Goal: Task Accomplishment & Management: Use online tool/utility

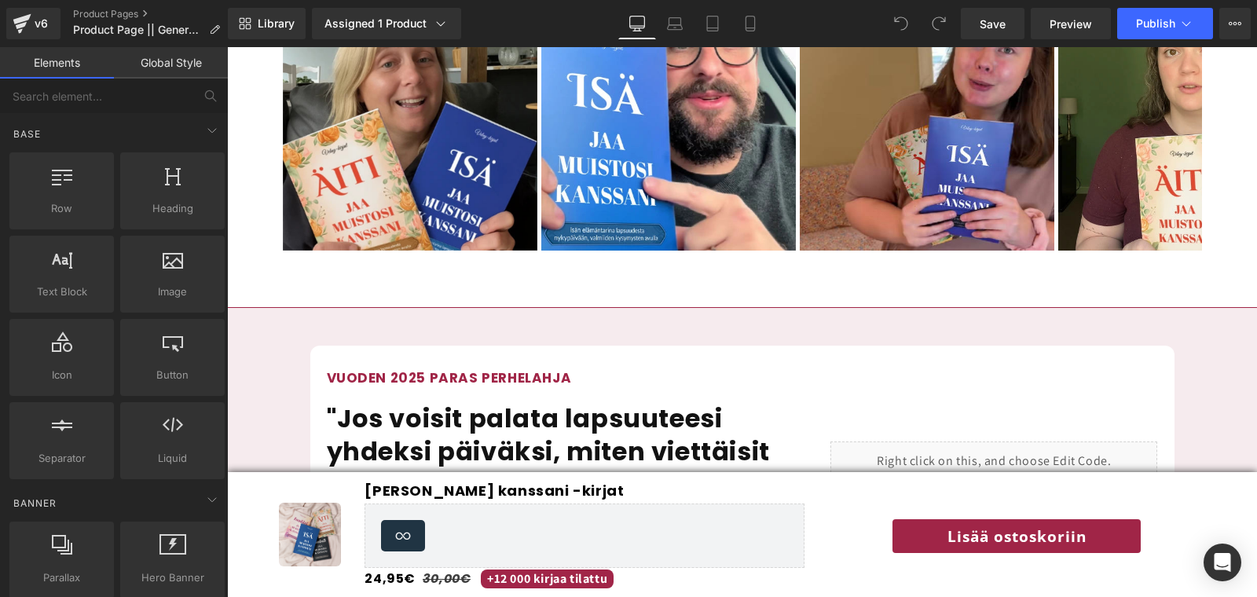
scroll to position [1331, 0]
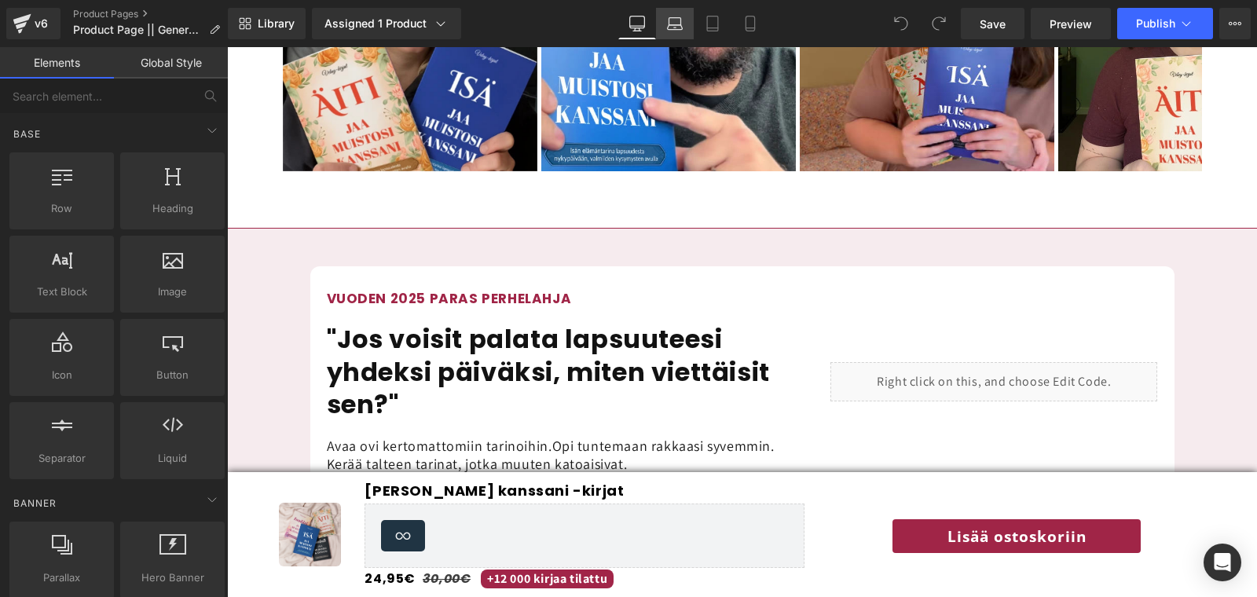
click at [676, 35] on link "Laptop" at bounding box center [675, 23] width 38 height 31
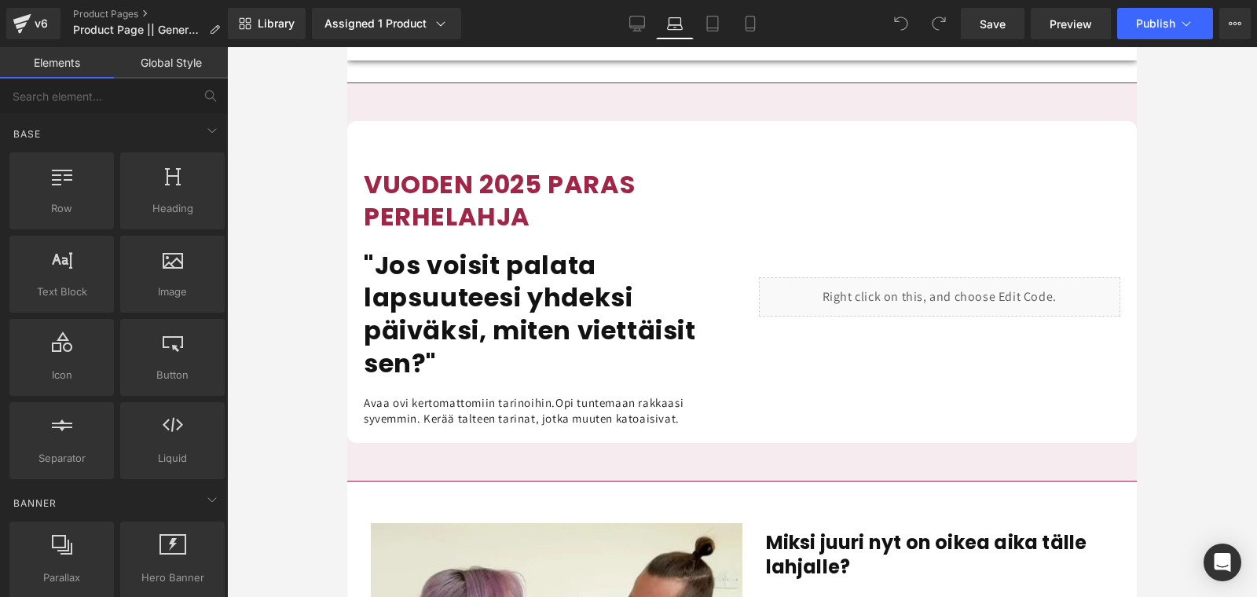
scroll to position [1407, 0]
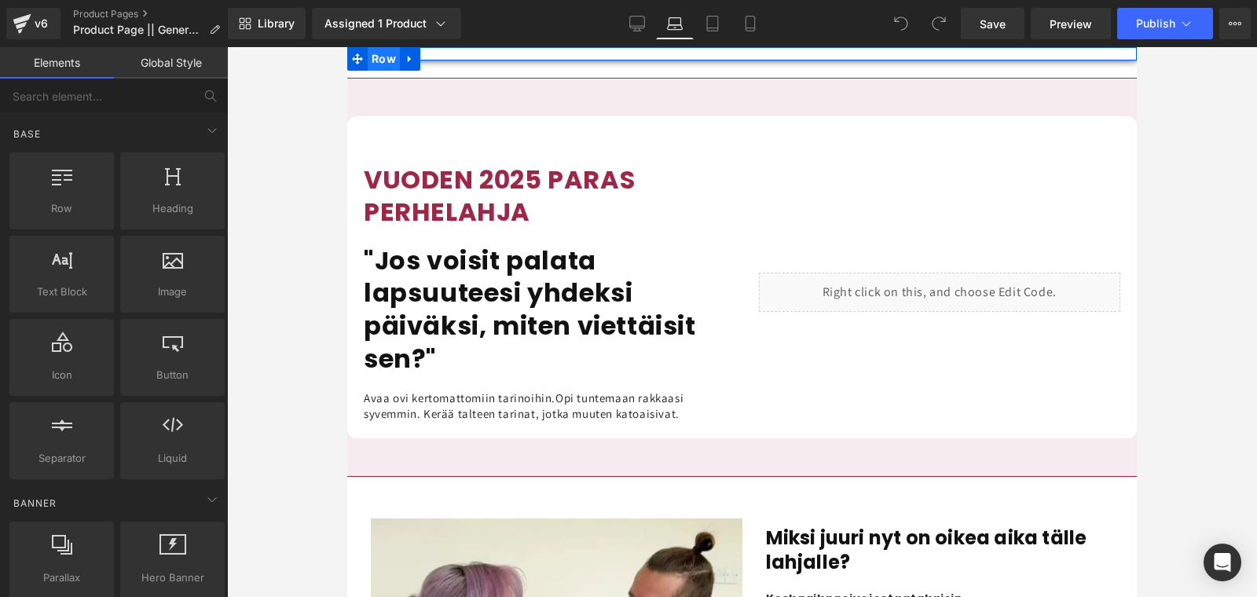
click at [386, 60] on span "Row" at bounding box center [384, 59] width 32 height 24
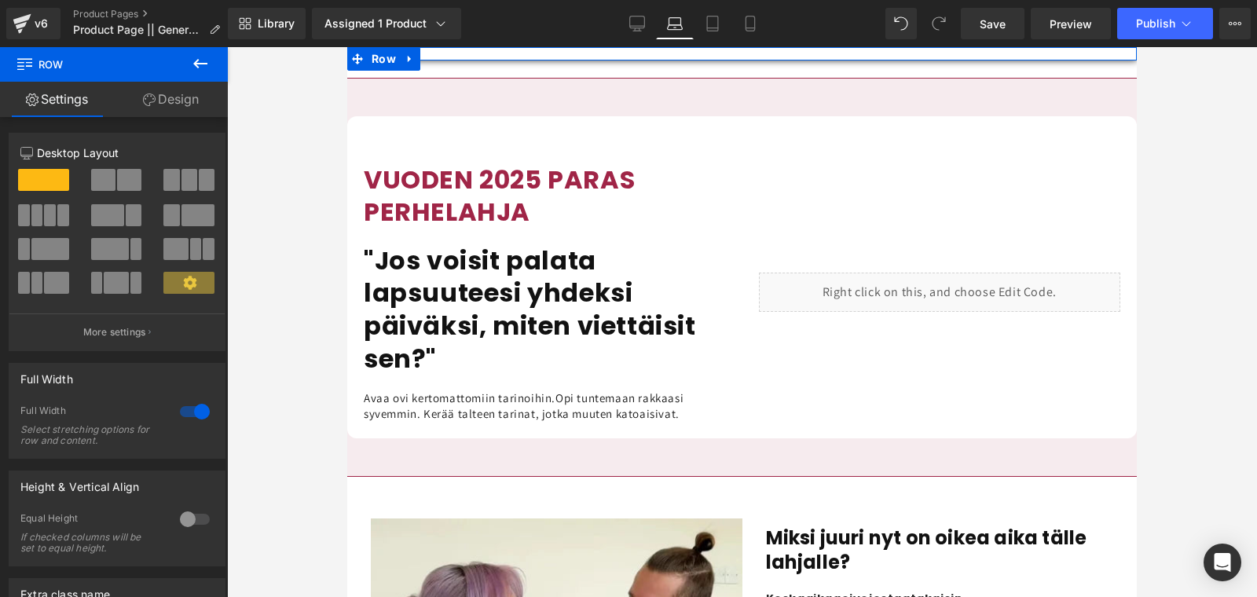
click at [189, 111] on link "Design" at bounding box center [171, 99] width 114 height 35
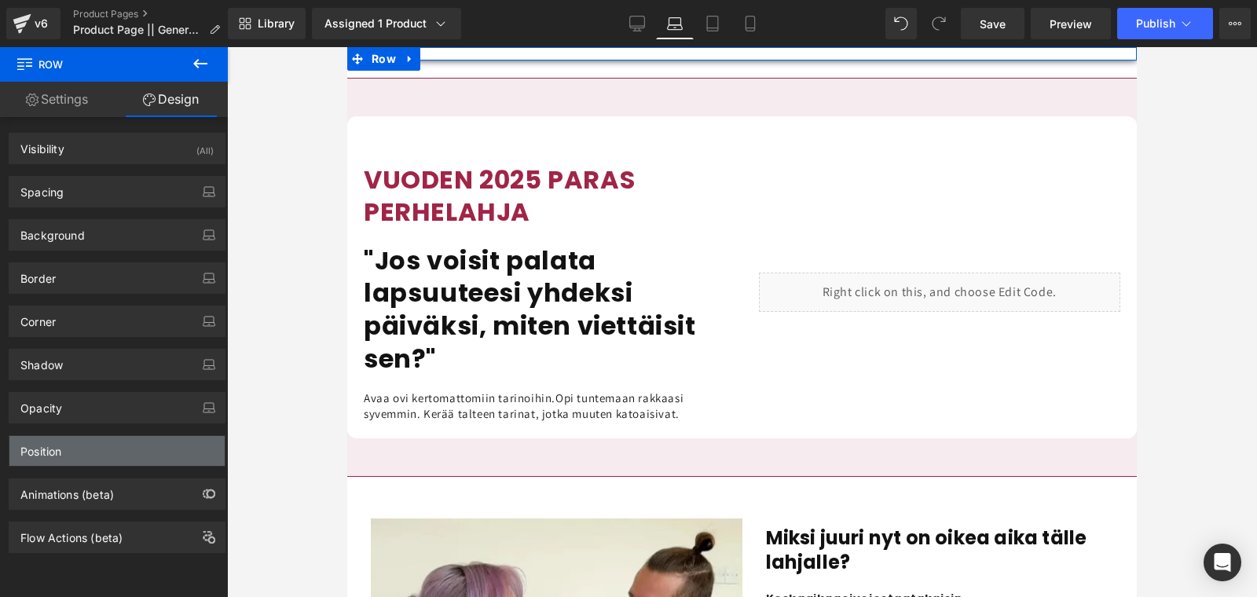
click at [93, 436] on div "Position" at bounding box center [116, 451] width 215 height 30
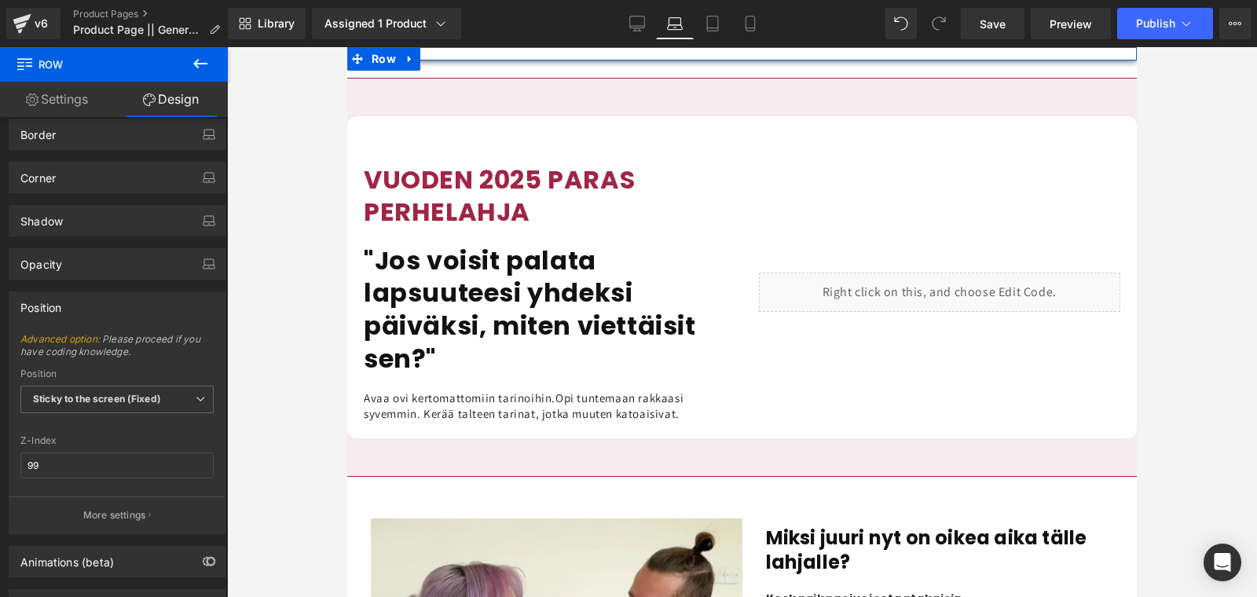
scroll to position [203, 0]
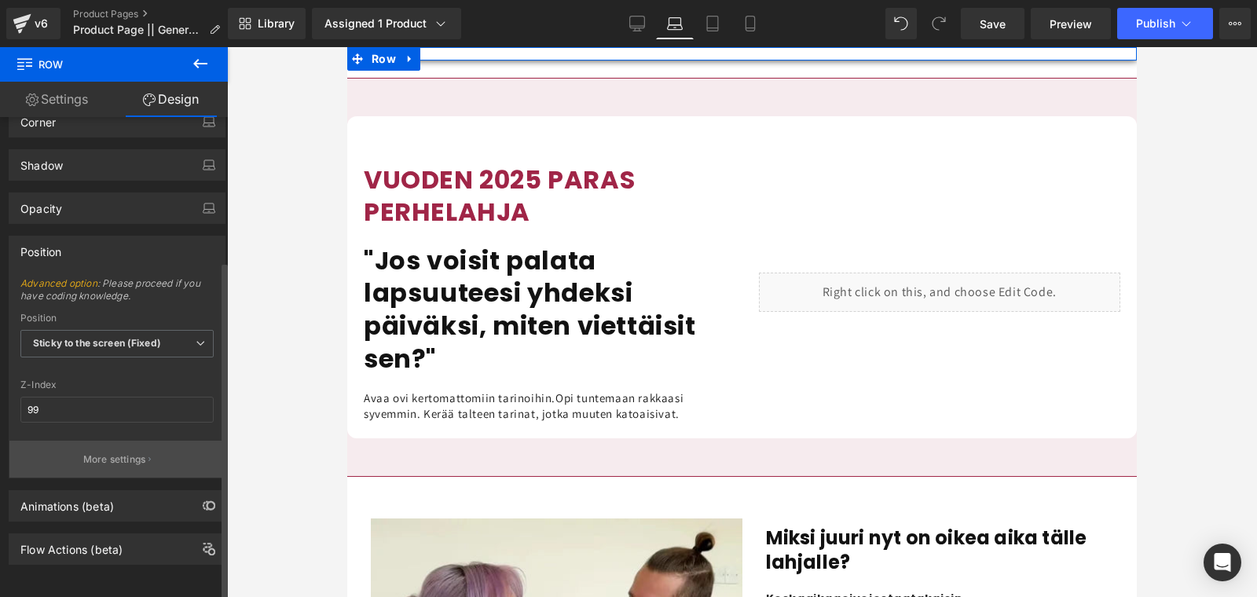
click at [83, 453] on p "More settings" at bounding box center [114, 460] width 63 height 14
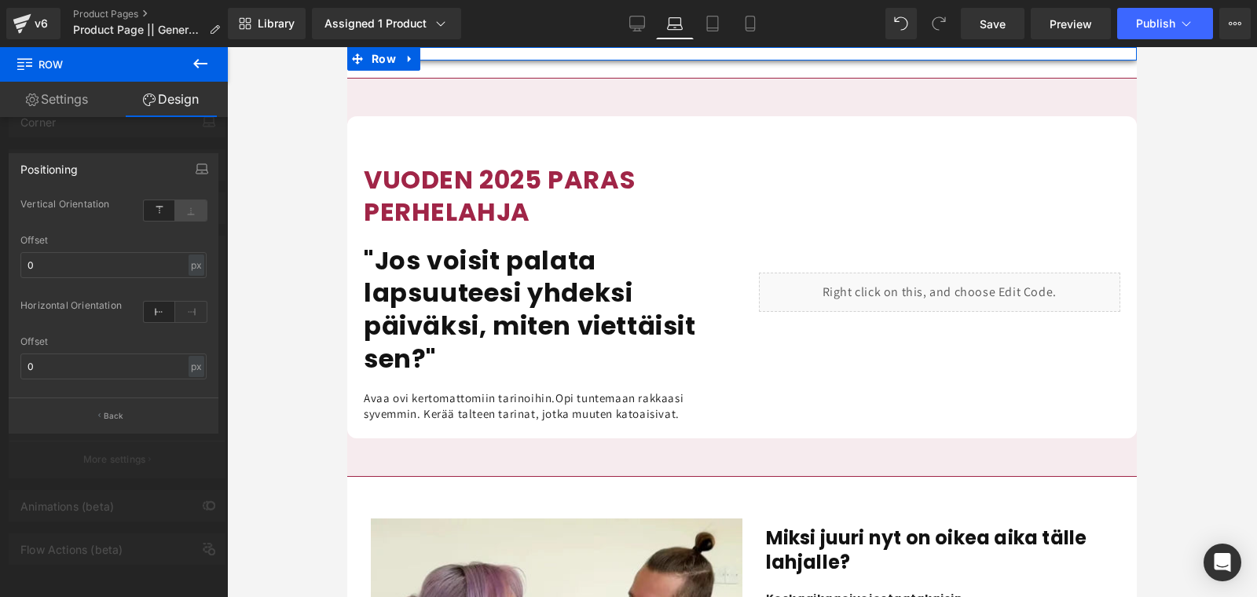
click at [197, 218] on icon at bounding box center [190, 210] width 31 height 20
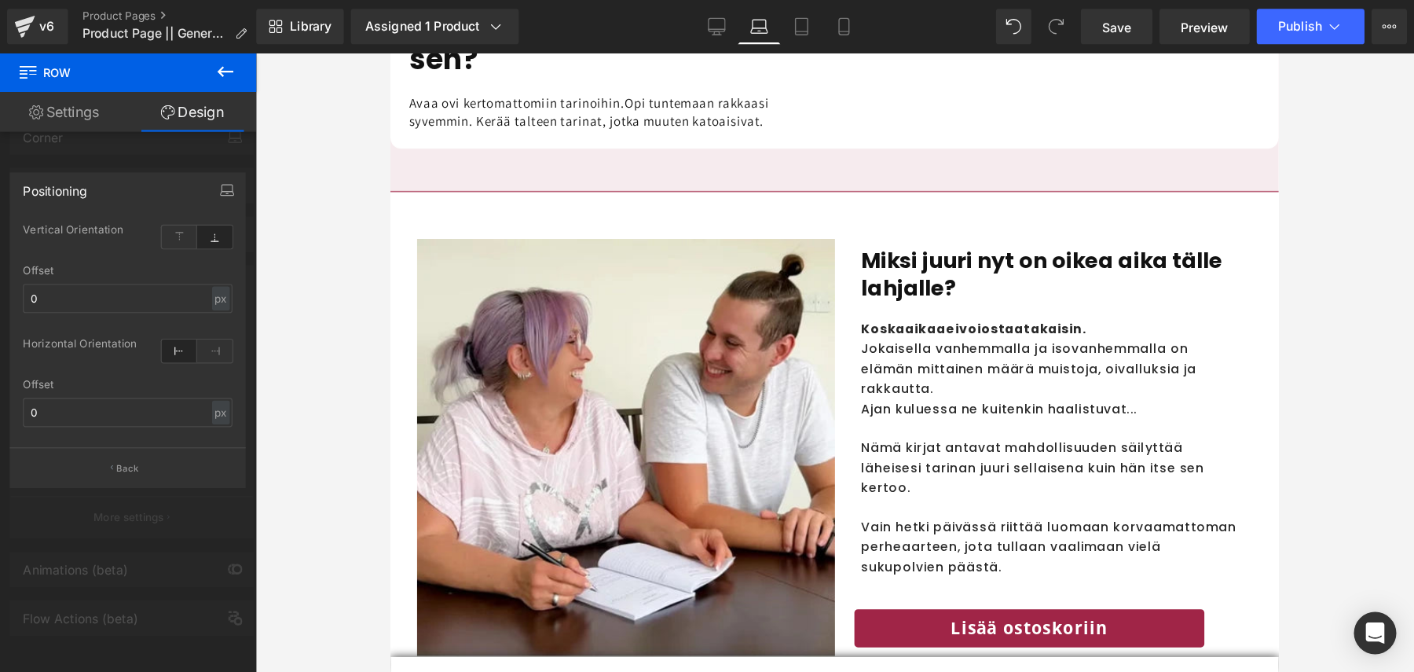
scroll to position [1718, 0]
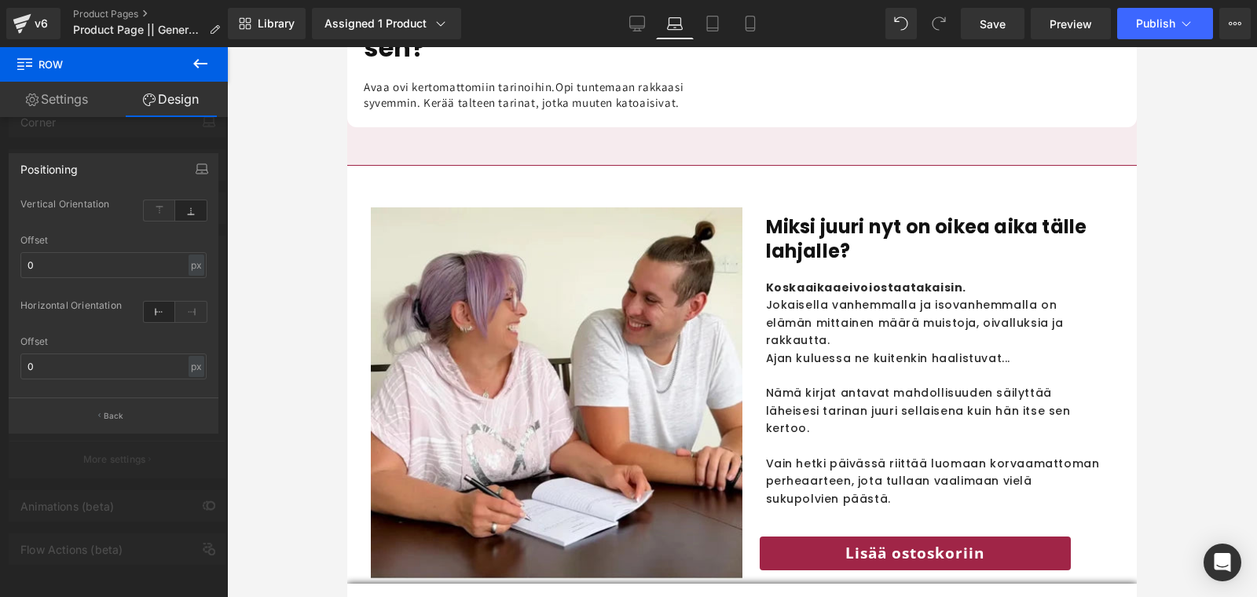
click at [460, 590] on div at bounding box center [742, 322] width 790 height 550
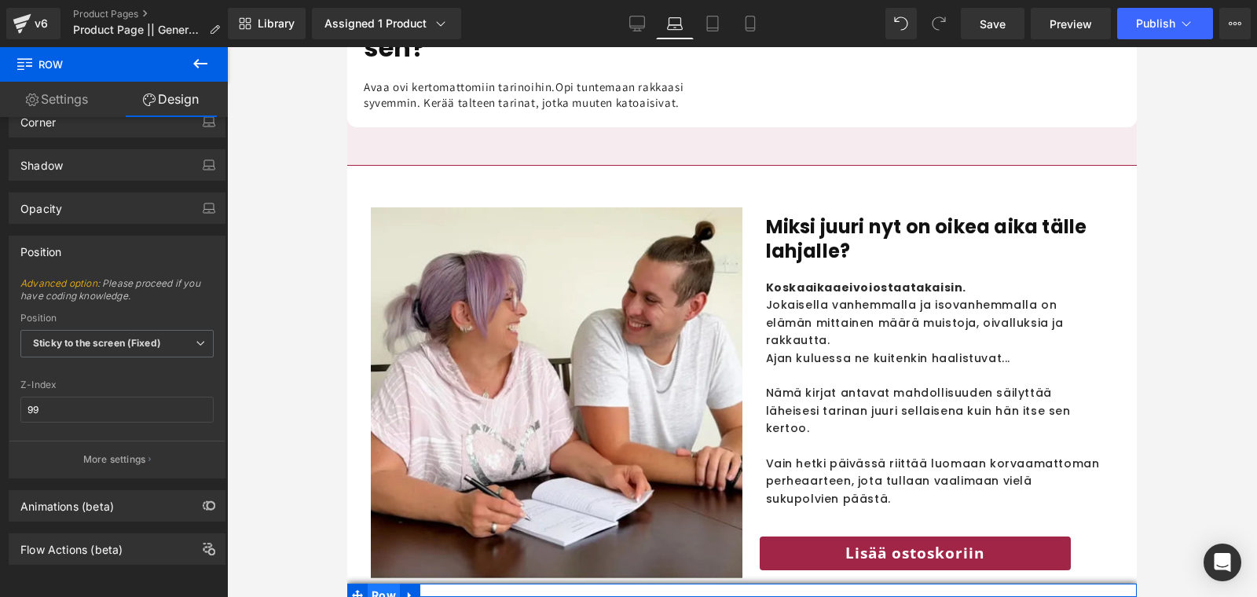
click at [386, 591] on span "Row" at bounding box center [384, 596] width 32 height 24
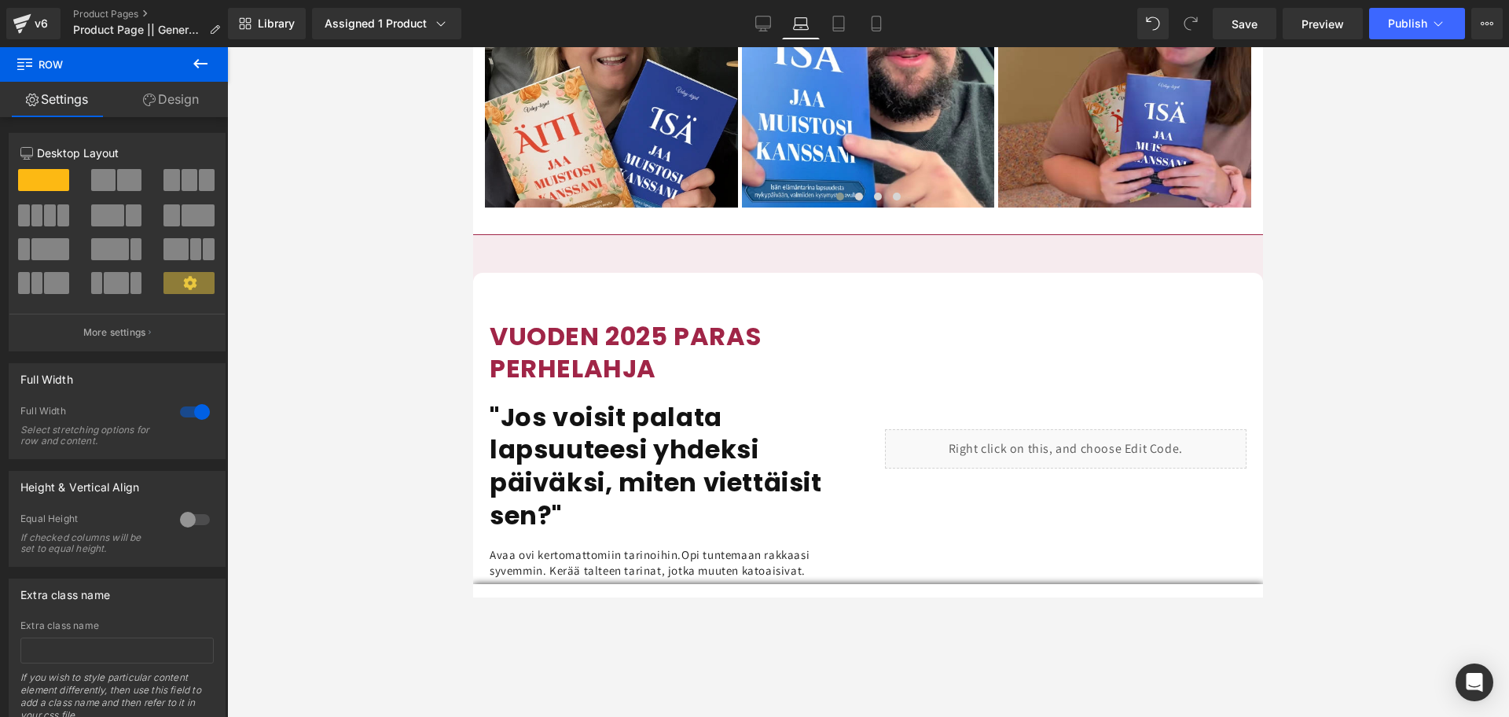
scroll to position [1249, 0]
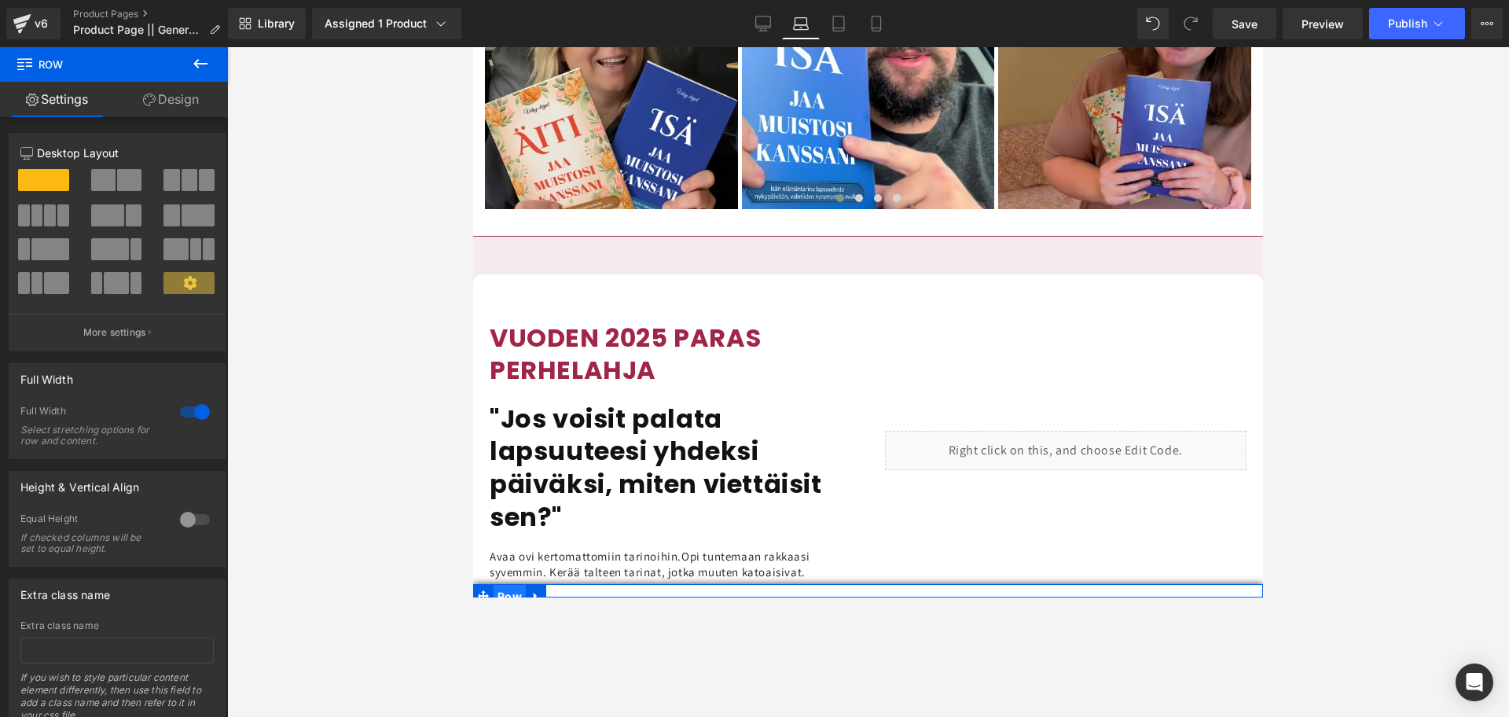
click at [509, 593] on span "Row" at bounding box center [509, 597] width 32 height 24
click at [163, 97] on link "Design" at bounding box center [171, 99] width 114 height 35
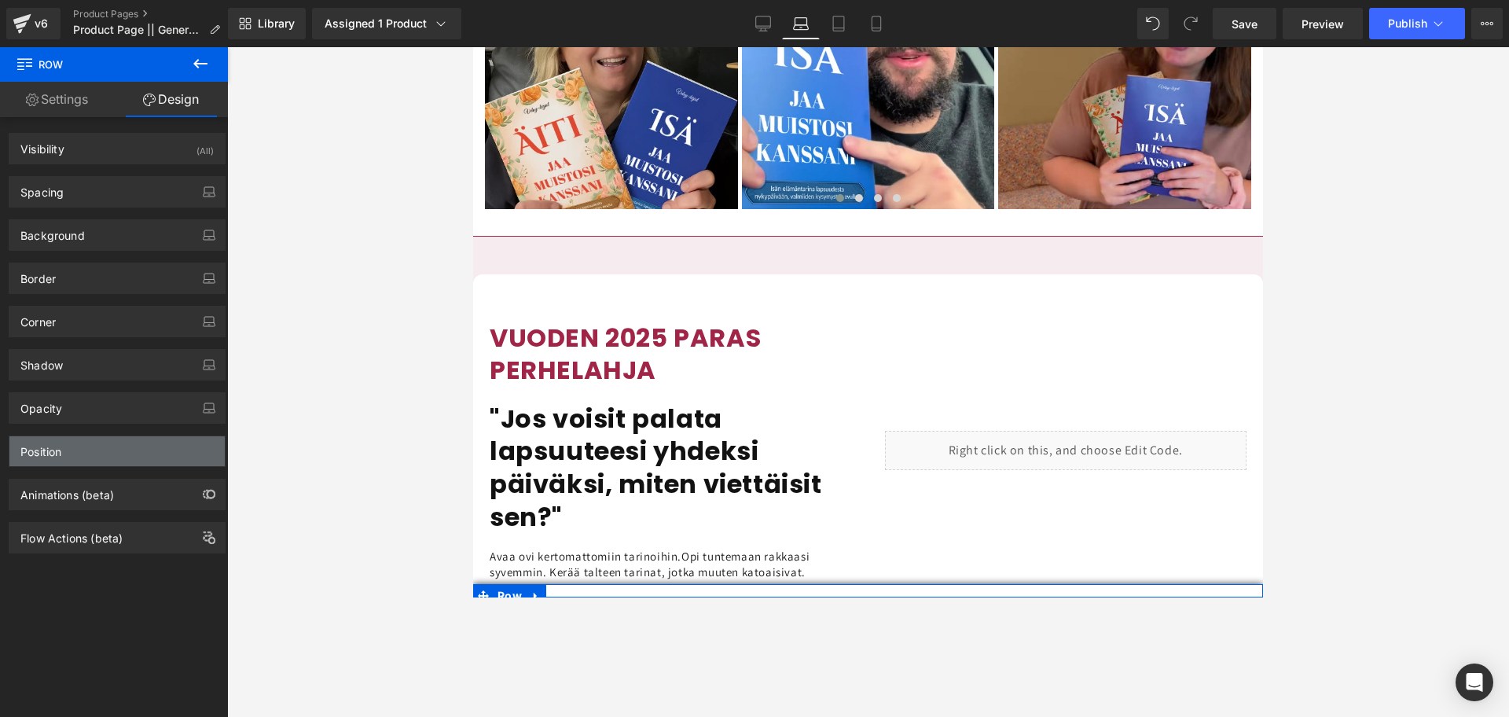
click at [60, 449] on div "Position" at bounding box center [40, 447] width 41 height 22
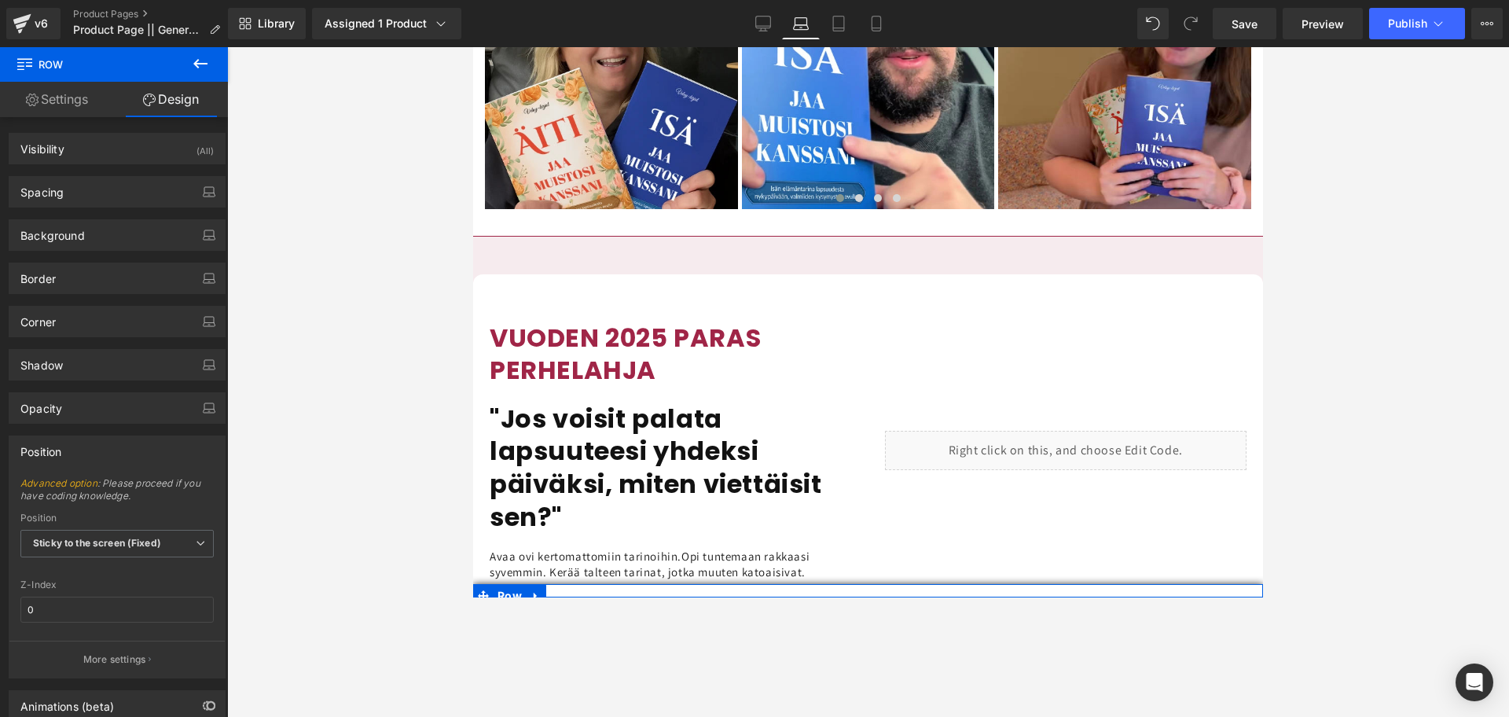
scroll to position [88, 0]
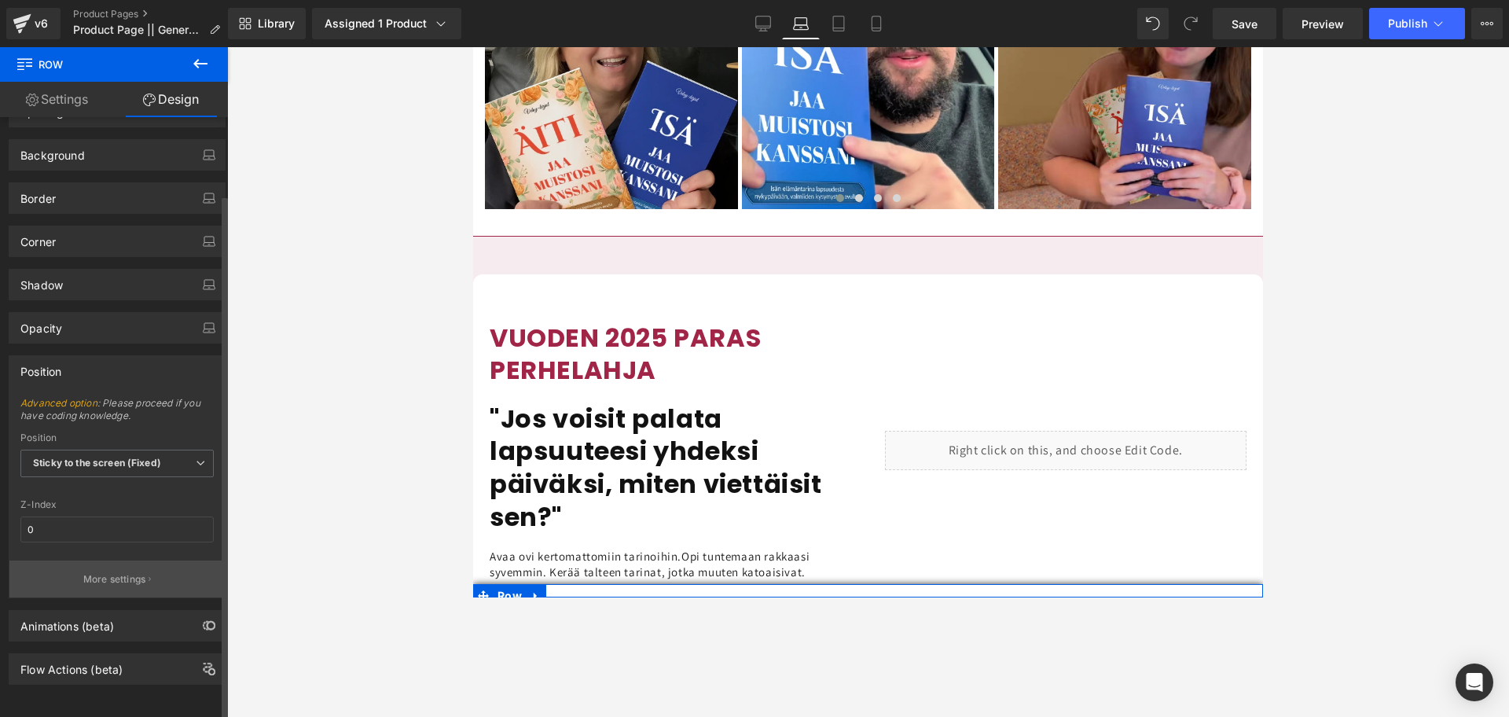
click at [93, 572] on p "More settings" at bounding box center [114, 579] width 63 height 14
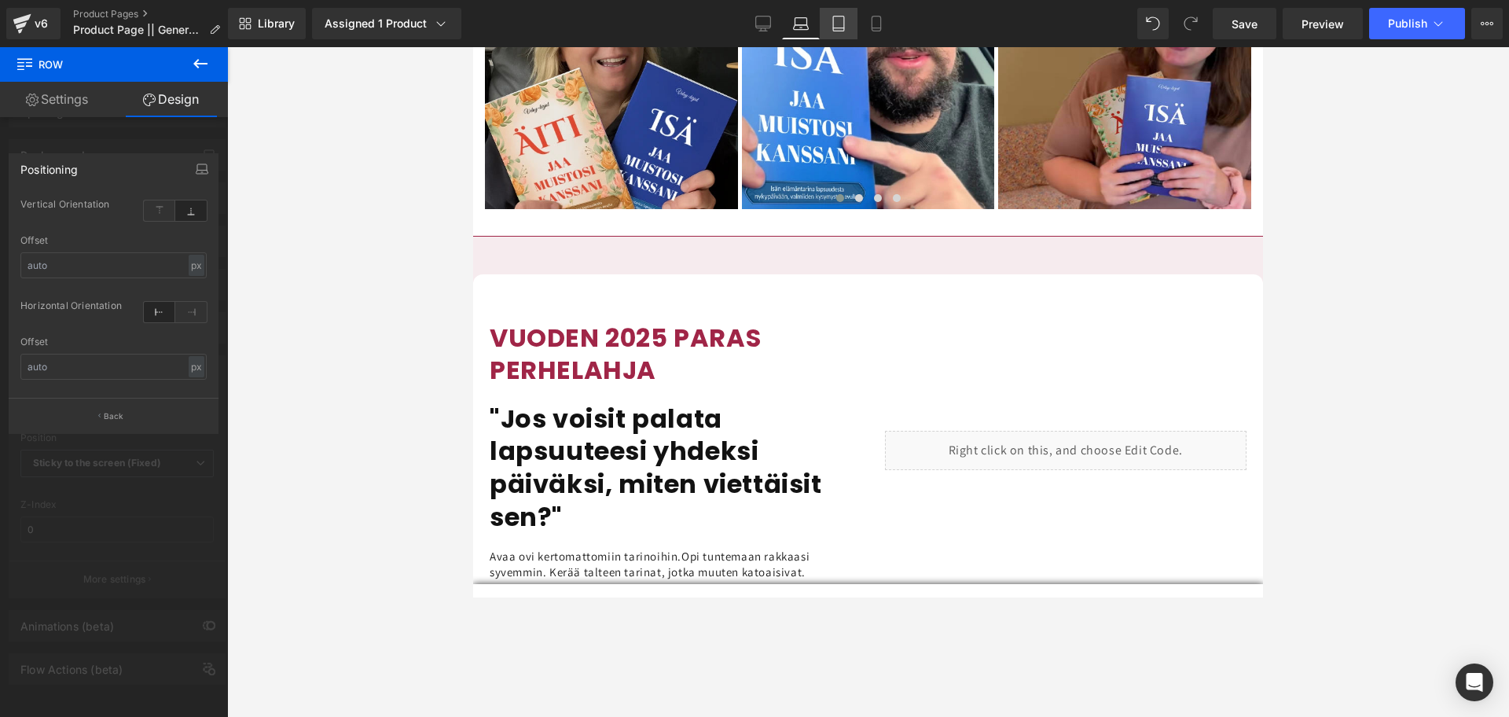
click at [844, 21] on icon at bounding box center [838, 24] width 16 height 16
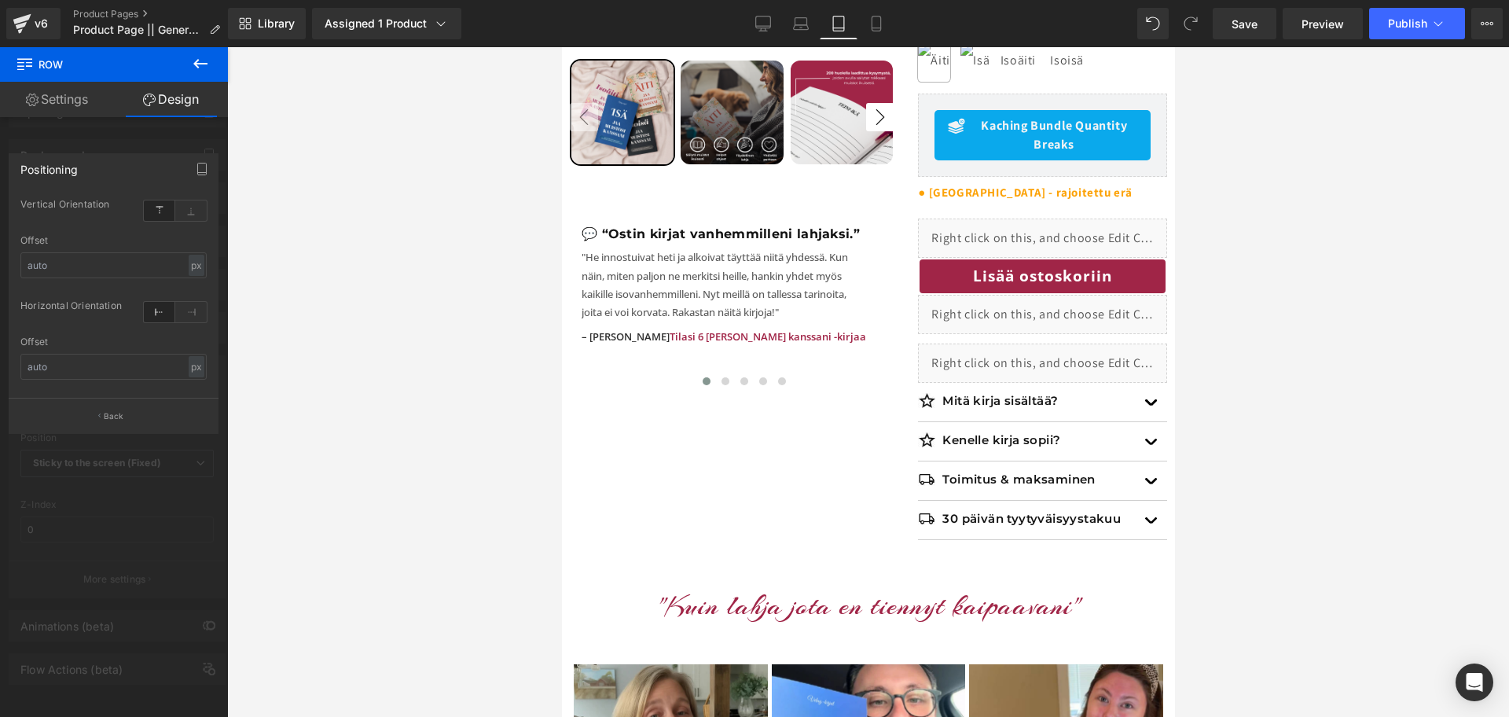
scroll to position [605, 0]
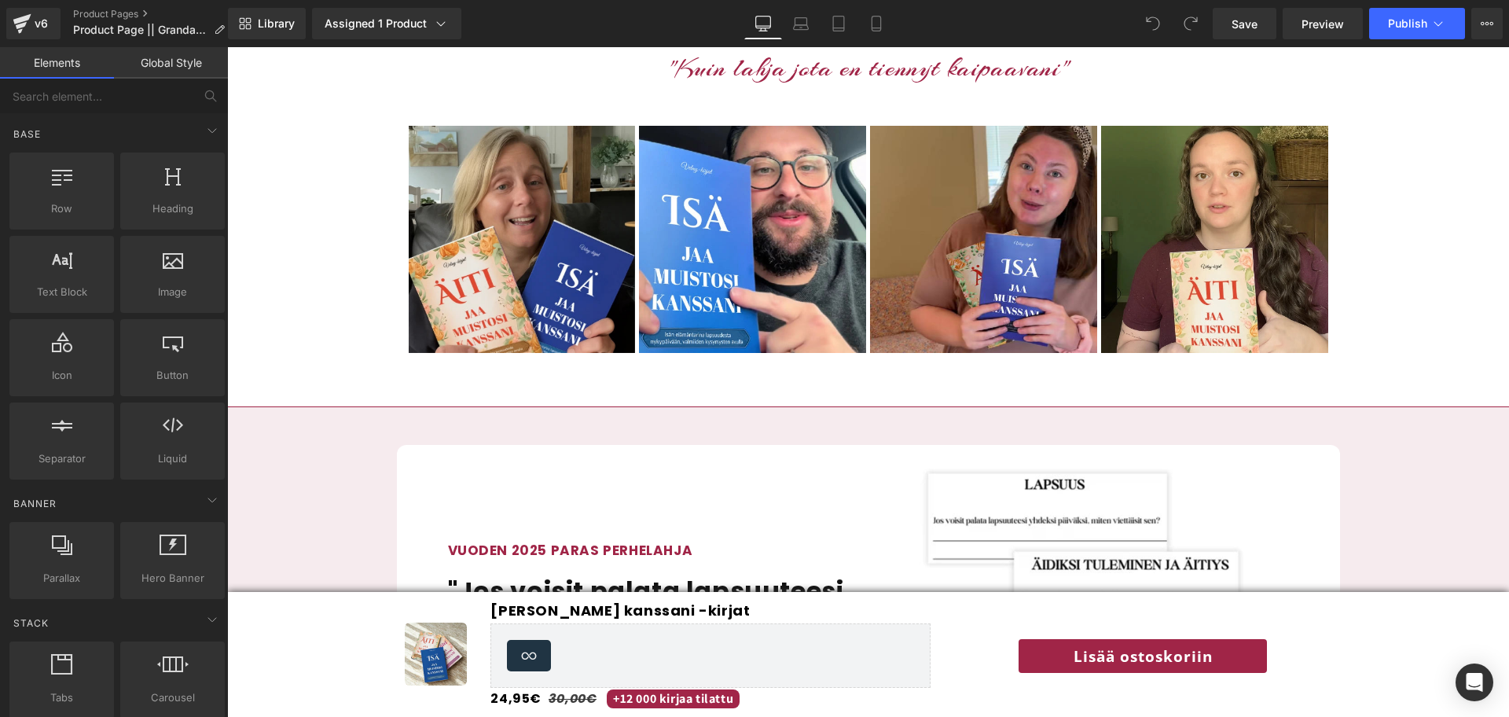
scroll to position [1202, 0]
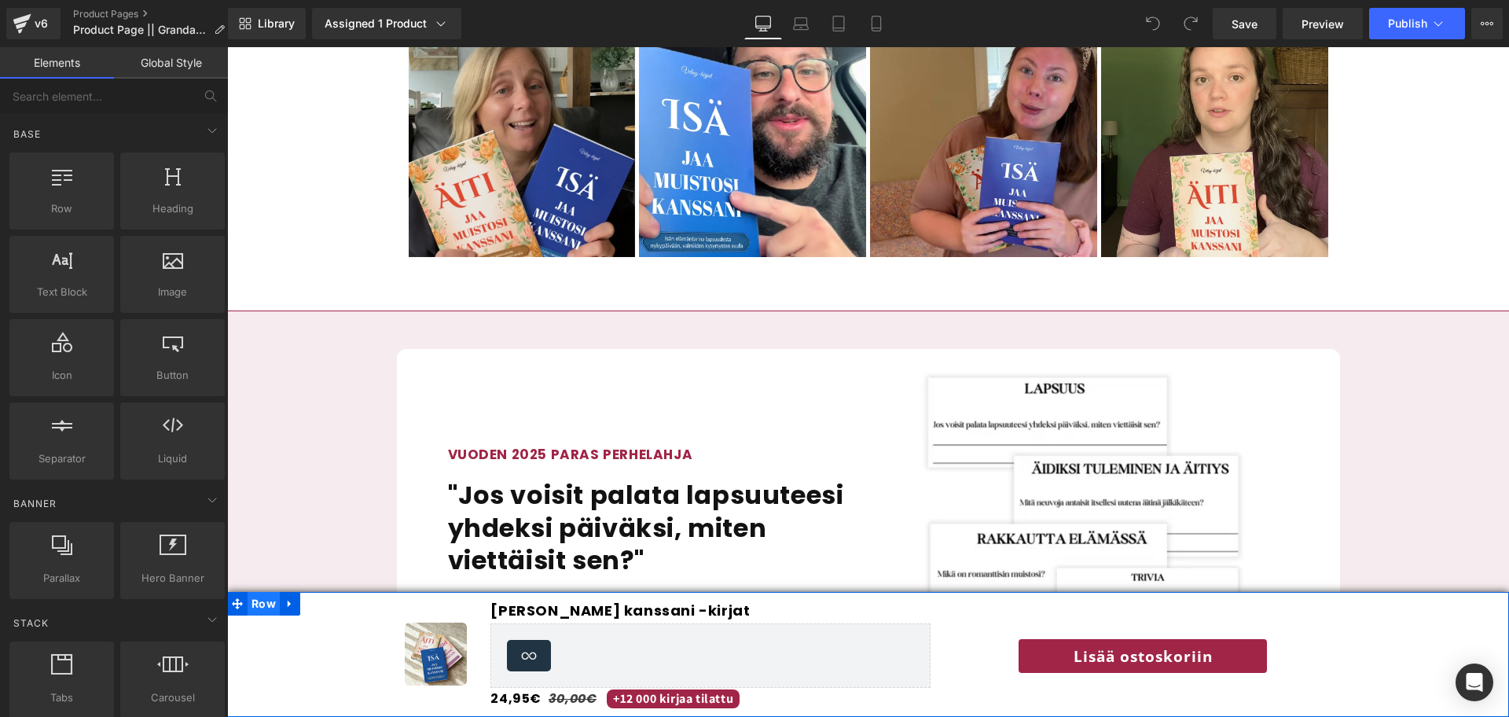
click at [256, 596] on span "Row" at bounding box center [263, 604] width 32 height 24
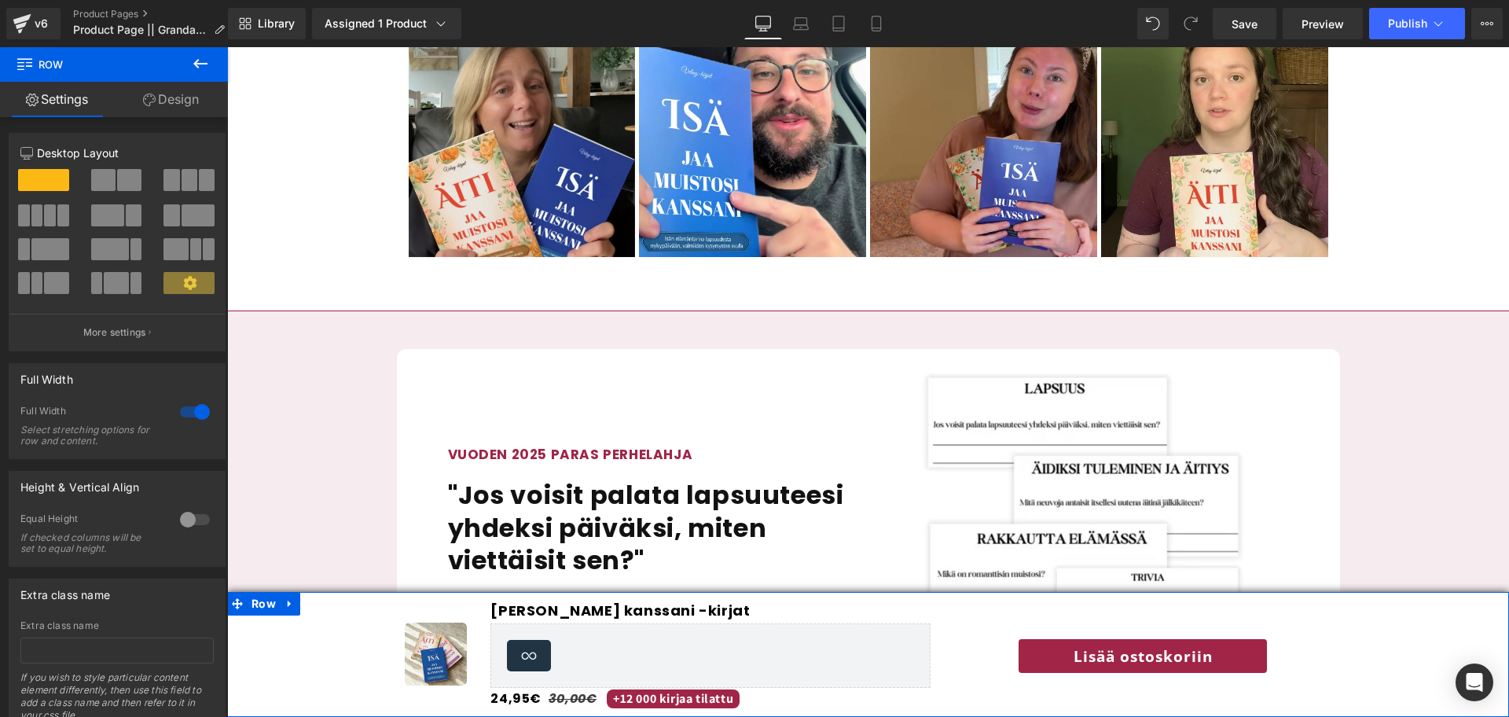
click at [168, 94] on link "Design" at bounding box center [171, 99] width 114 height 35
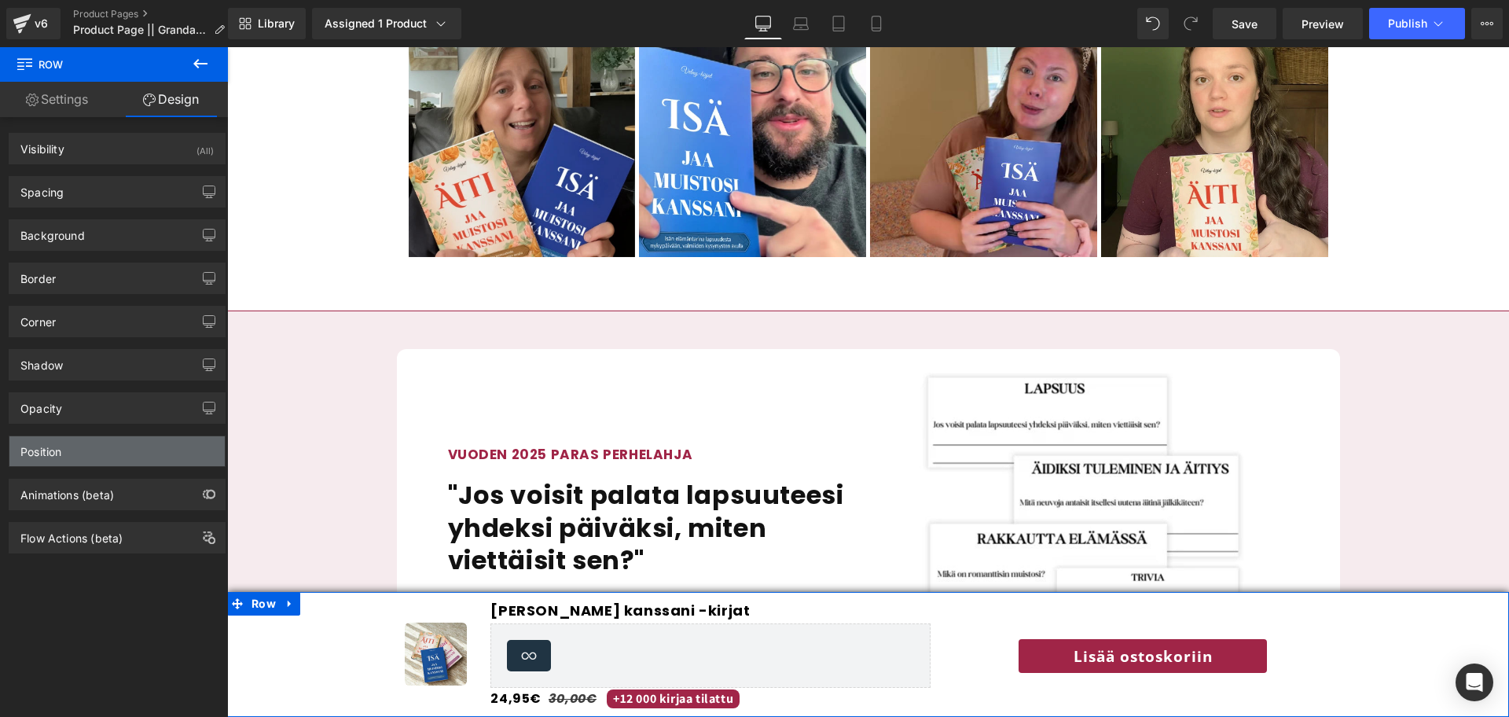
click at [79, 442] on div "Position" at bounding box center [116, 451] width 215 height 30
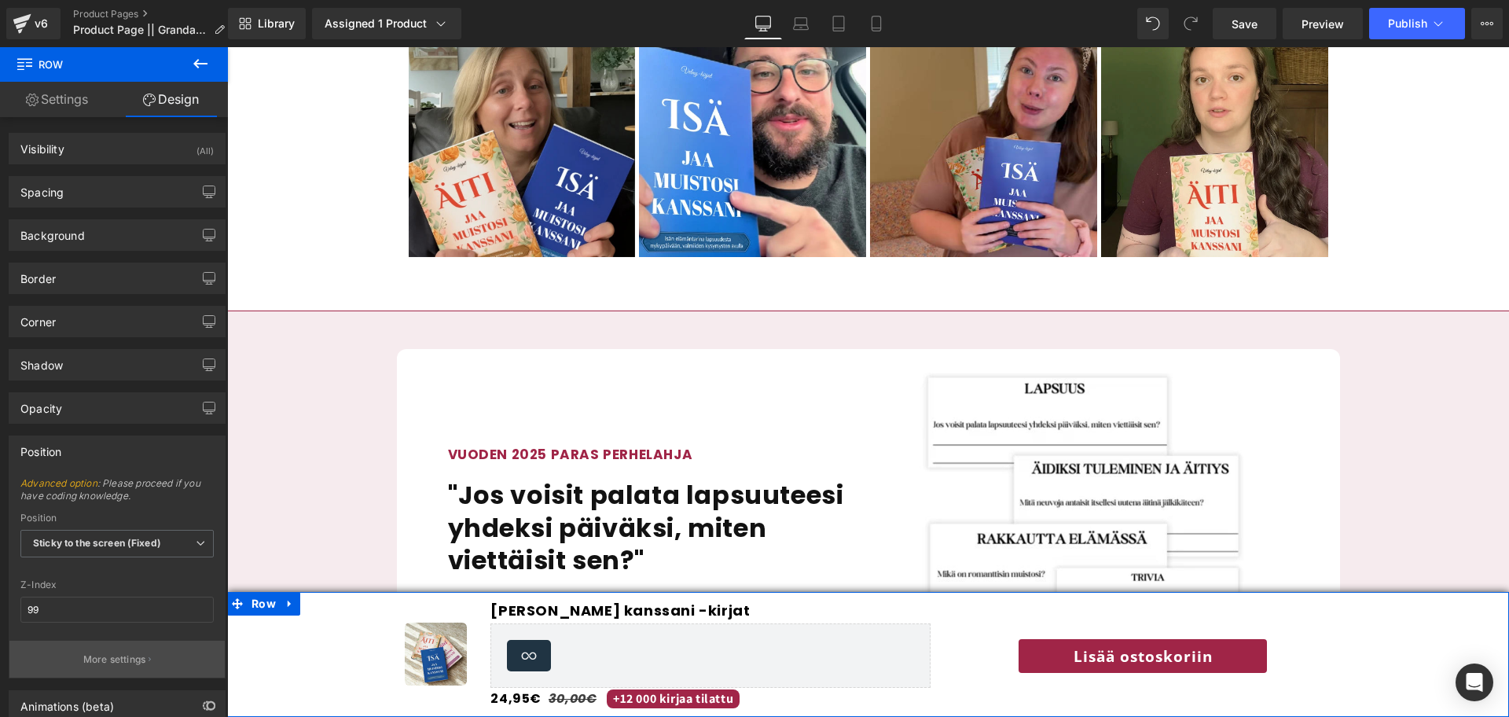
click at [83, 596] on p "More settings" at bounding box center [114, 659] width 63 height 14
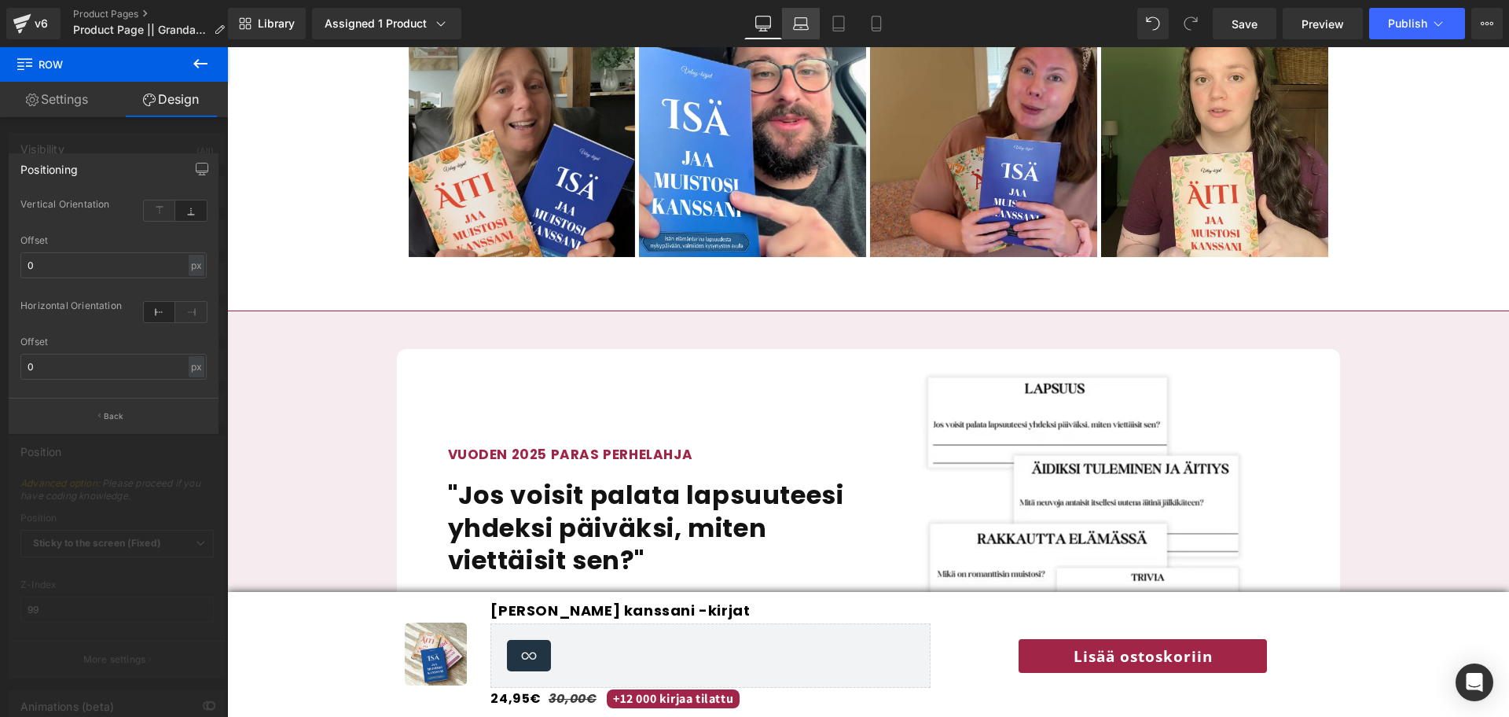
click at [801, 31] on icon at bounding box center [801, 24] width 16 height 16
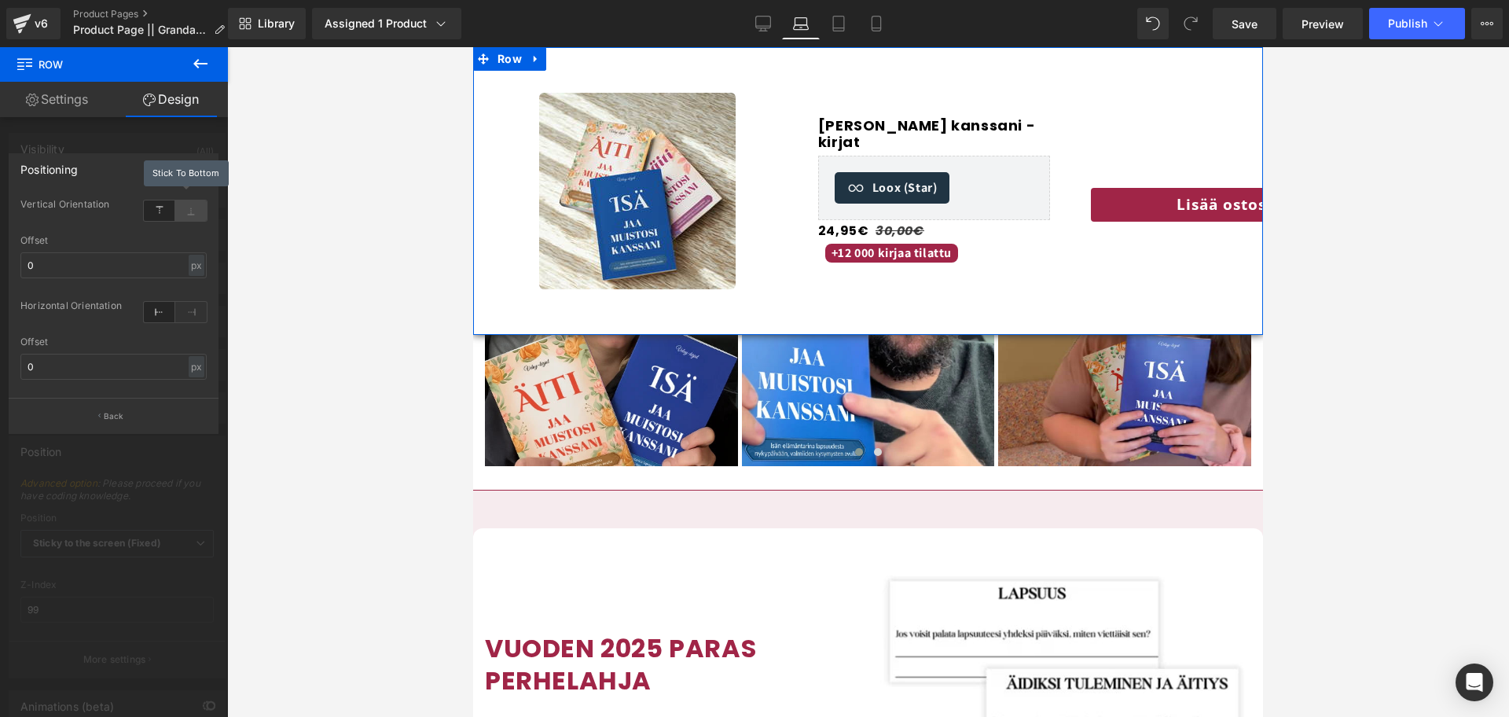
click at [198, 220] on icon at bounding box center [190, 210] width 31 height 20
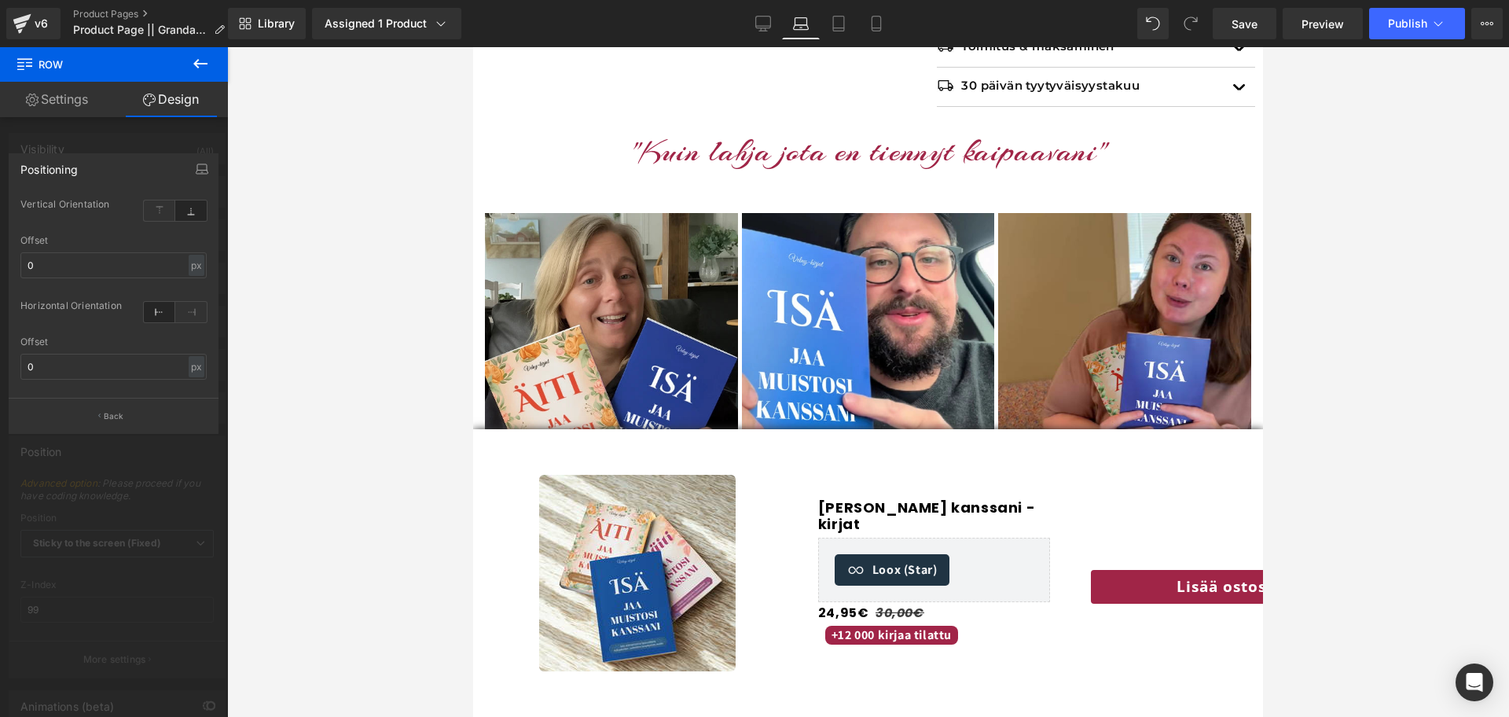
click at [504, 460] on div at bounding box center [868, 381] width 790 height 669
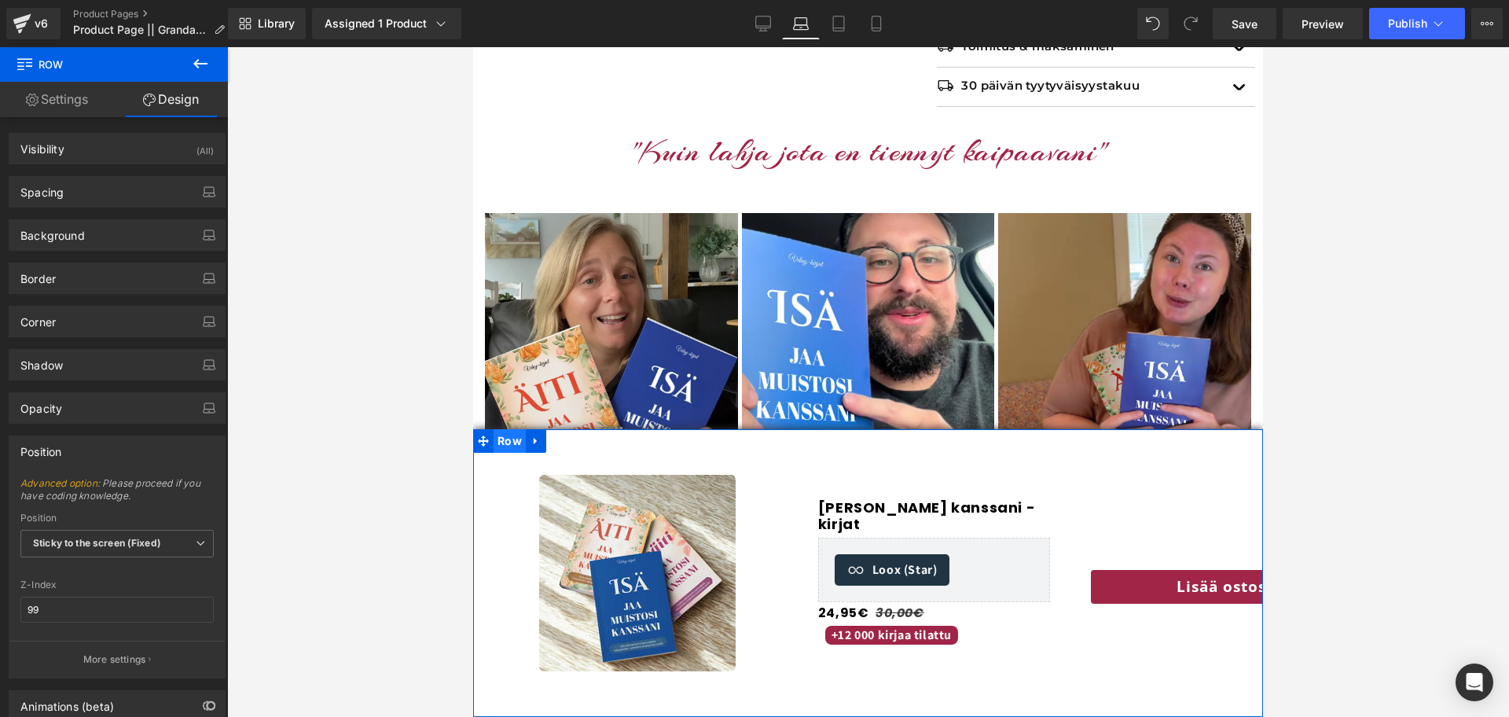
click at [504, 442] on span "Row" at bounding box center [509, 441] width 32 height 24
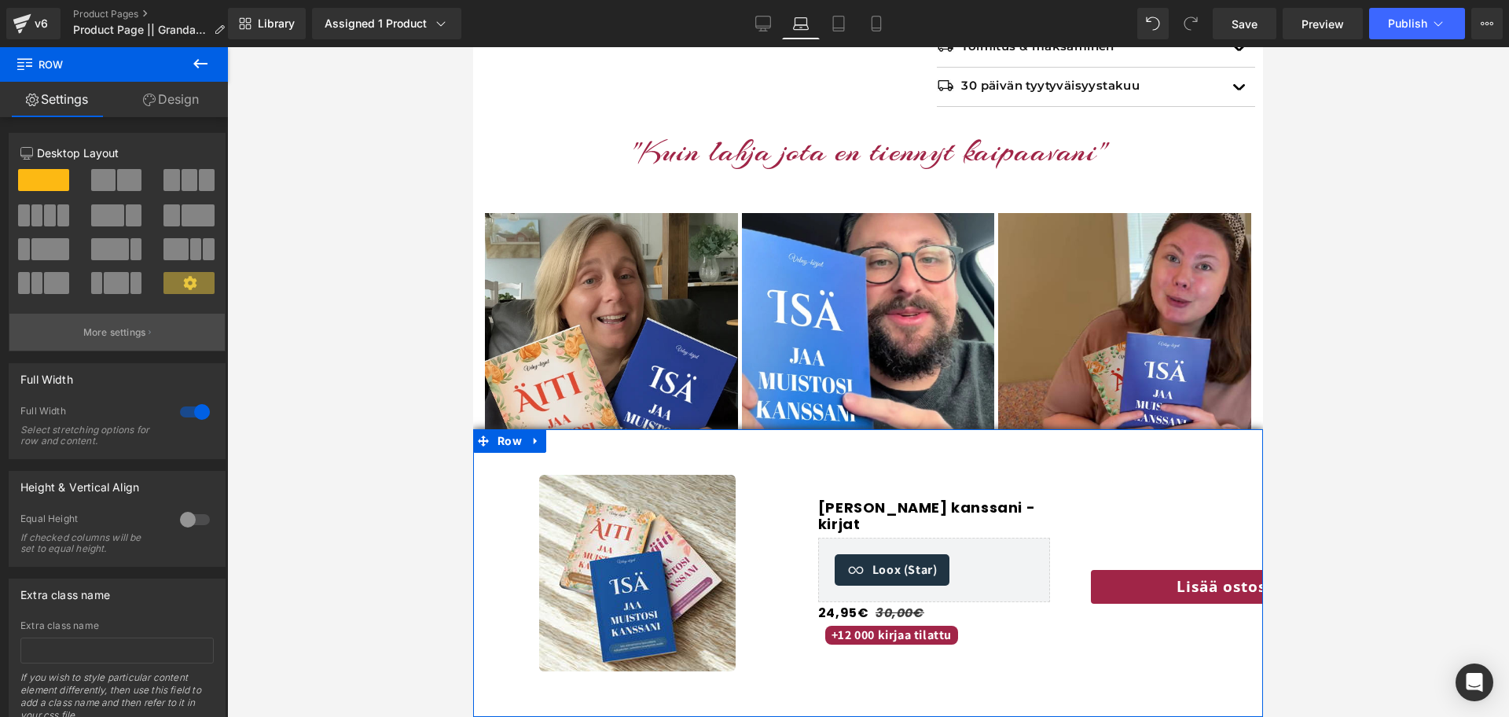
click at [107, 334] on p "More settings" at bounding box center [114, 332] width 63 height 14
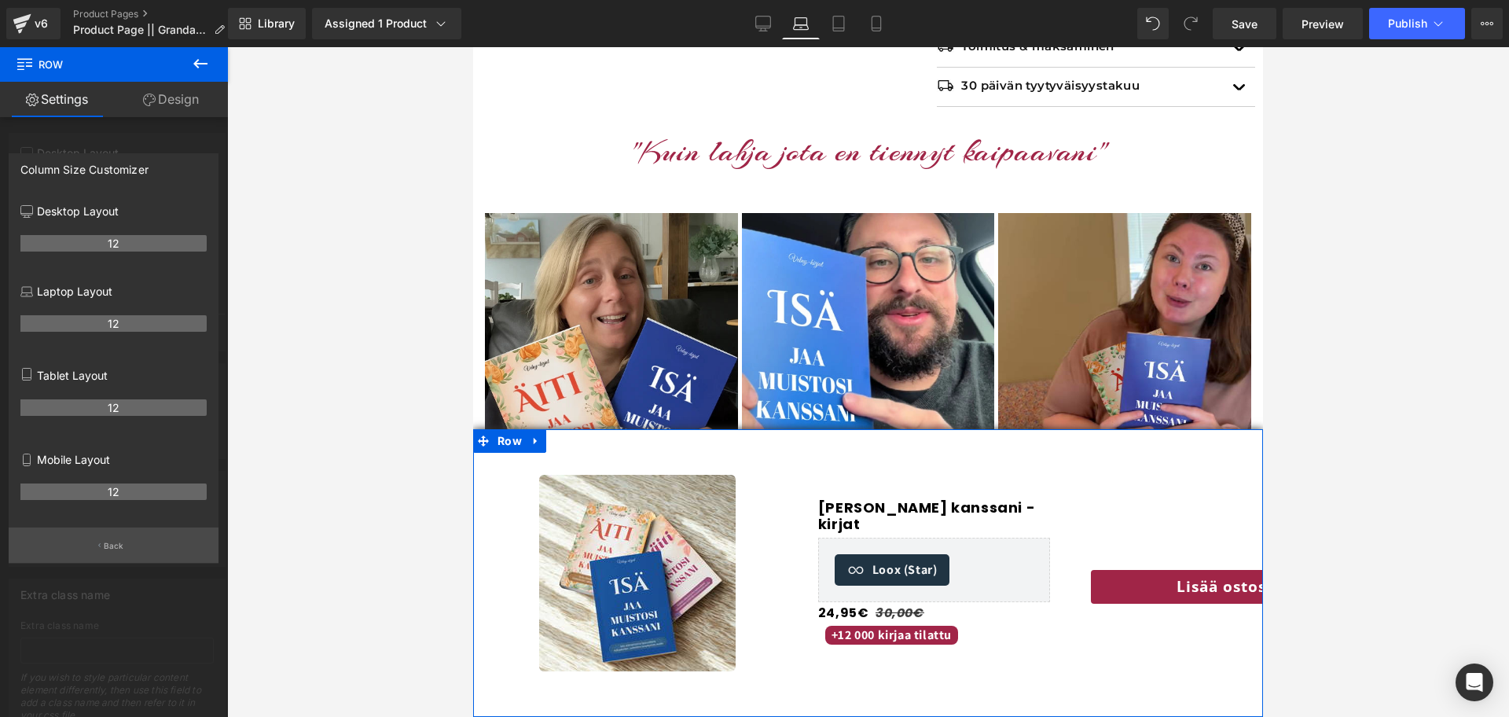
click at [102, 557] on button "Back" at bounding box center [114, 544] width 210 height 35
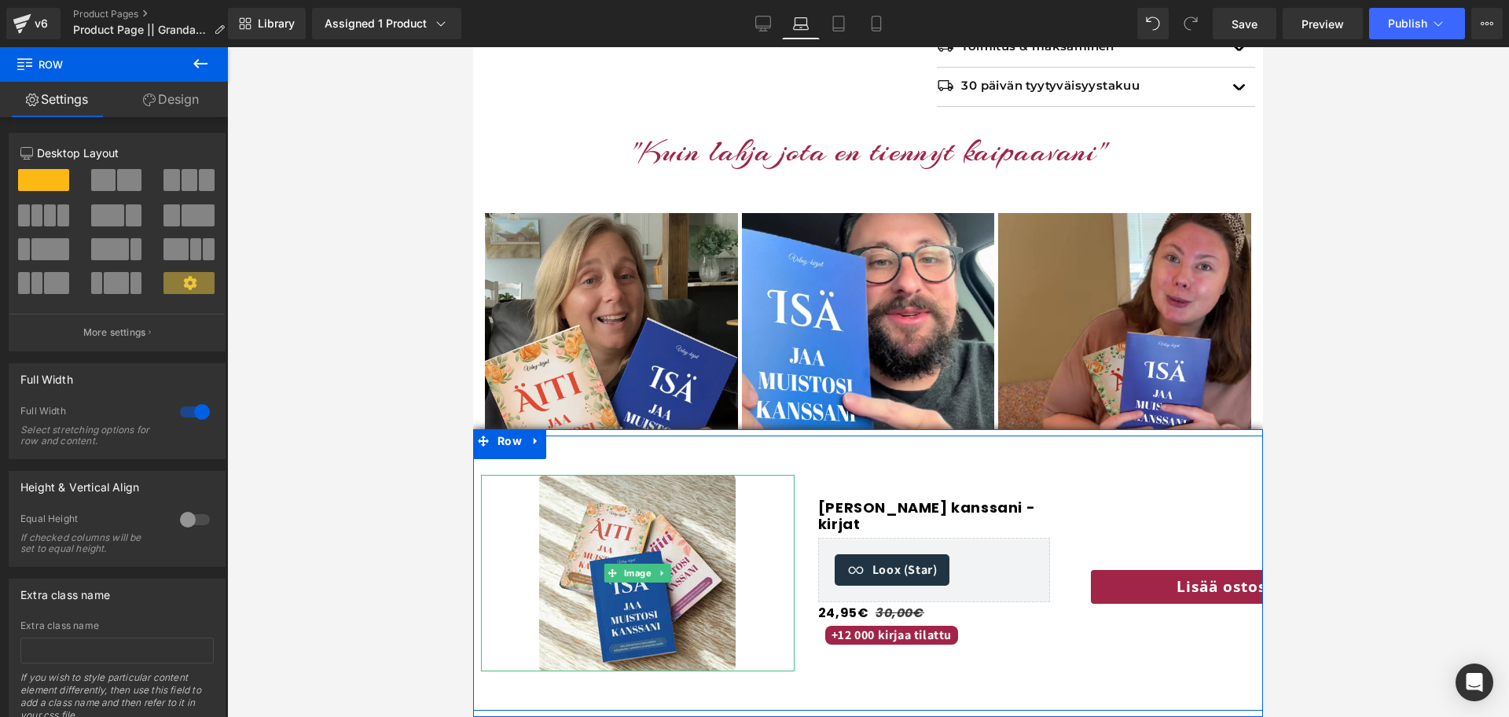
click at [519, 479] on div at bounding box center [637, 573] width 313 height 196
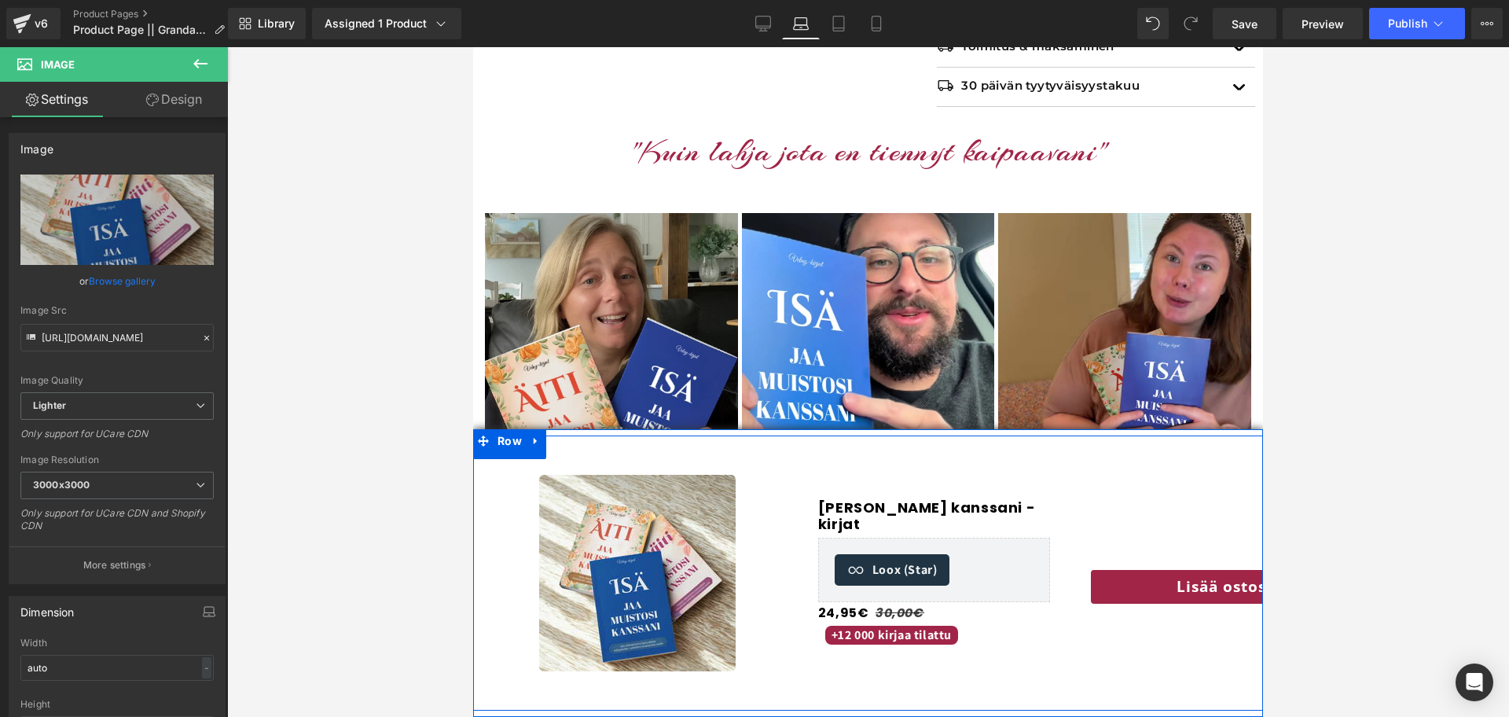
click at [569, 456] on div "Image Jaa muistosi kanssani -kirjat (P) Title Loox (Star) - Star Badge Loox (St…" at bounding box center [868, 572] width 790 height 275
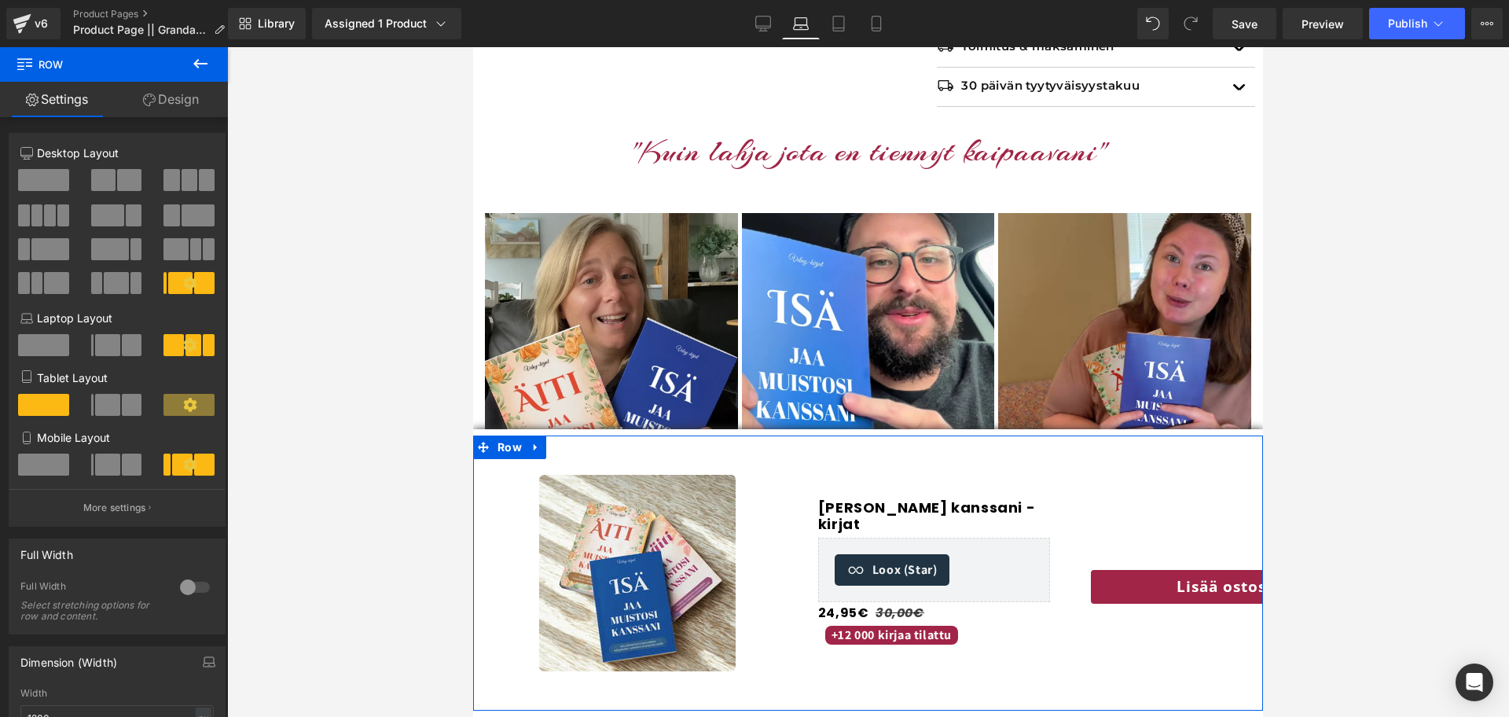
click at [106, 415] on span at bounding box center [107, 405] width 24 height 22
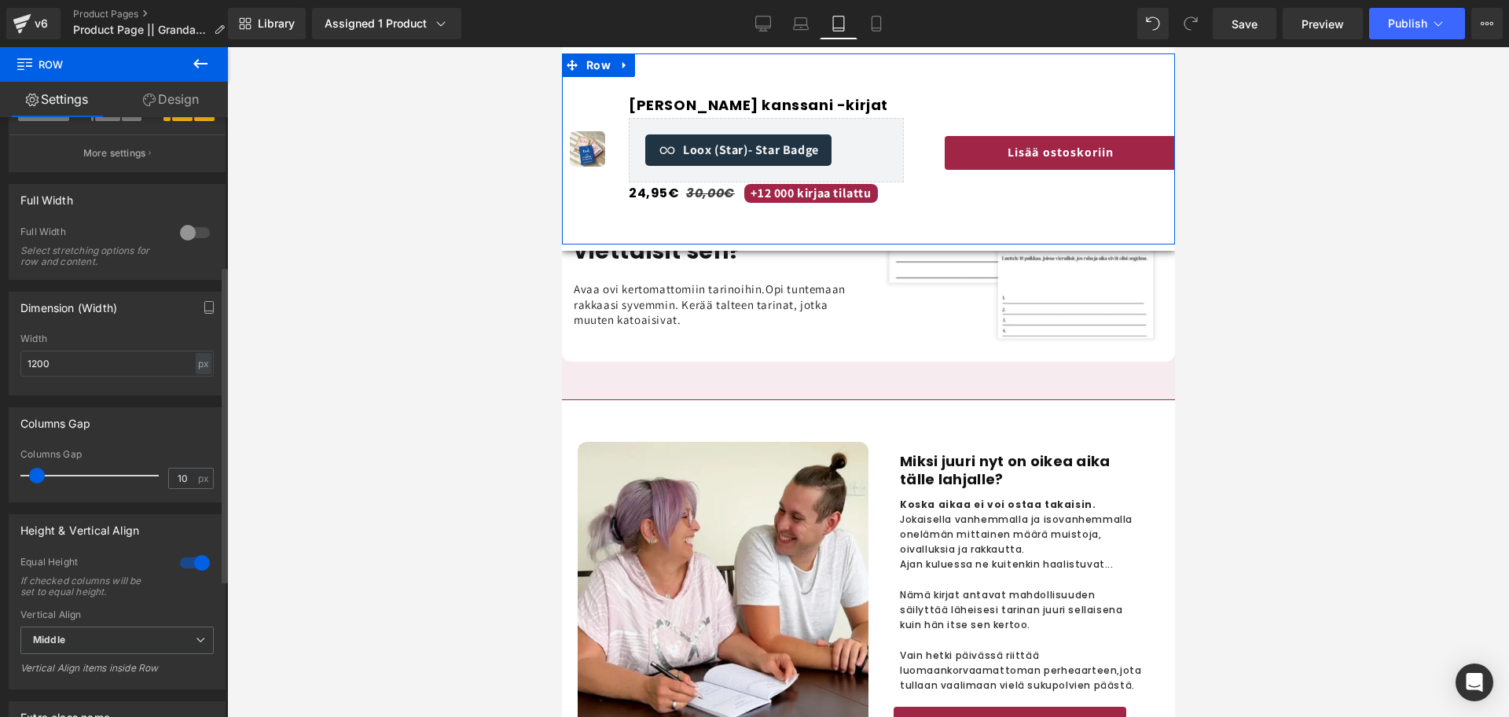
scroll to position [279, 0]
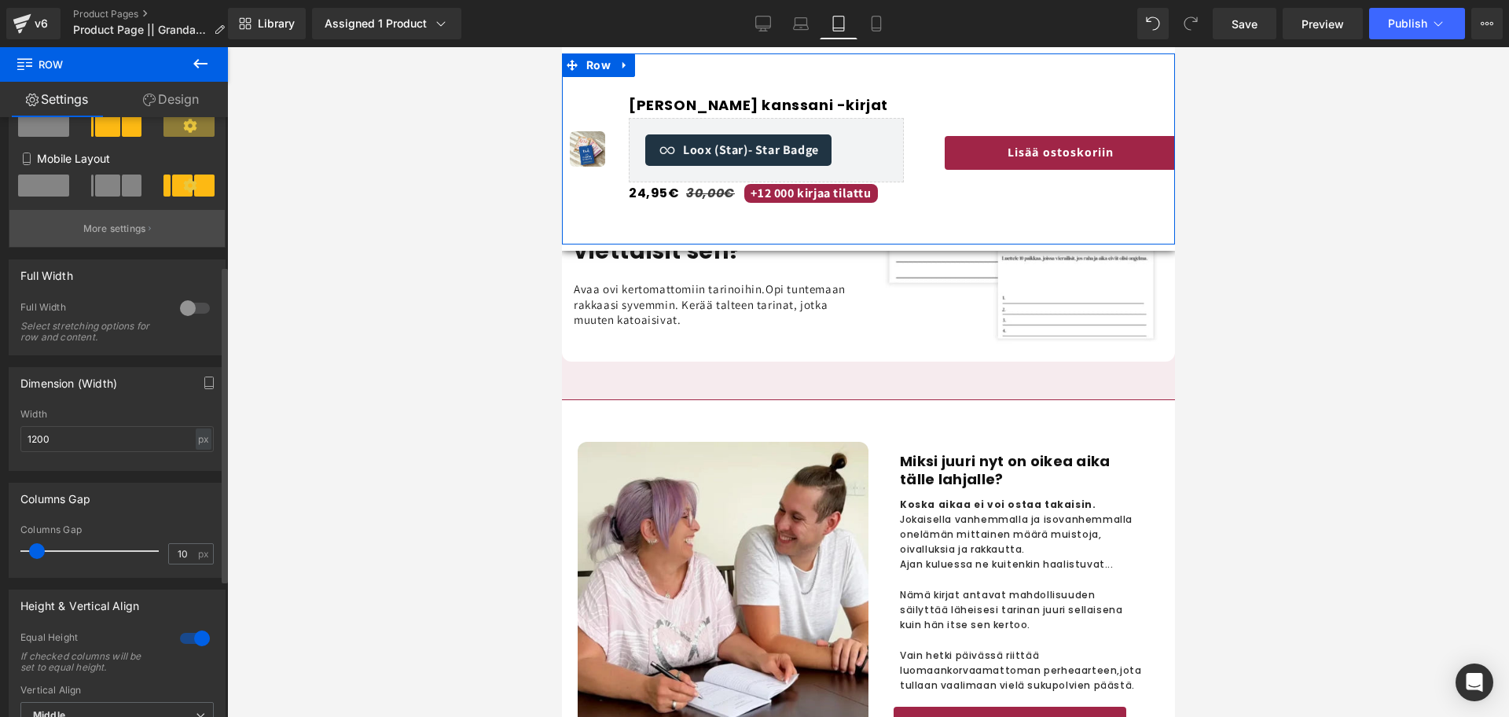
click at [115, 228] on p "More settings" at bounding box center [114, 229] width 63 height 14
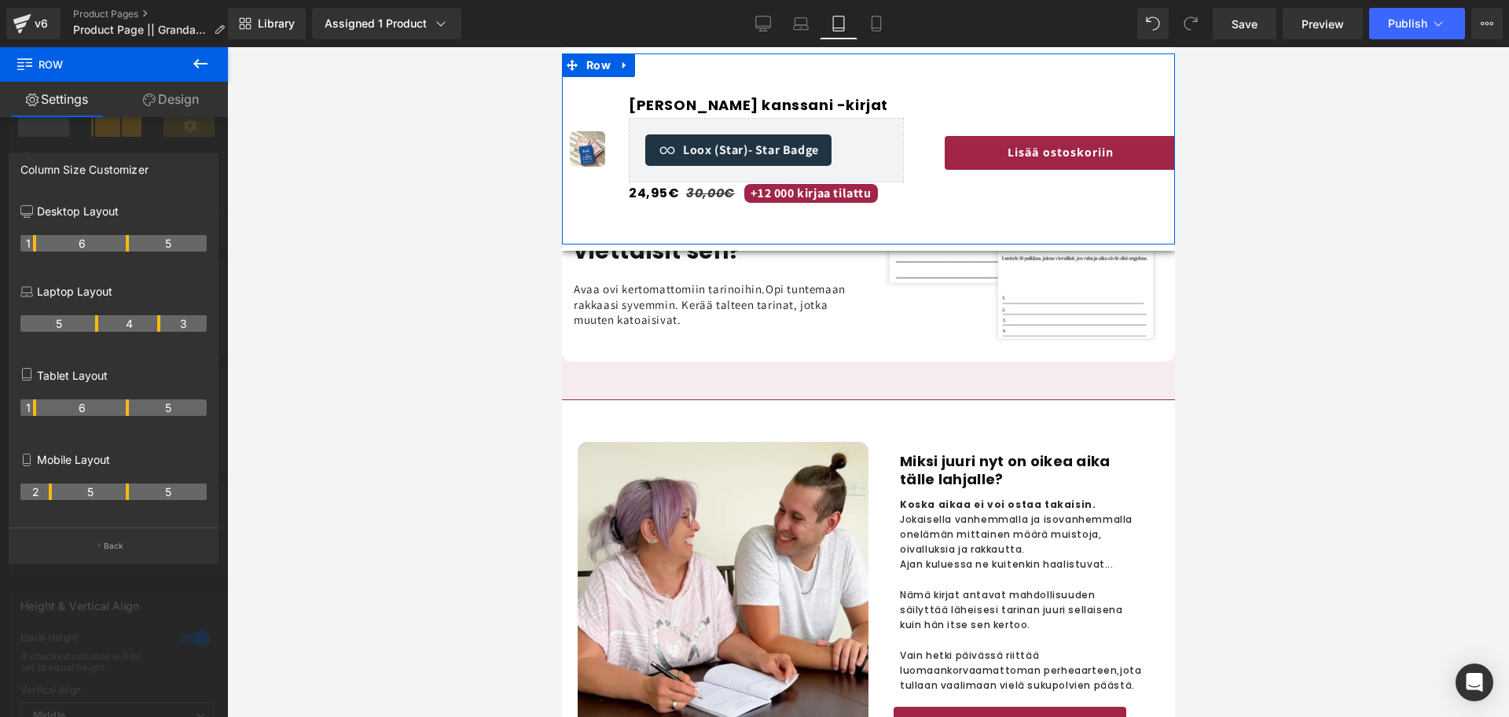
click at [34, 408] on th "1" at bounding box center [28, 407] width 16 height 16
click at [178, 103] on link "Design" at bounding box center [171, 99] width 114 height 35
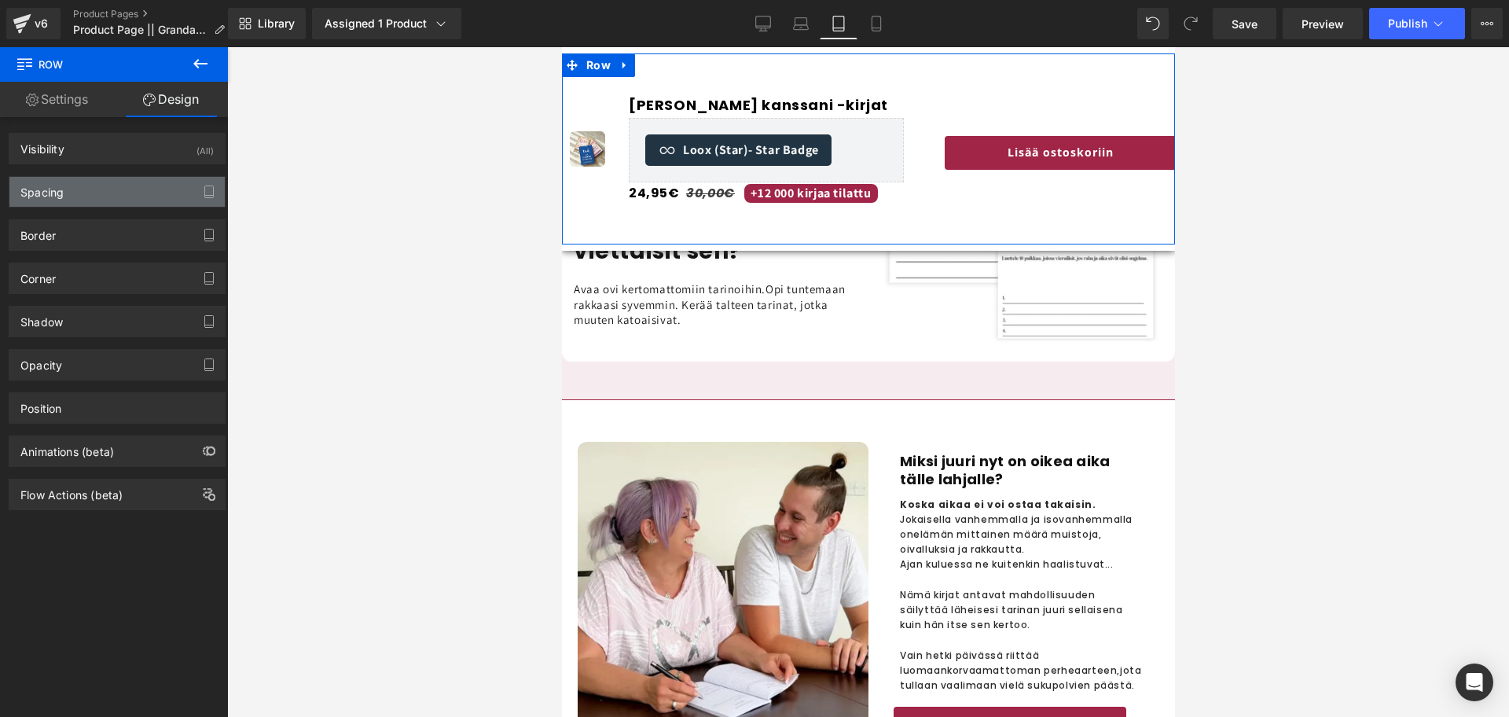
click at [94, 190] on div "Spacing" at bounding box center [116, 192] width 215 height 30
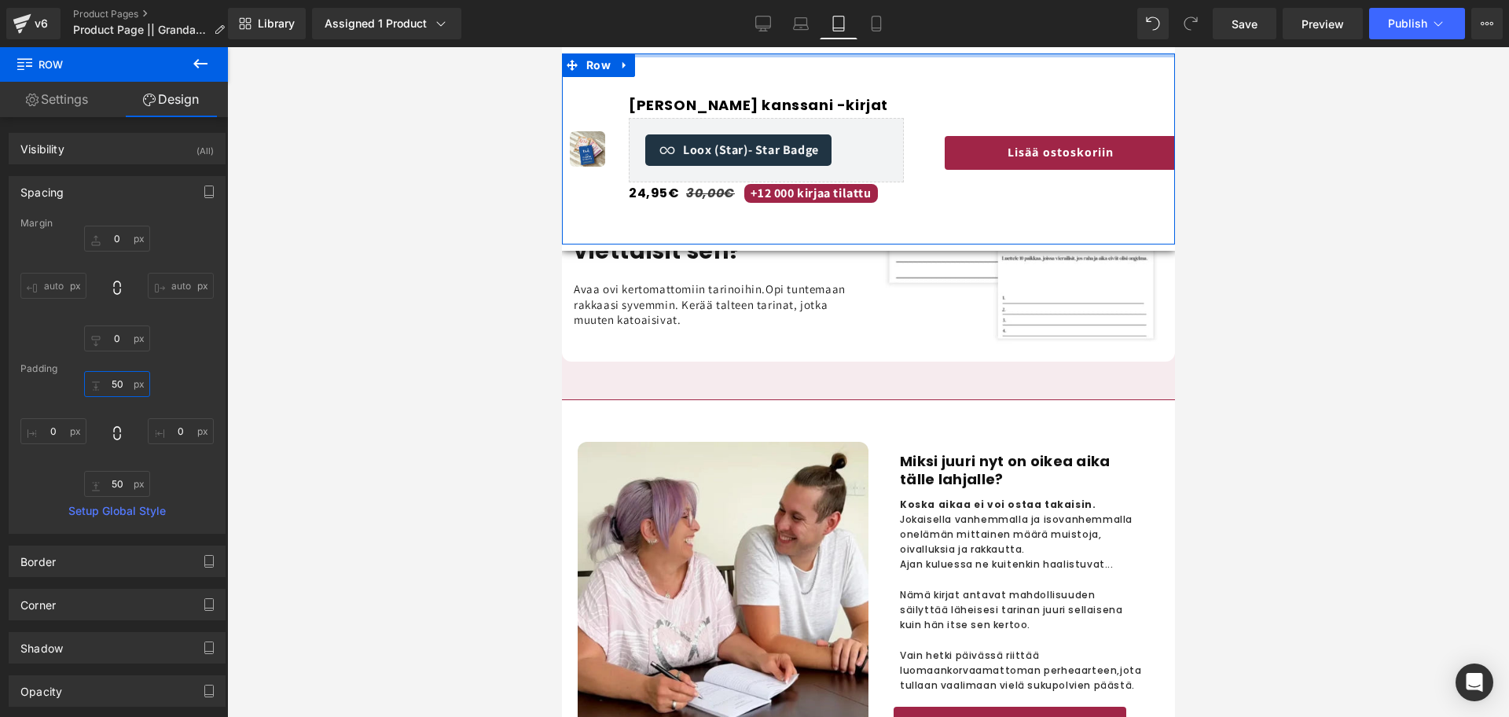
click at [111, 379] on input "text" at bounding box center [117, 384] width 66 height 26
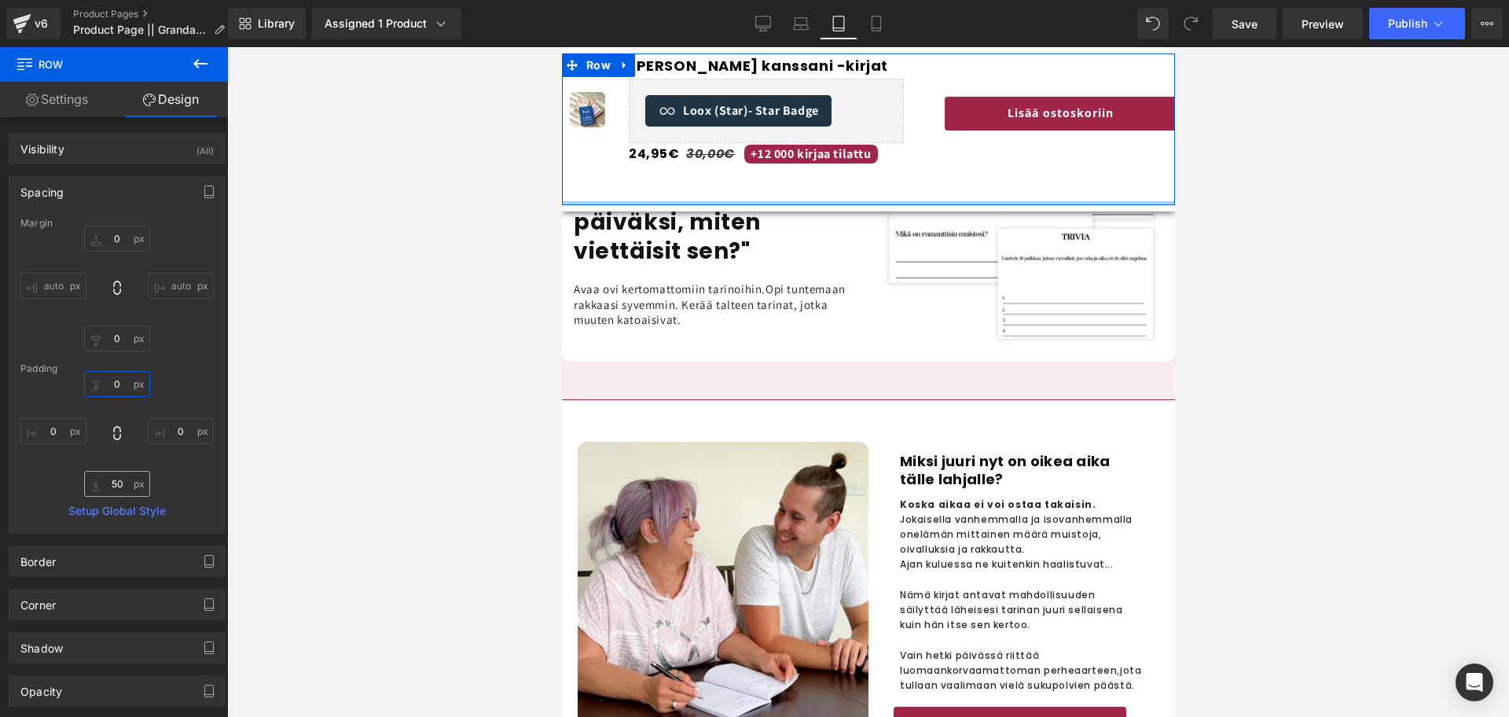
type input "0"
click at [115, 485] on input "text" at bounding box center [117, 484] width 66 height 26
type input "0"
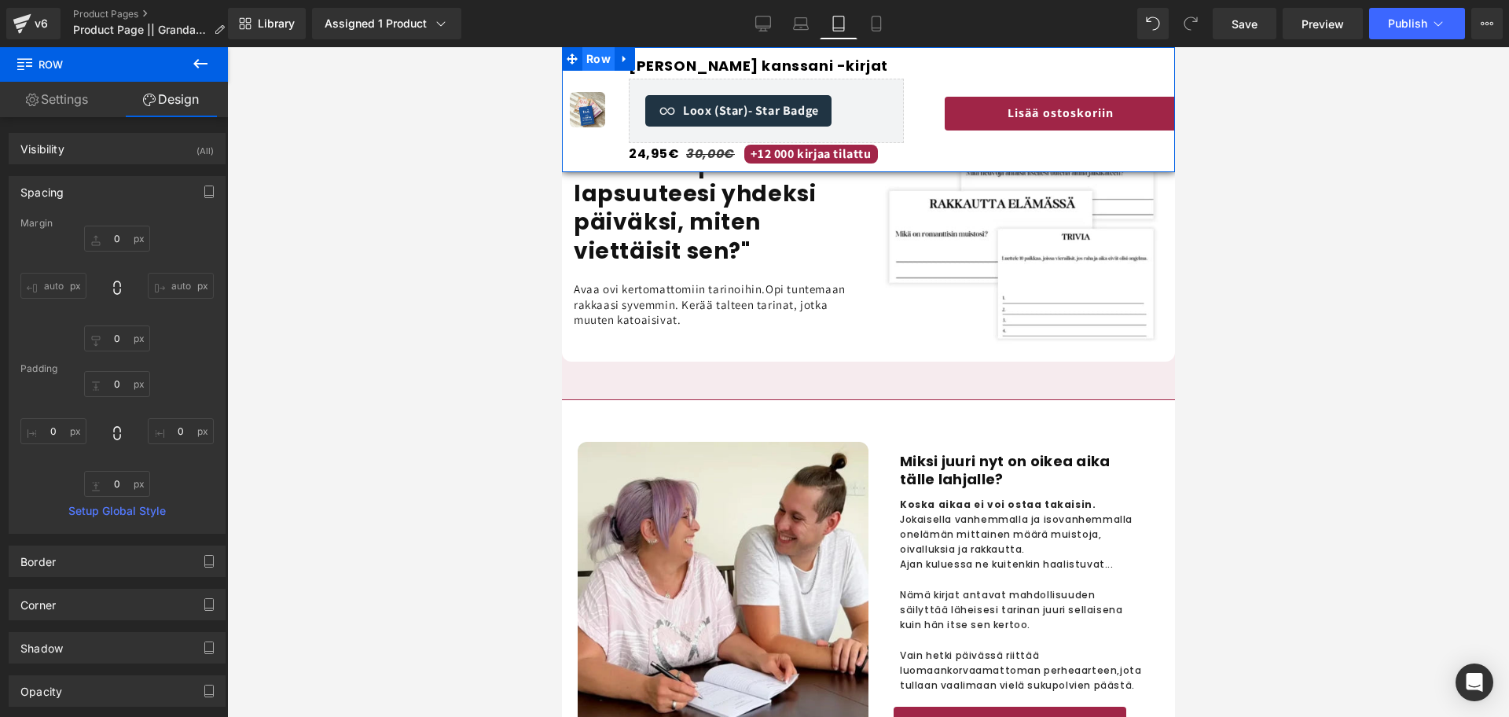
click at [589, 61] on span "Row" at bounding box center [597, 59] width 32 height 24
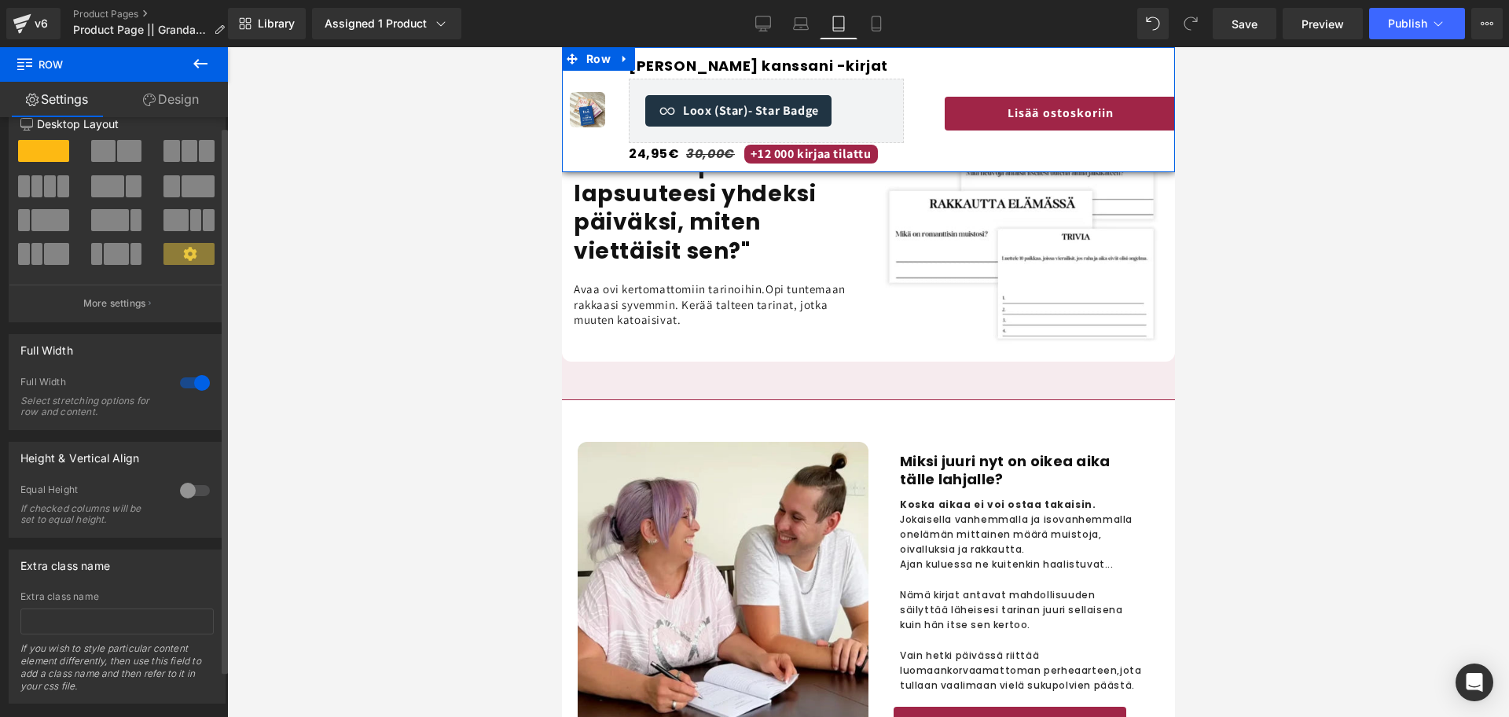
scroll to position [0, 0]
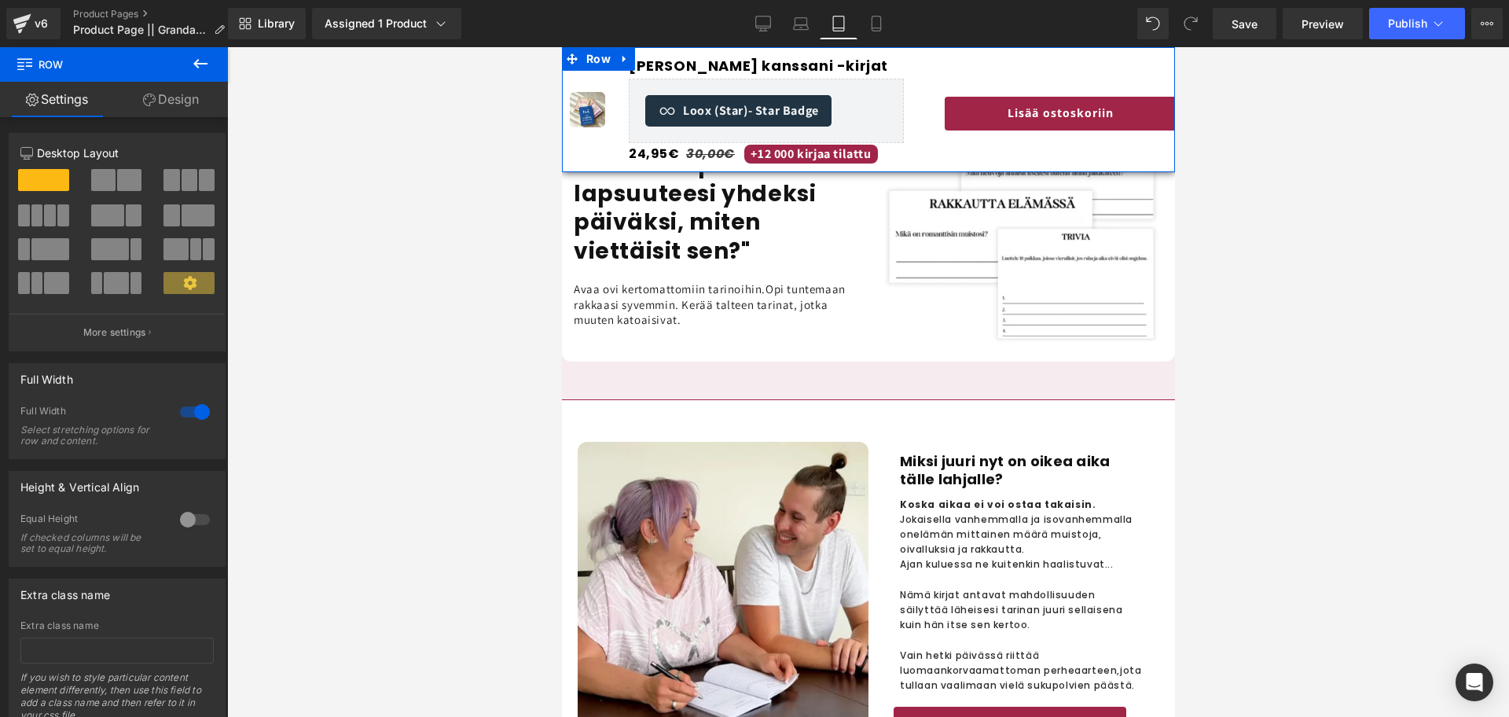
click at [163, 109] on link "Design" at bounding box center [171, 99] width 114 height 35
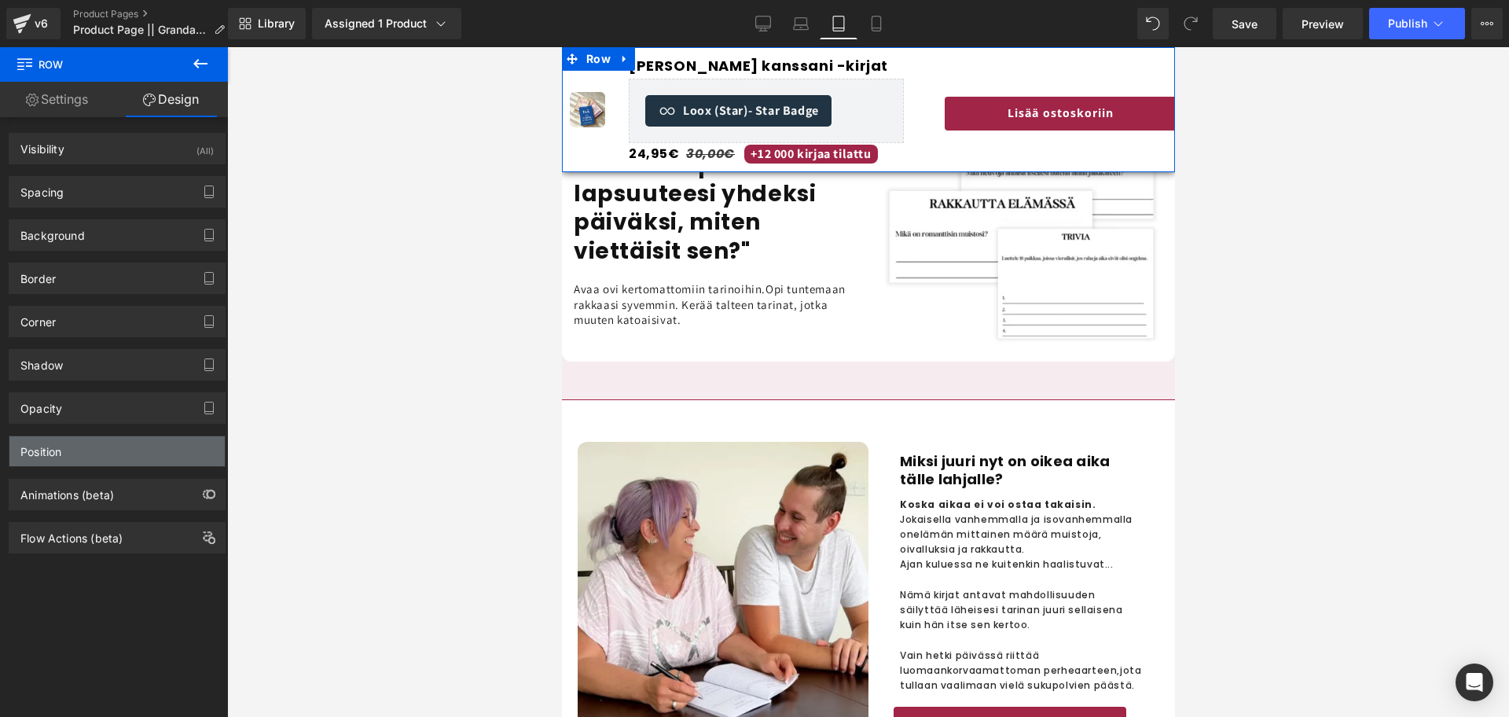
click at [91, 456] on div "Position" at bounding box center [116, 451] width 215 height 30
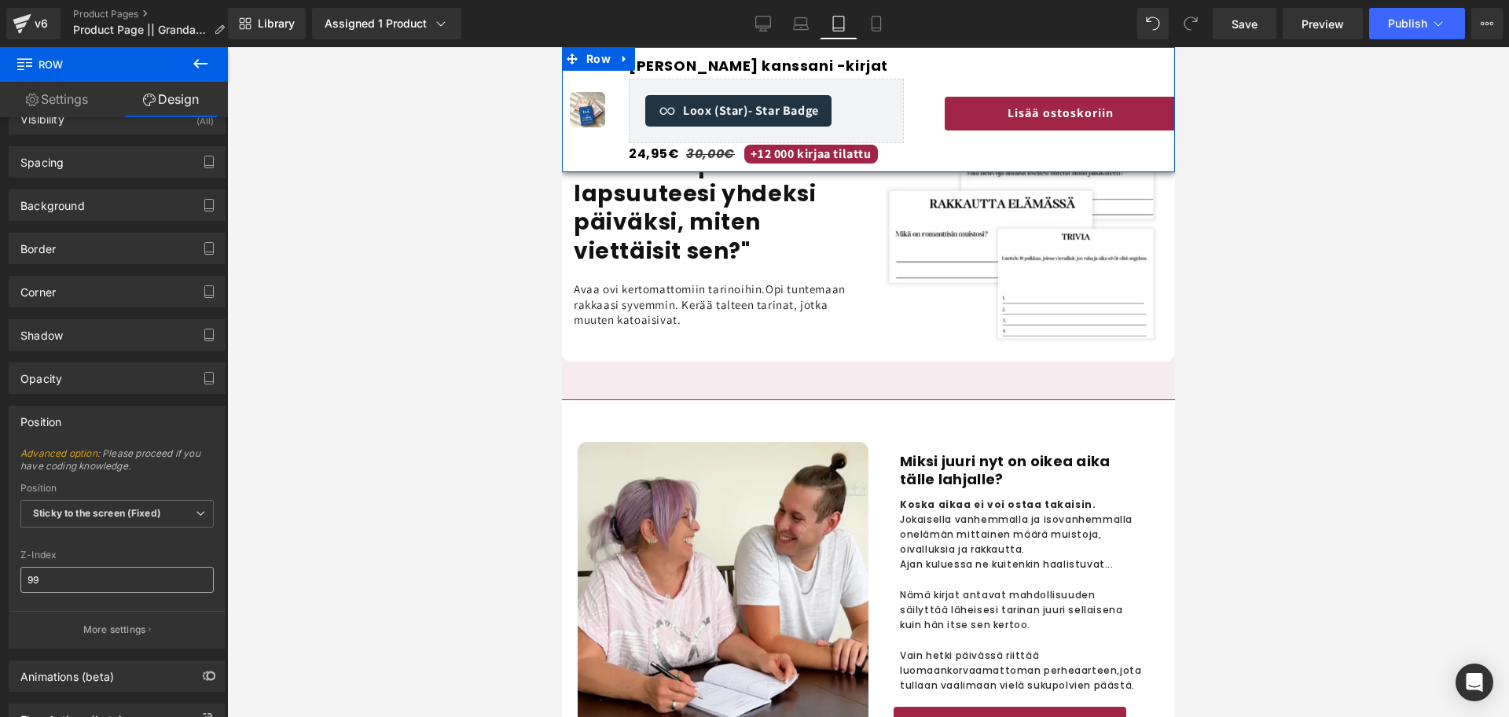
scroll to position [31, 0]
click at [84, 596] on button "More settings" at bounding box center [116, 627] width 215 height 37
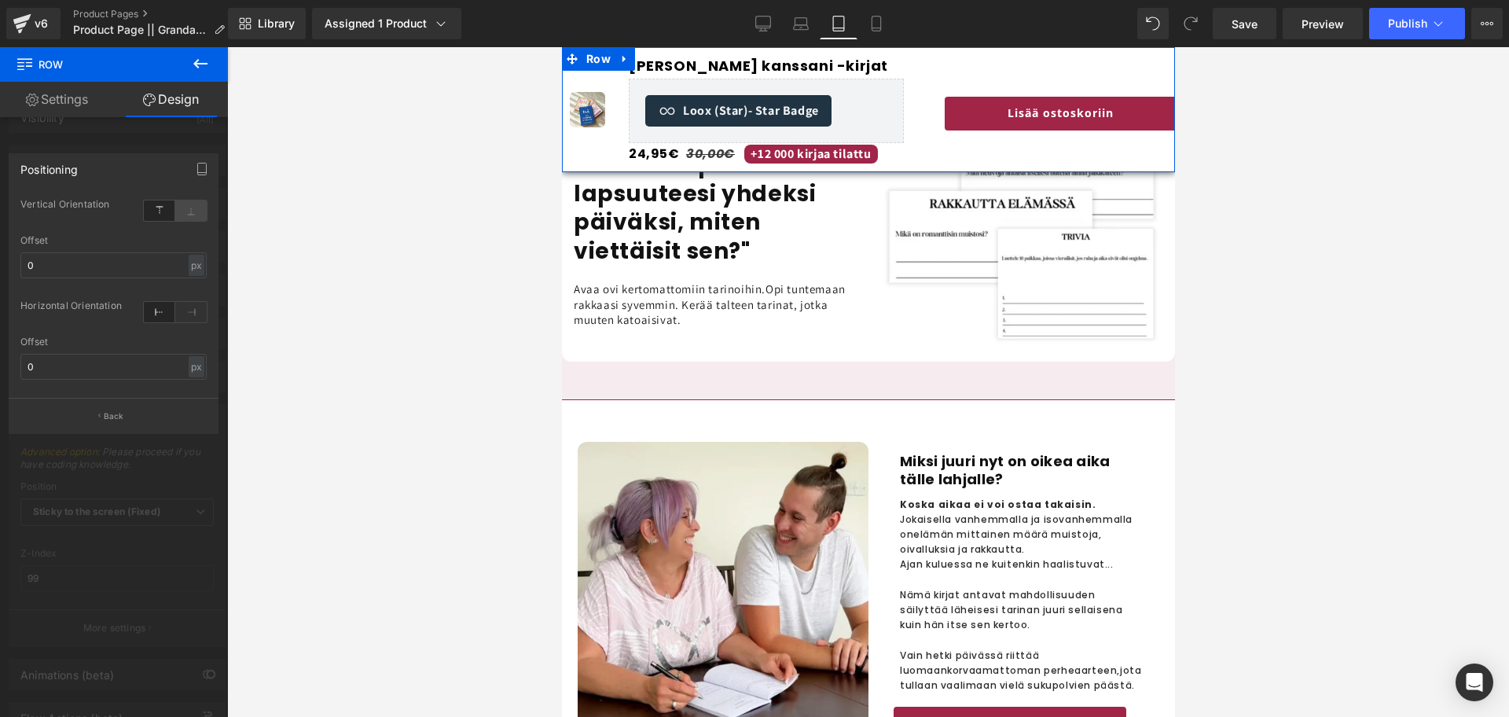
click at [185, 212] on icon at bounding box center [190, 210] width 31 height 20
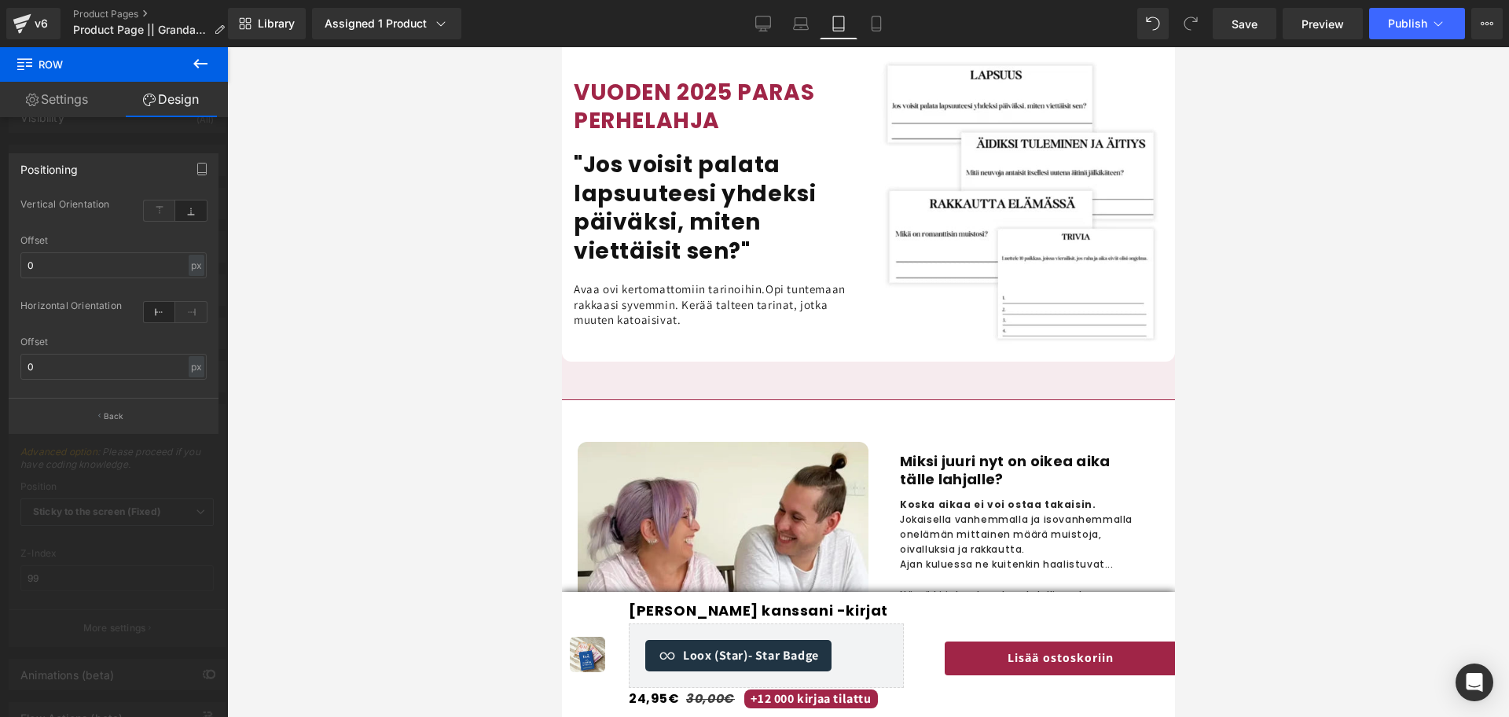
click at [1042, 596] on div at bounding box center [867, 381] width 613 height 669
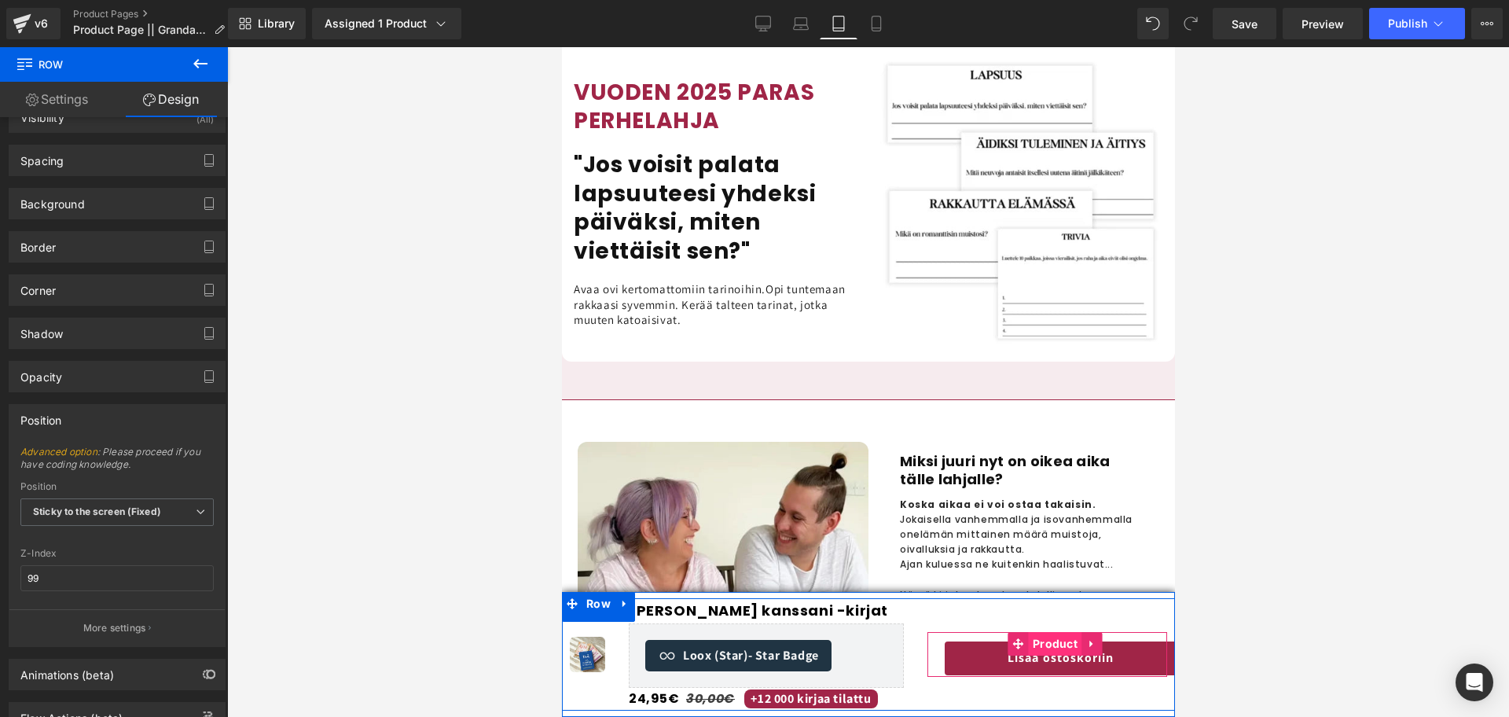
click at [1045, 596] on span "Product" at bounding box center [1054, 644] width 53 height 24
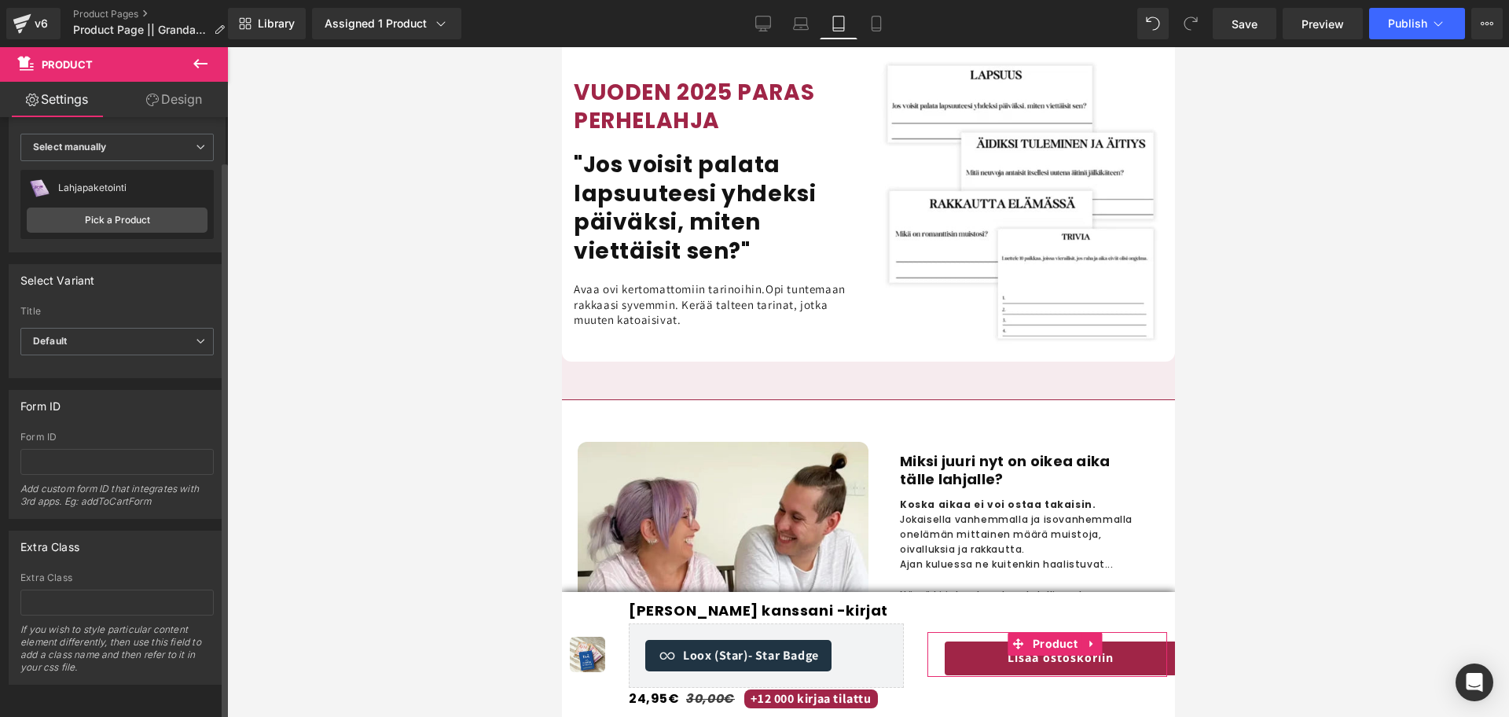
scroll to position [0, 0]
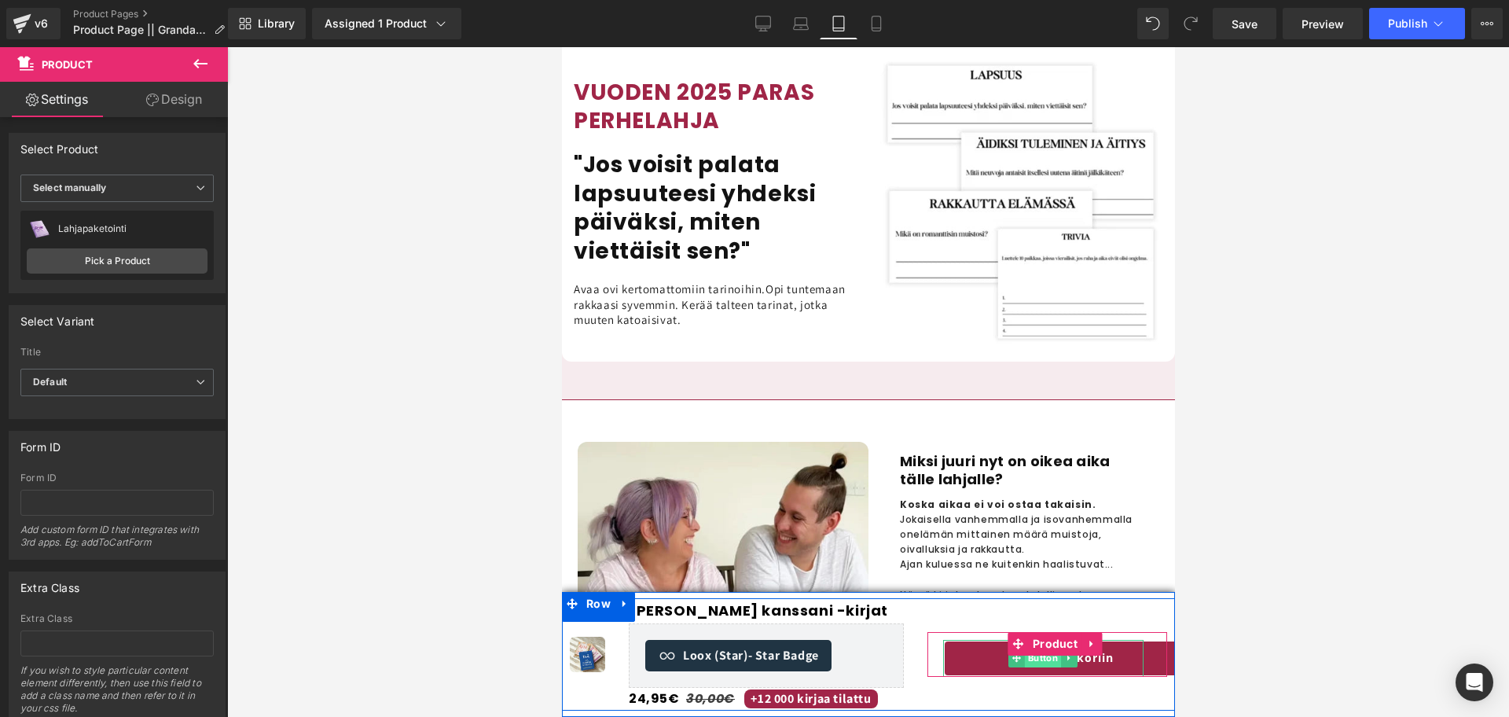
click at [1057, 596] on span "Button" at bounding box center [1042, 657] width 36 height 19
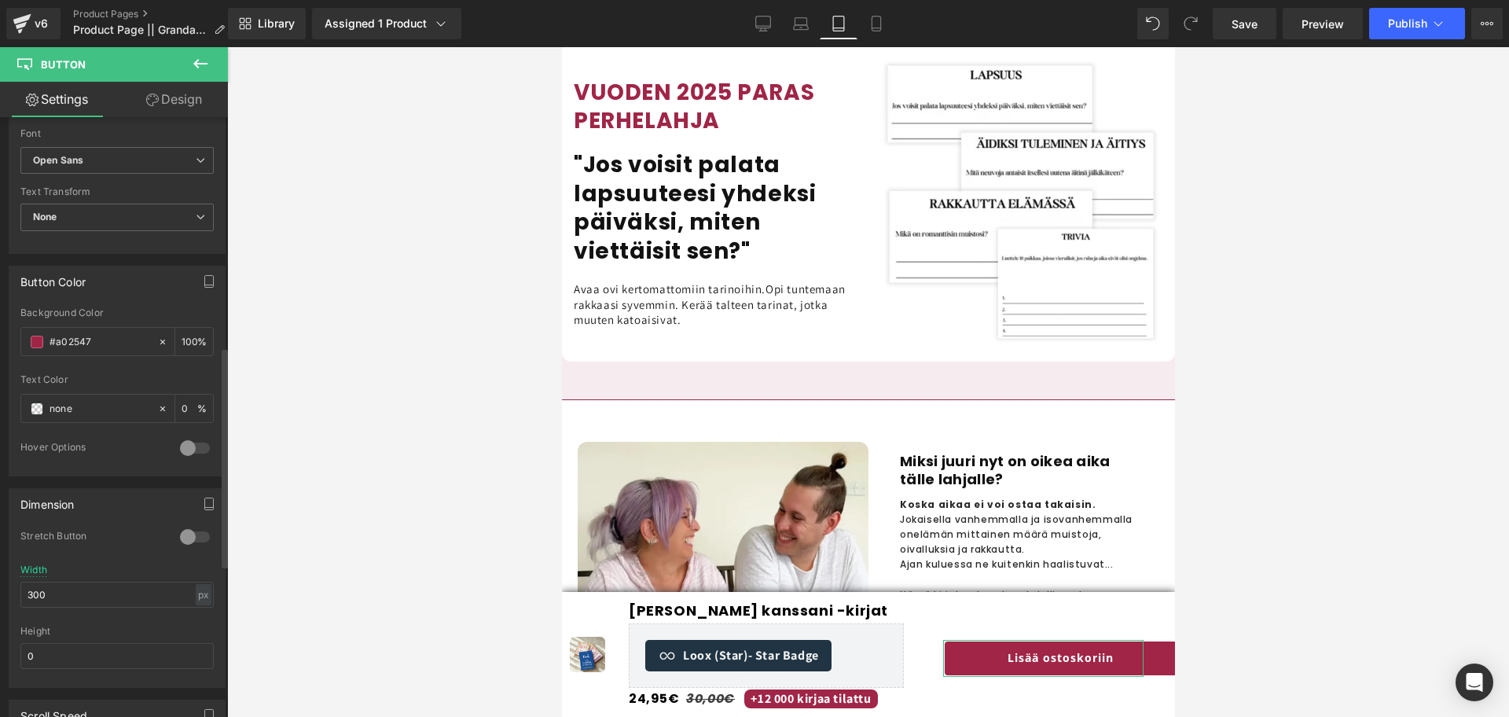
scroll to position [623, 0]
click at [195, 527] on div at bounding box center [195, 533] width 38 height 25
click at [1253, 28] on span "Save" at bounding box center [1244, 24] width 26 height 16
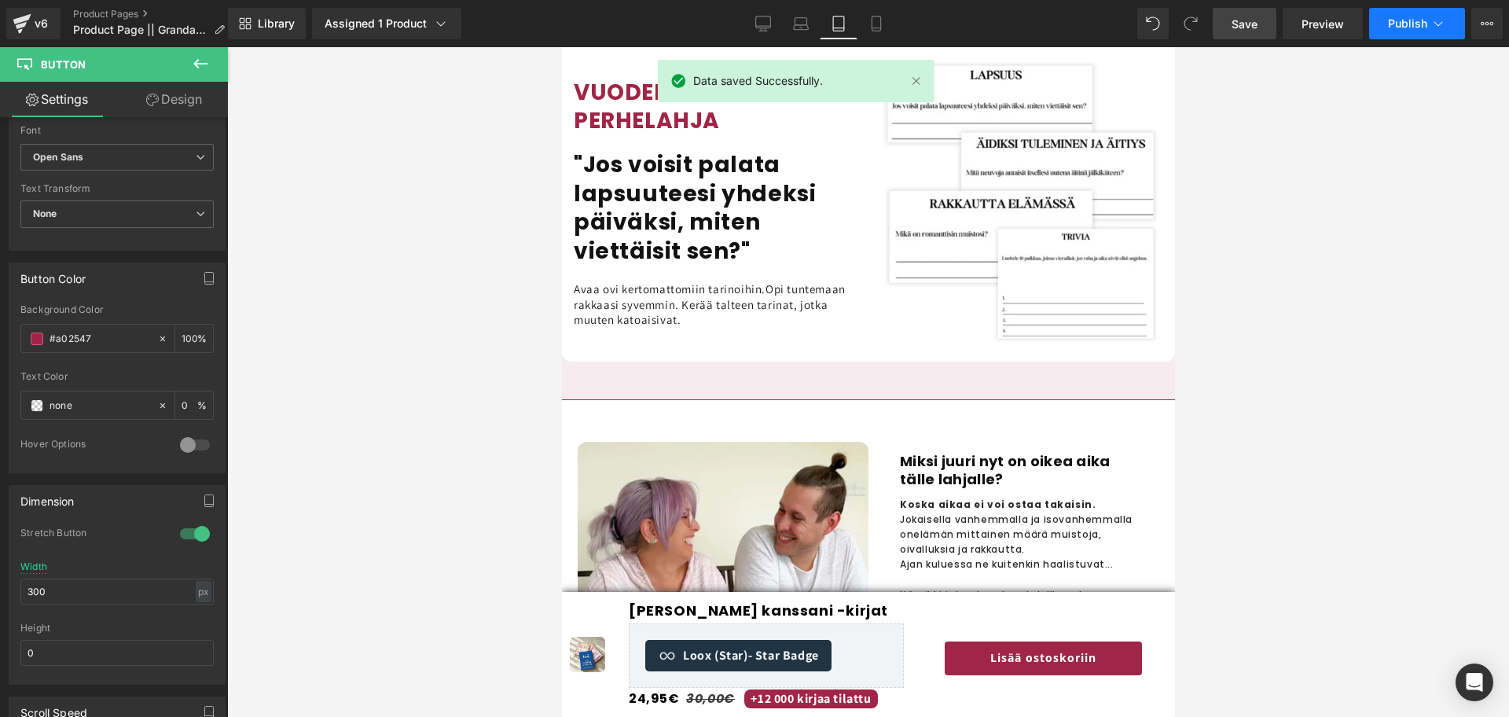
click at [1256, 29] on span "Publish" at bounding box center [1407, 23] width 39 height 13
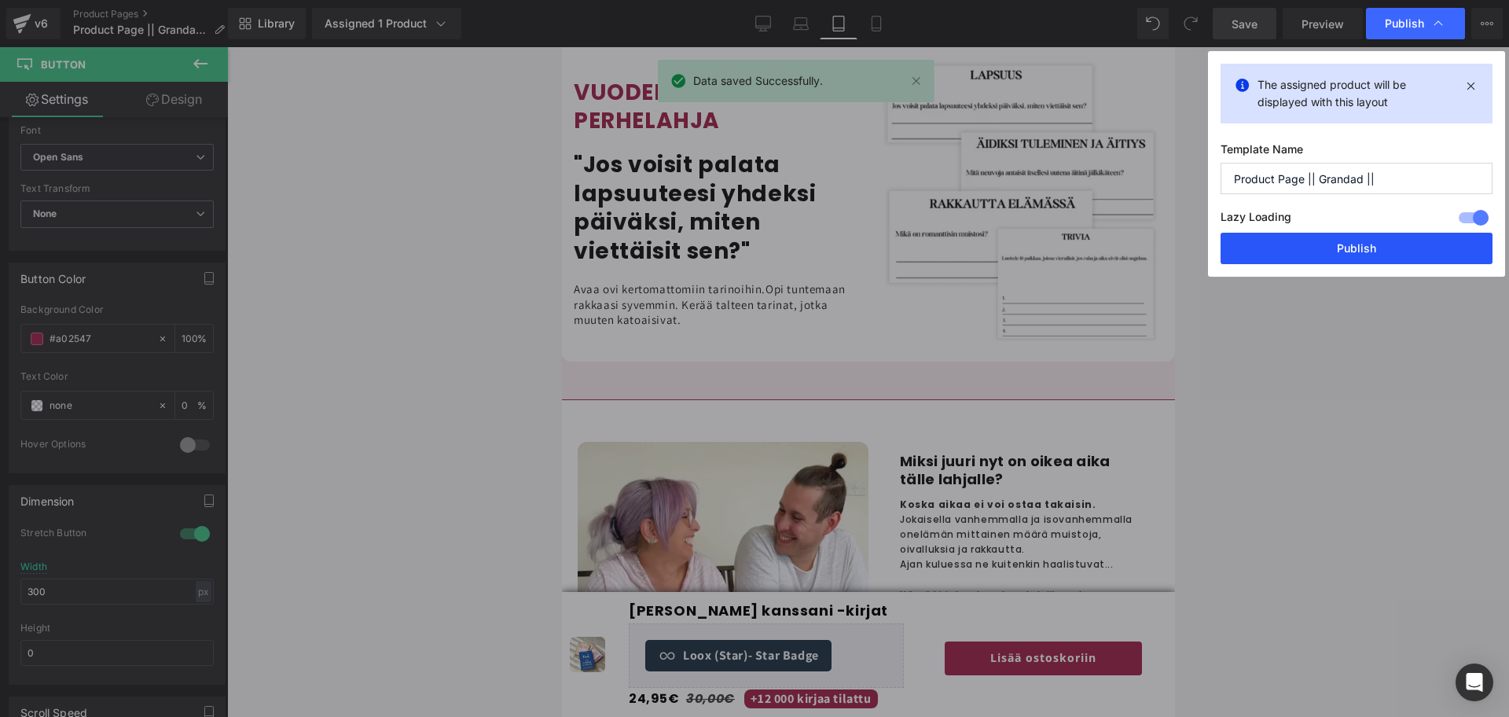
click at [1256, 258] on button "Publish" at bounding box center [1356, 248] width 272 height 31
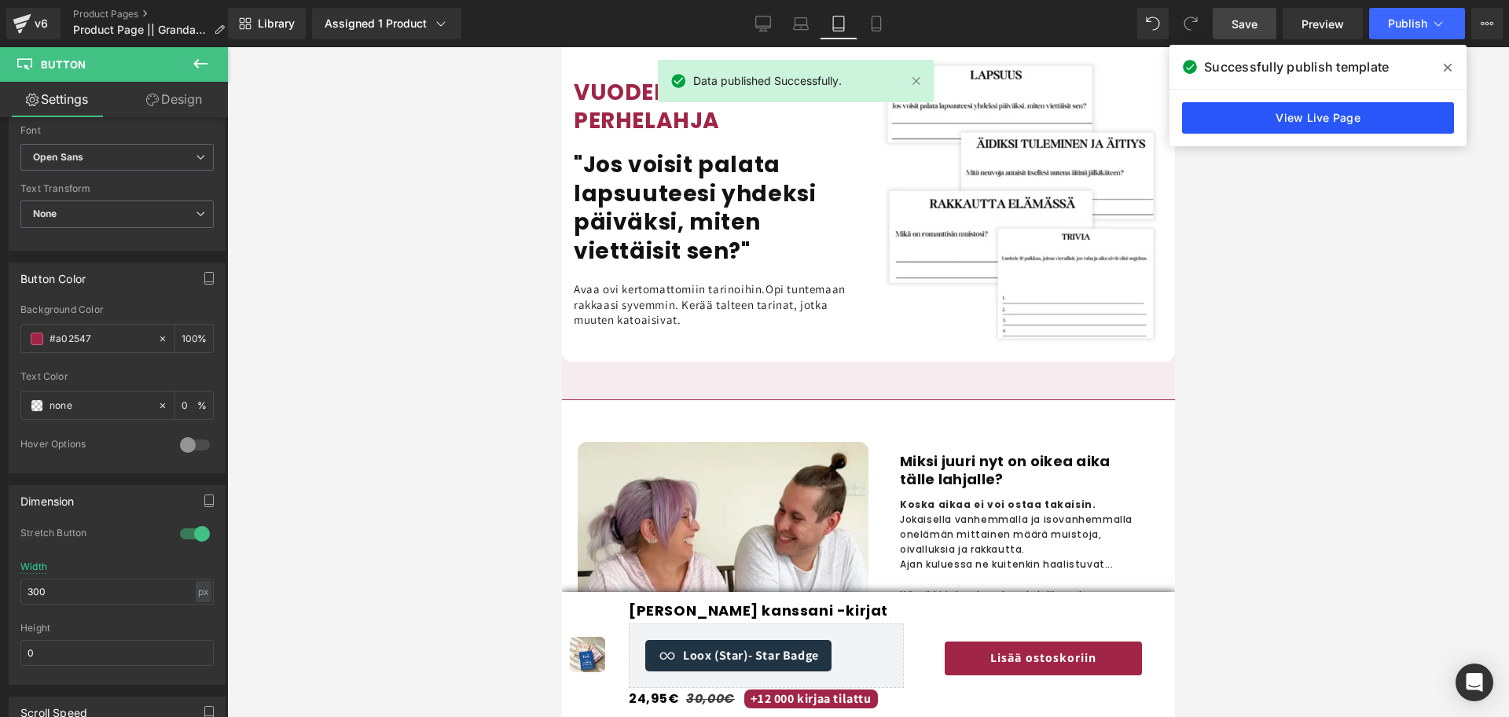
click at [1256, 112] on link "View Live Page" at bounding box center [1318, 117] width 272 height 31
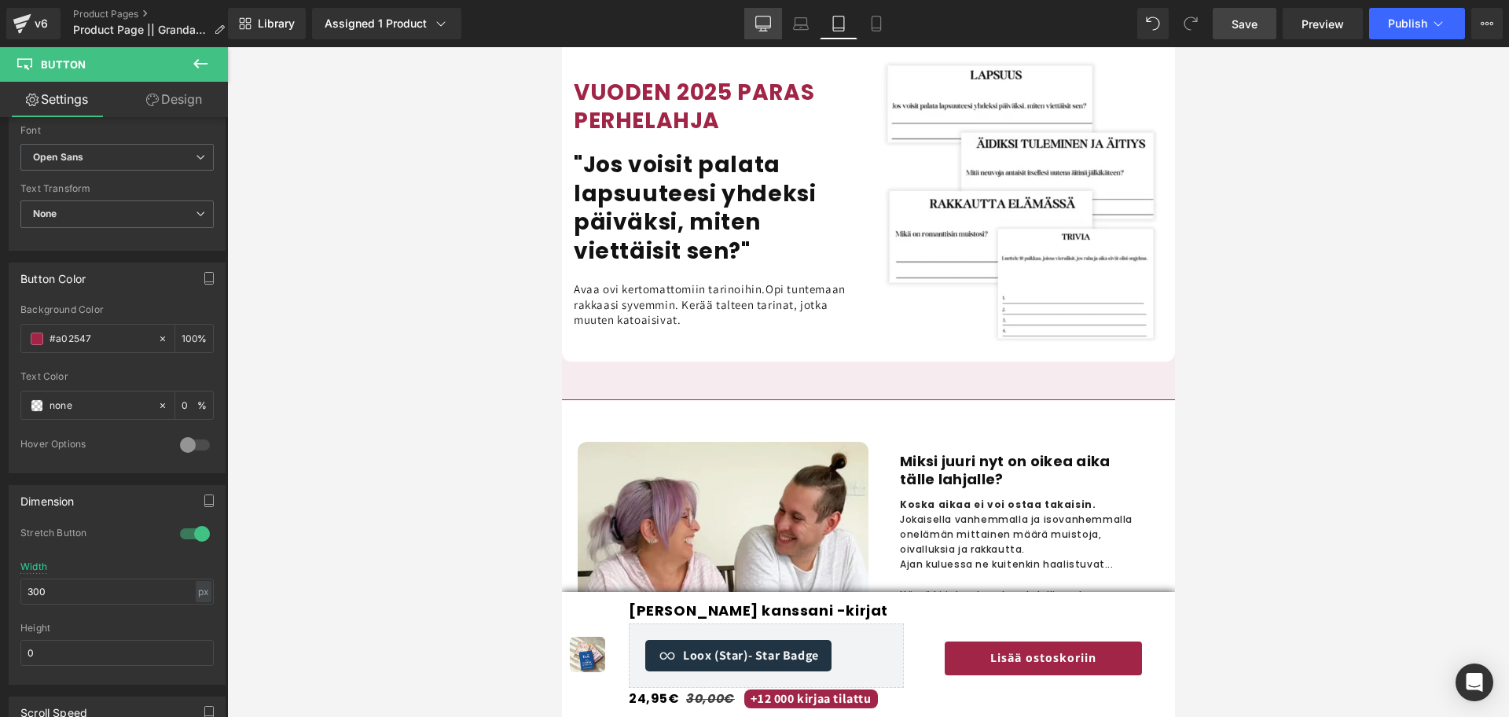
click at [776, 16] on link "Desktop" at bounding box center [763, 23] width 38 height 31
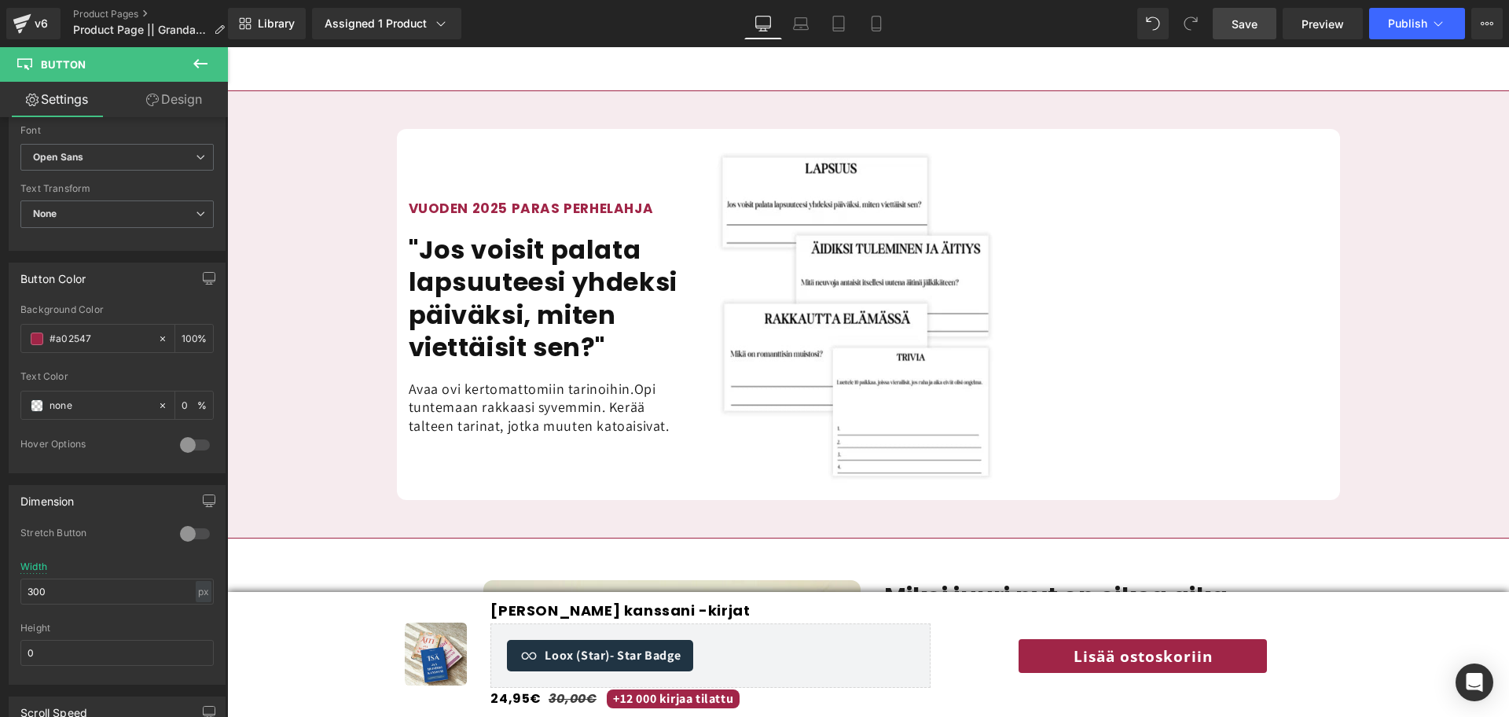
scroll to position [1410, 0]
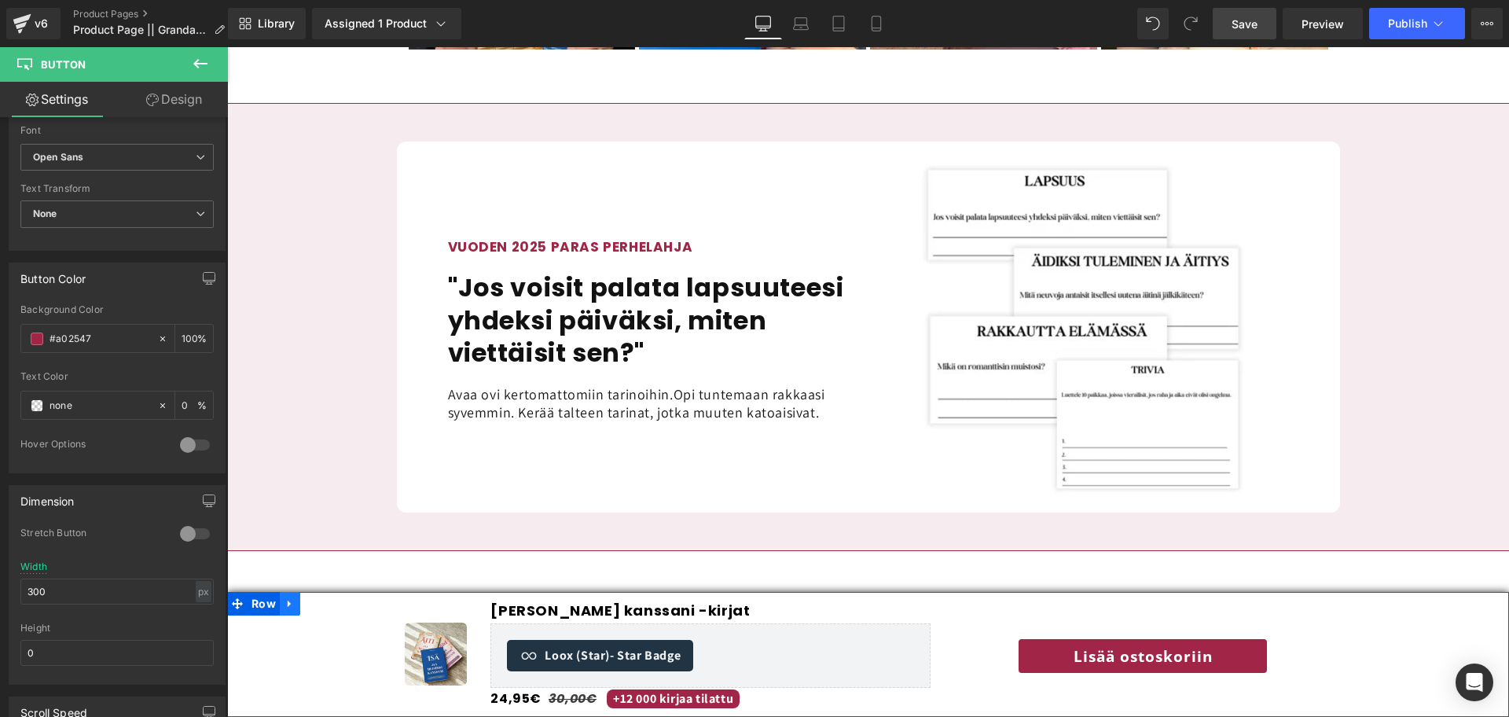
click at [288, 596] on icon at bounding box center [289, 603] width 3 height 7
click at [289, 596] on icon at bounding box center [289, 603] width 11 height 11
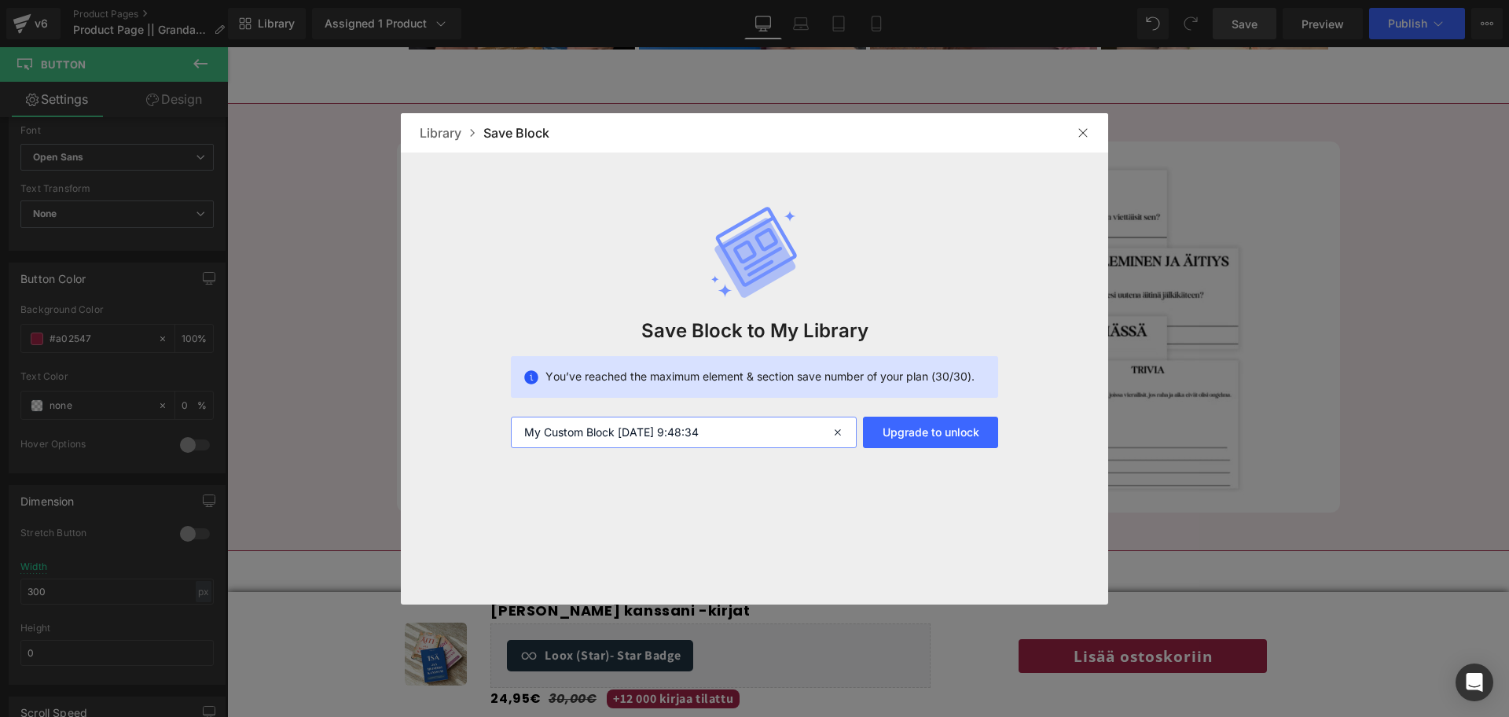
scroll to position [0, 0]
drag, startPoint x: 761, startPoint y: 436, endPoint x: 166, endPoint y: 448, distance: 595.7
click at [166, 448] on div "Library Save Block Save Block to My Library You’ve reached the maximum element …" at bounding box center [754, 358] width 1509 height 717
click at [166, 448] on div at bounding box center [754, 358] width 1509 height 717
type input "New Sticky bar Hitesh"
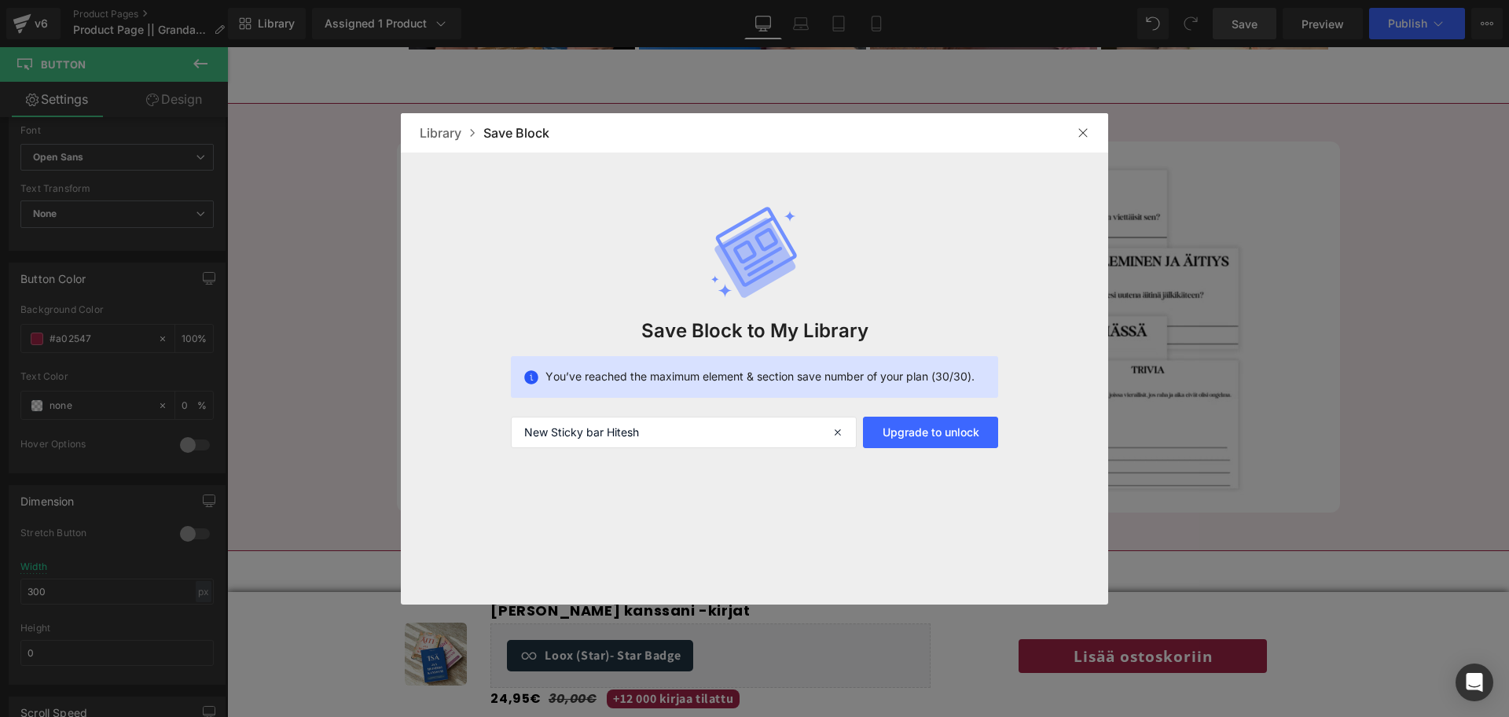
click at [1081, 137] on img at bounding box center [1082, 132] width 13 height 13
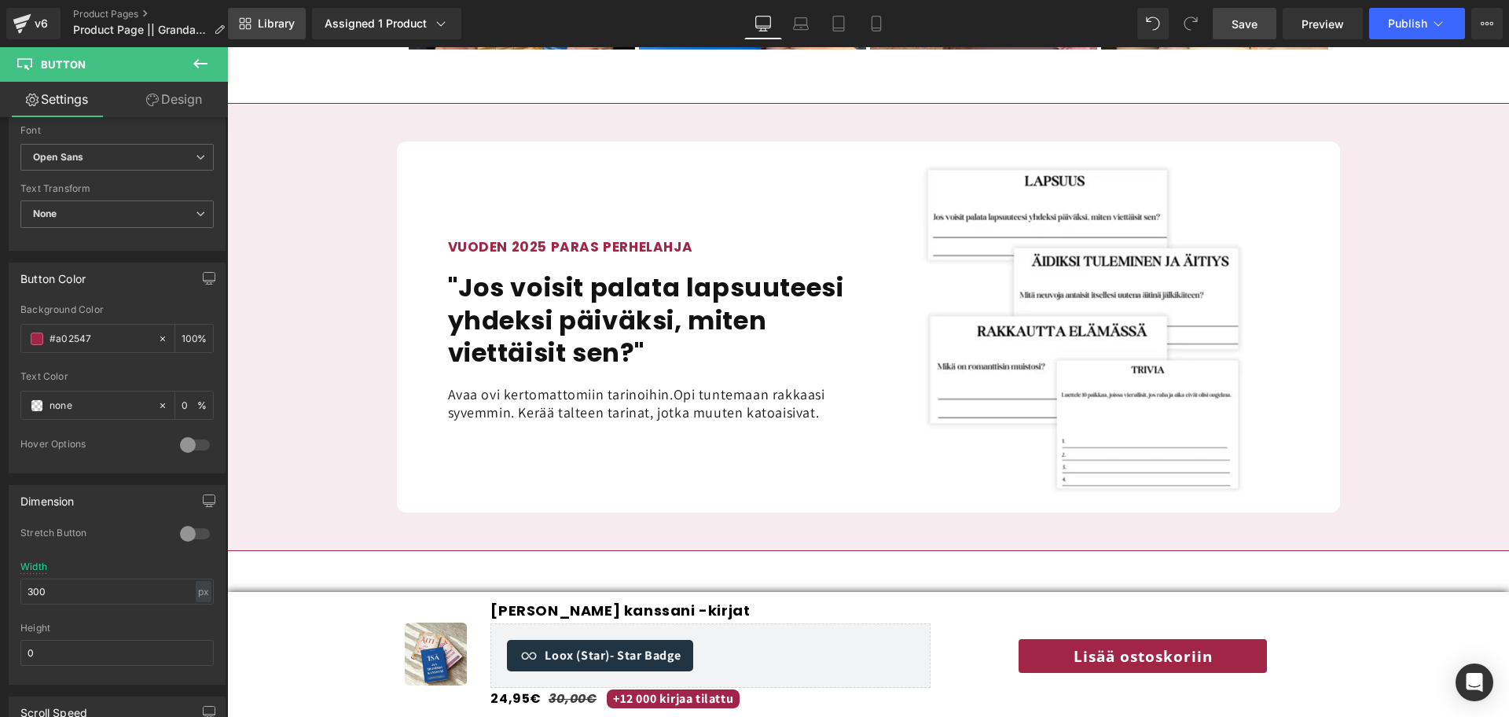
click at [247, 30] on link "Library" at bounding box center [267, 23] width 78 height 31
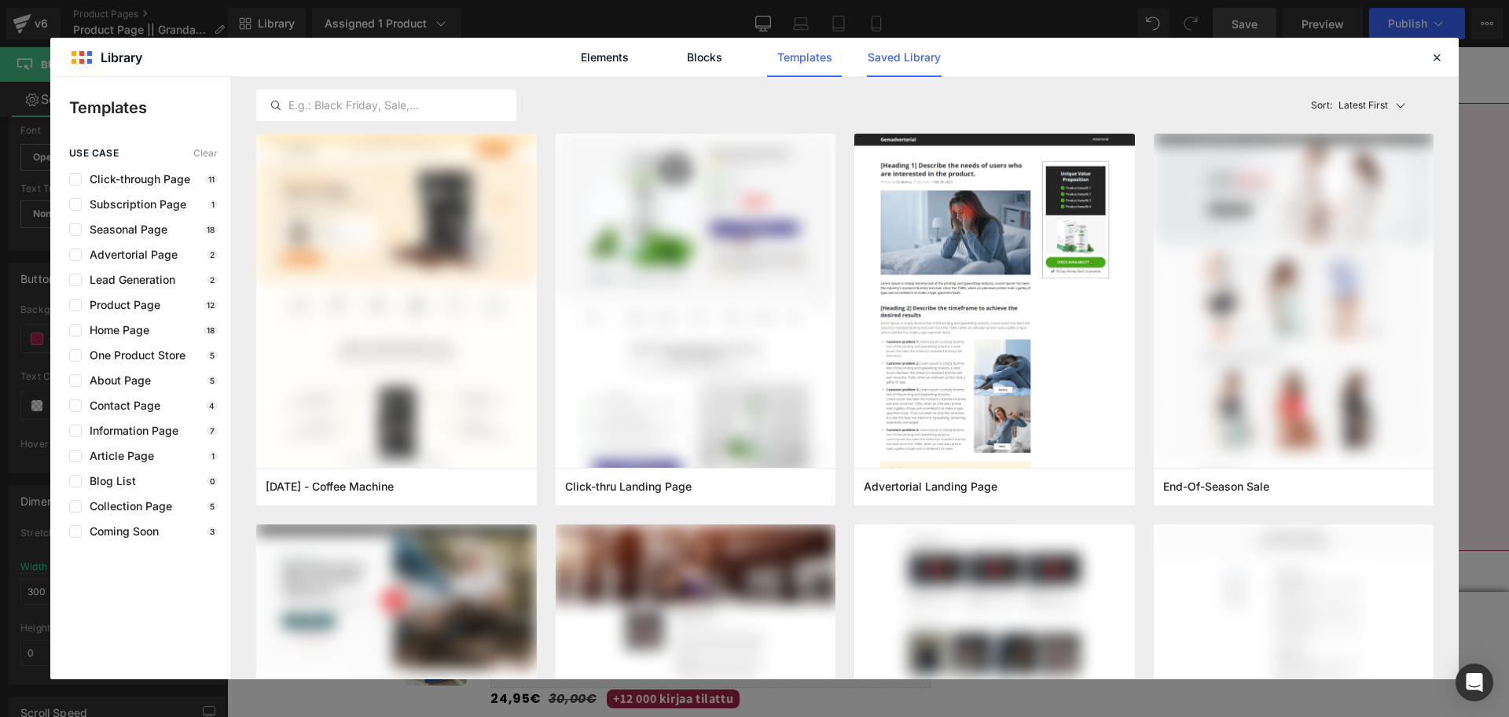
click at [0, 0] on link "Saved Library" at bounding box center [0, 0] width 0 height 0
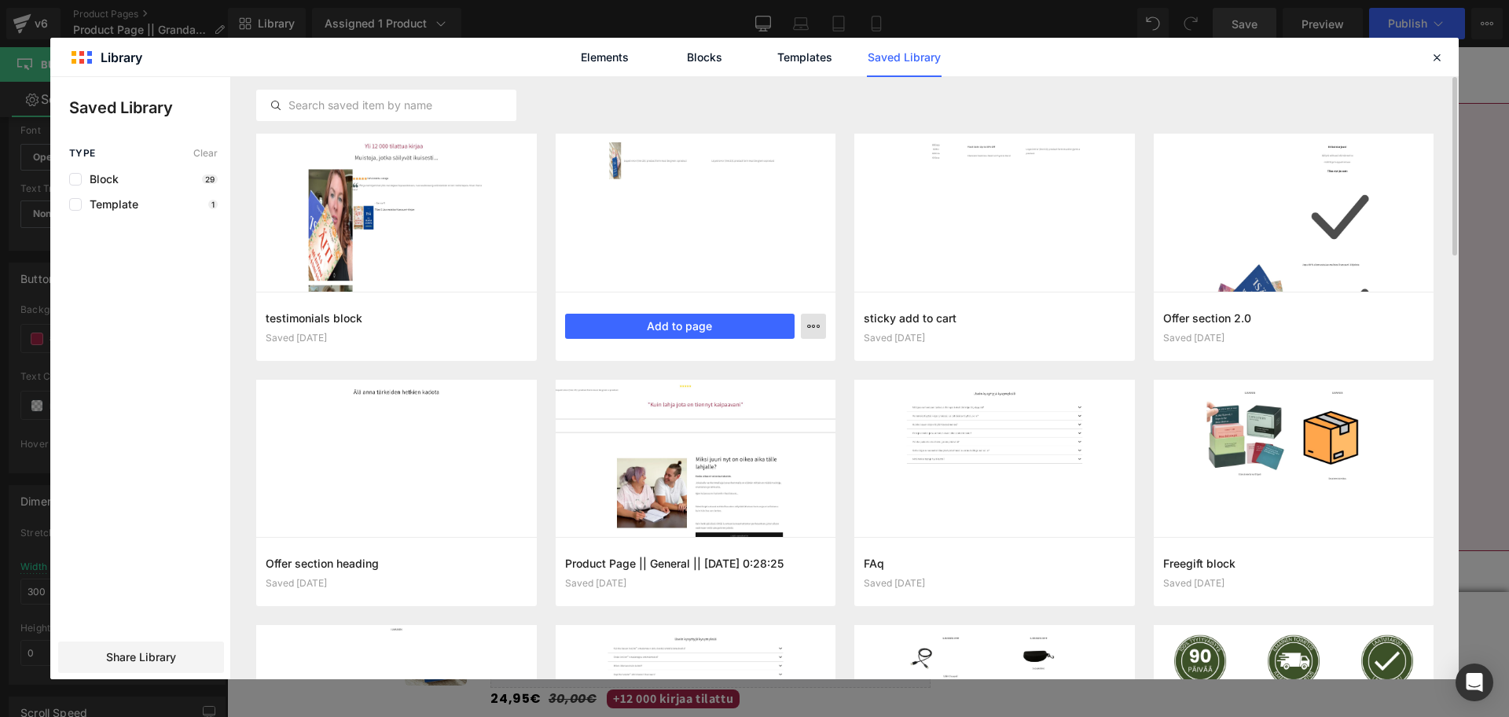
click at [816, 324] on icon "button" at bounding box center [813, 326] width 13 height 13
click at [0, 0] on div "Delete" at bounding box center [0, 0] width 0 height 0
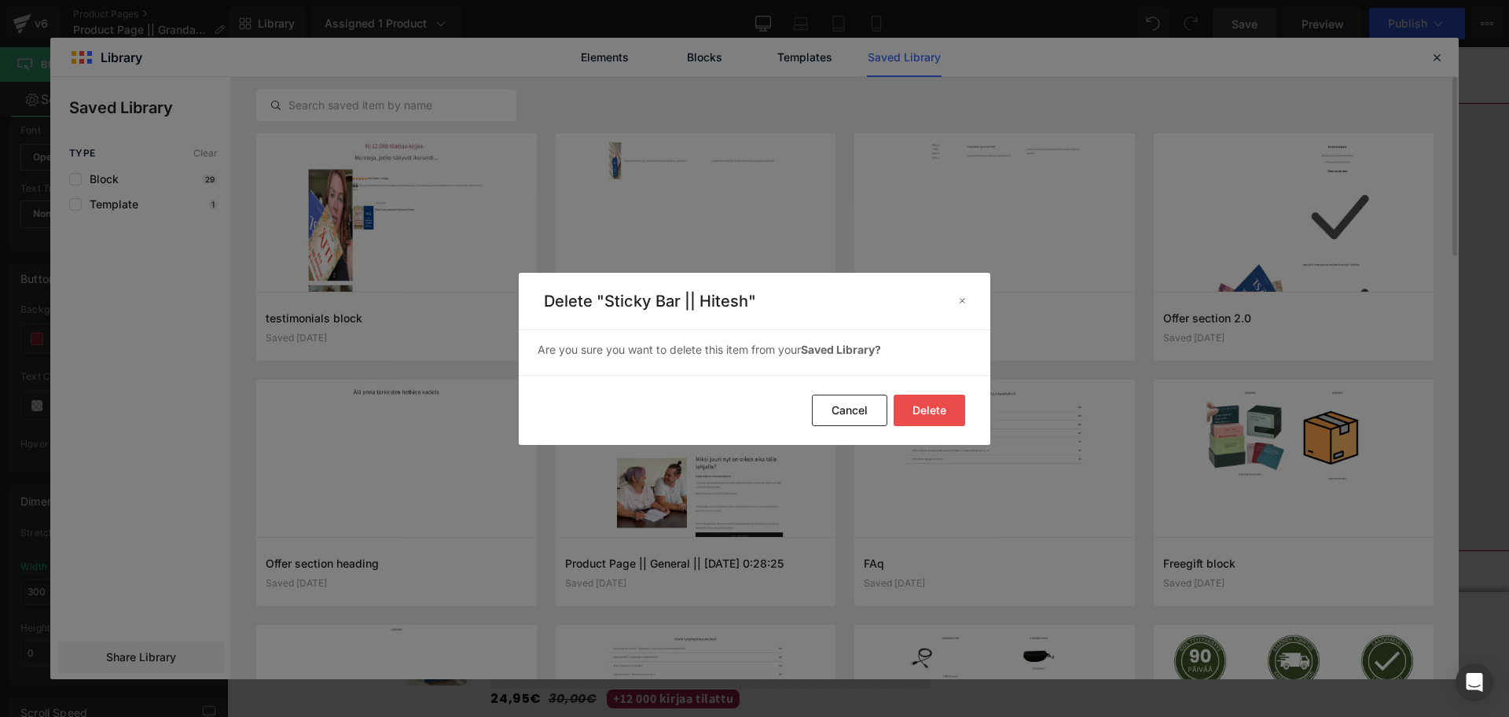
click at [916, 412] on button "Delete" at bounding box center [928, 409] width 71 height 31
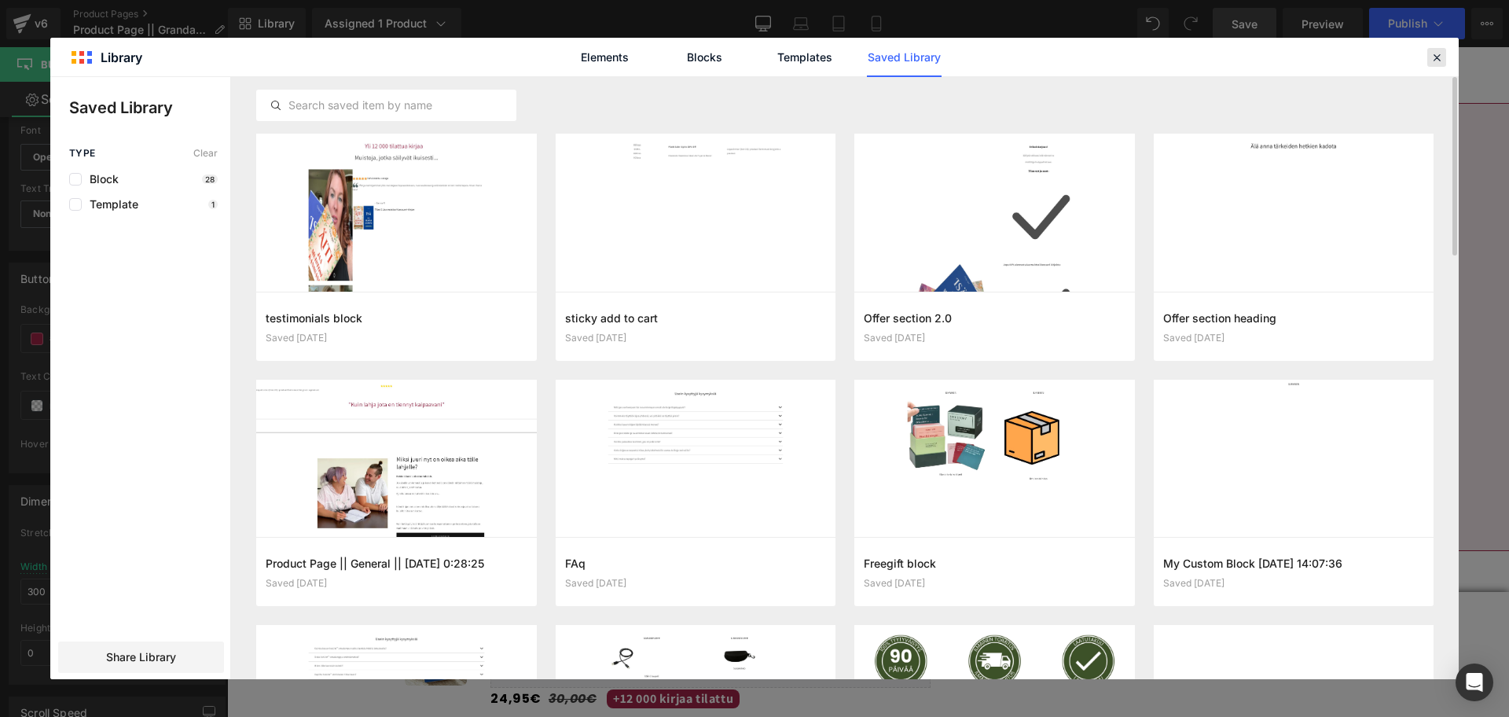
click at [1256, 51] on icon at bounding box center [1436, 57] width 14 height 14
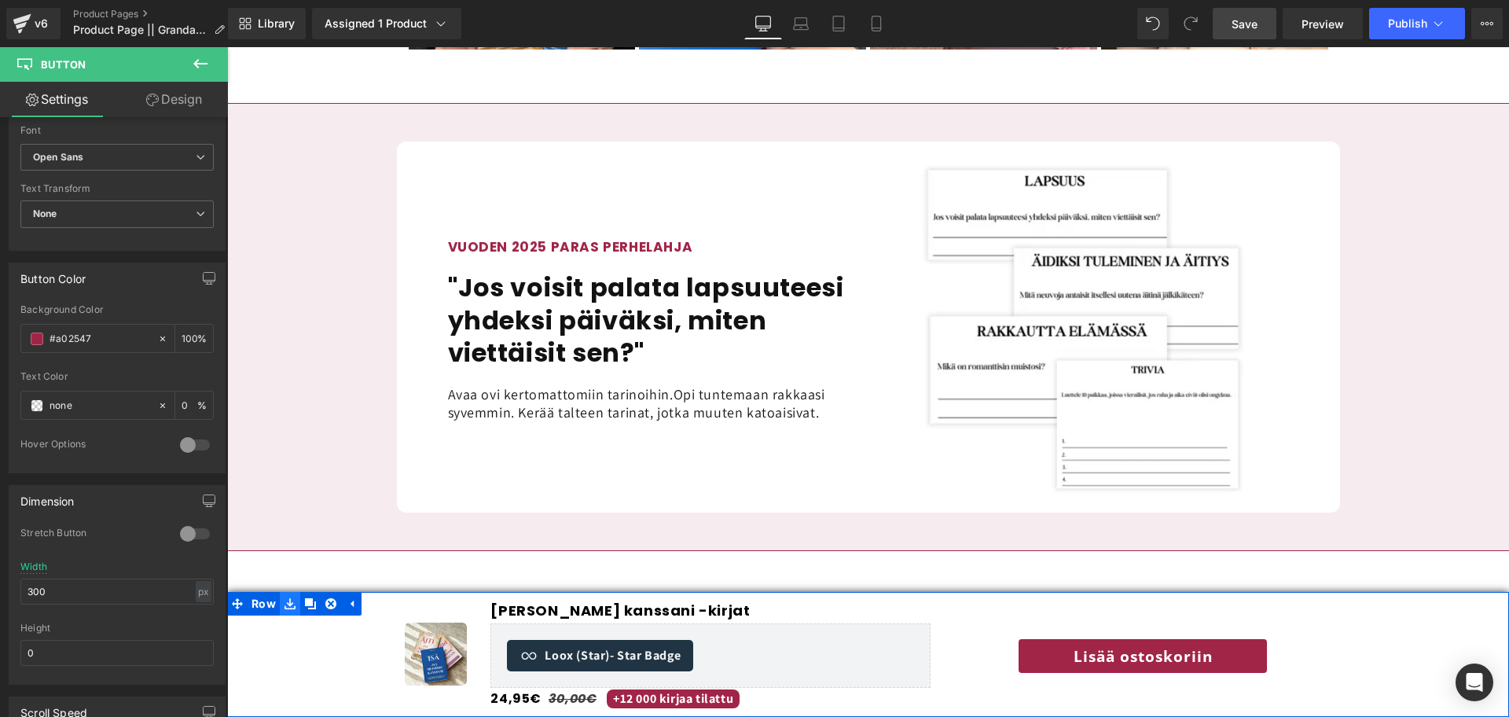
click at [287, 596] on icon at bounding box center [289, 603] width 11 height 11
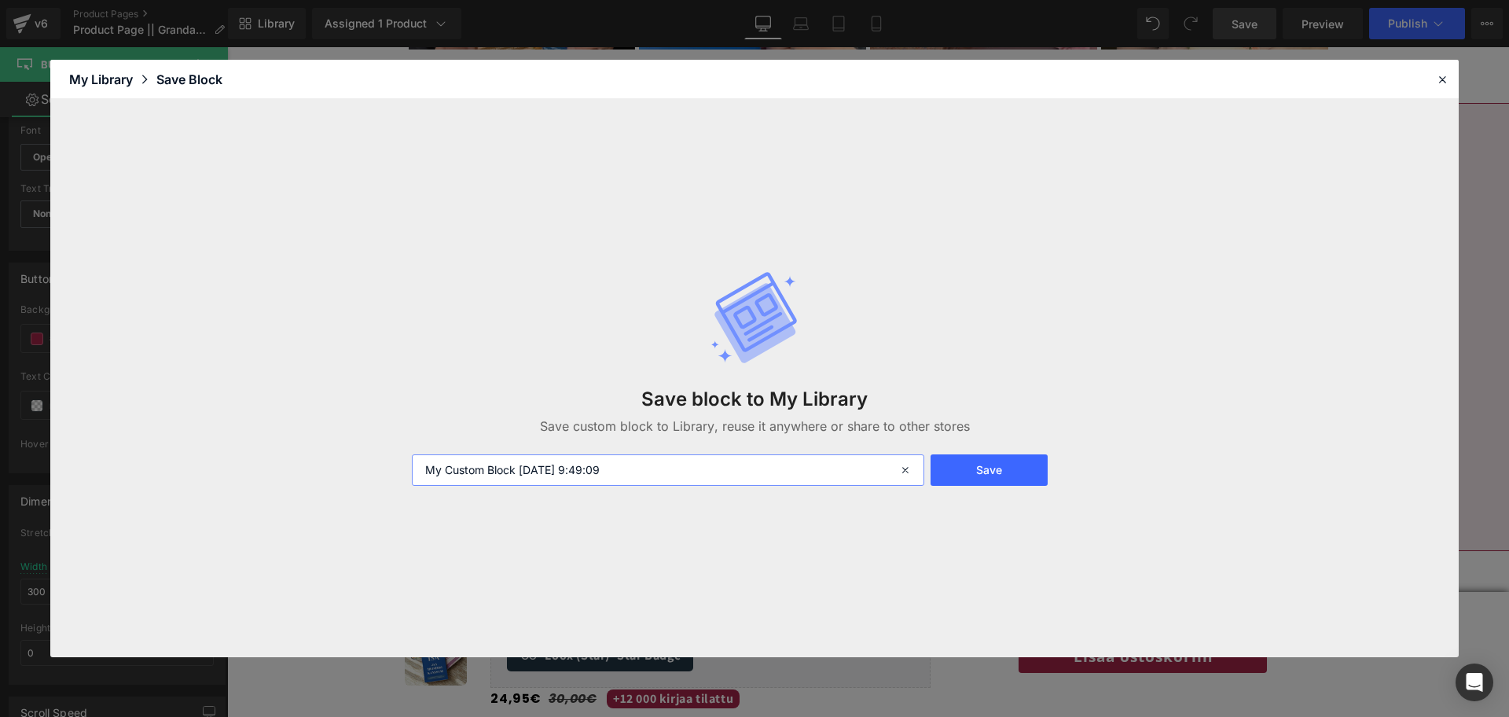
click at [680, 469] on input "My Custom Block 2025-08-16 9:49:09" at bounding box center [668, 469] width 512 height 31
type input "New Sticky Bar || Hitesh"
click at [1006, 470] on button "Save" at bounding box center [988, 469] width 117 height 31
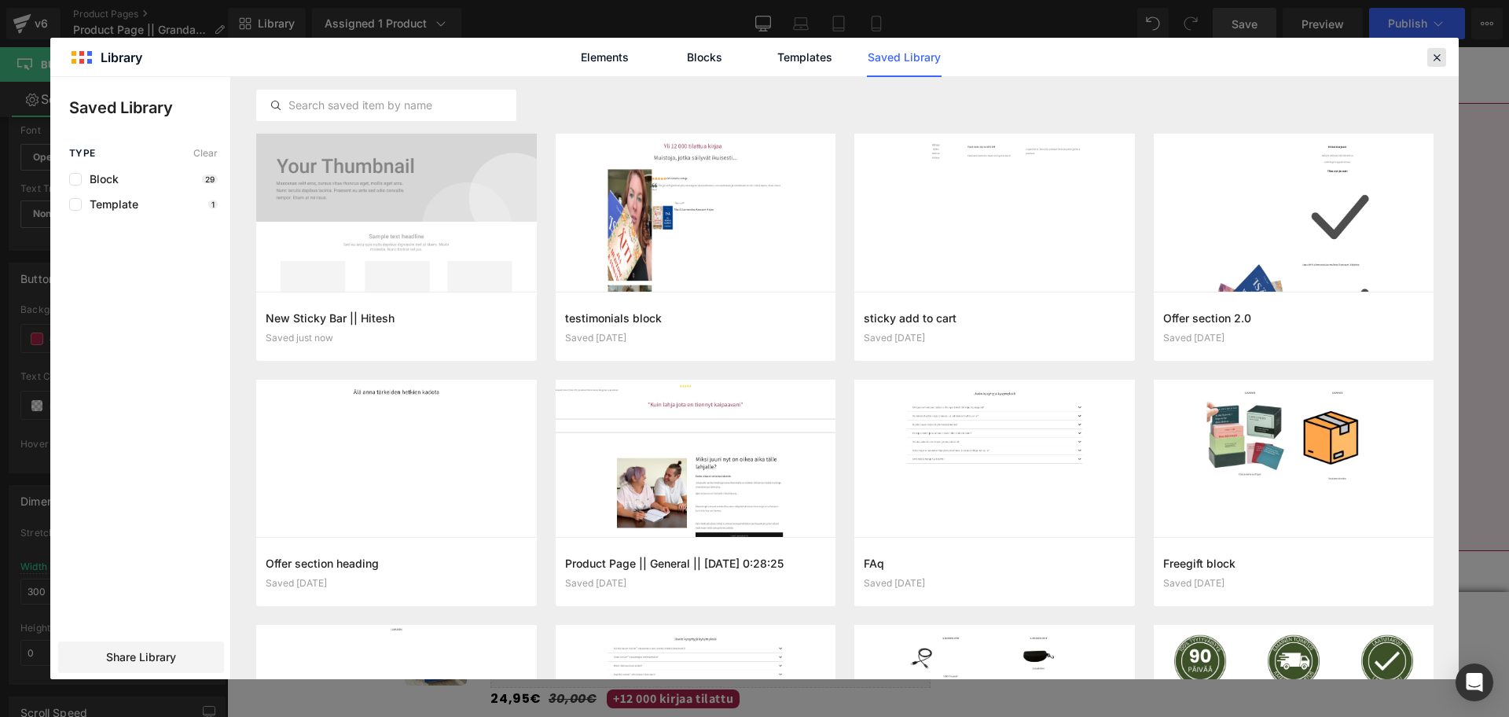
click at [1256, 55] on icon at bounding box center [1436, 57] width 14 height 14
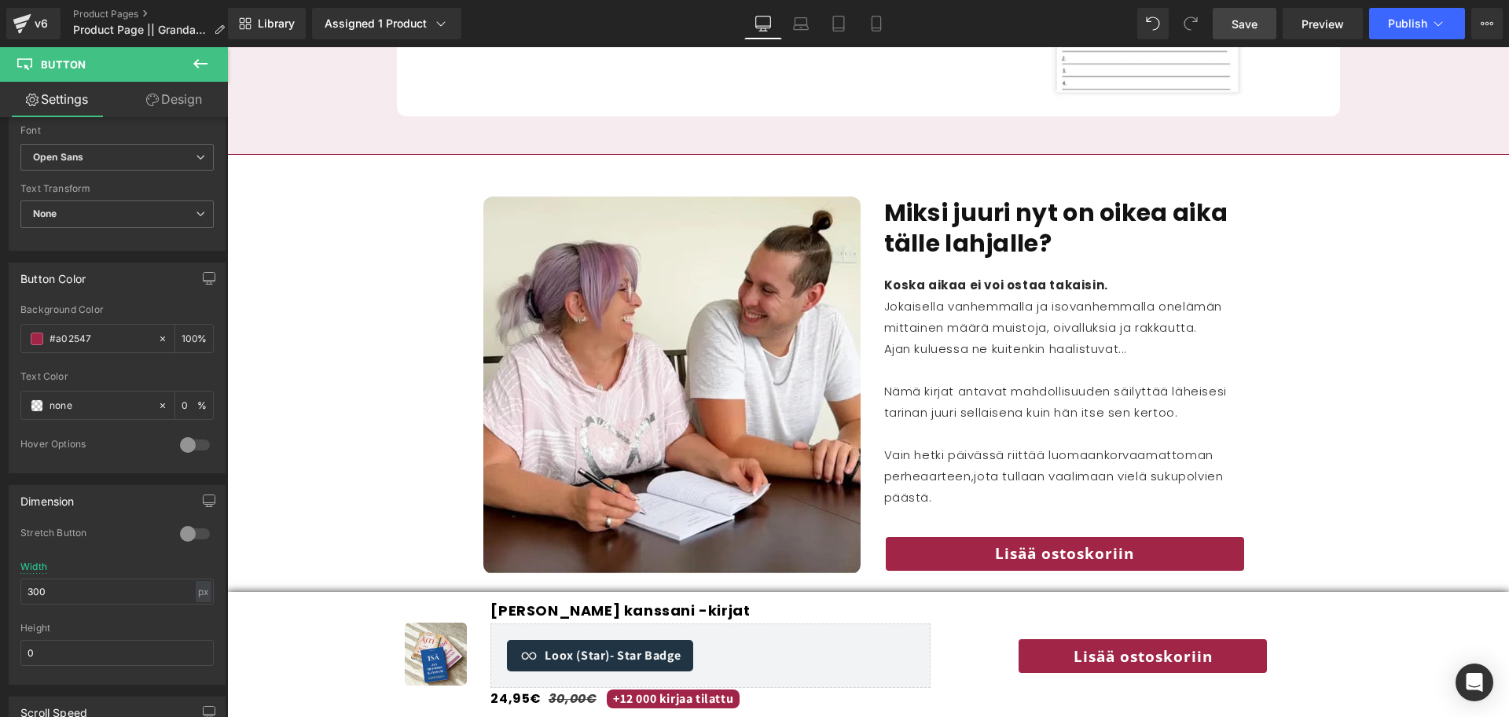
scroll to position [1889, 0]
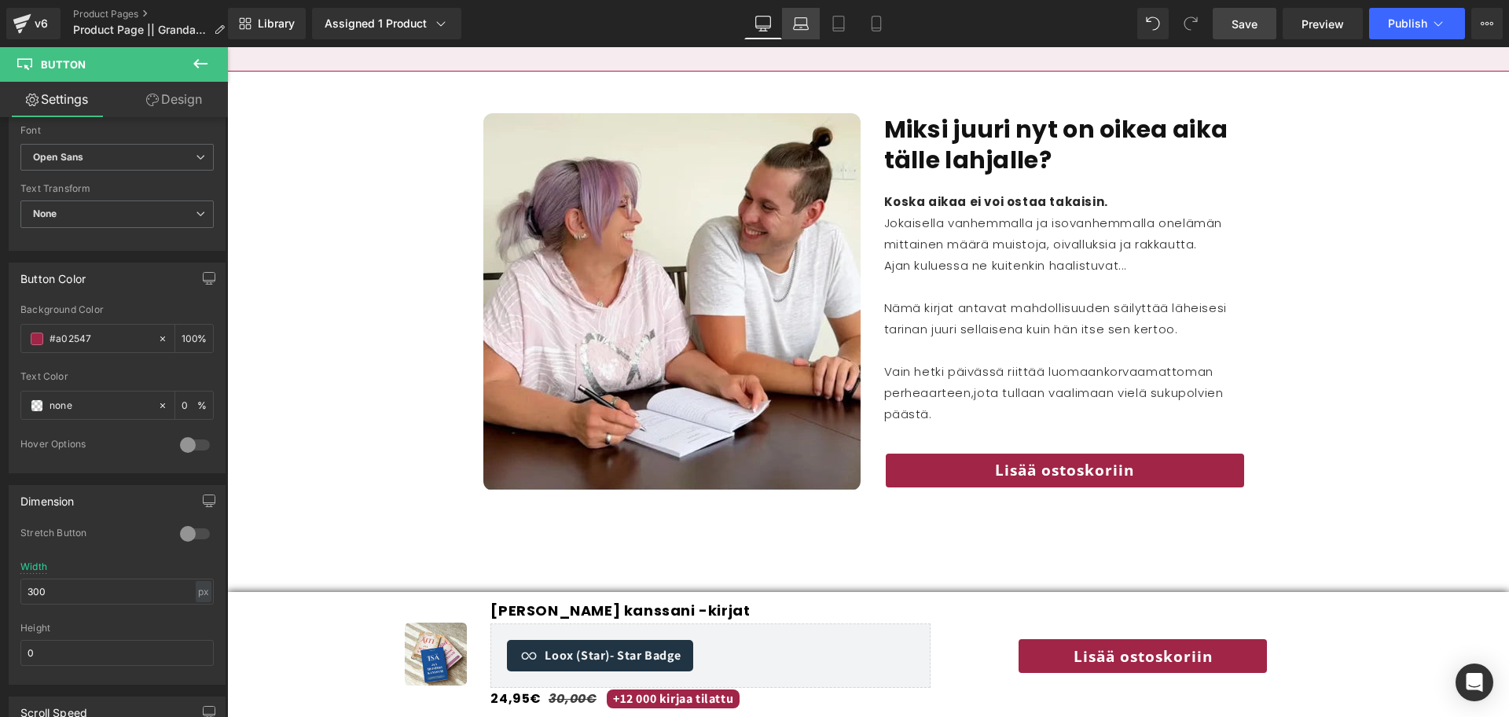
click at [810, 27] on link "Laptop" at bounding box center [801, 23] width 38 height 31
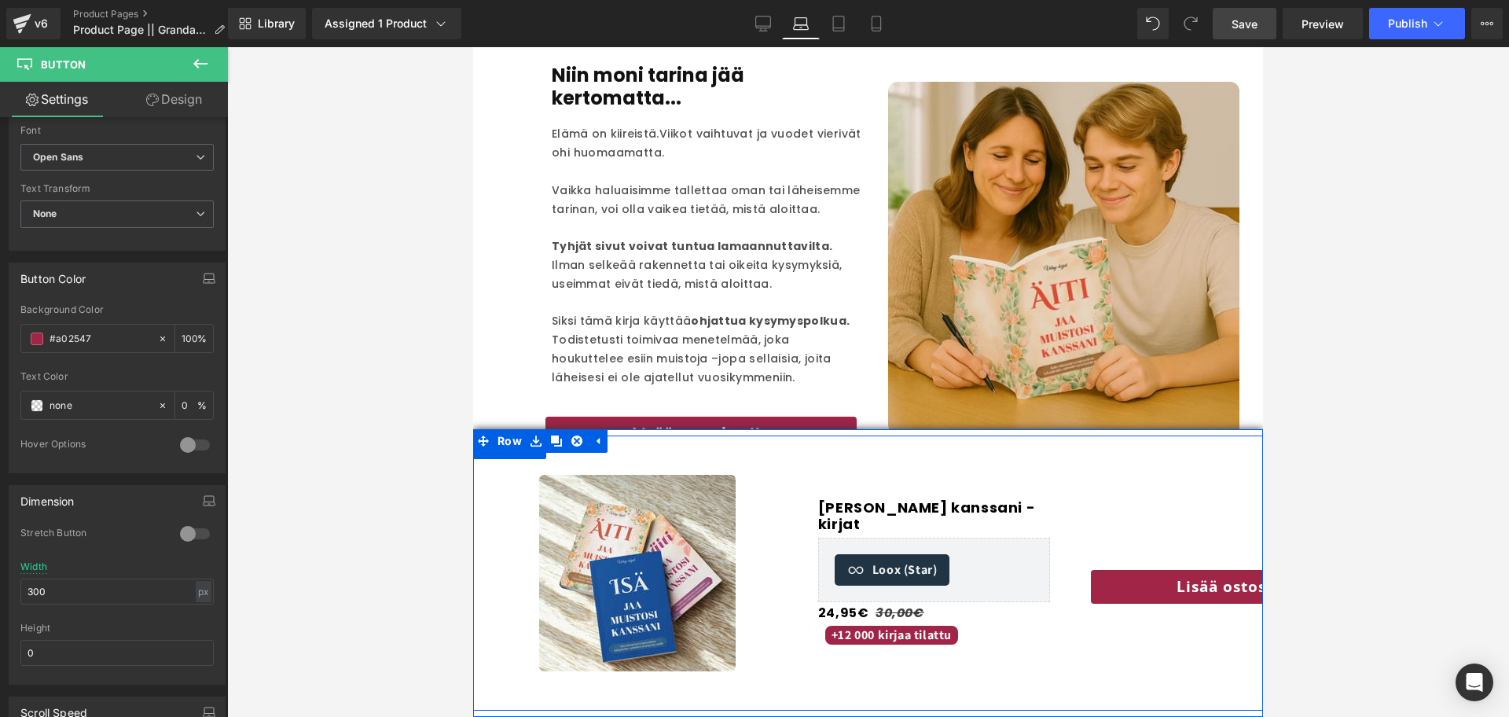
scroll to position [2436, 0]
click at [794, 488] on div "Image" at bounding box center [637, 573] width 329 height 196
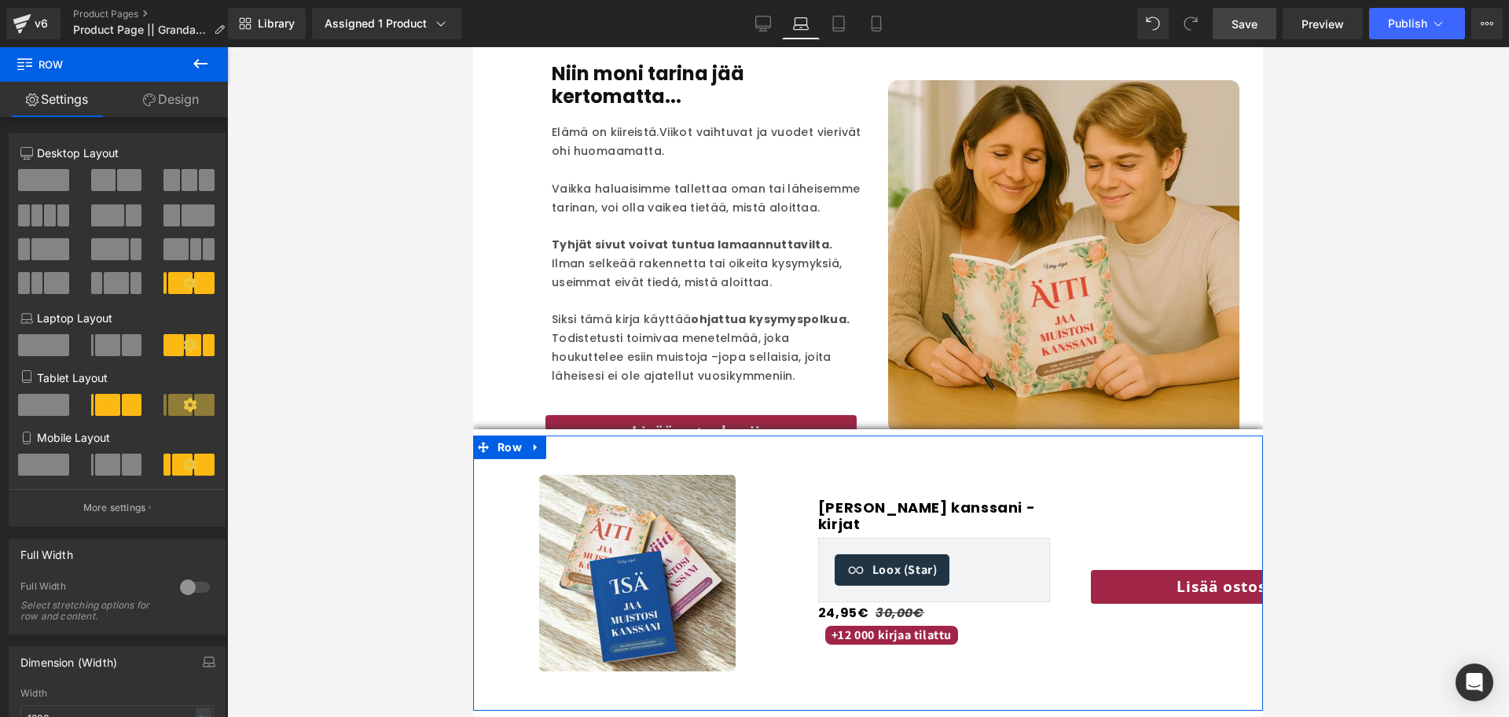
click at [163, 104] on link "Design" at bounding box center [171, 99] width 114 height 35
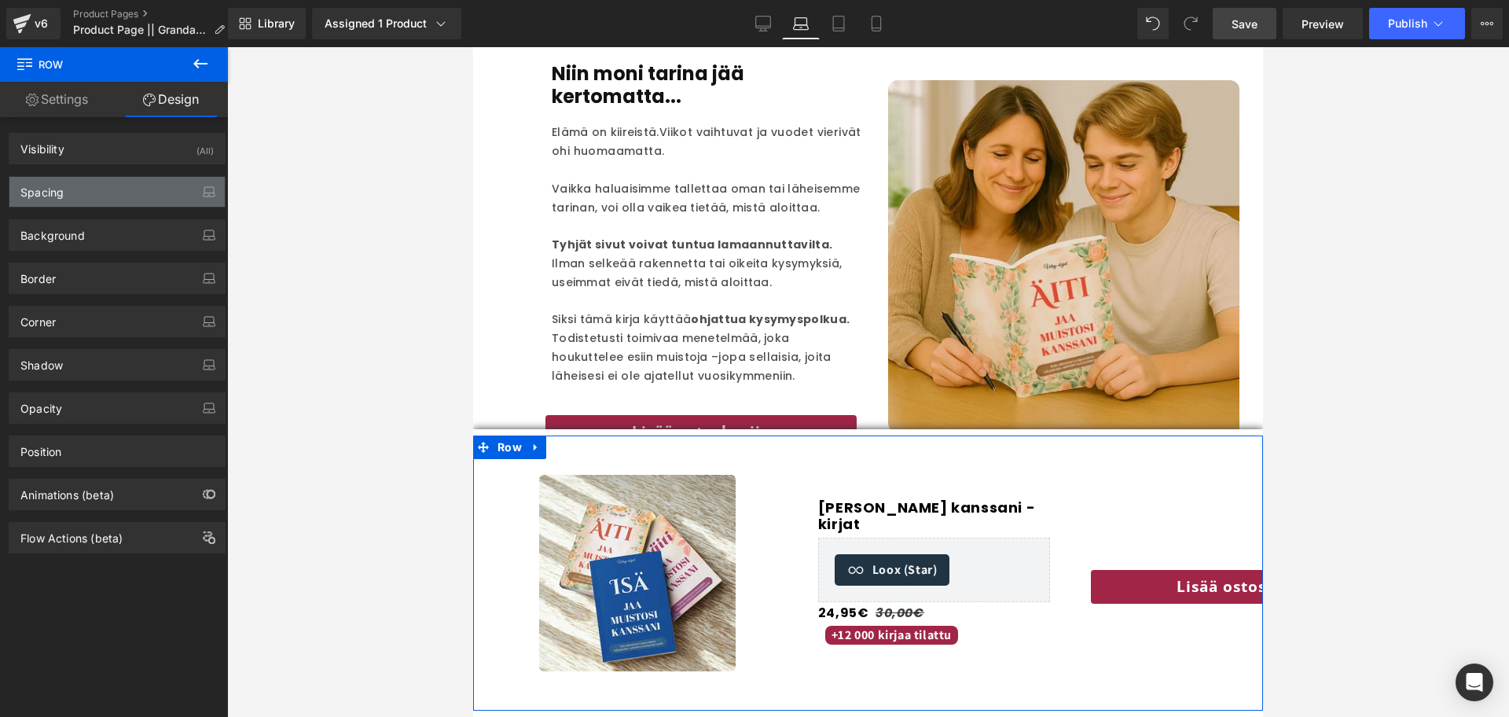
click at [101, 196] on div "Spacing" at bounding box center [116, 192] width 215 height 30
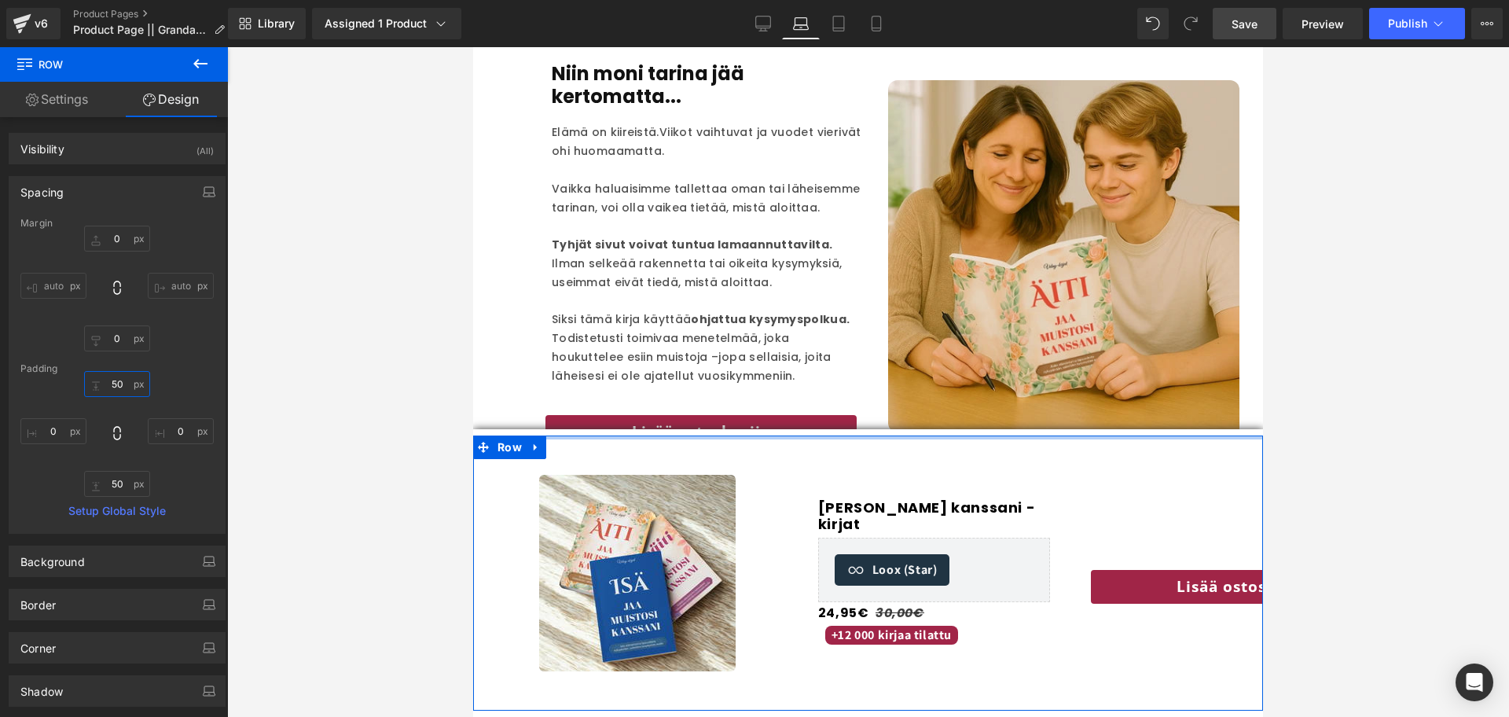
click at [112, 383] on input "50" at bounding box center [117, 384] width 66 height 26
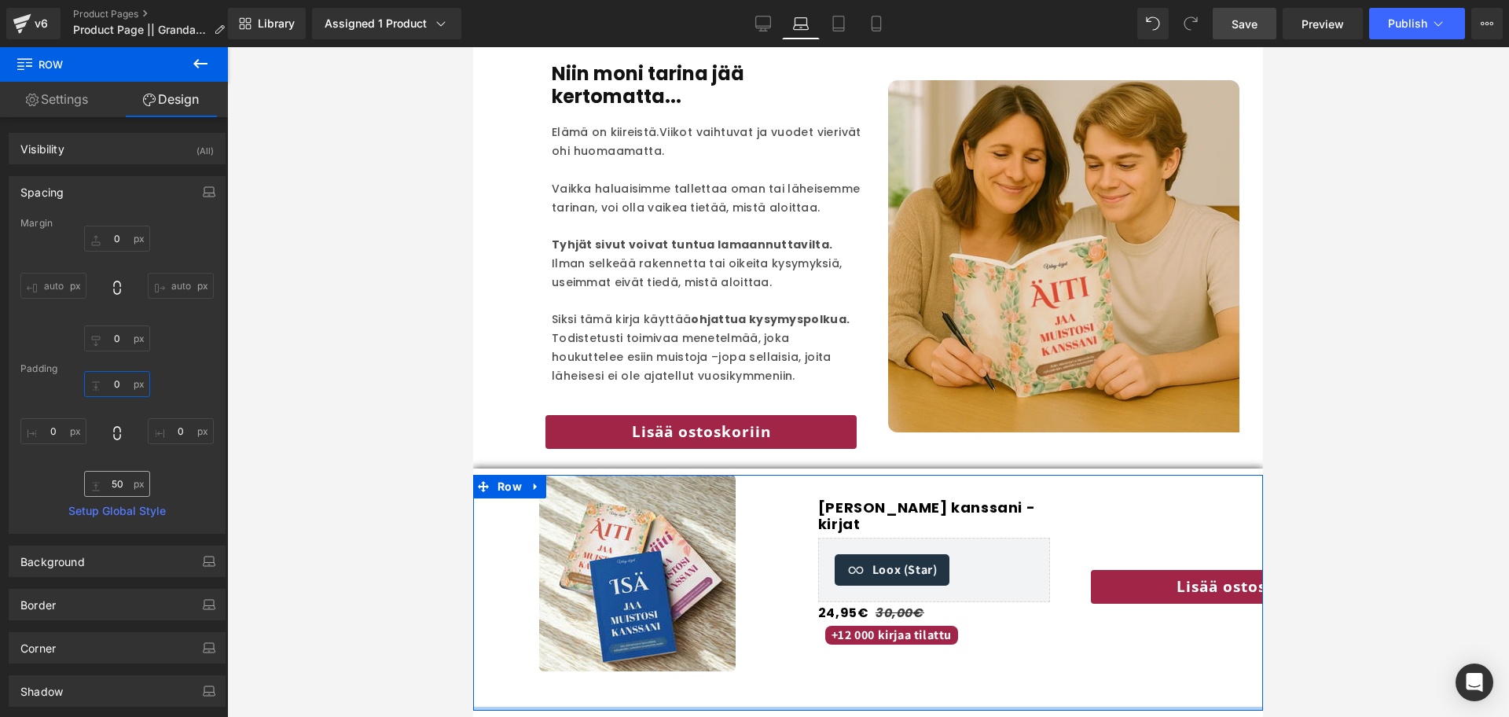
type input "0"
click at [113, 483] on input "50" at bounding box center [117, 484] width 66 height 26
type input "0"
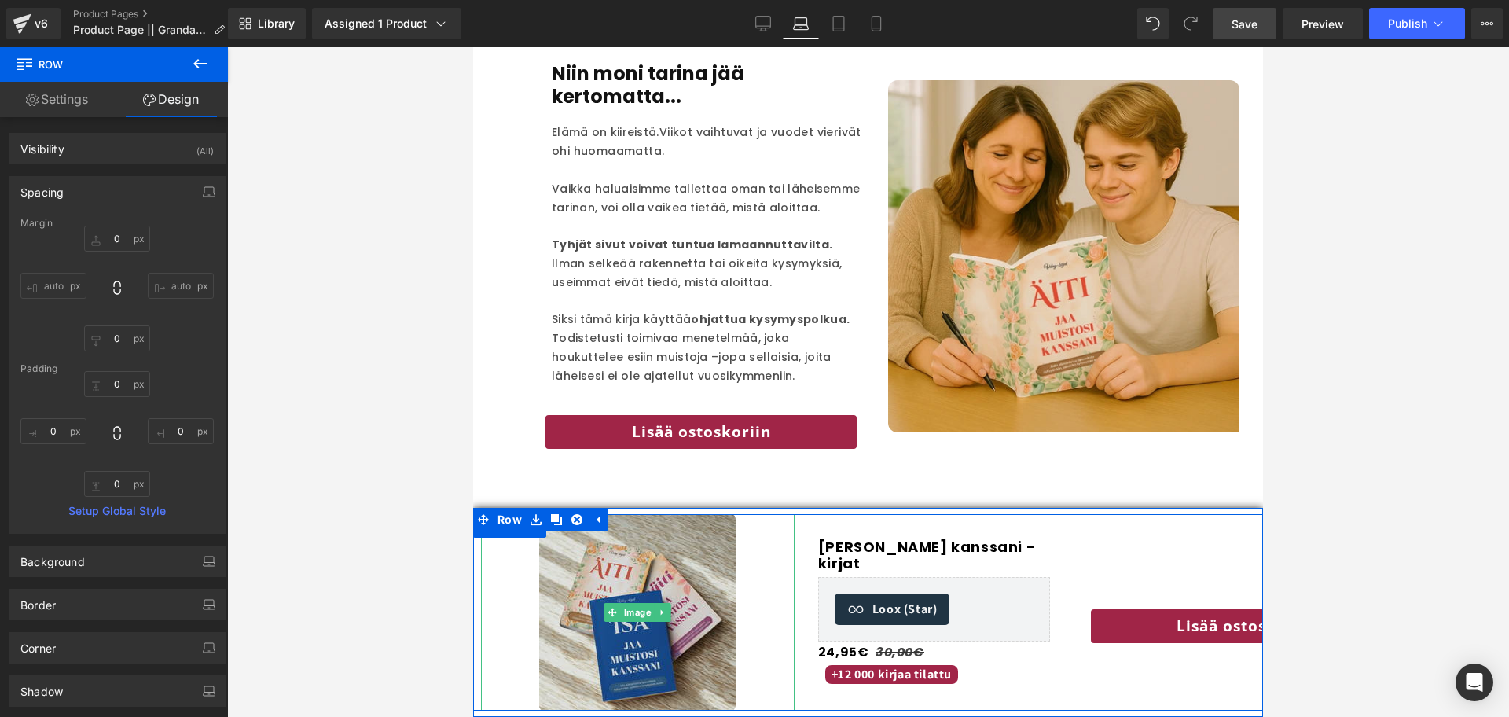
click at [659, 596] on img at bounding box center [637, 612] width 196 height 196
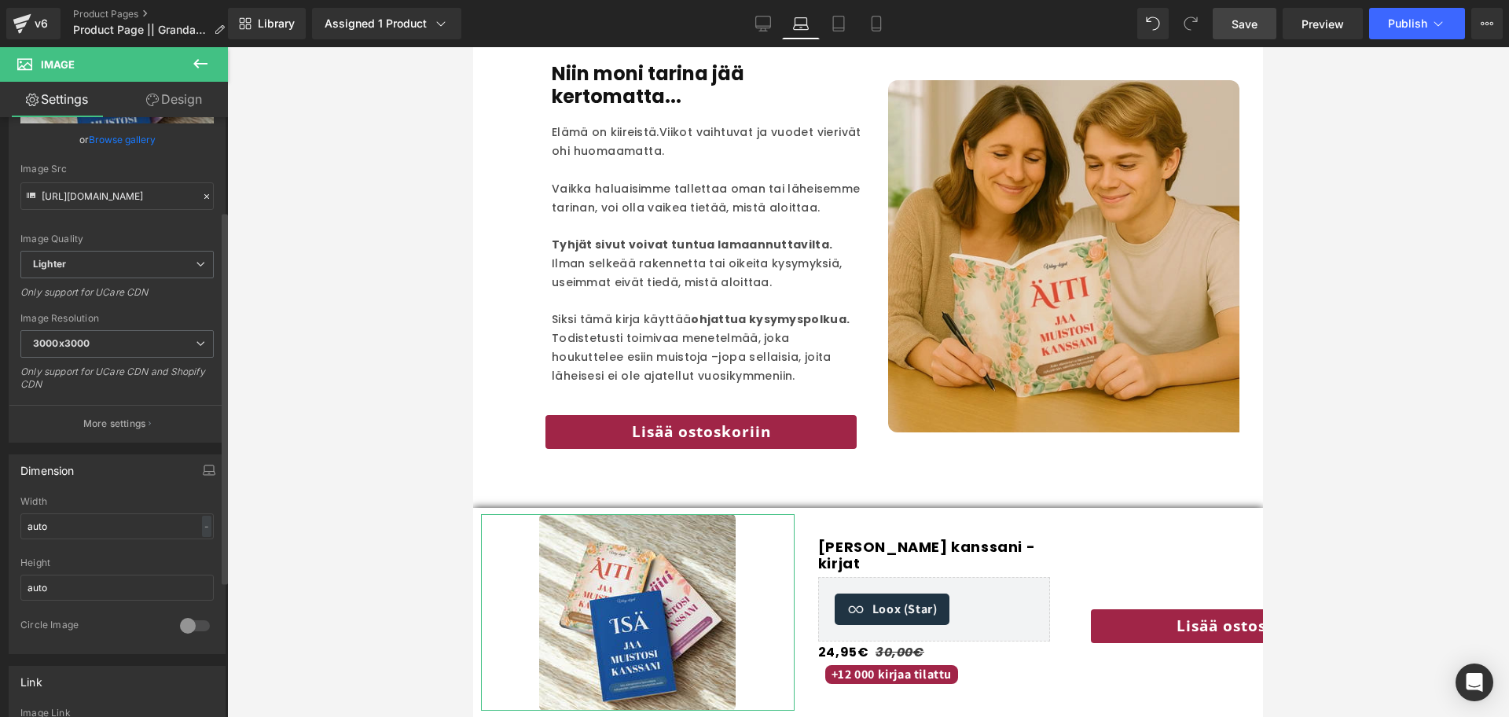
scroll to position [157, 0]
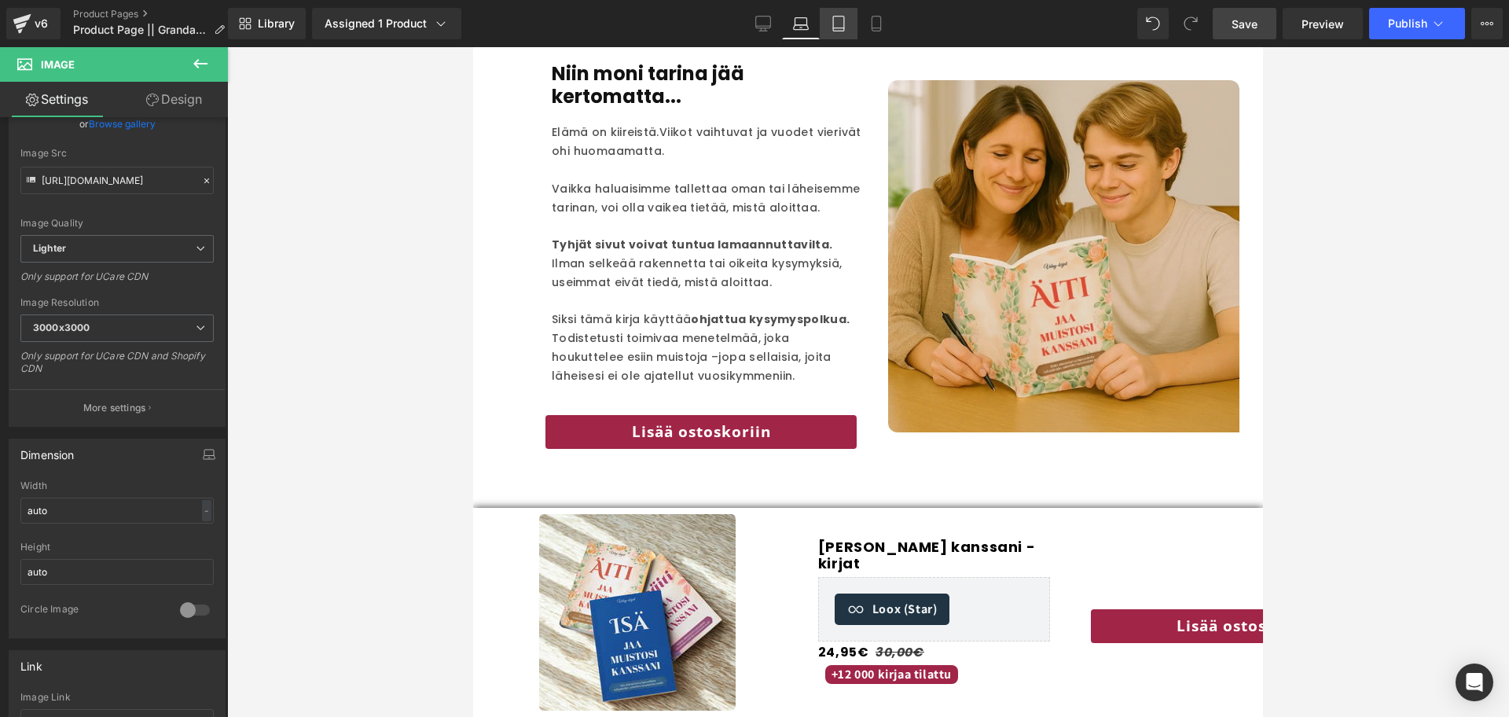
click at [837, 26] on icon at bounding box center [838, 24] width 16 height 16
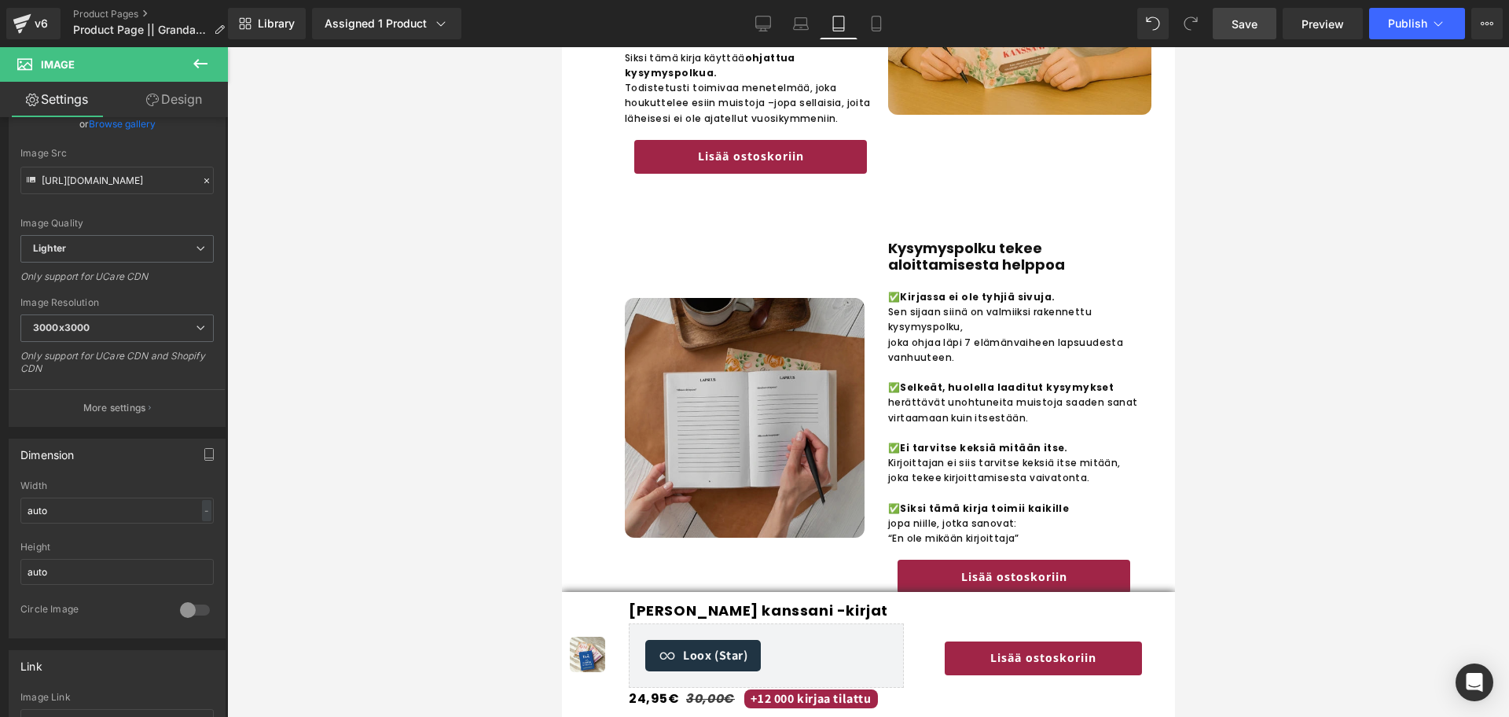
scroll to position [2411, 0]
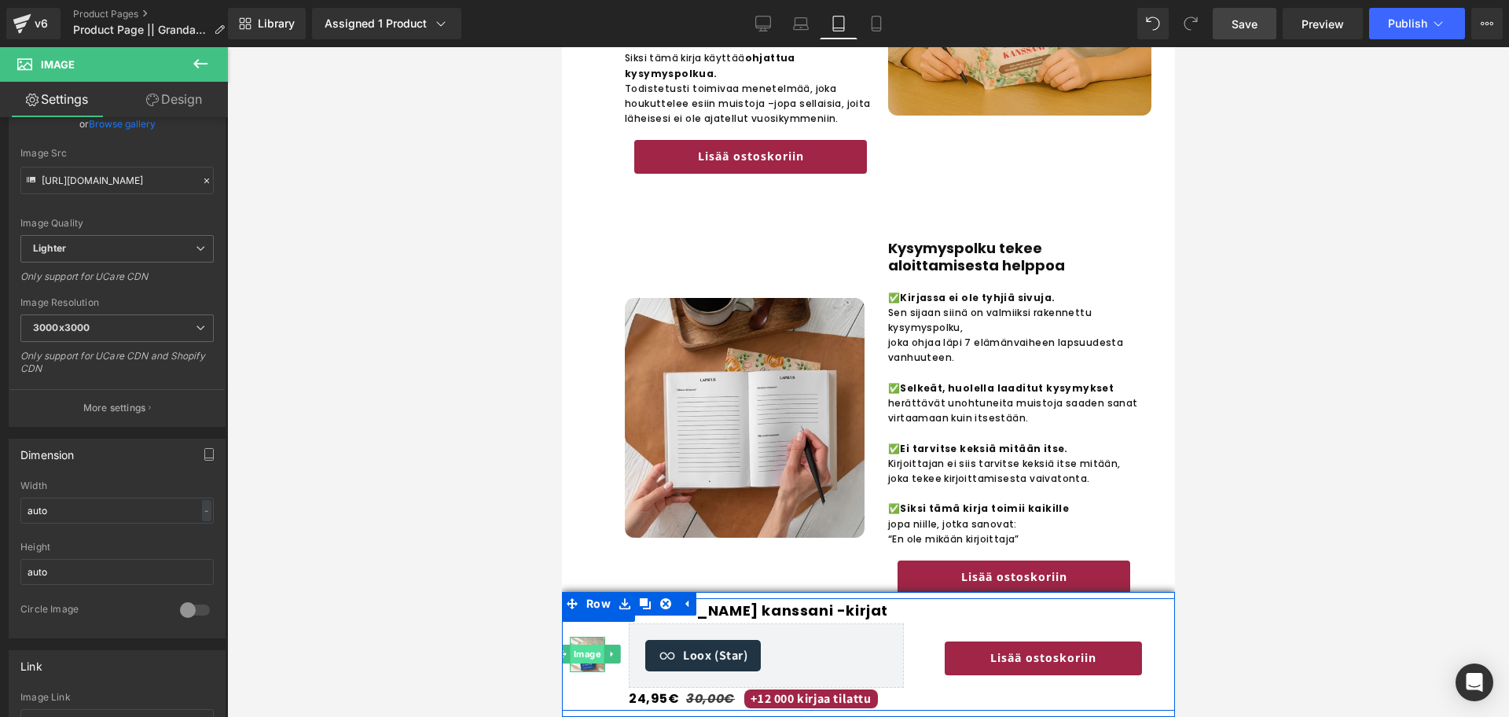
click at [585, 596] on span "Image" at bounding box center [587, 653] width 34 height 19
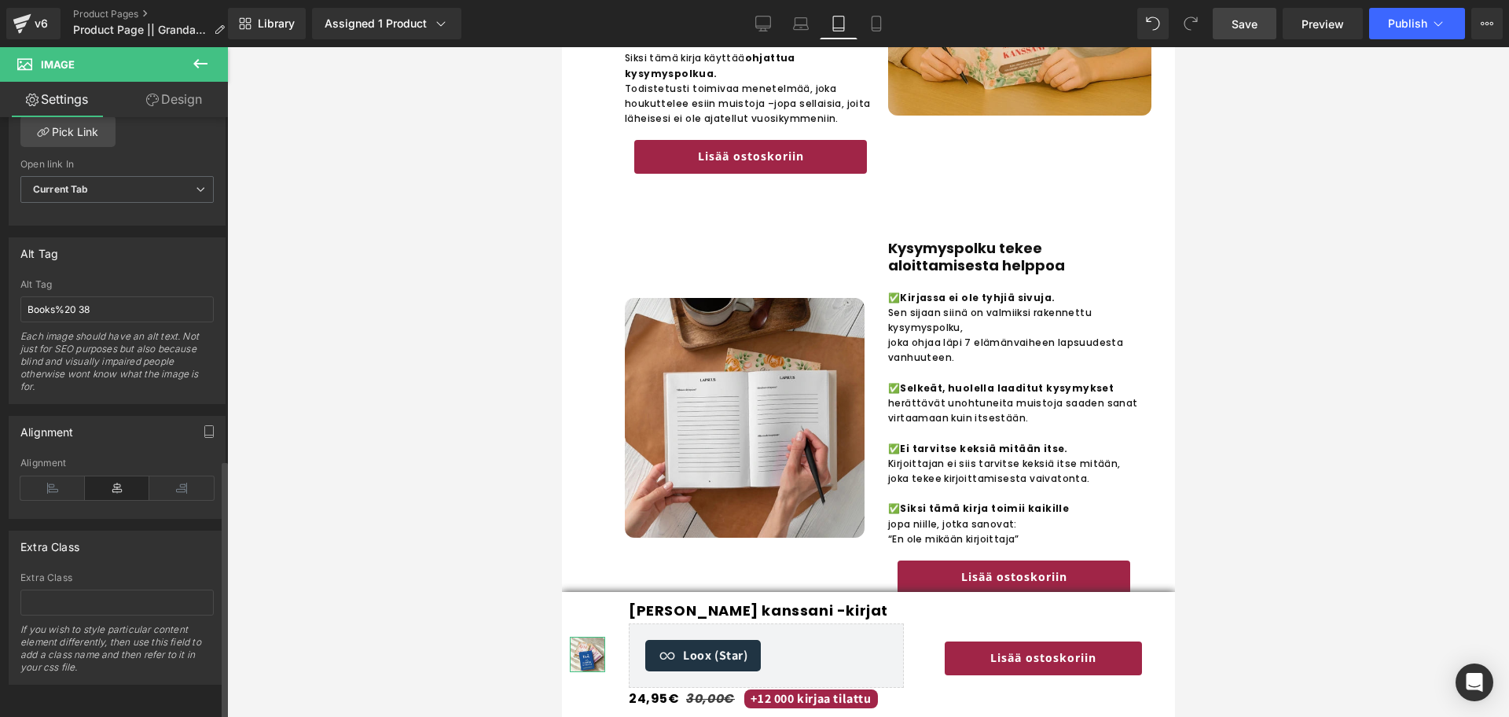
scroll to position [787, 0]
click at [809, 36] on link "Laptop" at bounding box center [801, 23] width 38 height 31
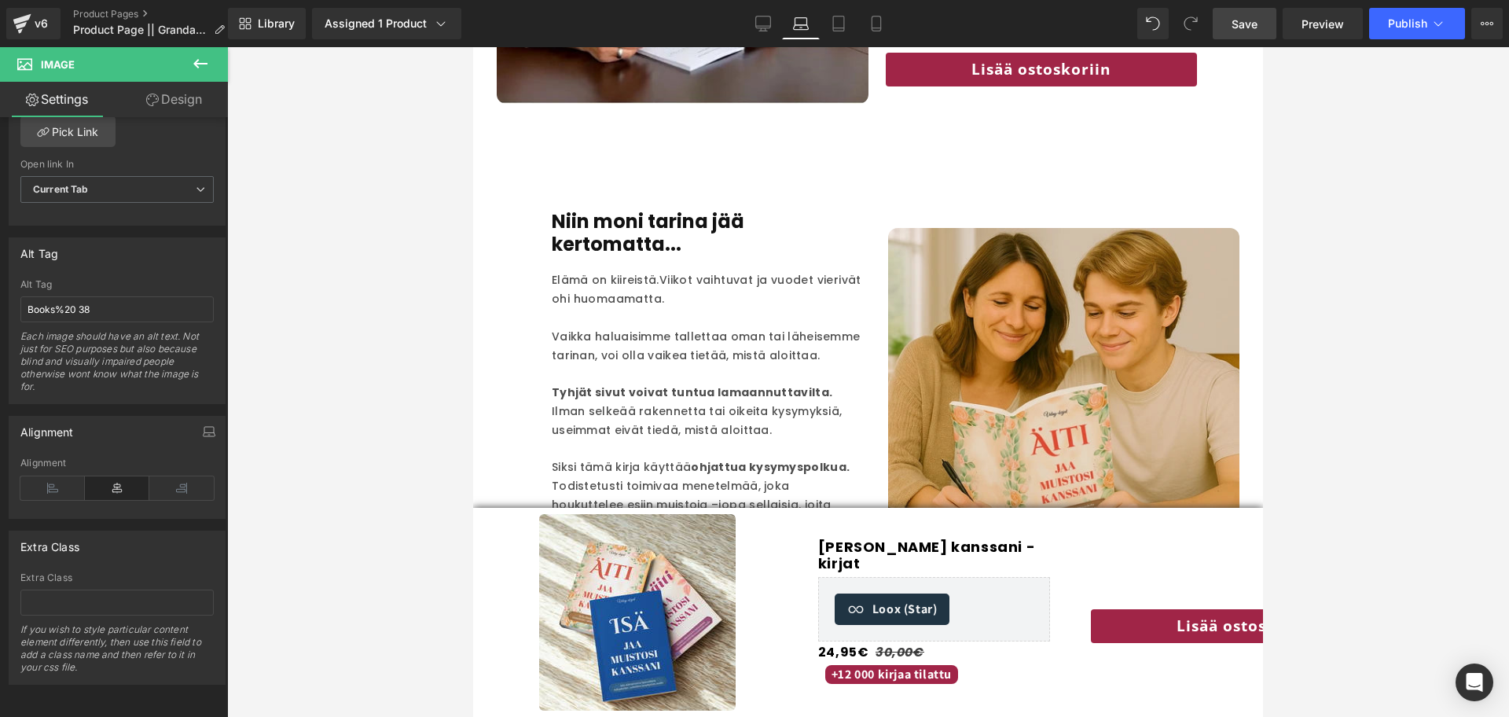
scroll to position [2435, 0]
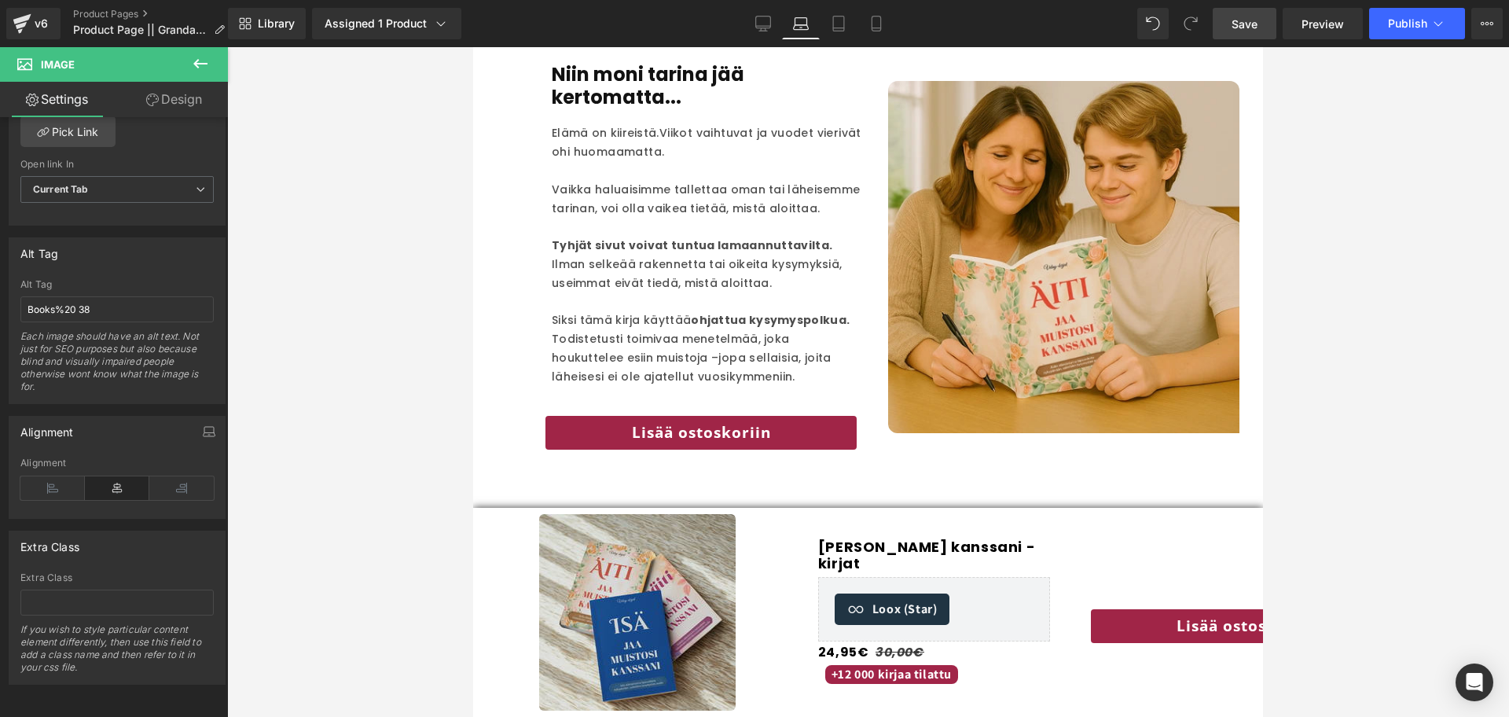
click at [634, 596] on img at bounding box center [637, 612] width 196 height 196
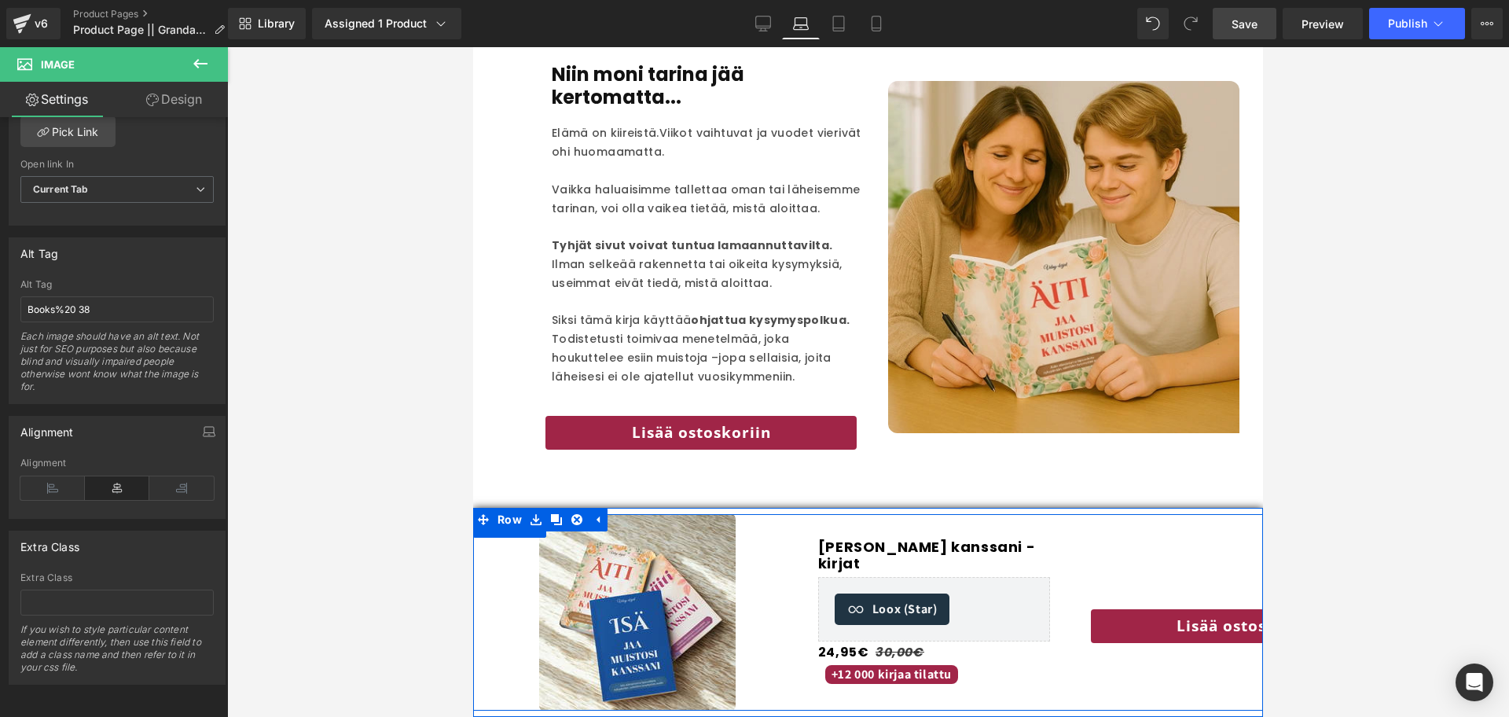
click at [811, 523] on div "Jaa muistosi kanssani -kirjat (P) Title Loox (Star) - Star Badge Loox (Star) 24…" at bounding box center [933, 612] width 263 height 196
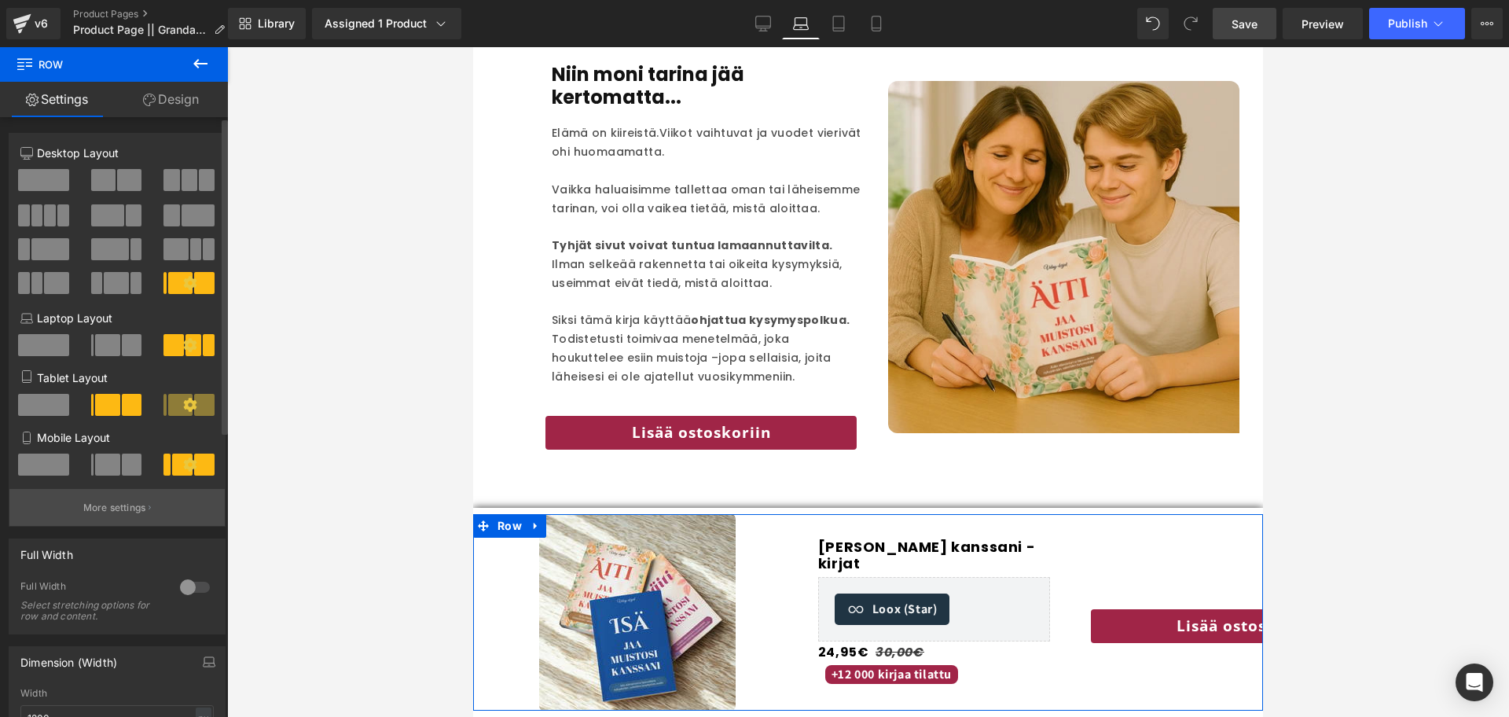
click at [100, 525] on button "More settings" at bounding box center [116, 507] width 215 height 37
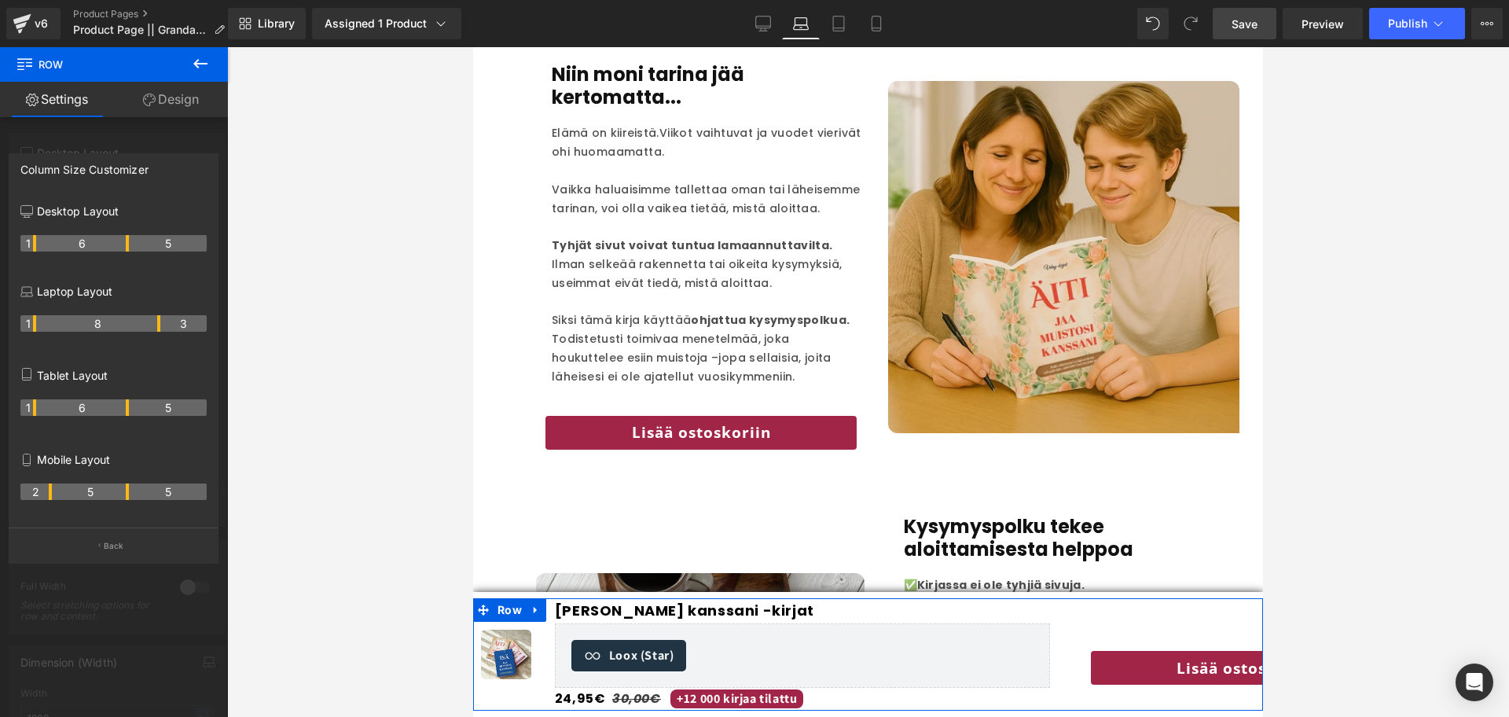
drag, startPoint x: 96, startPoint y: 323, endPoint x: 19, endPoint y: 336, distance: 78.1
click at [19, 336] on div "Desktop Layout 1 6 5 Laptop Layout 1 8 3 Tablet Layout 1 6 5 Mobile Layout 2 5 5" at bounding box center [113, 361] width 208 height 332
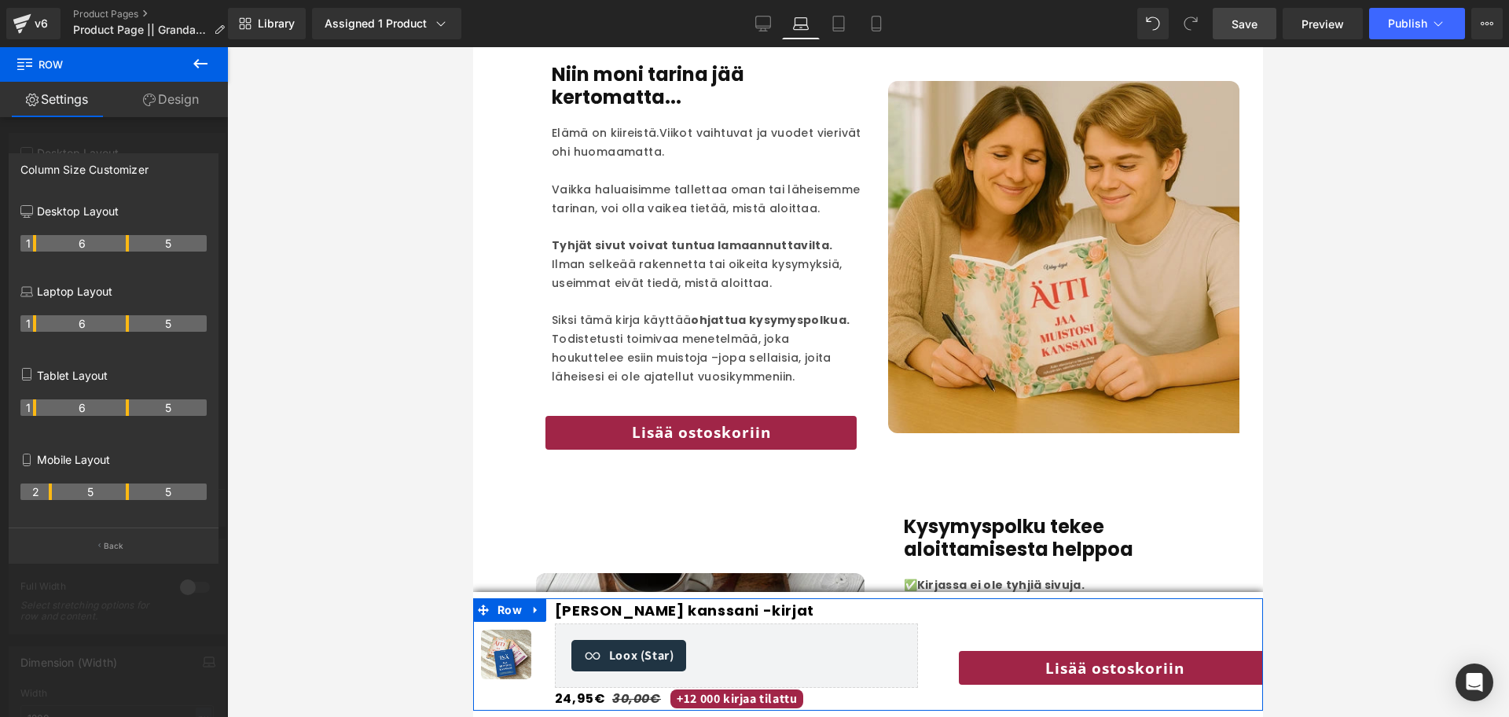
drag, startPoint x: 159, startPoint y: 326, endPoint x: 129, endPoint y: 326, distance: 29.9
click at [129, 326] on tr "1 6 5" at bounding box center [113, 323] width 186 height 16
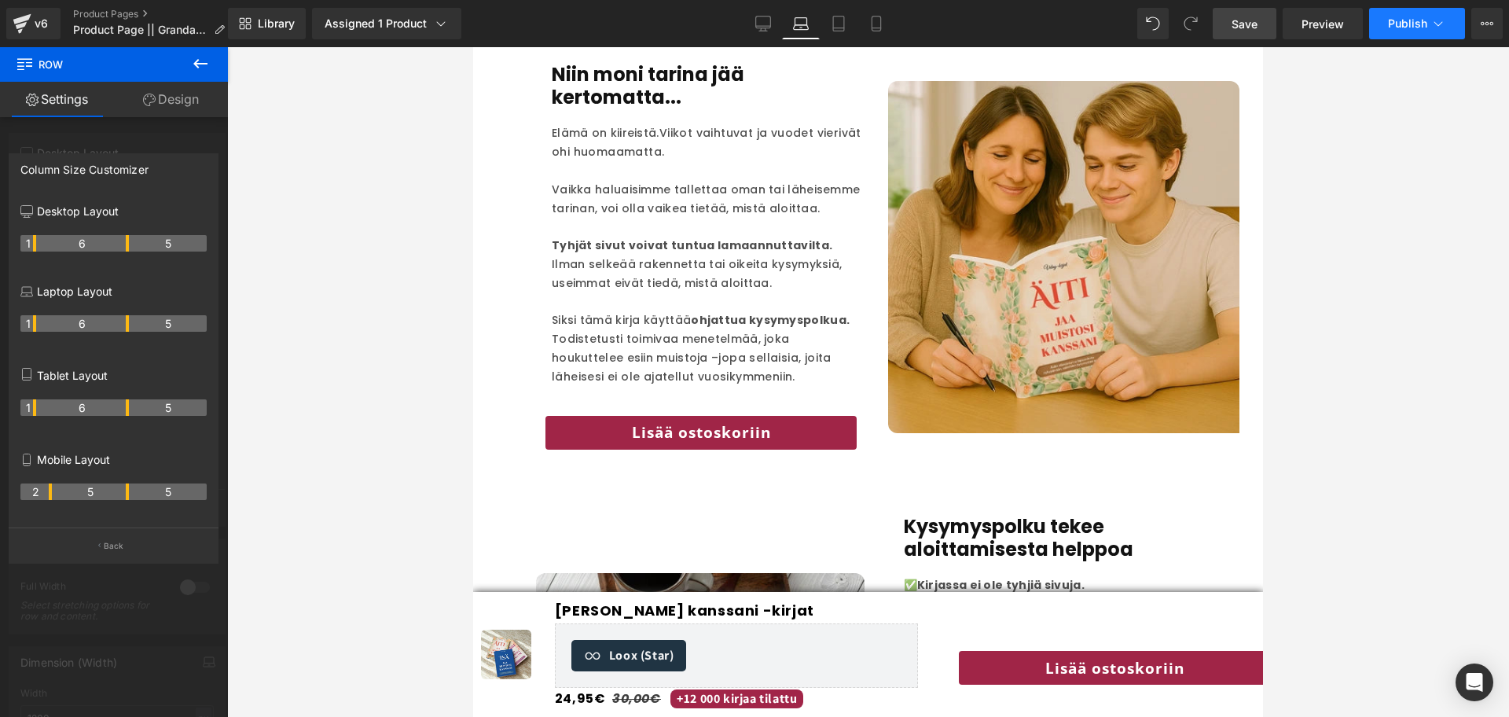
click at [1256, 8] on button "Publish" at bounding box center [1417, 23] width 96 height 31
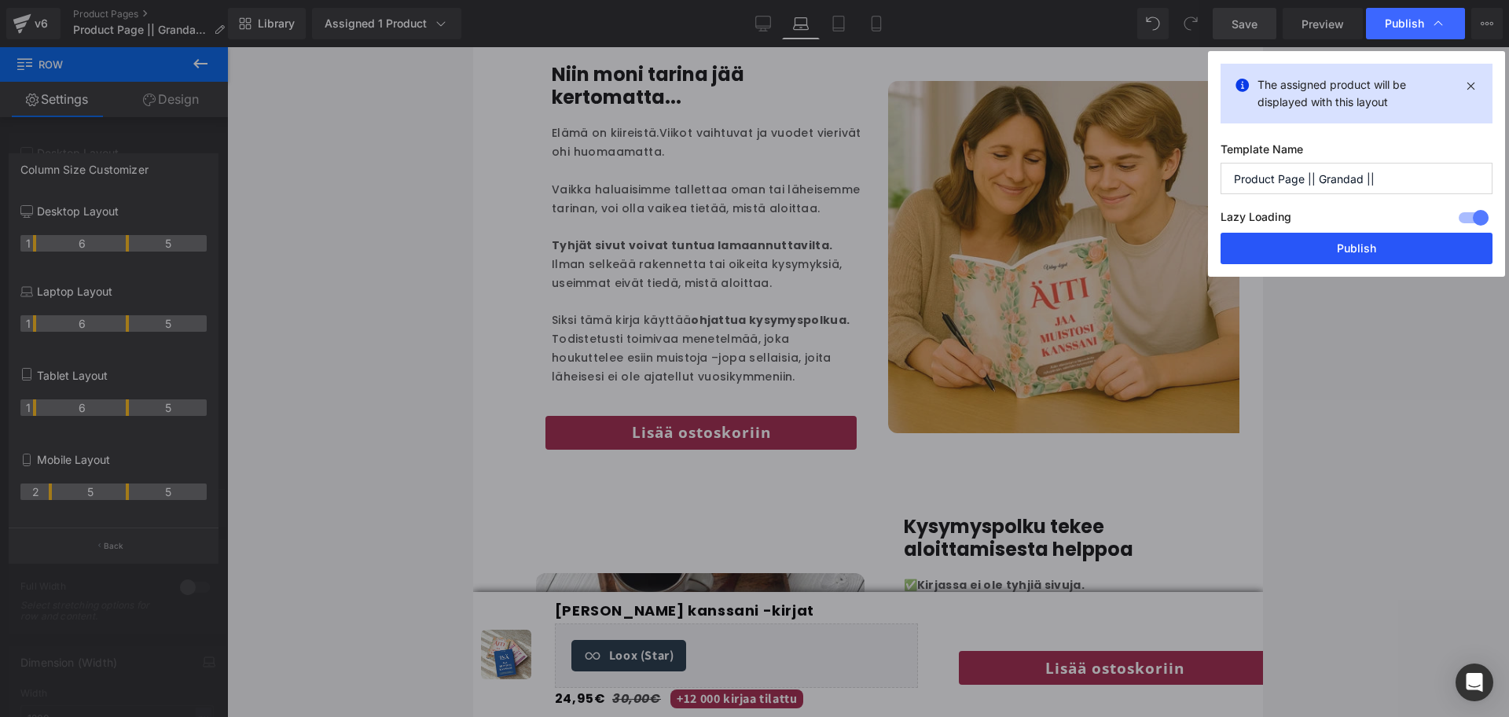
click at [1256, 247] on button "Publish" at bounding box center [1356, 248] width 272 height 31
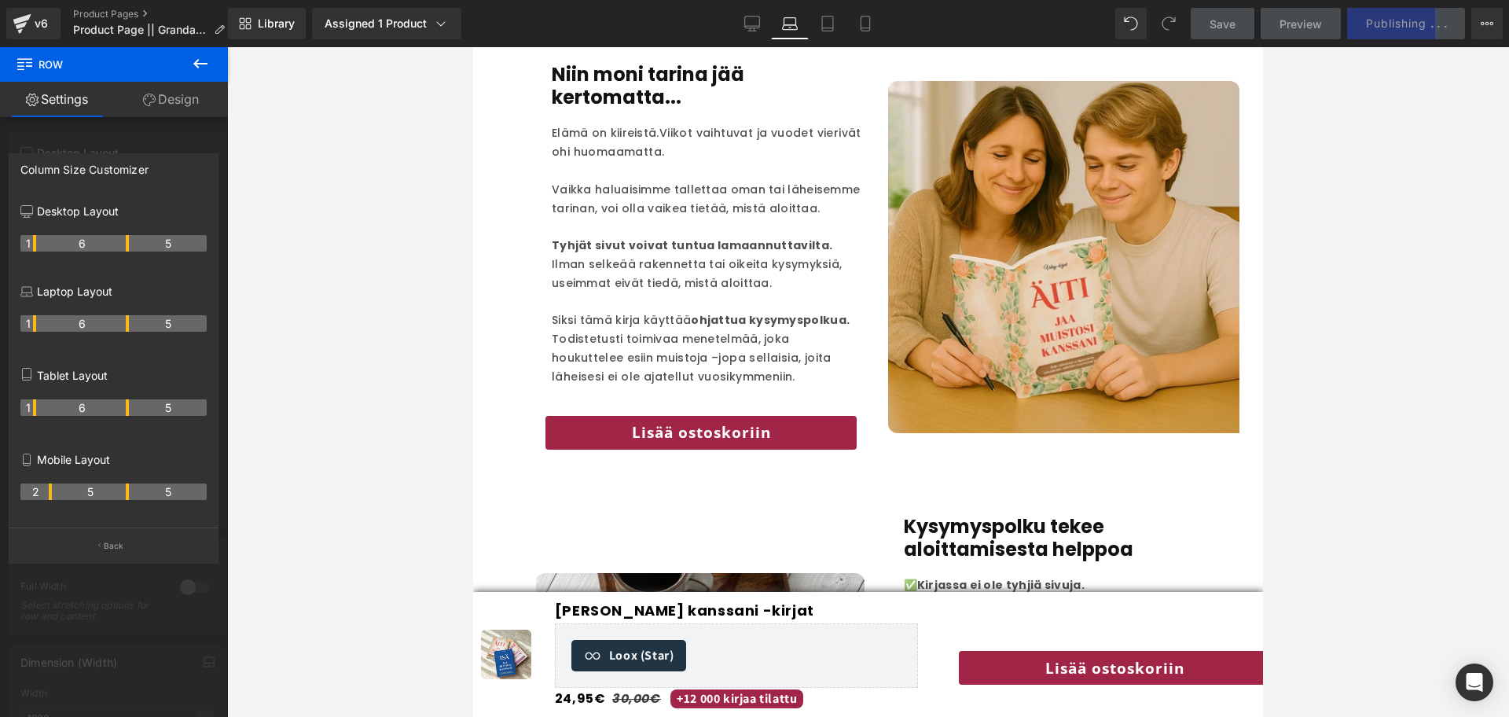
click at [1092, 596] on div at bounding box center [868, 381] width 790 height 669
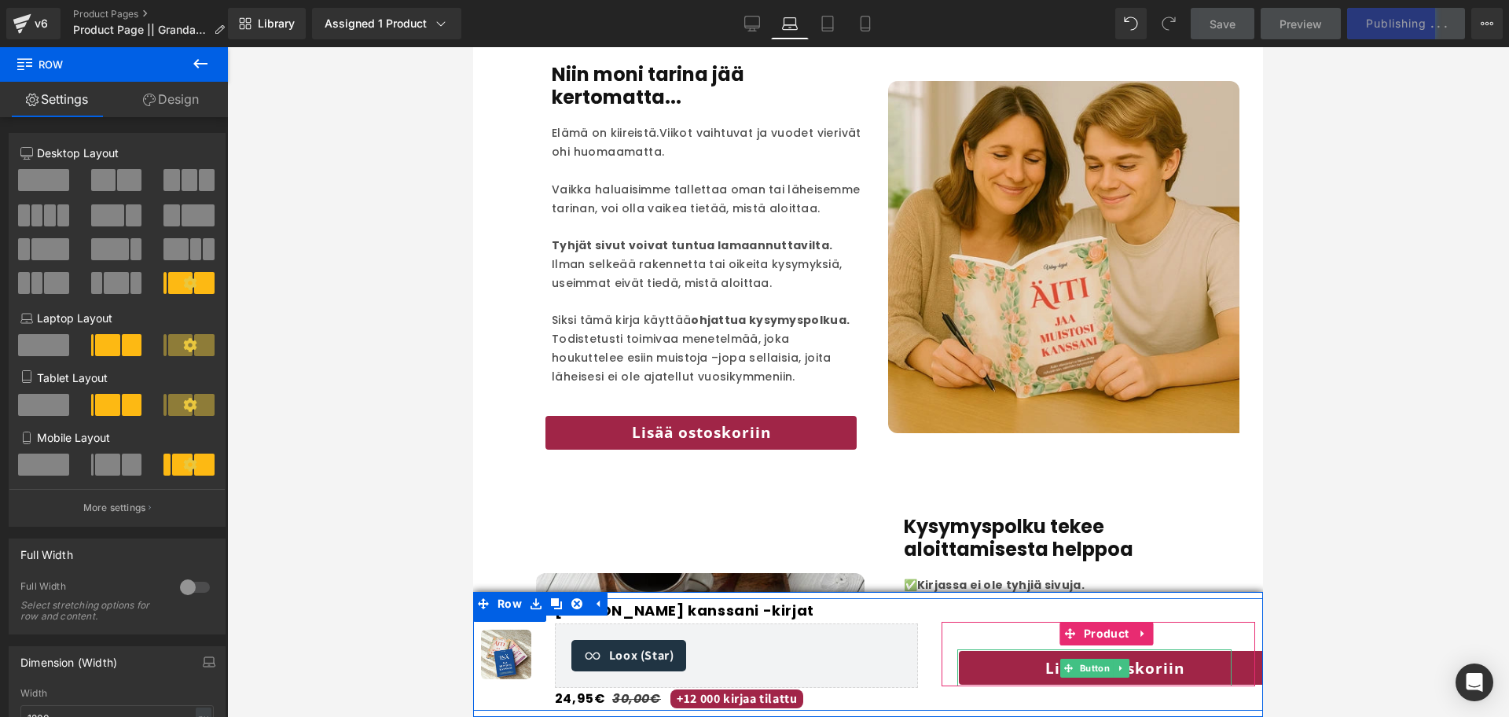
click at [1092, 596] on span "Button" at bounding box center [1094, 667] width 36 height 19
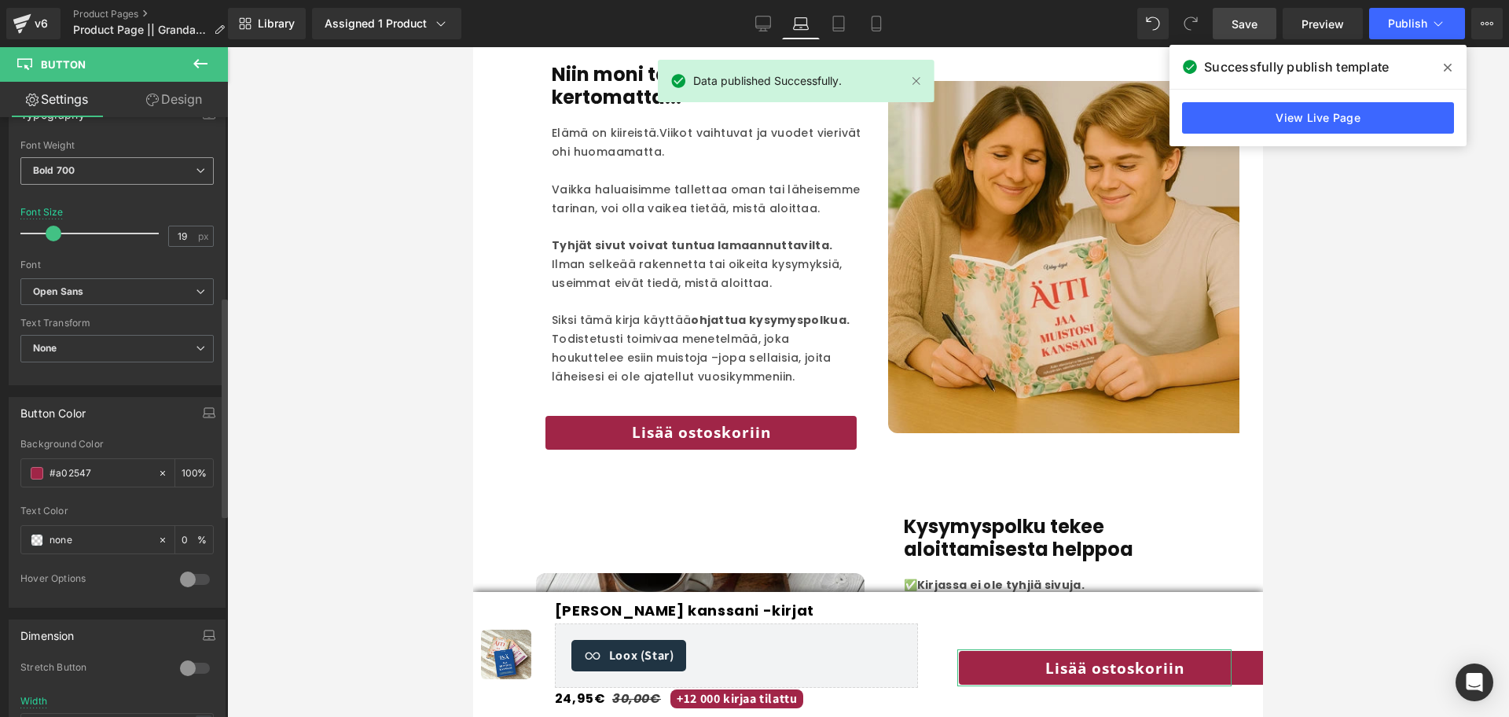
scroll to position [509, 0]
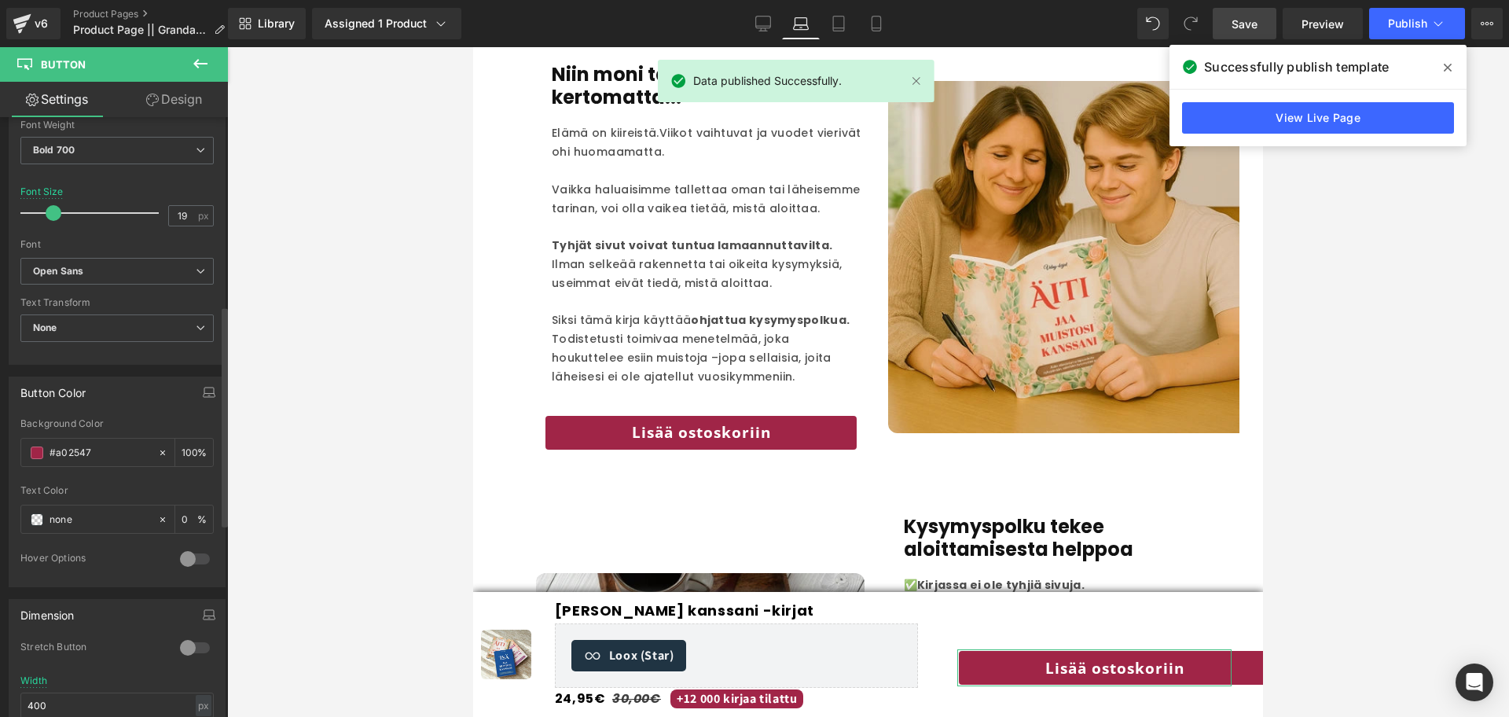
click at [195, 596] on div at bounding box center [195, 647] width 38 height 25
click at [1256, 31] on button "Publish" at bounding box center [1417, 23] width 96 height 31
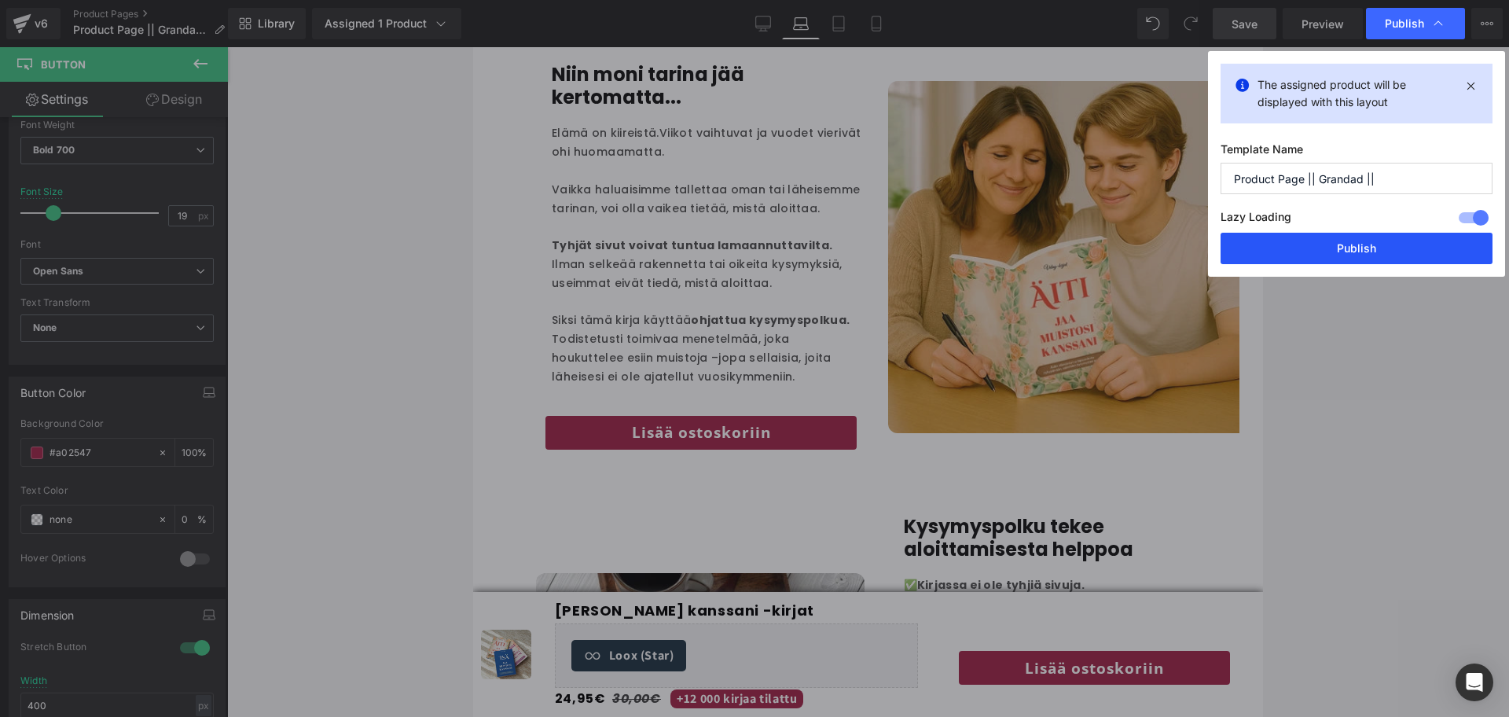
click at [1256, 255] on button "Publish" at bounding box center [1356, 248] width 272 height 31
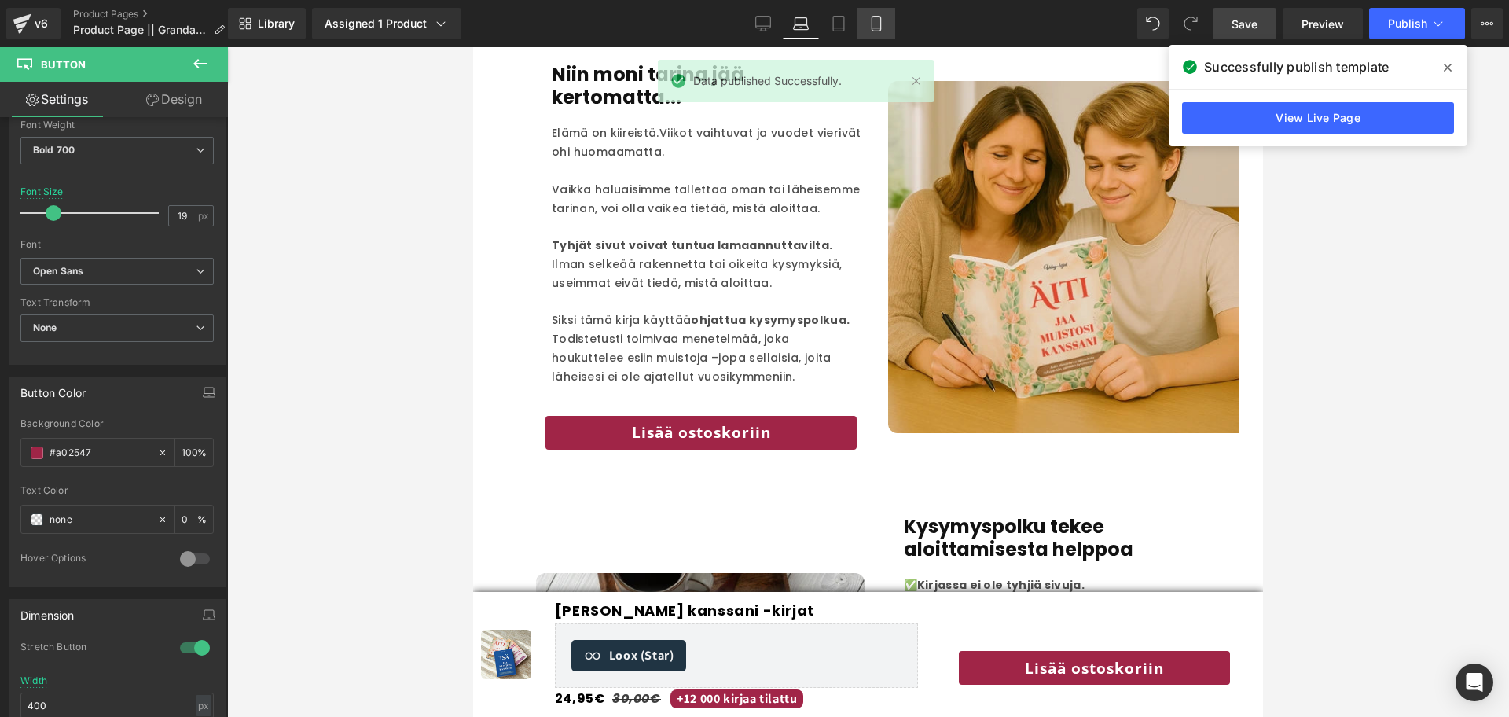
click at [878, 34] on link "Mobile" at bounding box center [876, 23] width 38 height 31
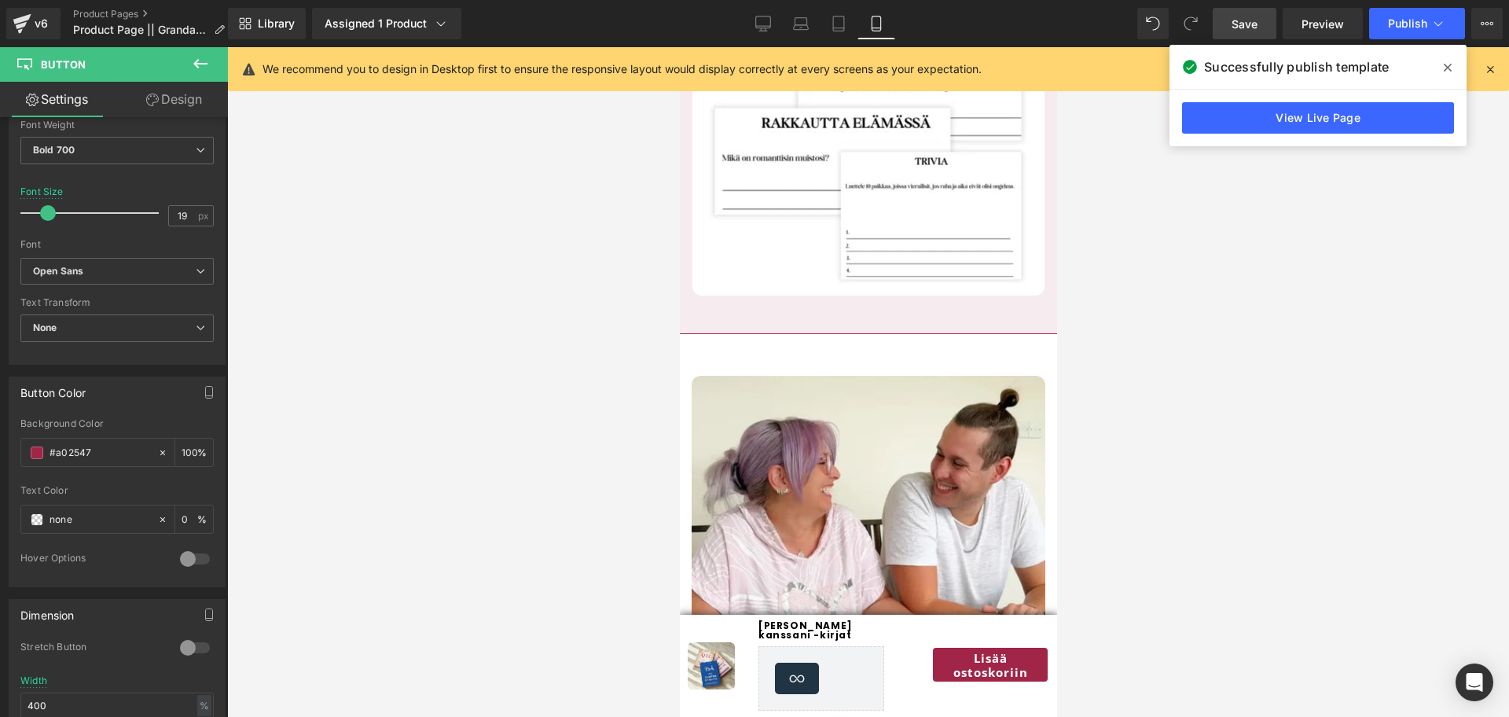
scroll to position [1716, 0]
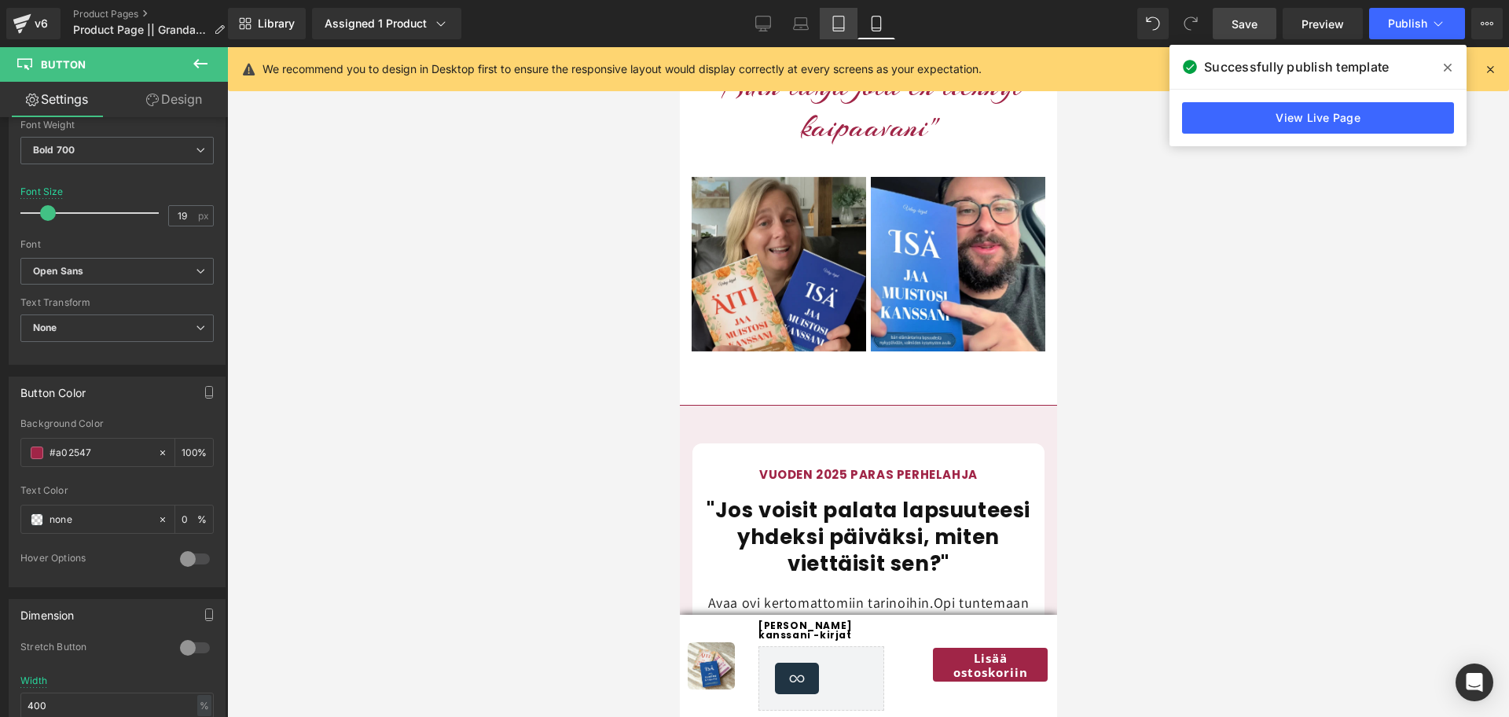
click at [841, 35] on link "Tablet" at bounding box center [838, 23] width 38 height 31
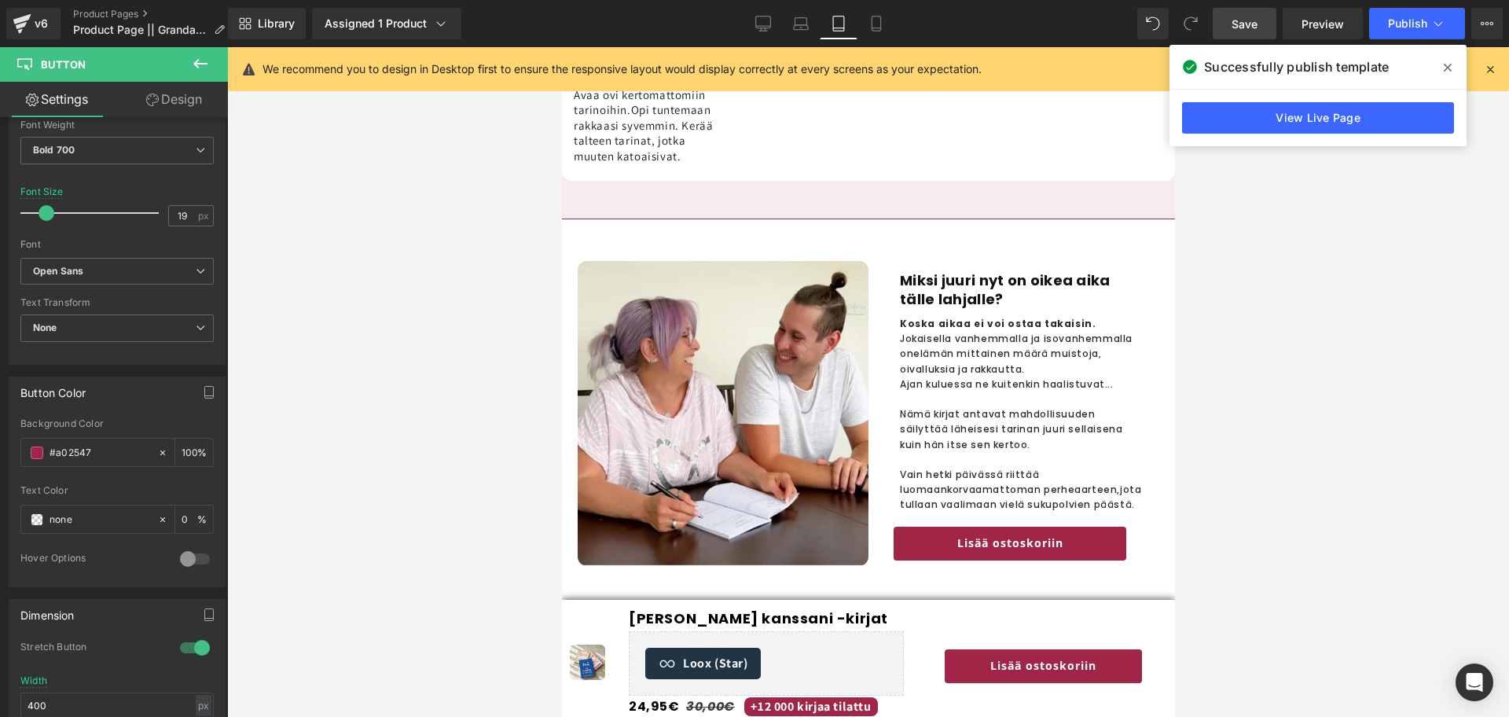
scroll to position [1710, 0]
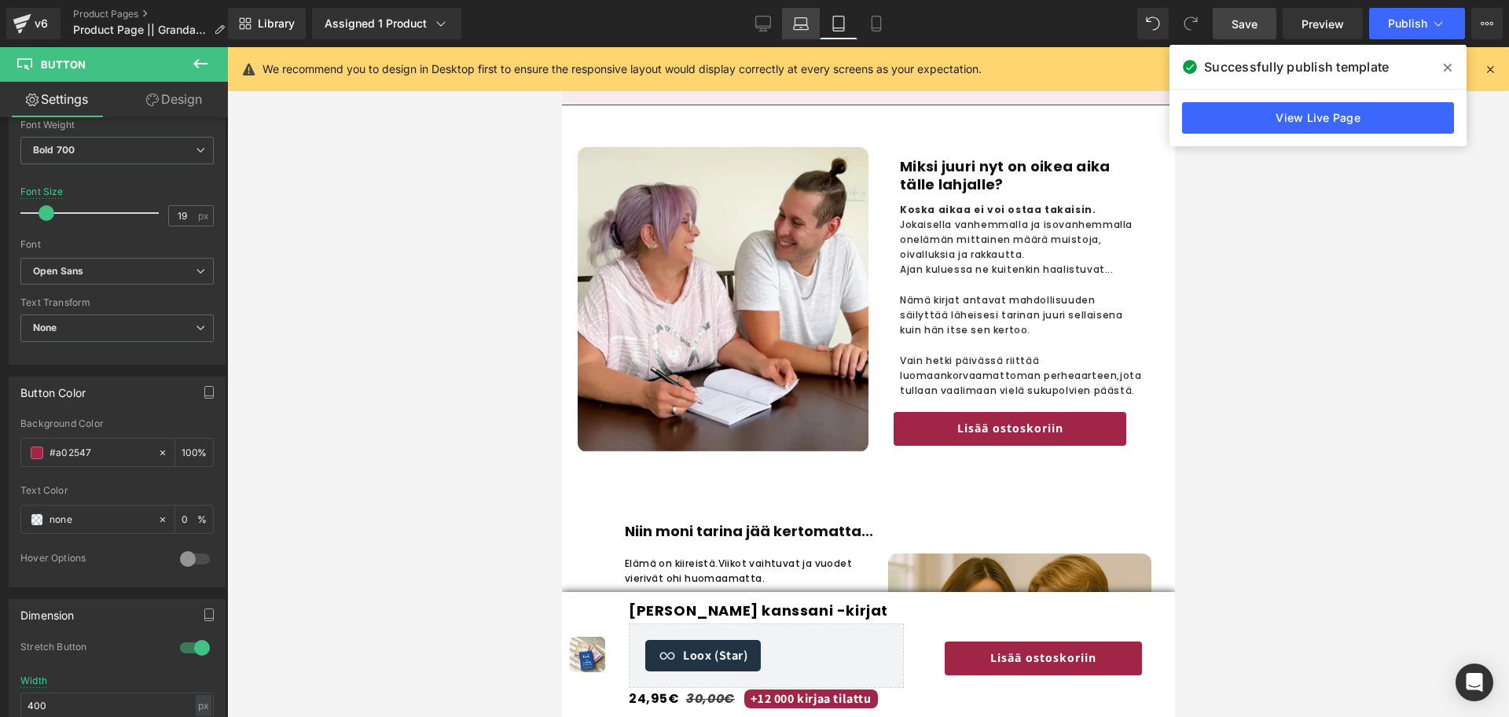
click at [794, 37] on link "Laptop" at bounding box center [801, 23] width 38 height 31
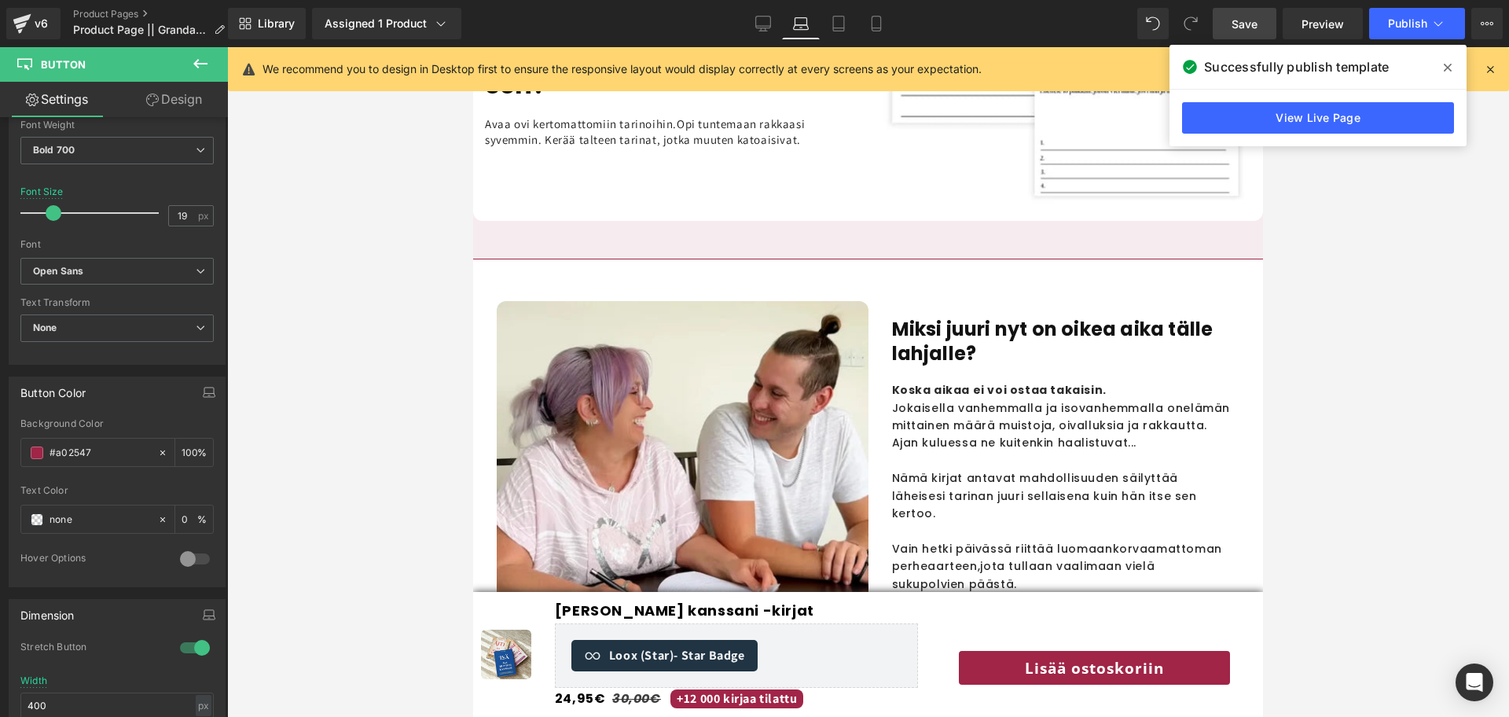
scroll to position [1779, 0]
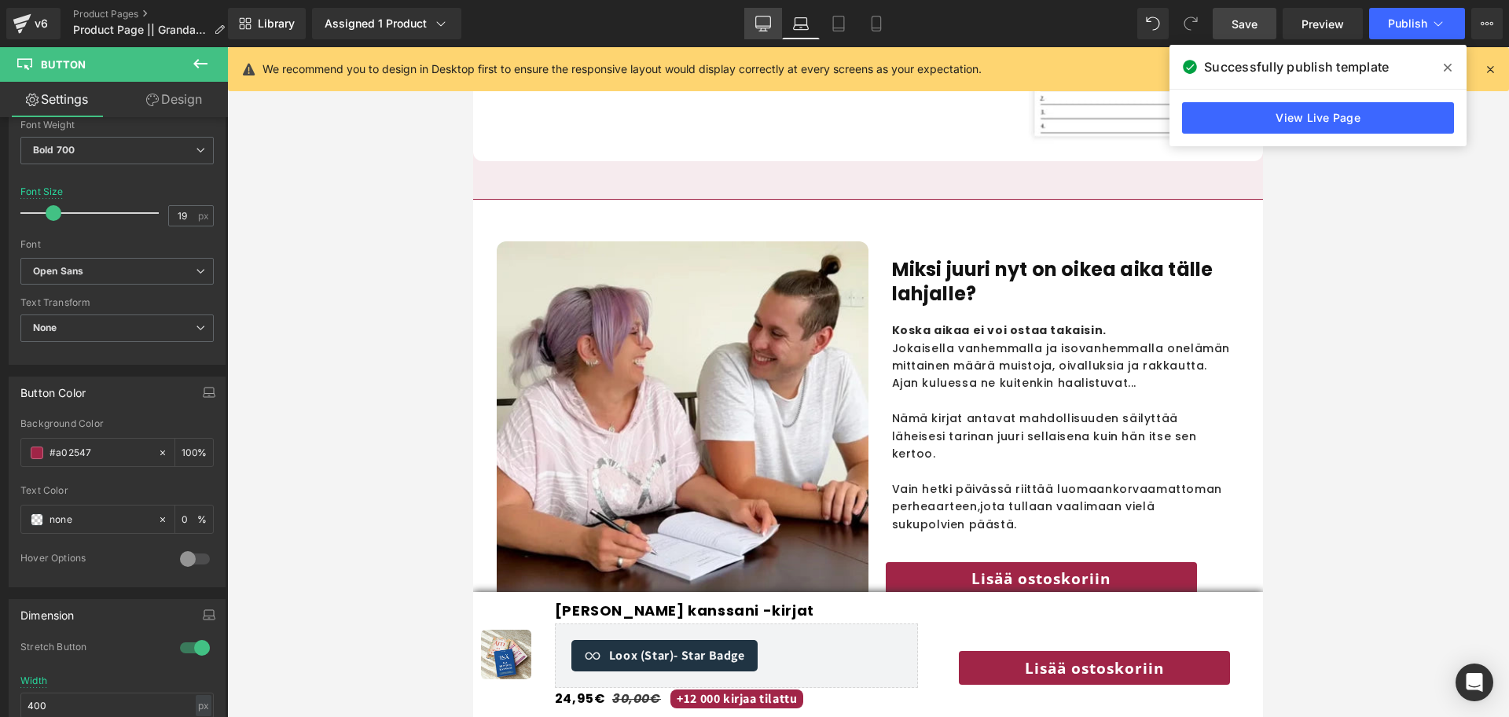
click at [748, 31] on link "Desktop" at bounding box center [763, 23] width 38 height 31
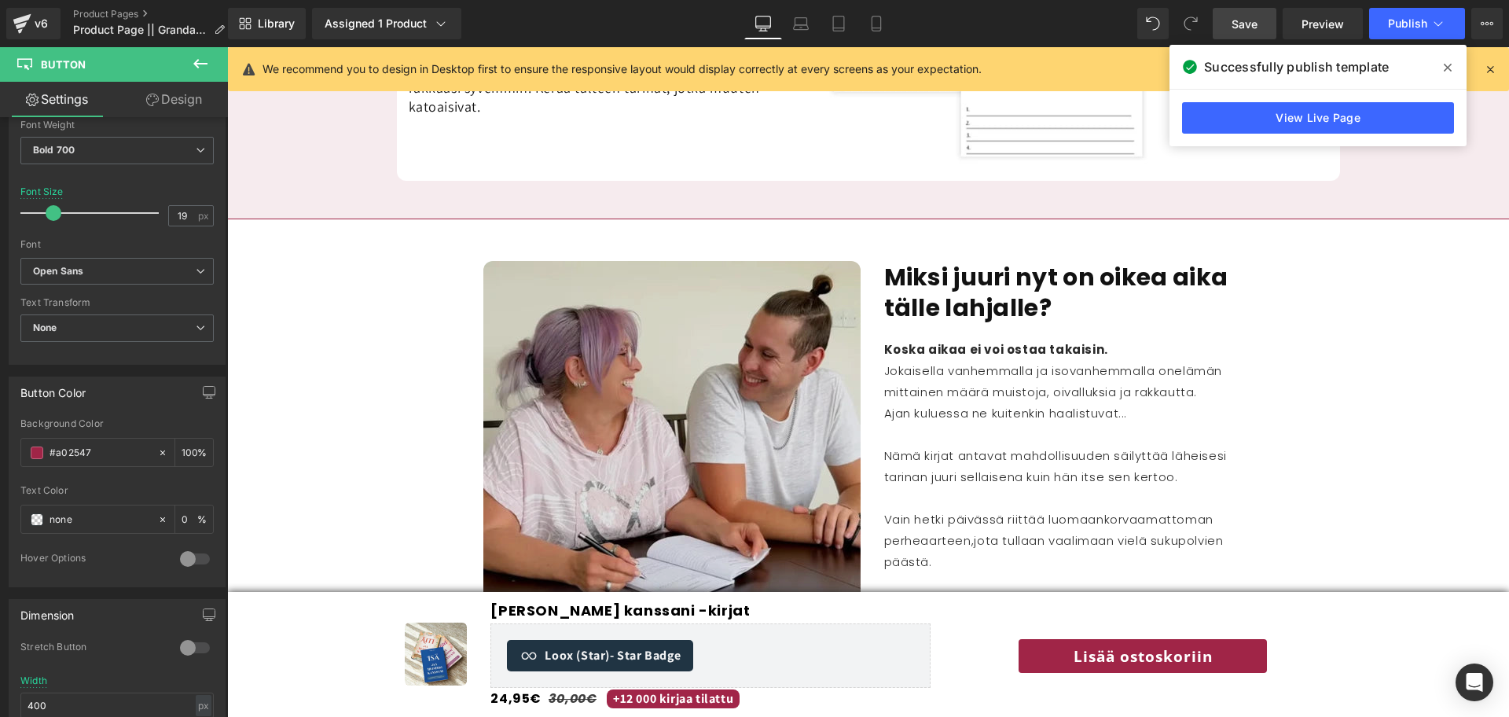
scroll to position [1741, 0]
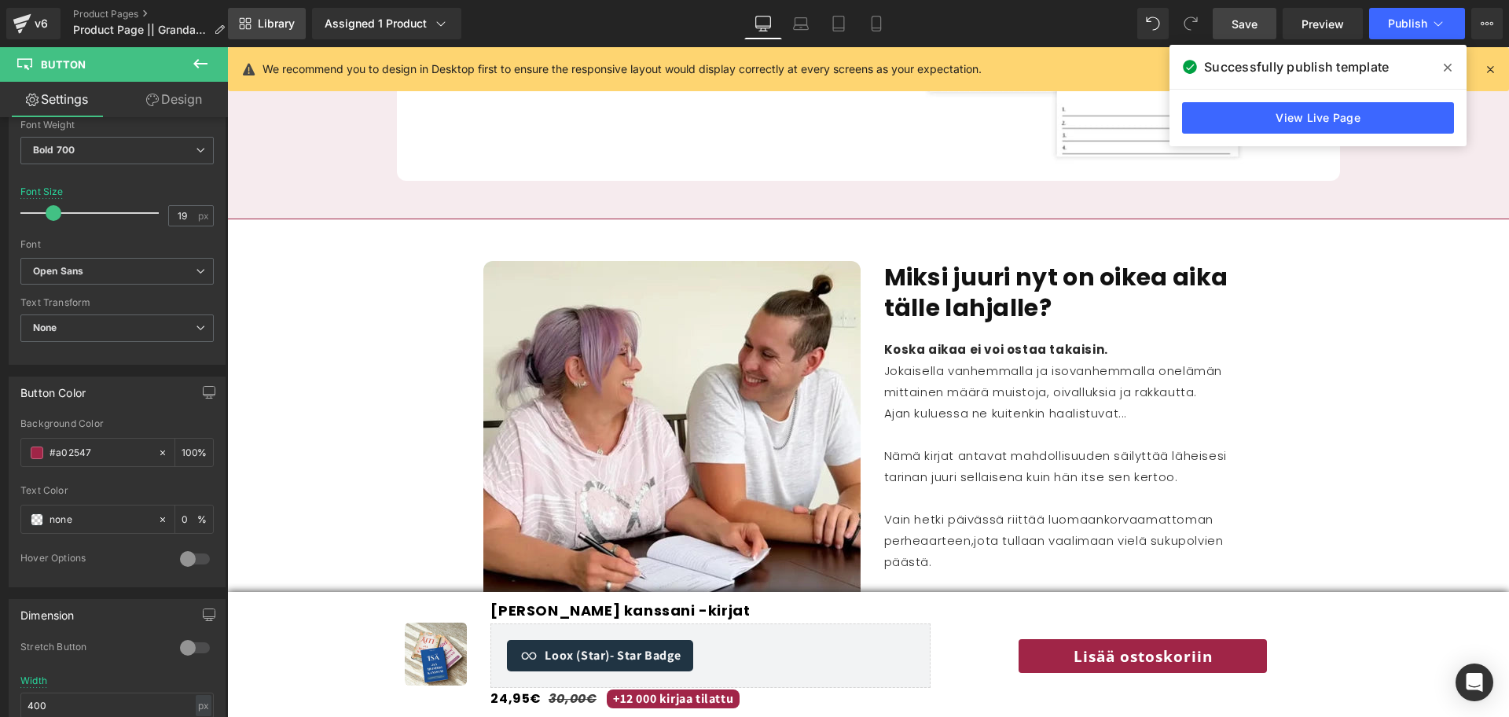
click at [258, 25] on span "Library" at bounding box center [276, 23] width 37 height 14
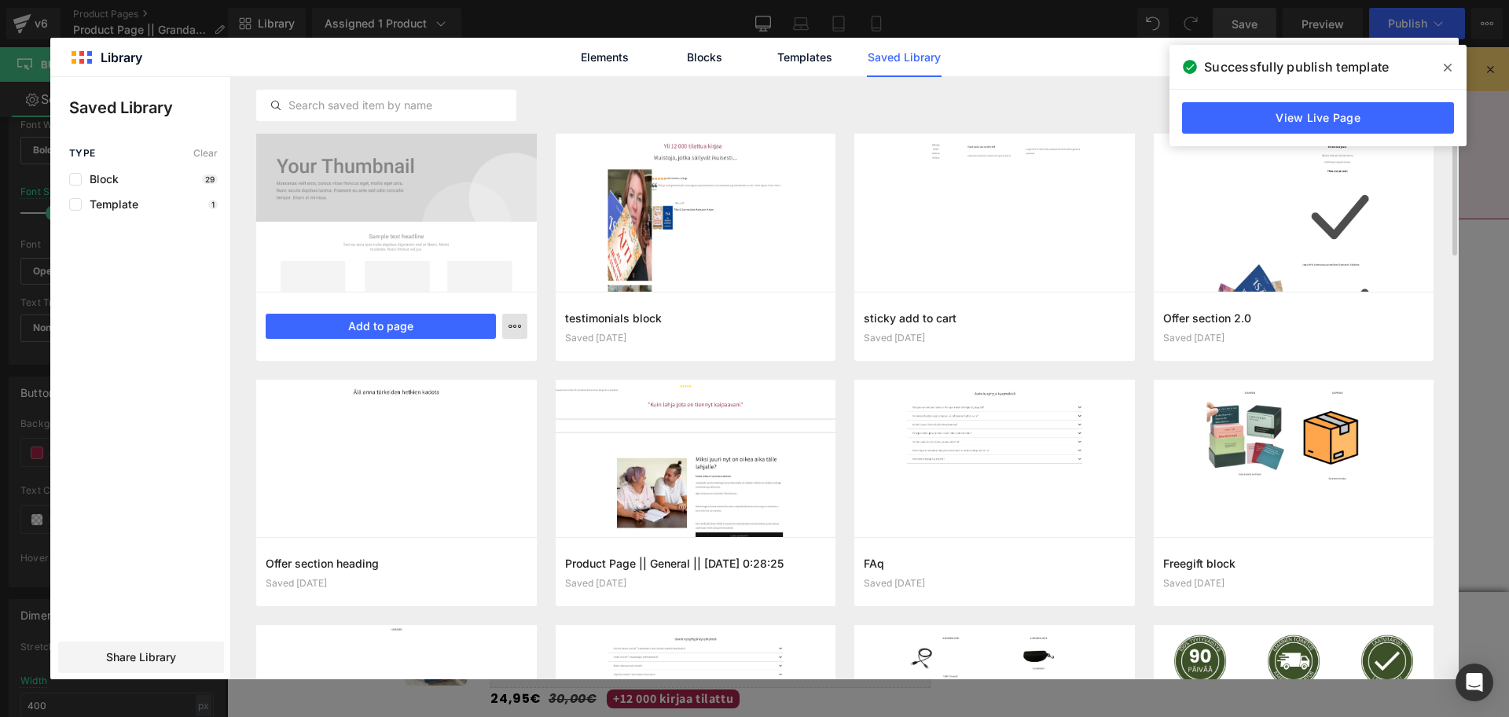
click at [513, 332] on icon "button" at bounding box center [514, 326] width 13 height 13
click at [503, 378] on div "Rename" at bounding box center [437, 394] width 179 height 33
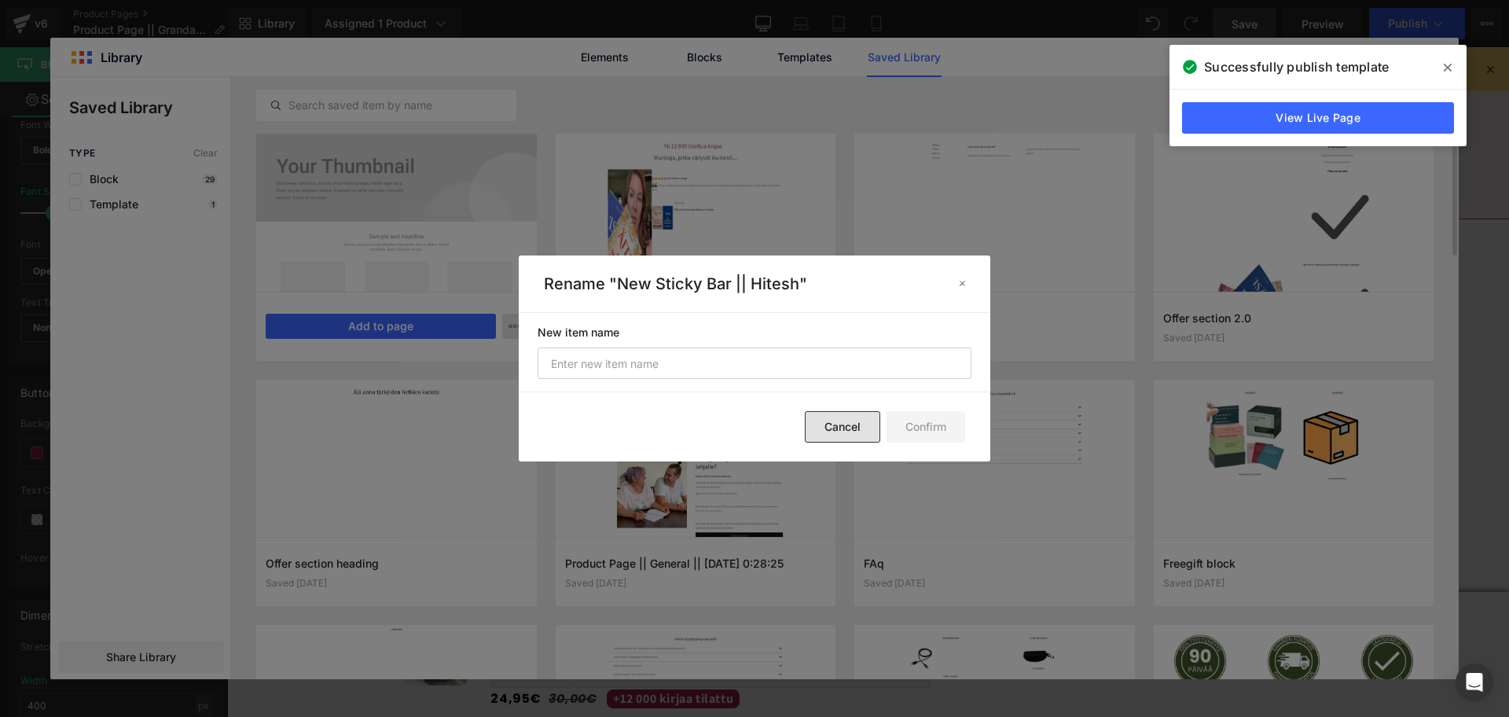
click at [825, 439] on button "Cancel" at bounding box center [842, 426] width 75 height 31
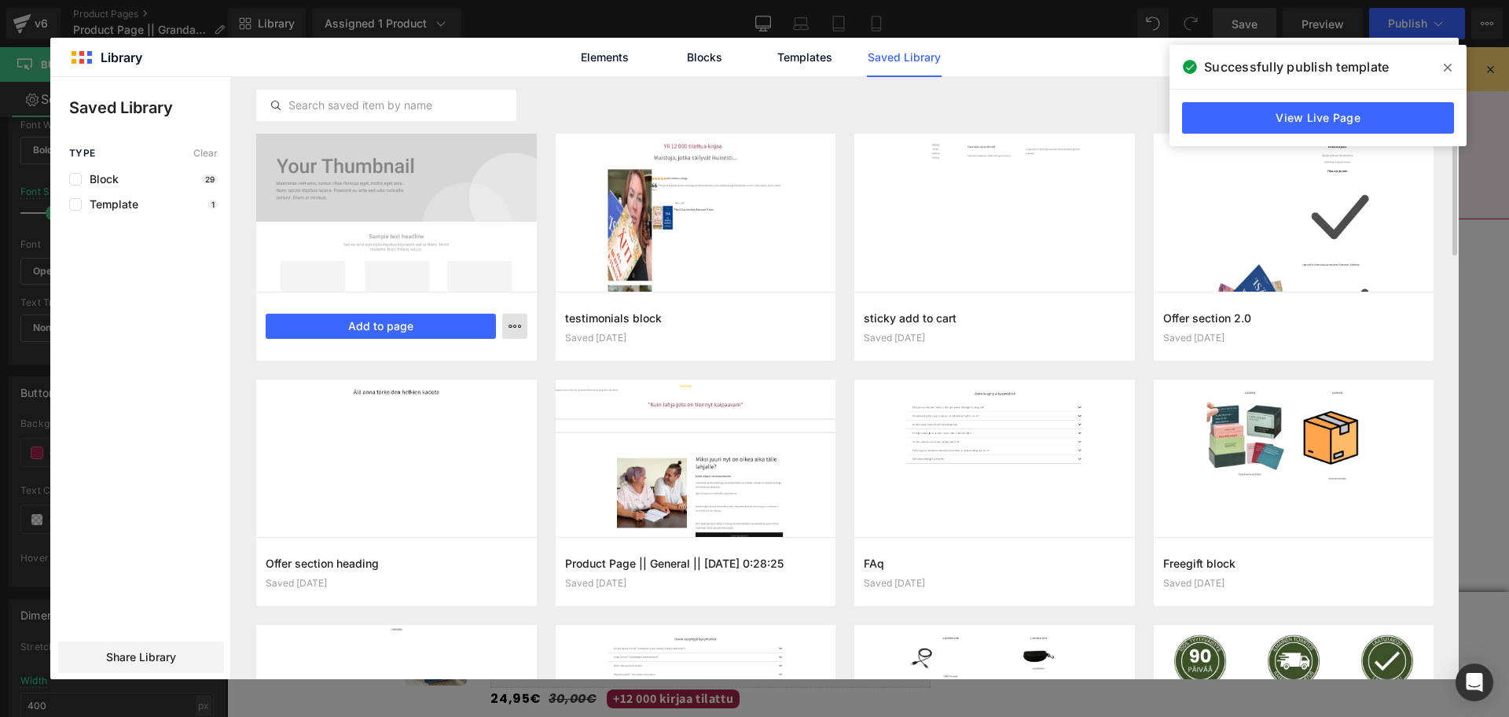
click at [508, 331] on icon "button" at bounding box center [514, 326] width 13 height 13
click at [486, 397] on div "Delete" at bounding box center [437, 394] width 179 height 33
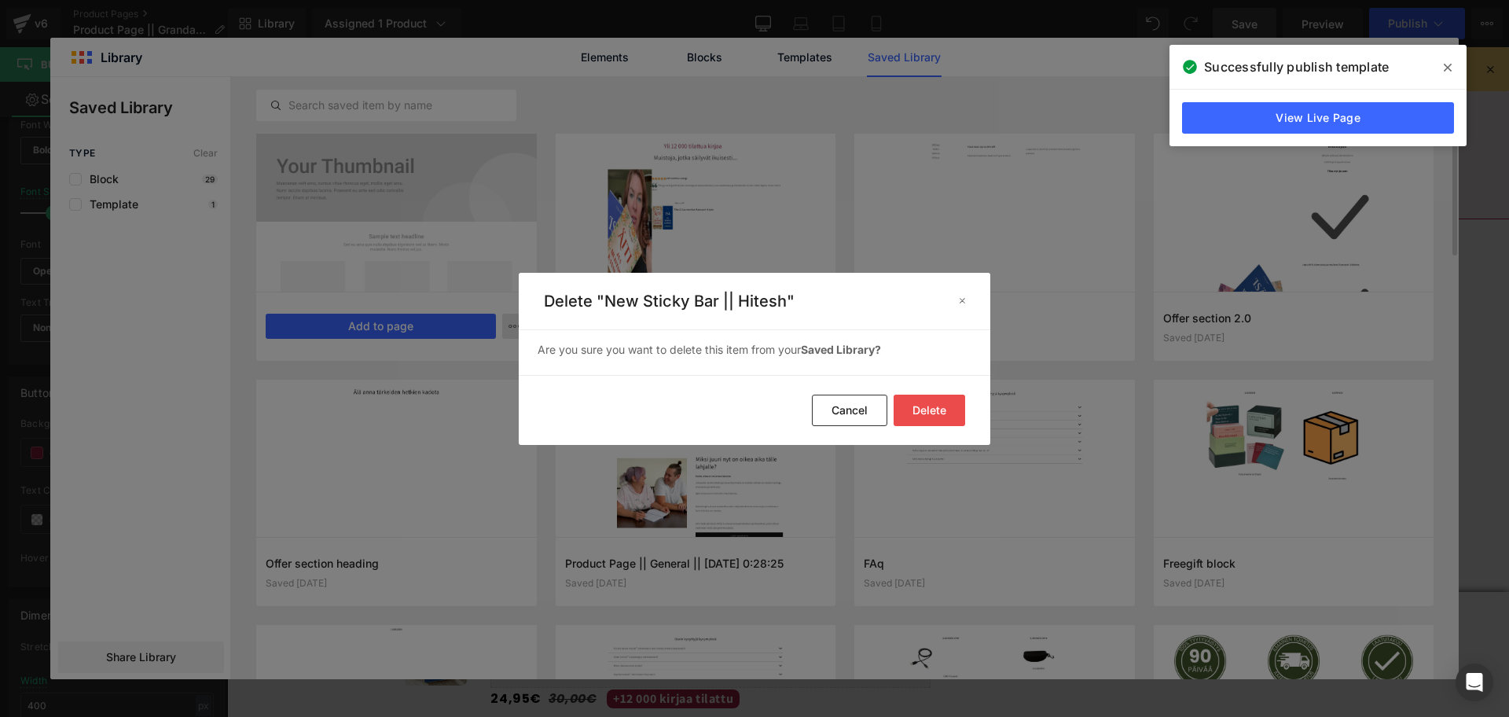
click at [916, 410] on button "Delete" at bounding box center [928, 409] width 71 height 31
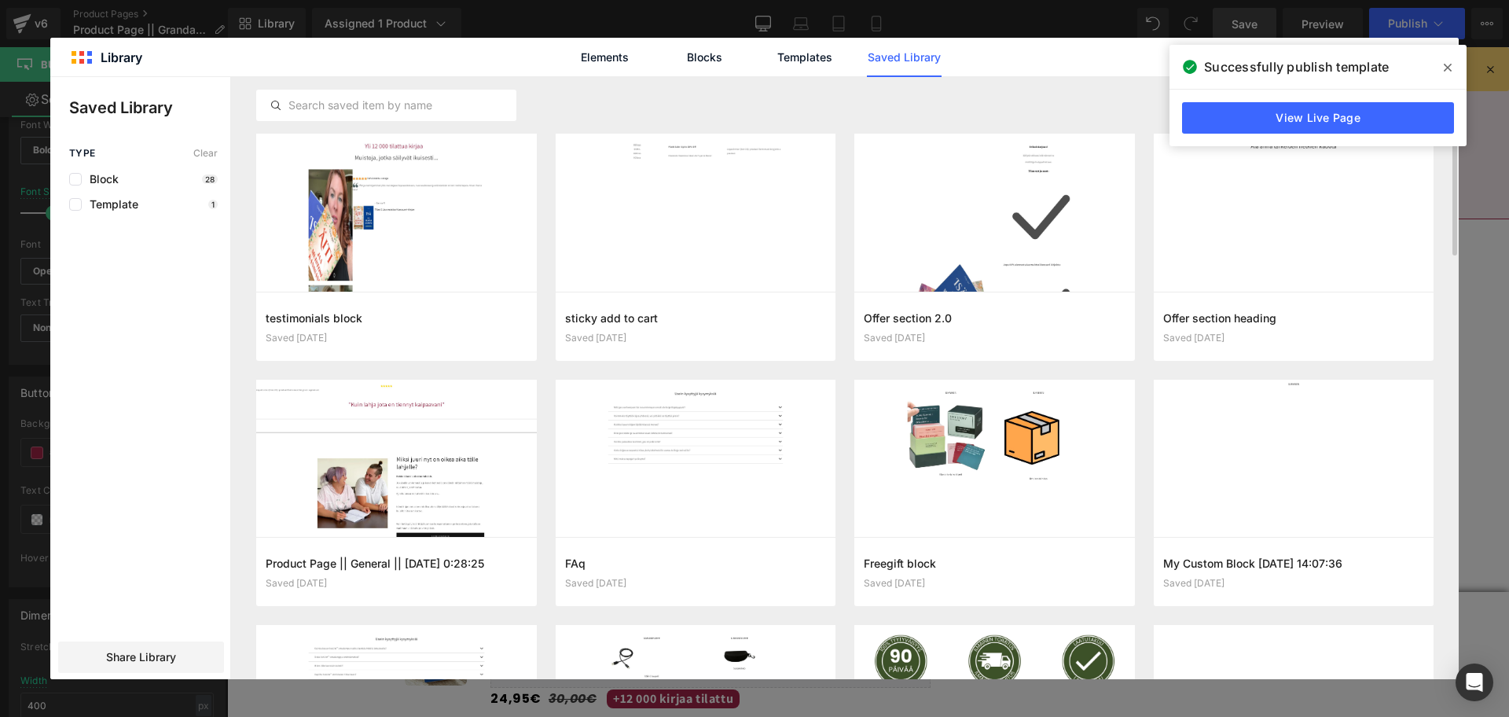
click at [1256, 64] on span at bounding box center [1447, 67] width 25 height 25
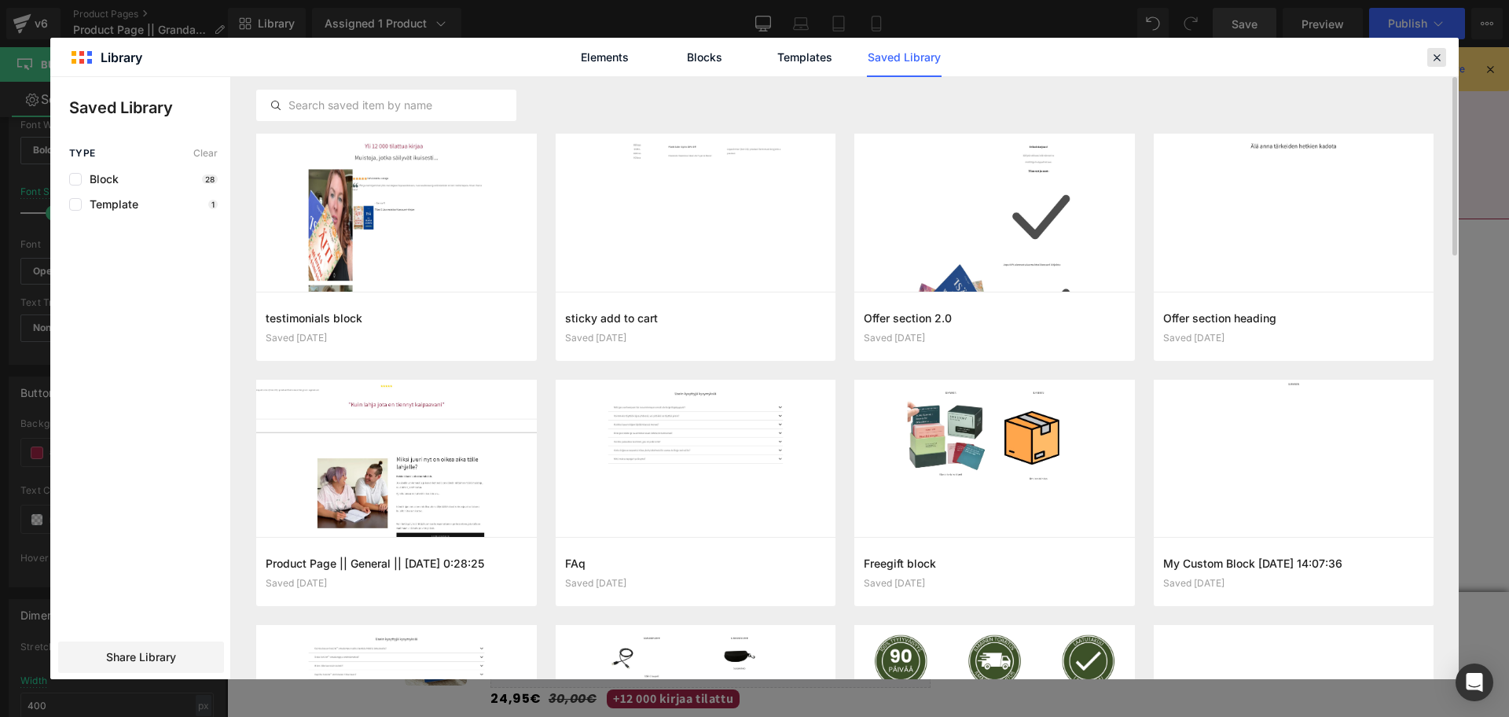
click at [1256, 57] on icon at bounding box center [1436, 57] width 14 height 14
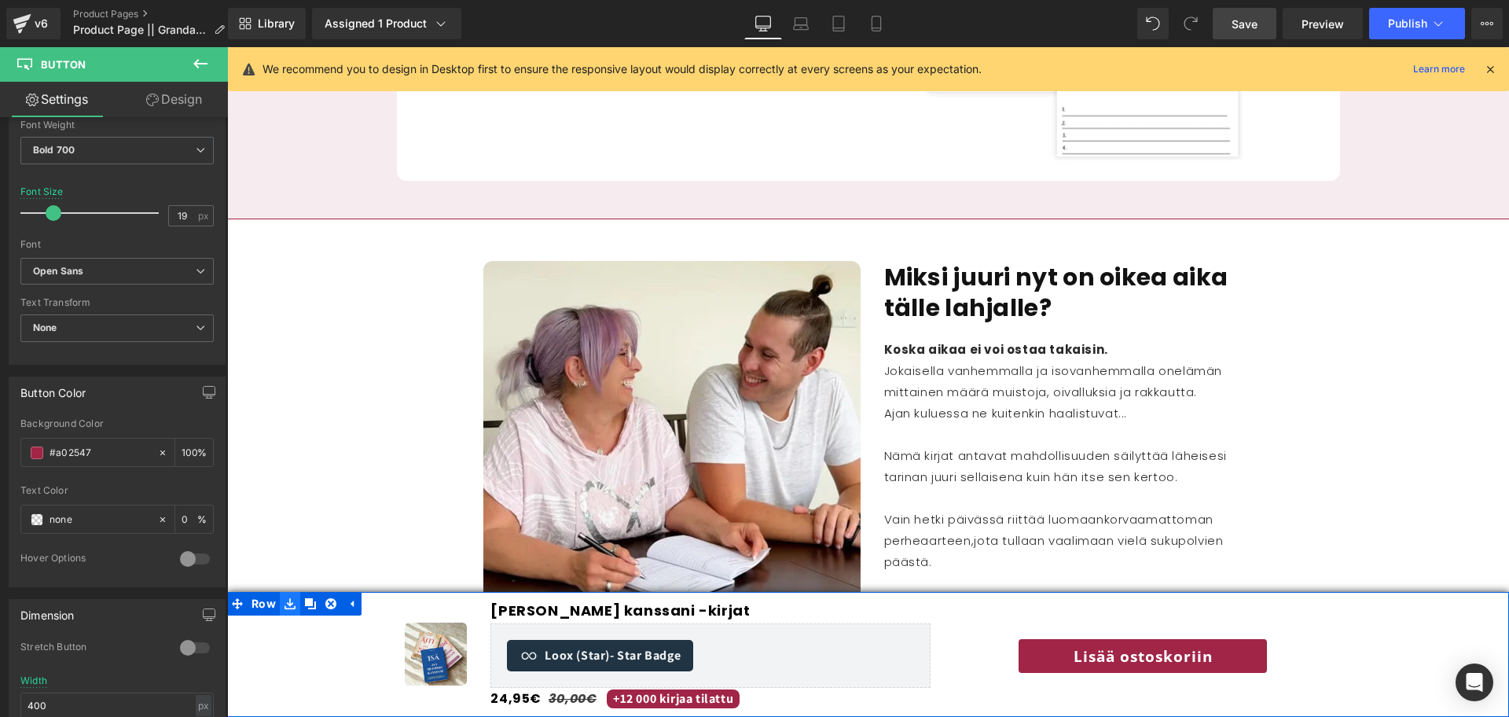
click at [288, 596] on icon at bounding box center [289, 603] width 11 height 12
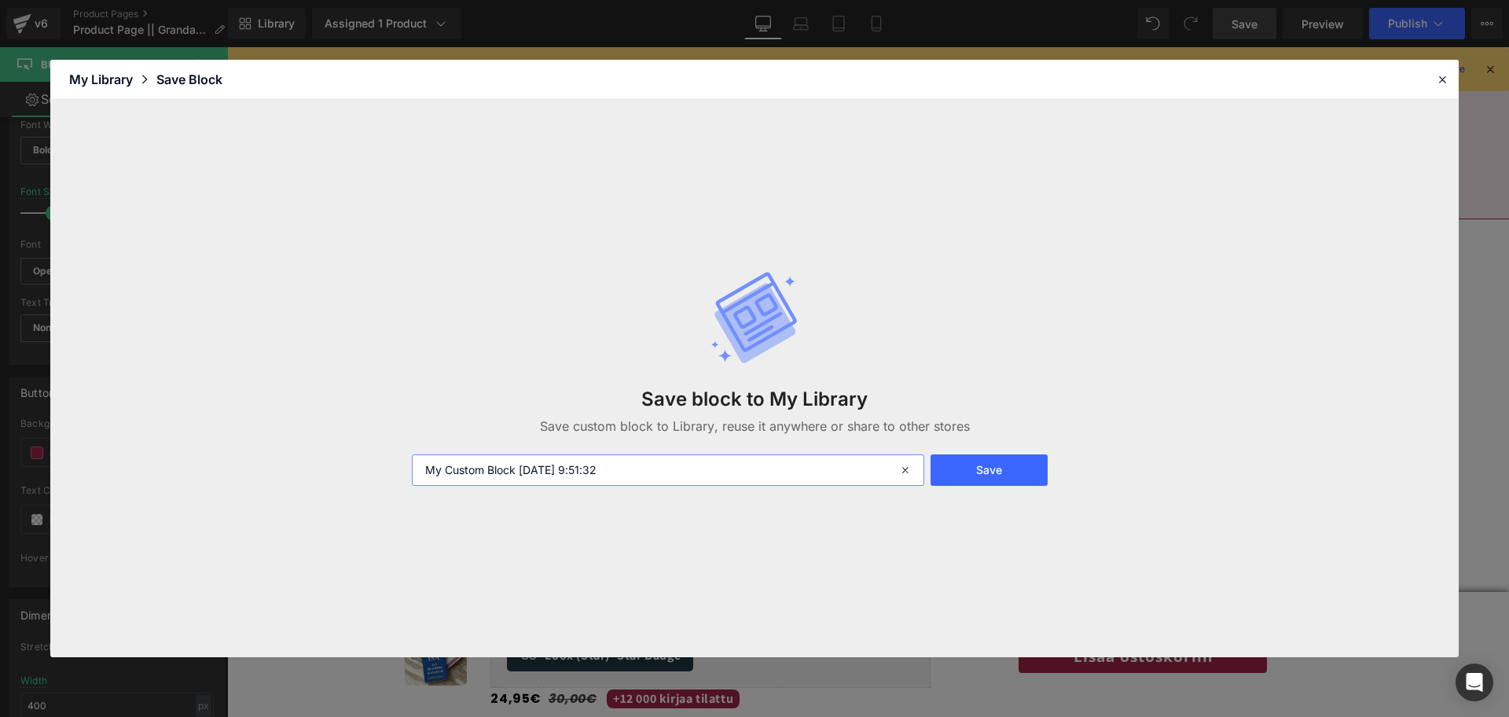
click at [535, 481] on input "My Custom Block 2025-08-16 9:51:32" at bounding box center [668, 469] width 512 height 31
type input "New Sticky Bar || Hitesh"
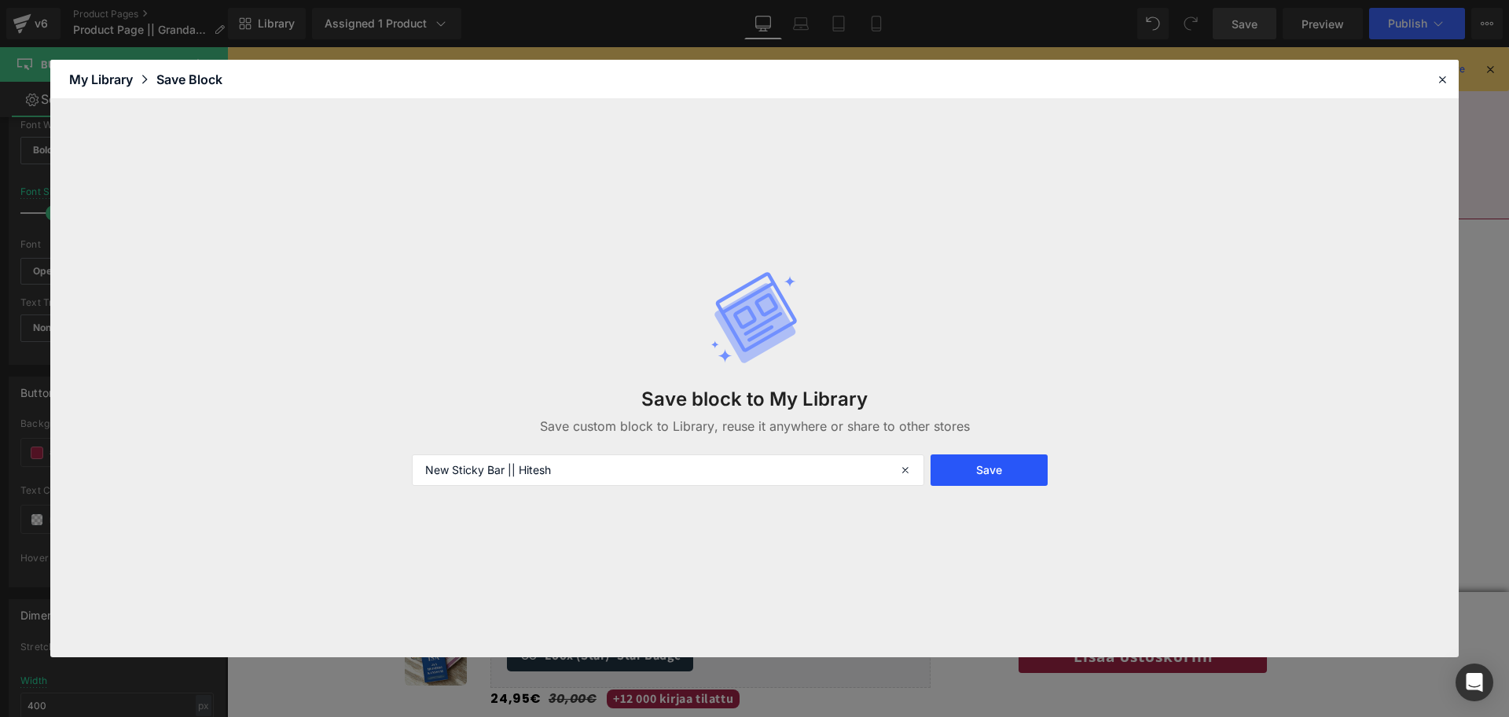
click at [998, 482] on button "Save" at bounding box center [988, 469] width 117 height 31
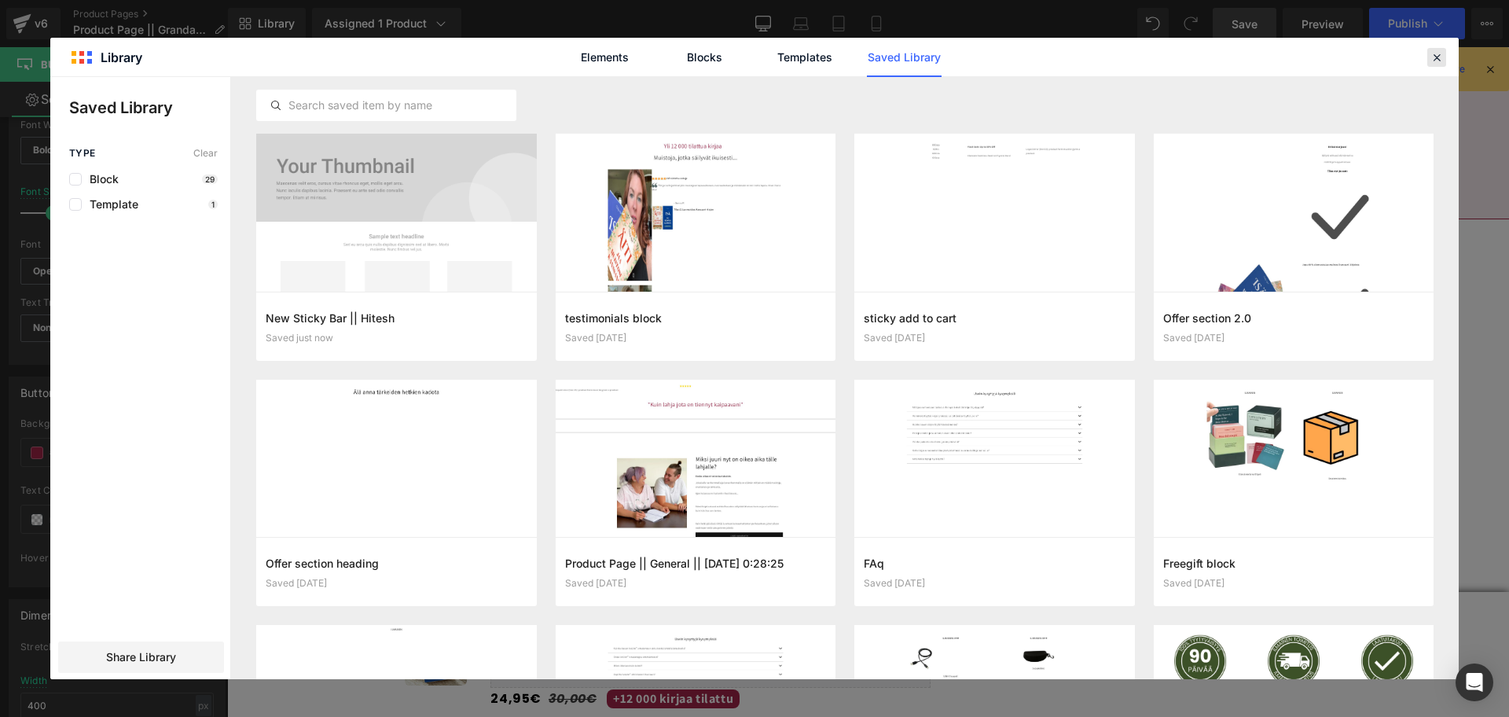
click at [1256, 64] on div at bounding box center [1436, 57] width 19 height 19
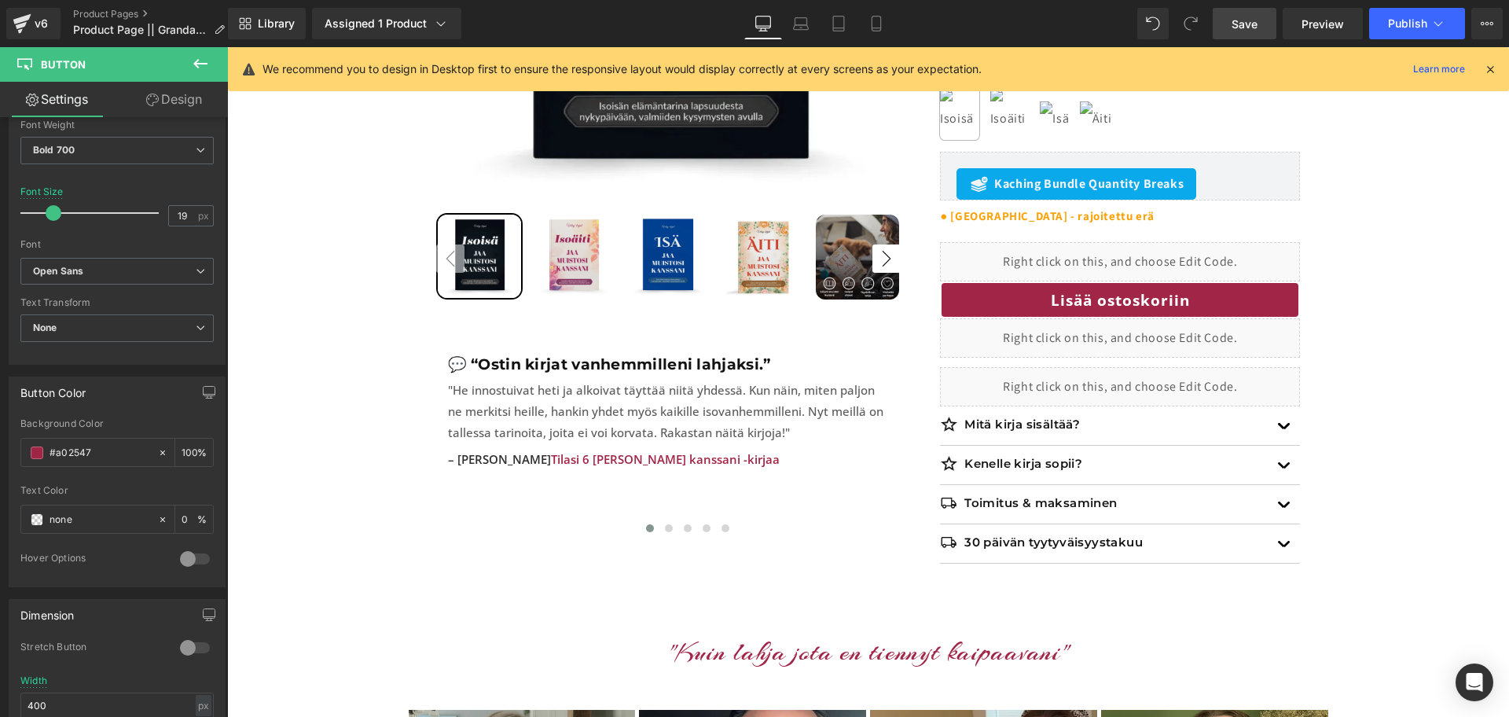
scroll to position [0, 0]
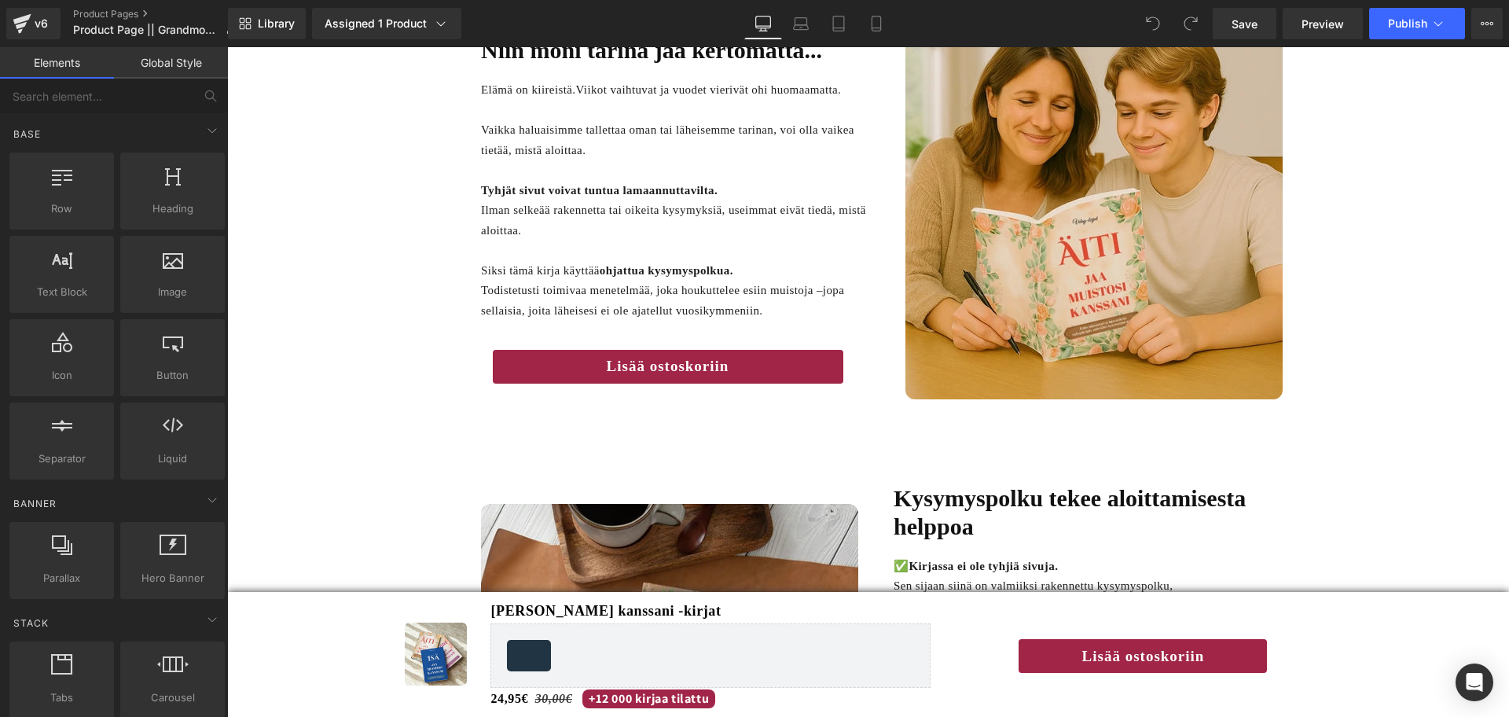
scroll to position [2477, 0]
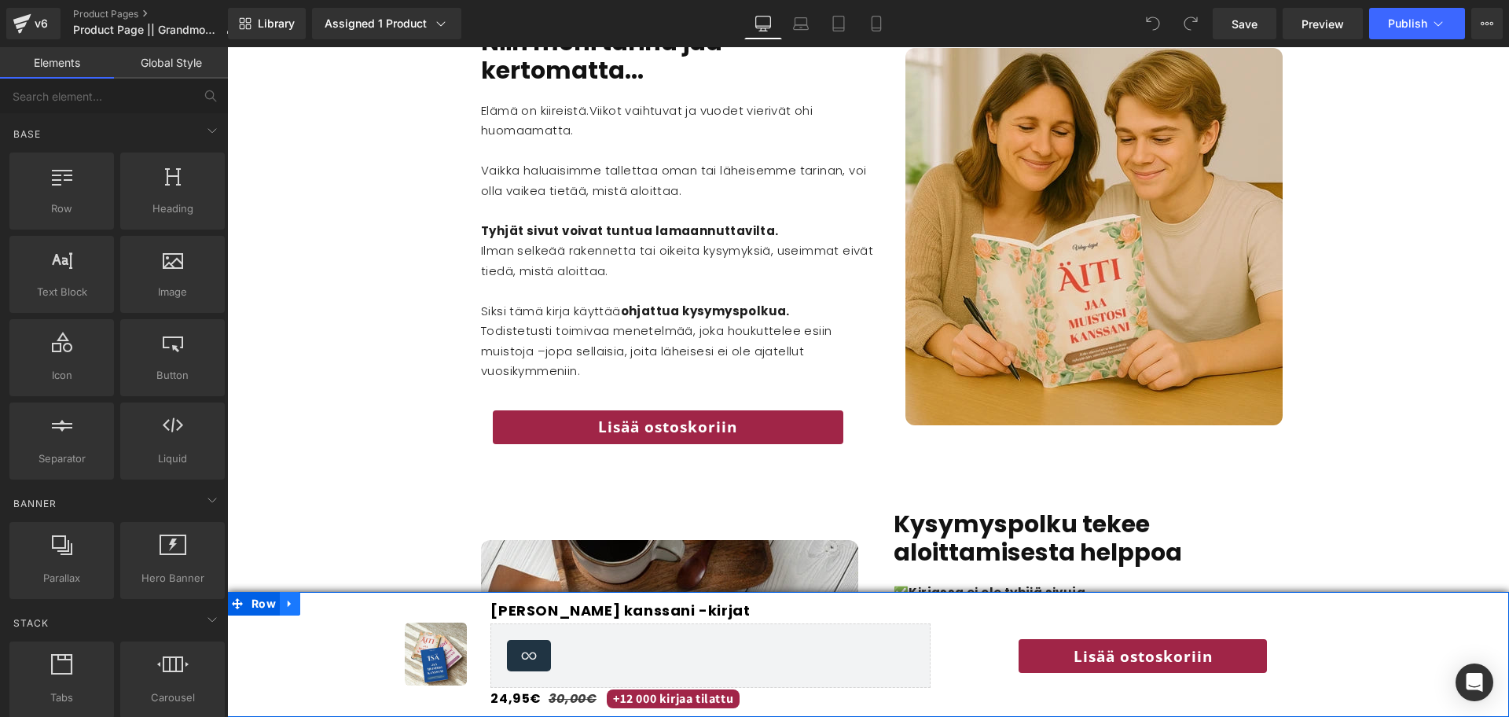
click at [288, 596] on icon at bounding box center [289, 603] width 3 height 7
click at [325, 596] on icon at bounding box center [330, 603] width 11 height 12
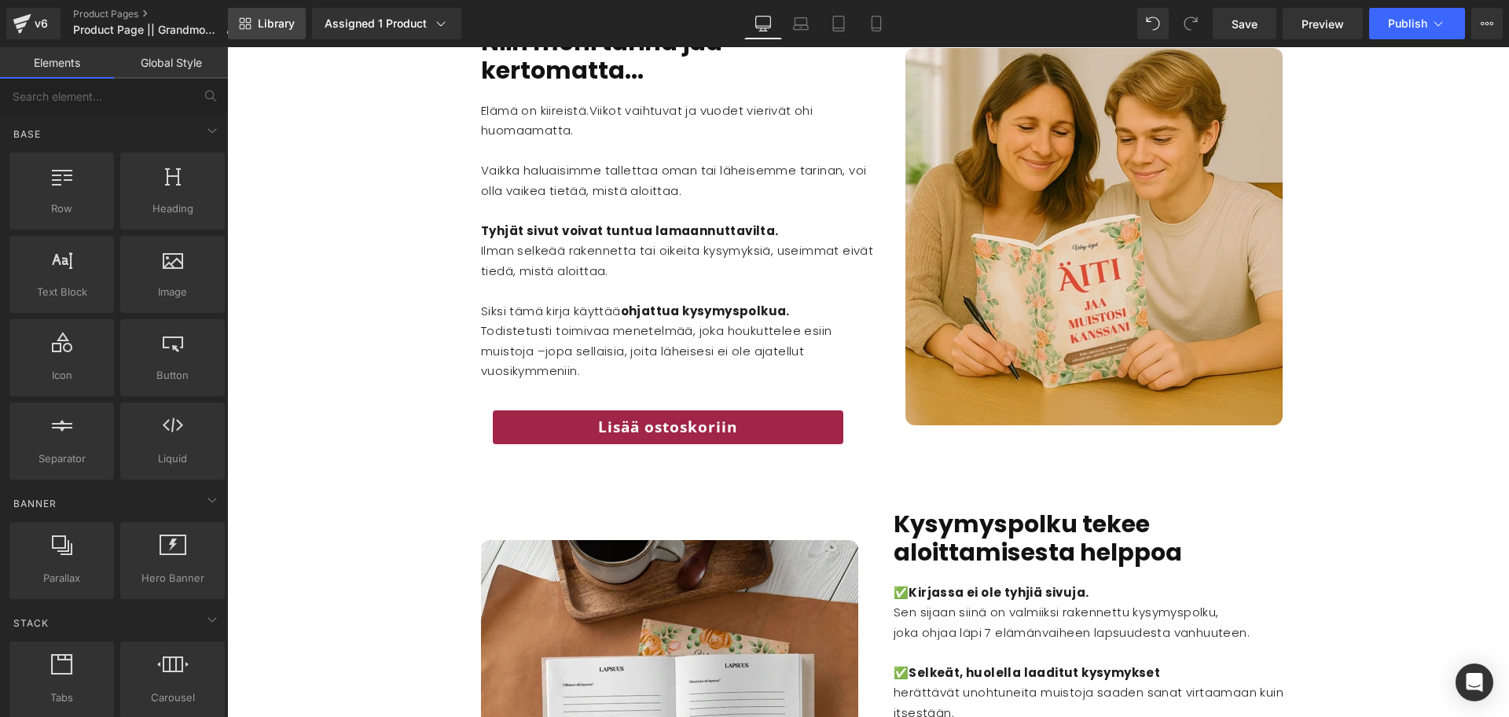
click at [265, 21] on span "Library" at bounding box center [276, 23] width 37 height 14
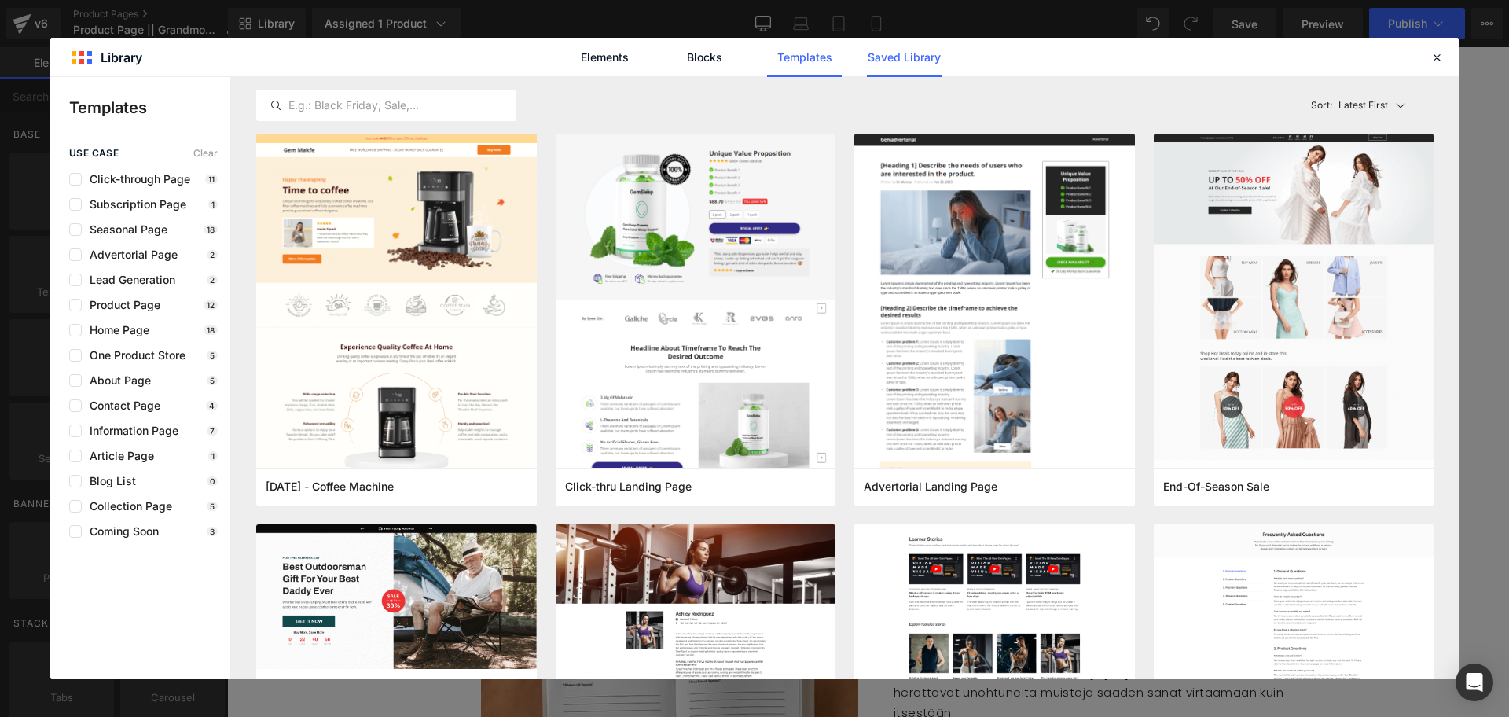
click at [0, 0] on link "Saved Library" at bounding box center [0, 0] width 0 height 0
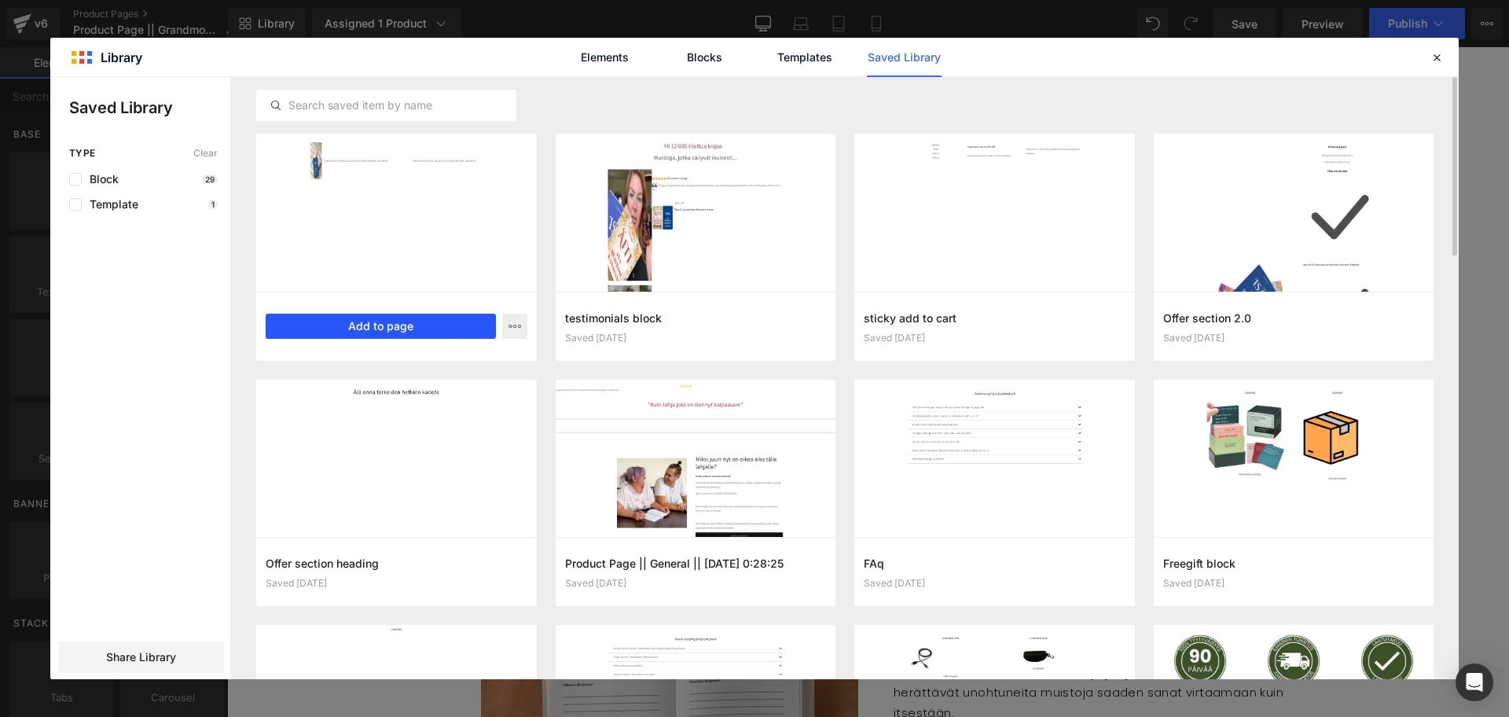
click at [319, 326] on button "Add to page" at bounding box center [381, 325] width 230 height 25
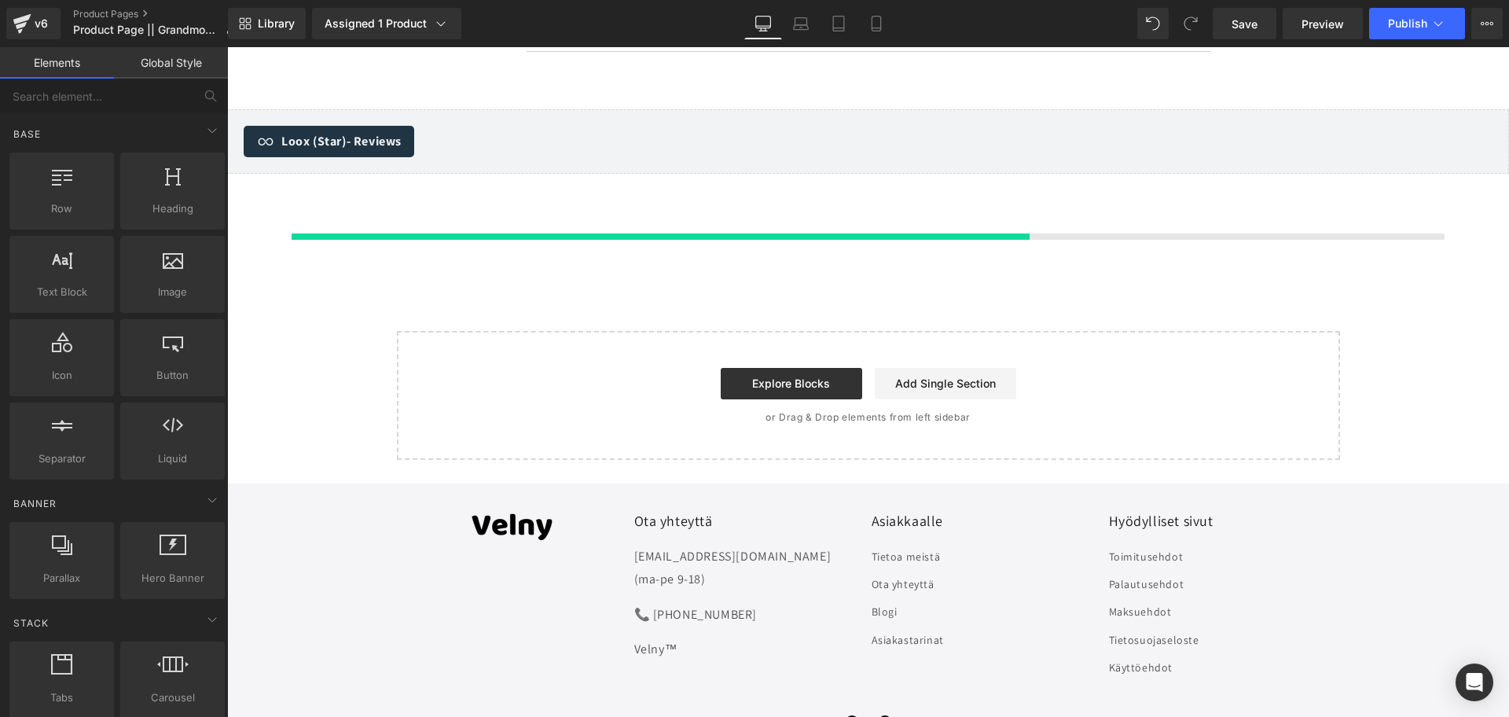
scroll to position [5762, 0]
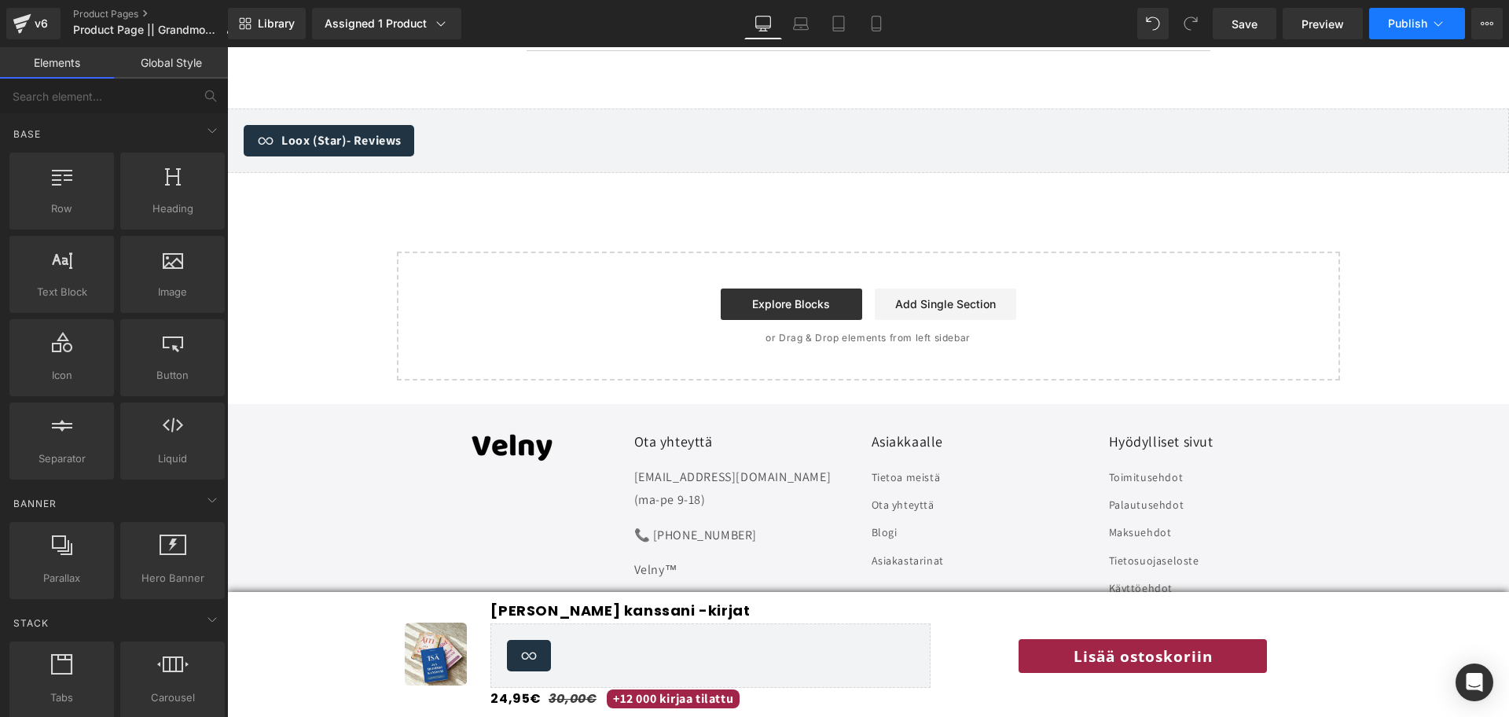
click at [1256, 28] on button "Publish" at bounding box center [1417, 23] width 96 height 31
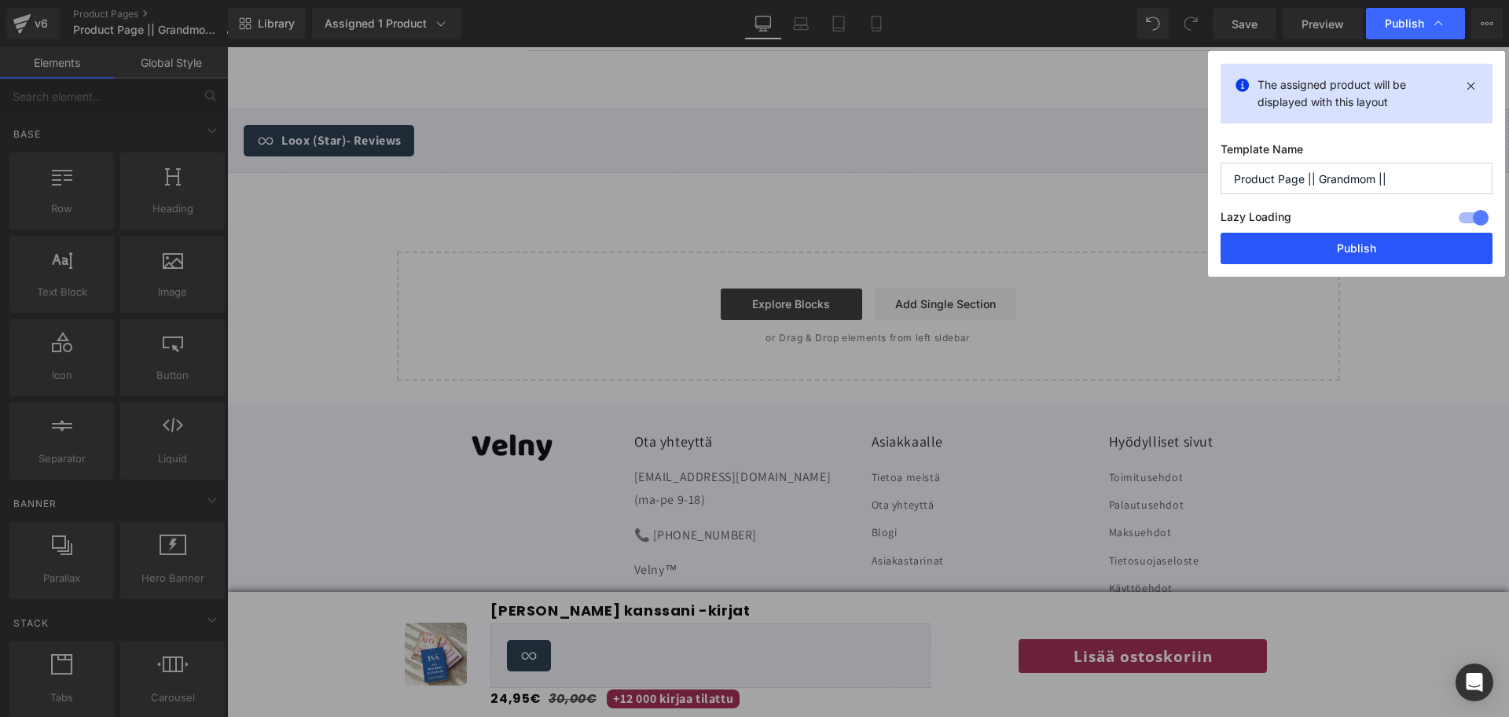
click at [1256, 240] on button "Publish" at bounding box center [1356, 248] width 272 height 31
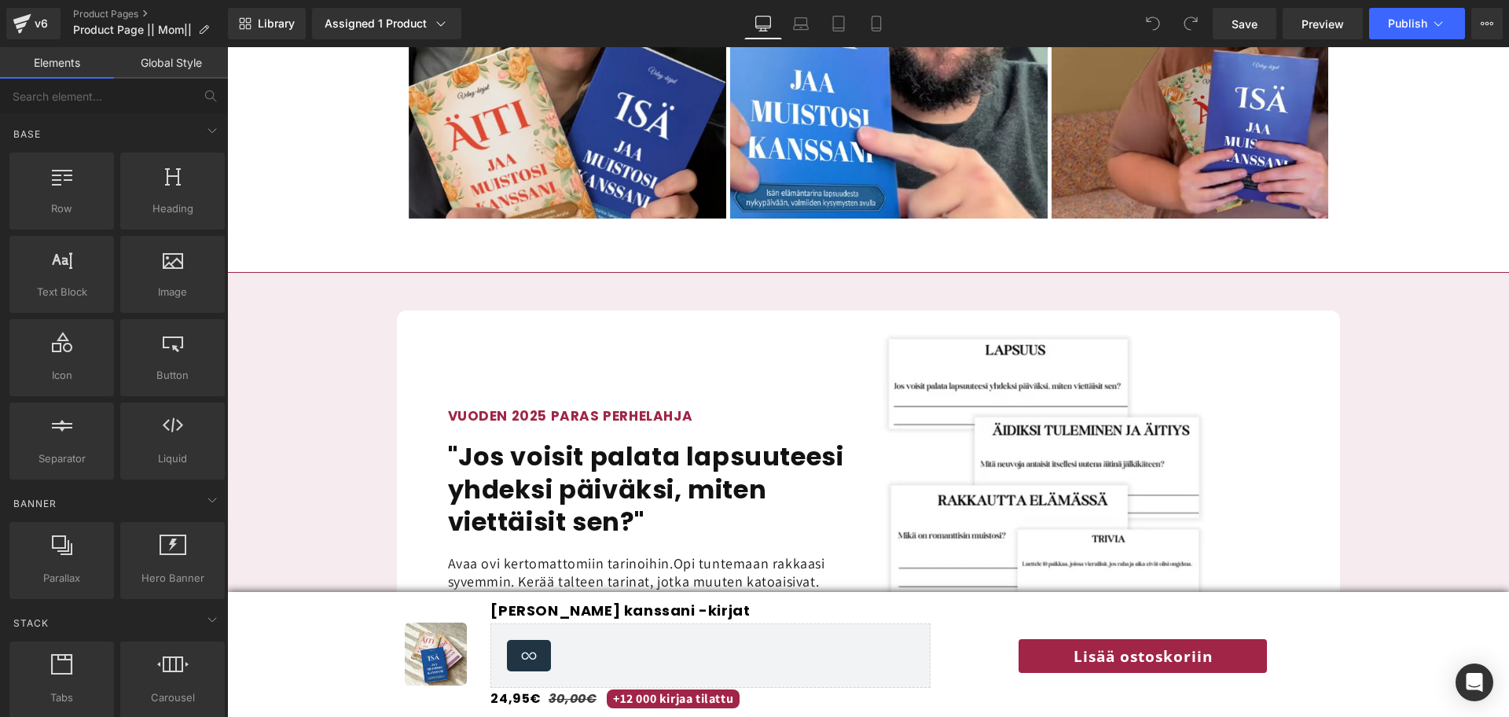
scroll to position [1375, 0]
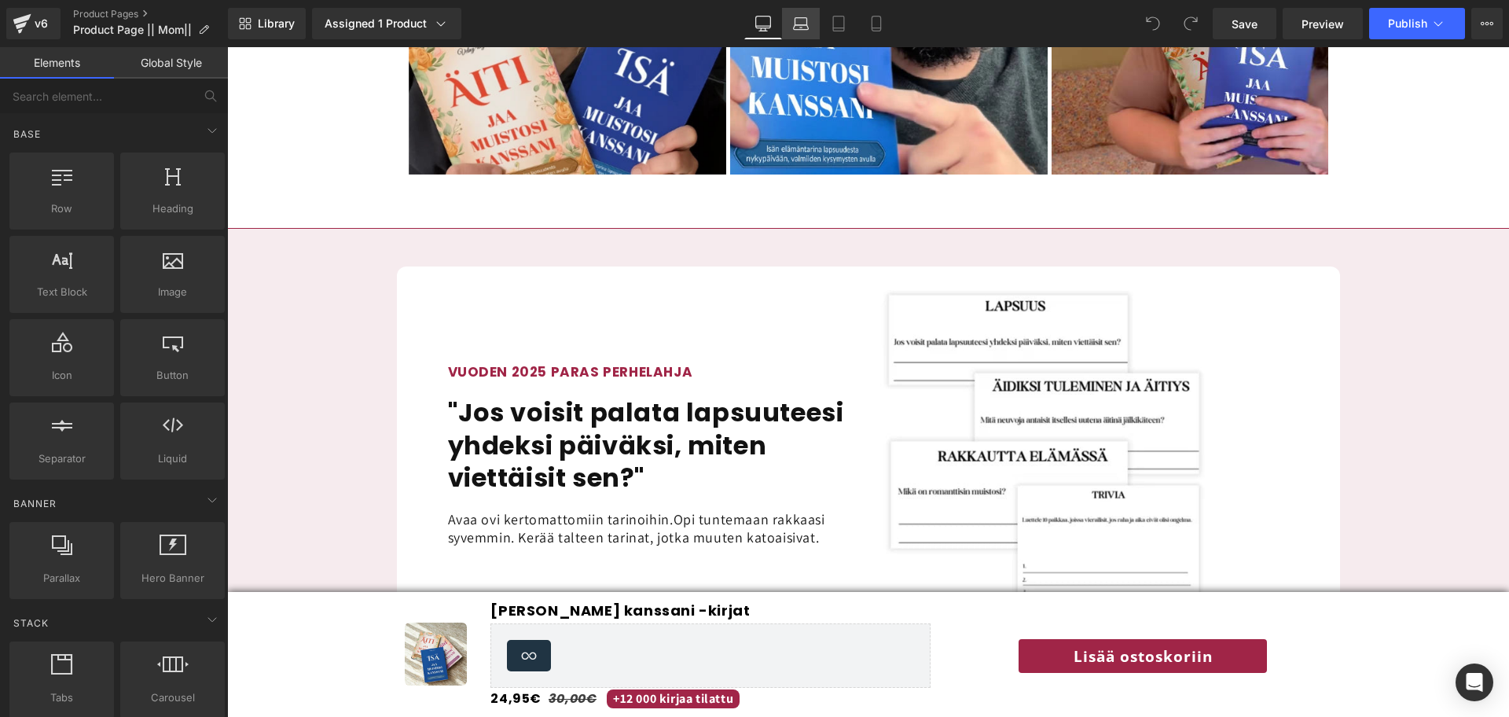
click at [796, 28] on icon at bounding box center [801, 24] width 16 height 16
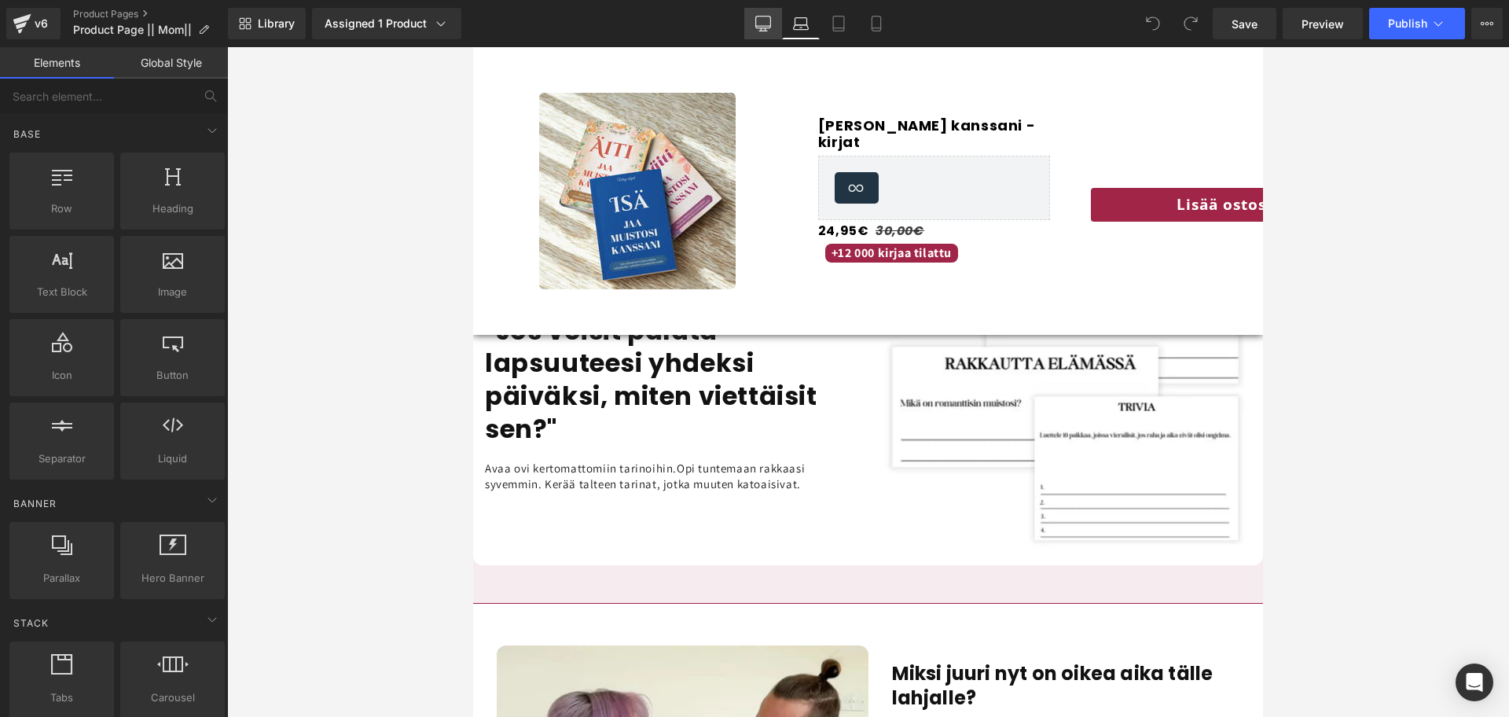
click at [765, 31] on icon at bounding box center [763, 31] width 8 height 0
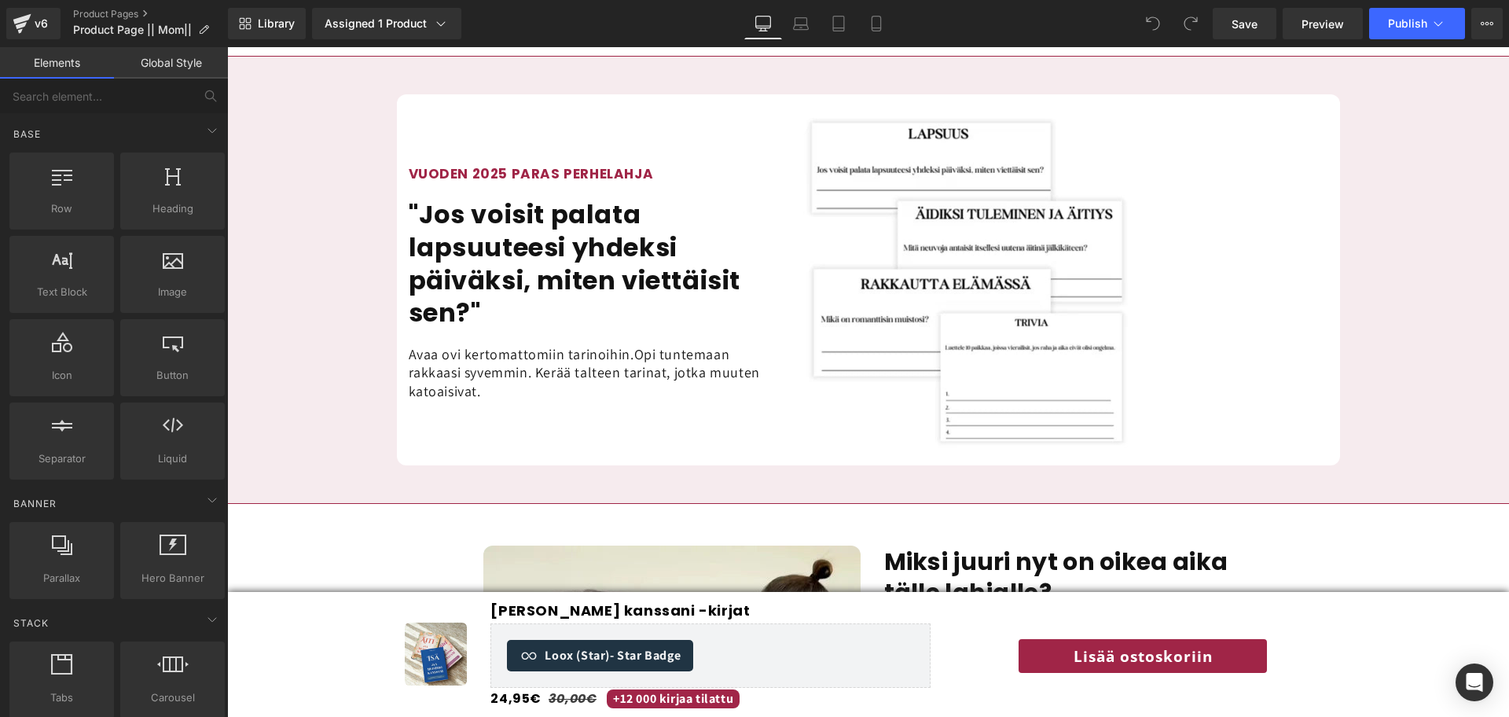
scroll to position [1477, 0]
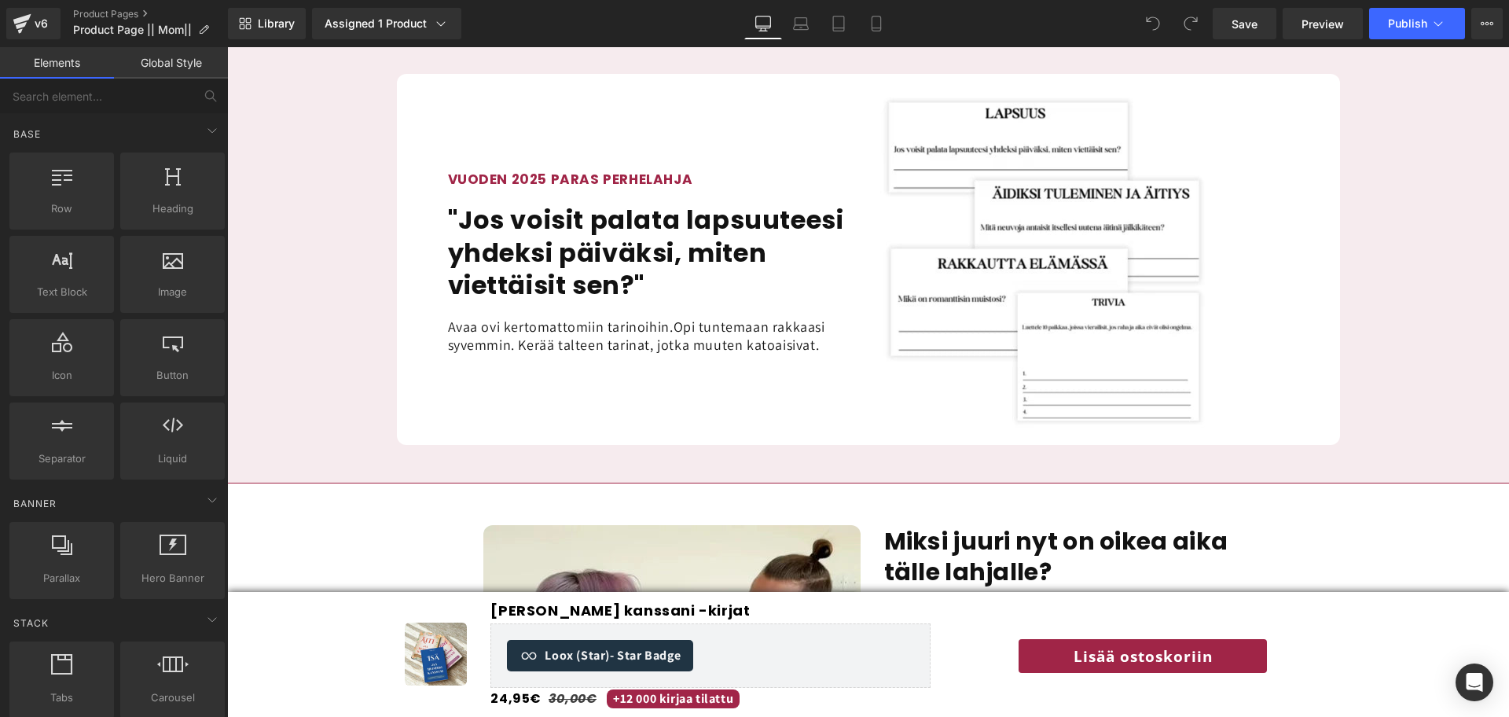
click at [303, 608] on div "Image Jaa muistosi kanssani -kirjat (P) Title Loox (Star) - Star Badge Loox (St…" at bounding box center [867, 654] width 1281 height 112
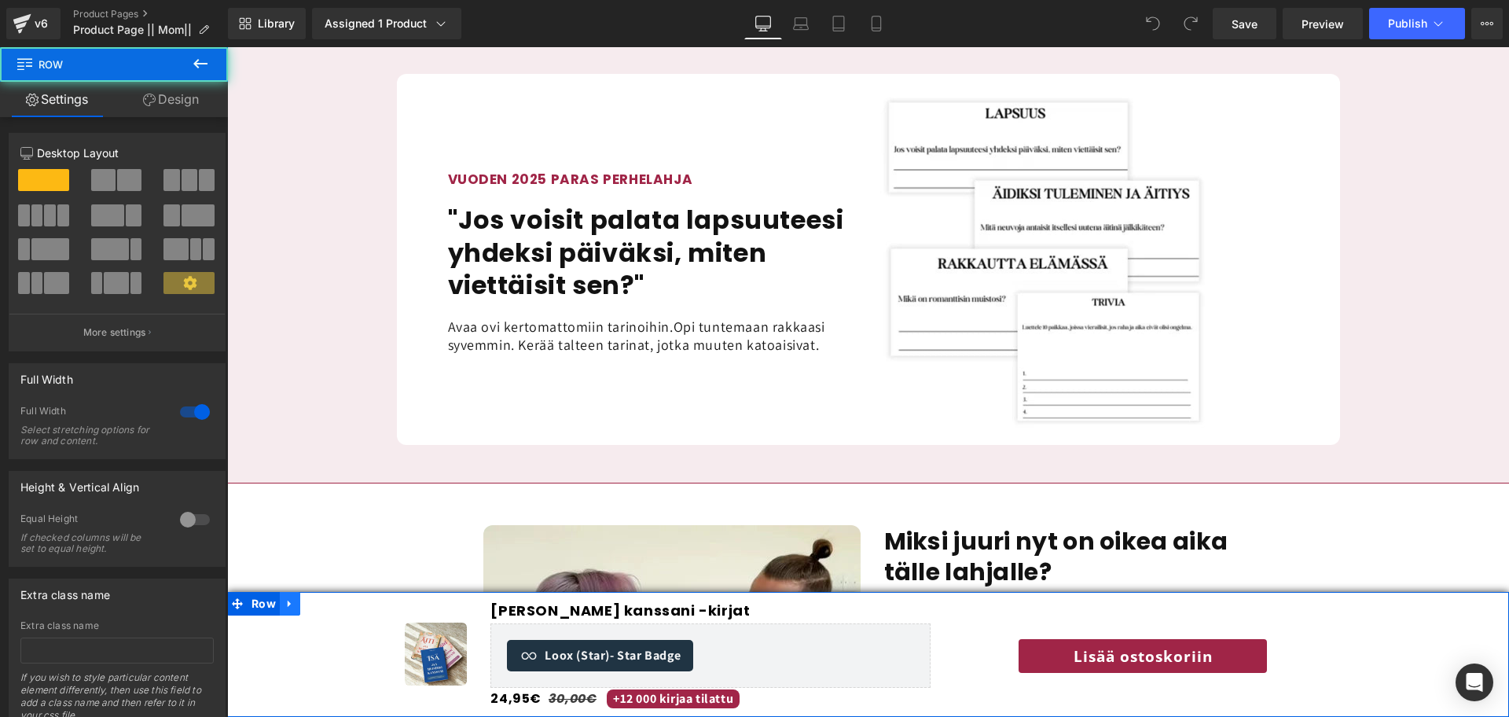
click at [297, 603] on link at bounding box center [290, 604] width 20 height 24
click at [328, 600] on icon at bounding box center [330, 603] width 11 height 12
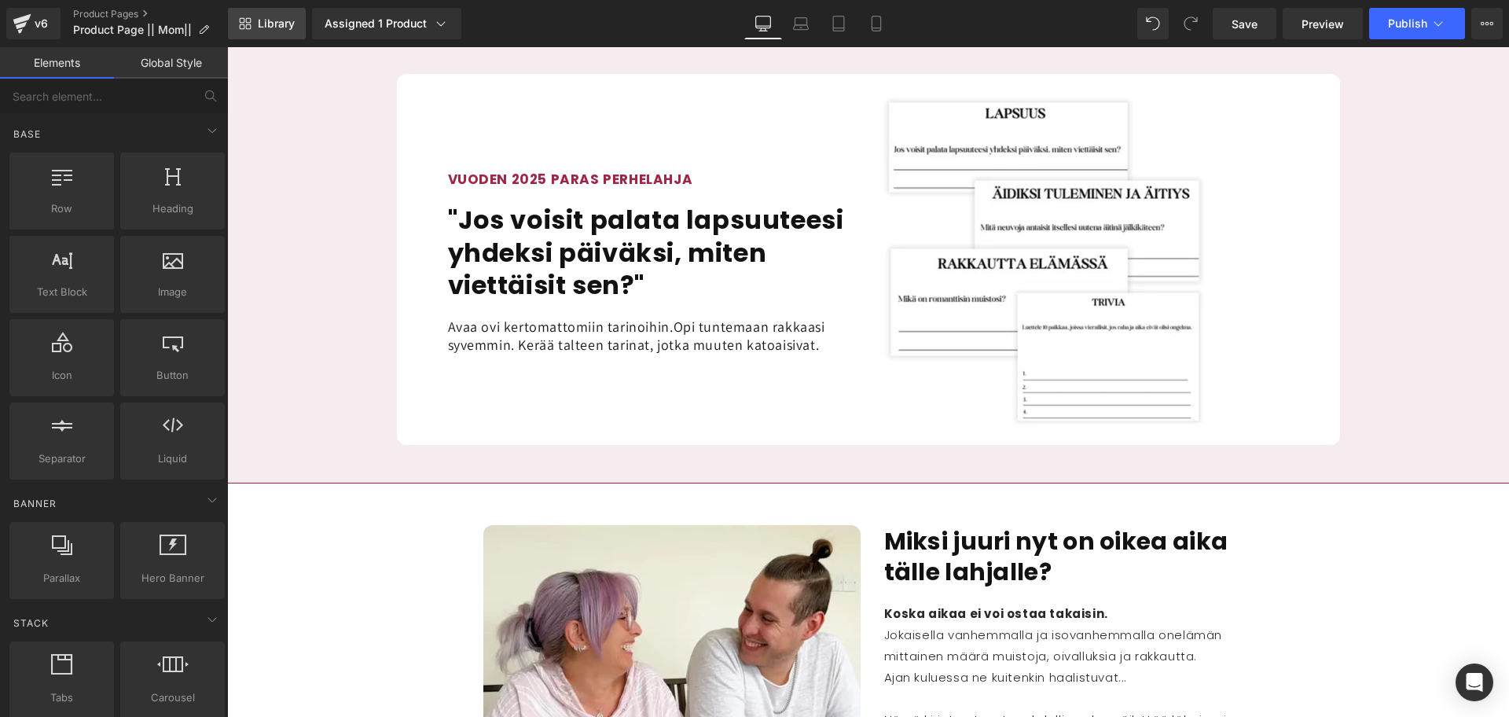
click at [269, 35] on link "Library" at bounding box center [267, 23] width 78 height 31
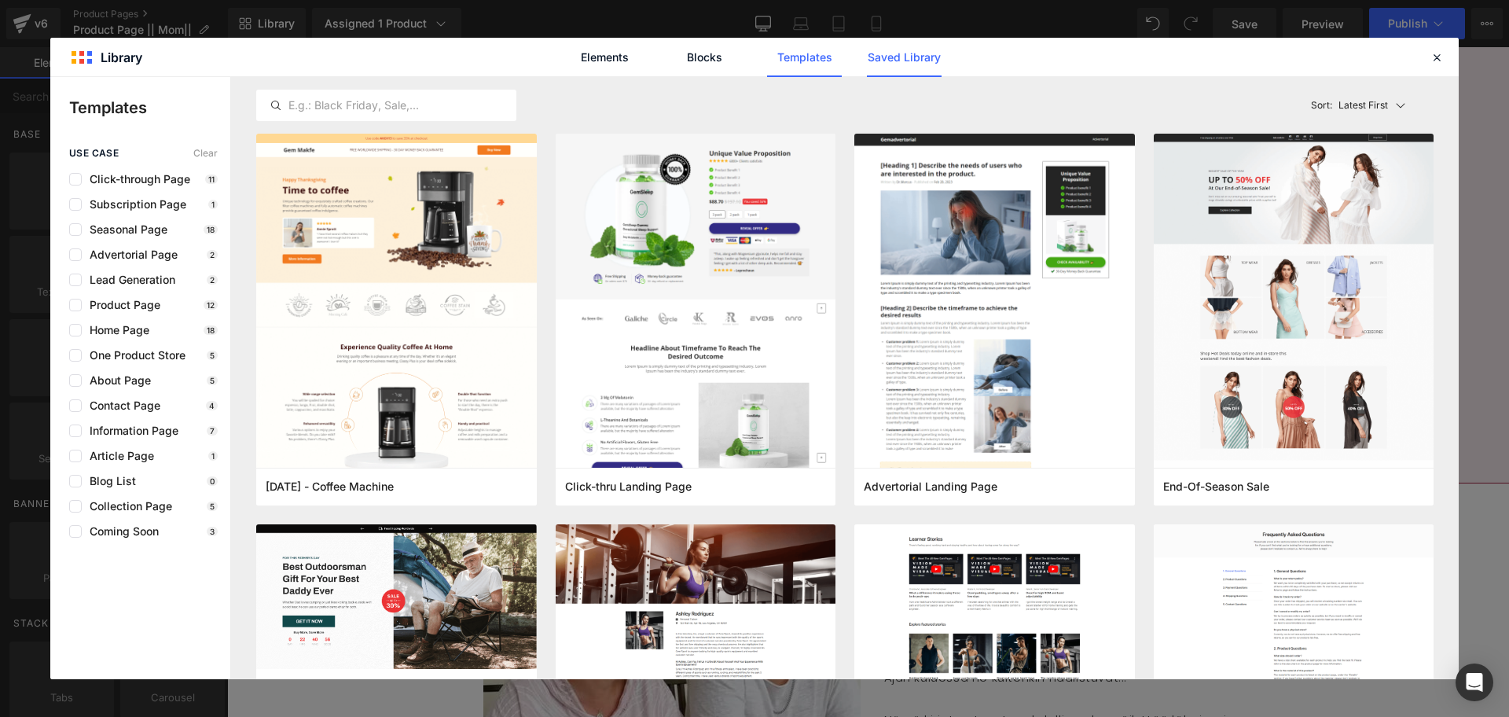
click at [869, 58] on link "Saved Library" at bounding box center [904, 57] width 75 height 39
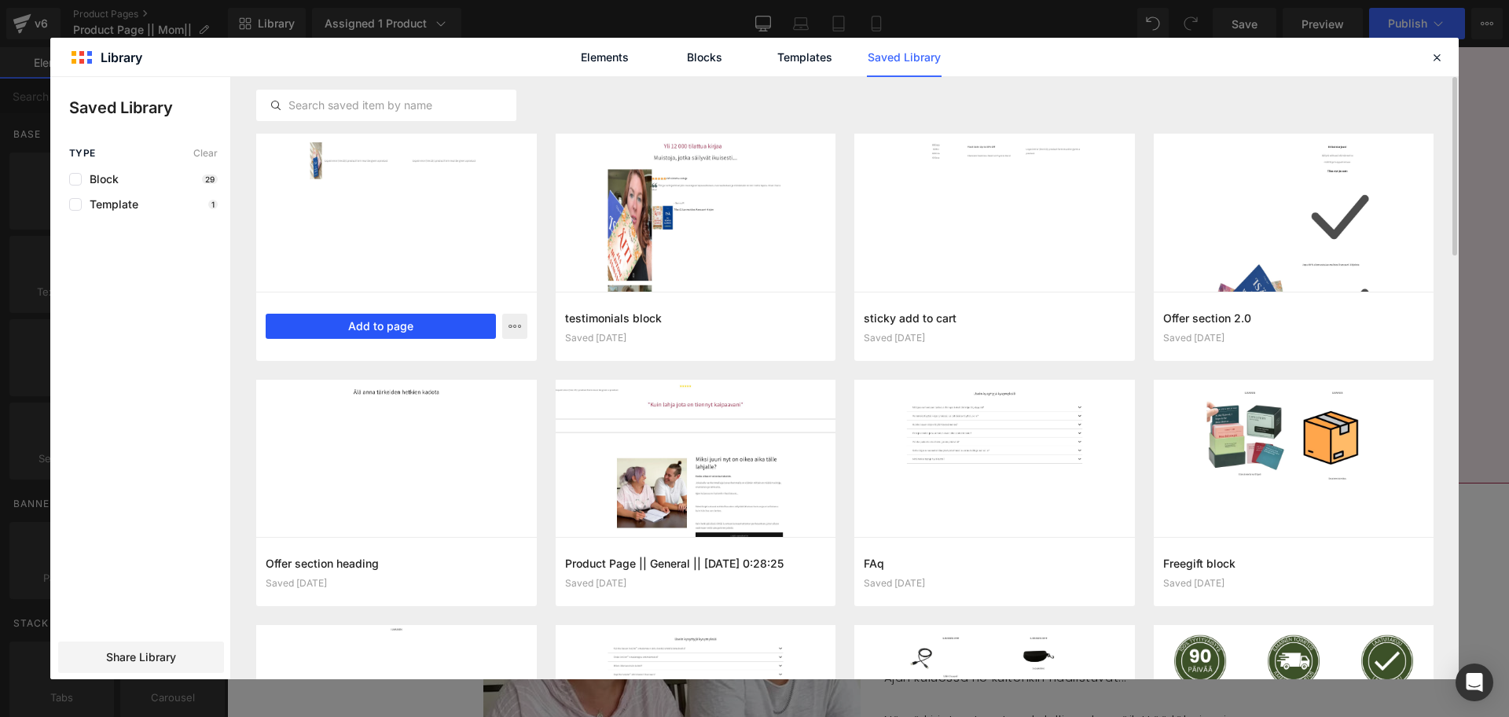
click at [393, 330] on button "Add to page" at bounding box center [381, 325] width 230 height 25
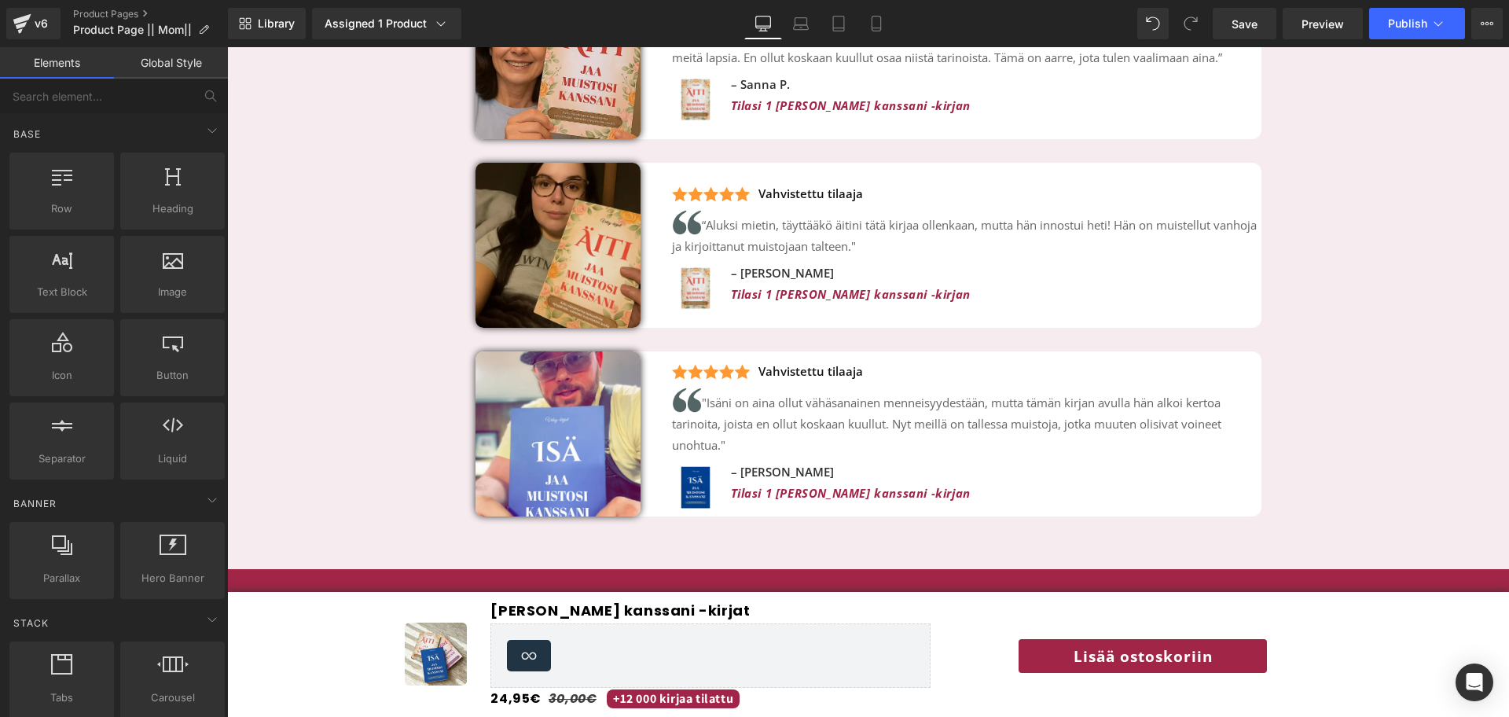
scroll to position [3665, 0]
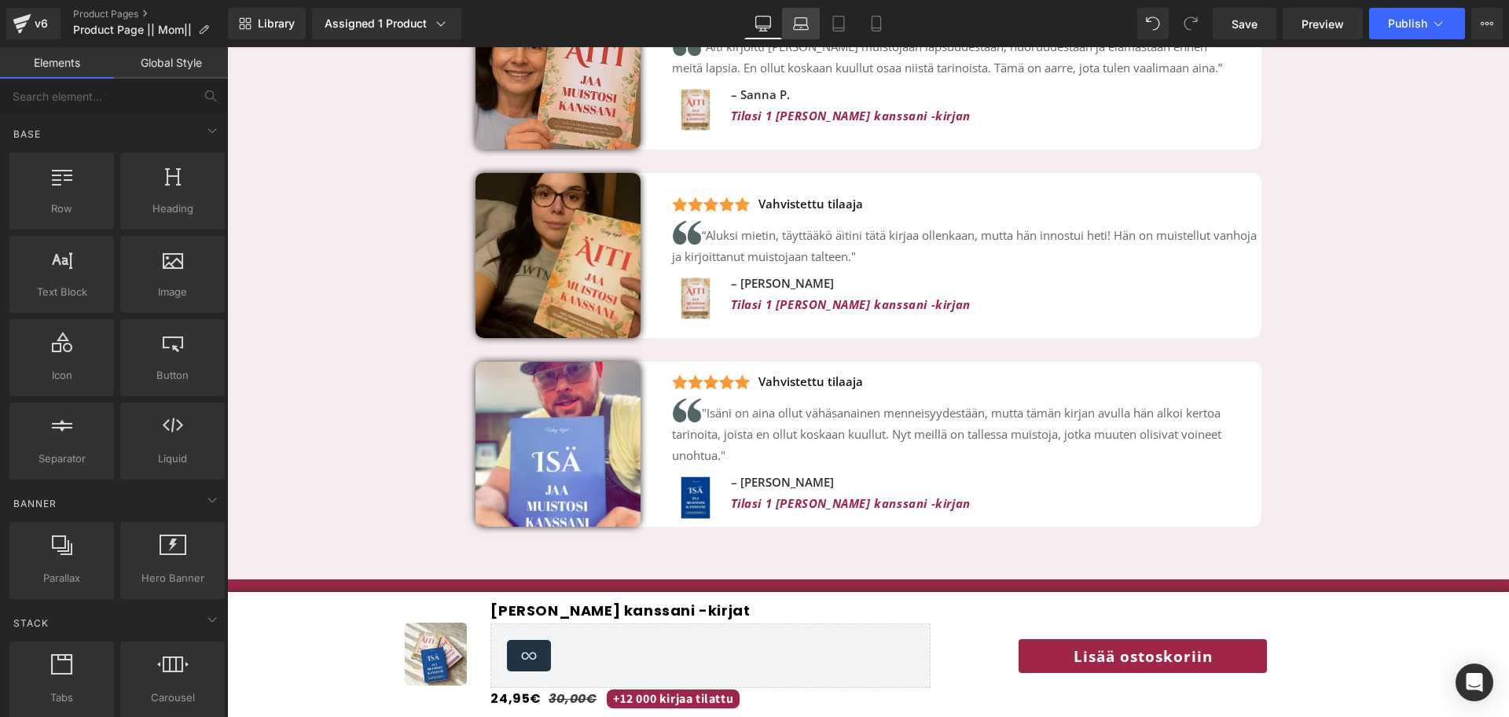
click at [800, 21] on icon at bounding box center [801, 24] width 16 height 16
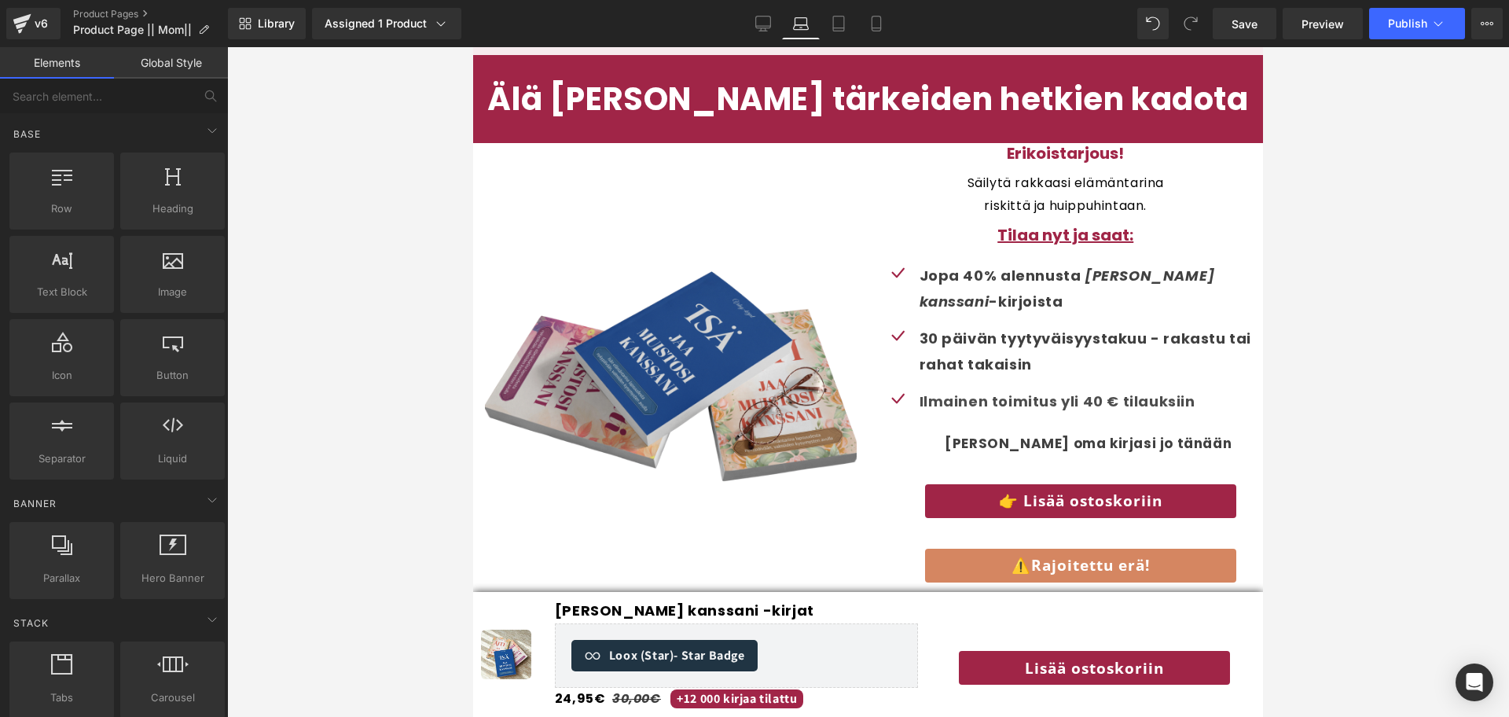
scroll to position [4341, 0]
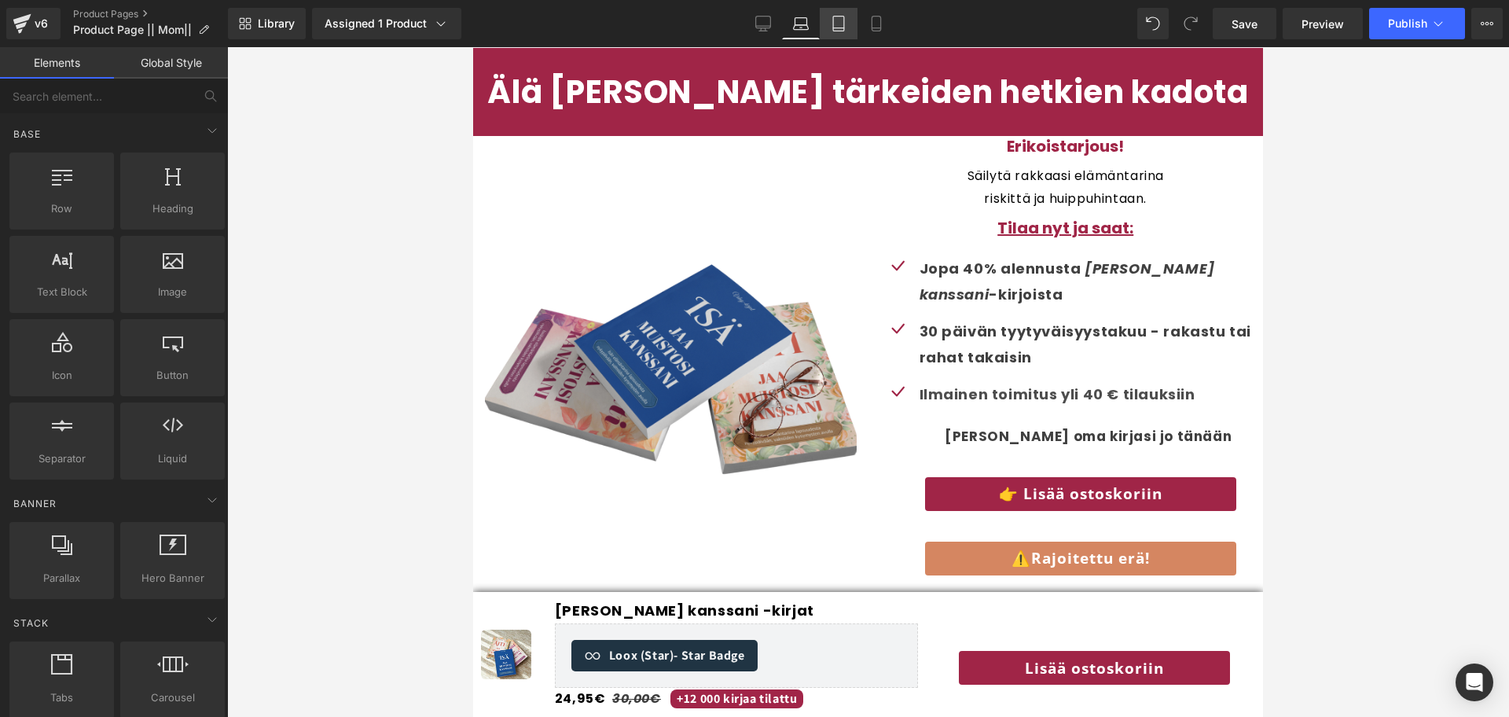
click at [838, 24] on icon at bounding box center [838, 24] width 16 height 16
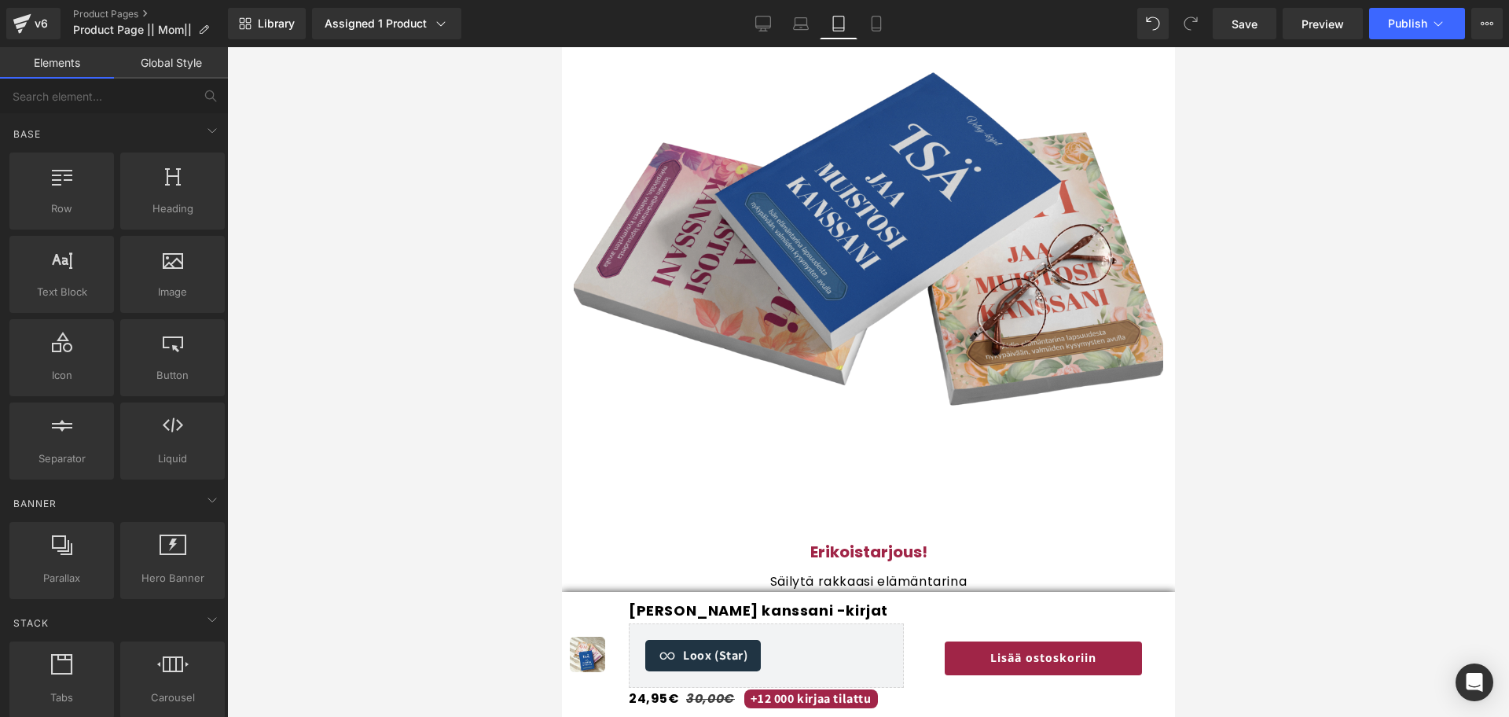
scroll to position [3785, 0]
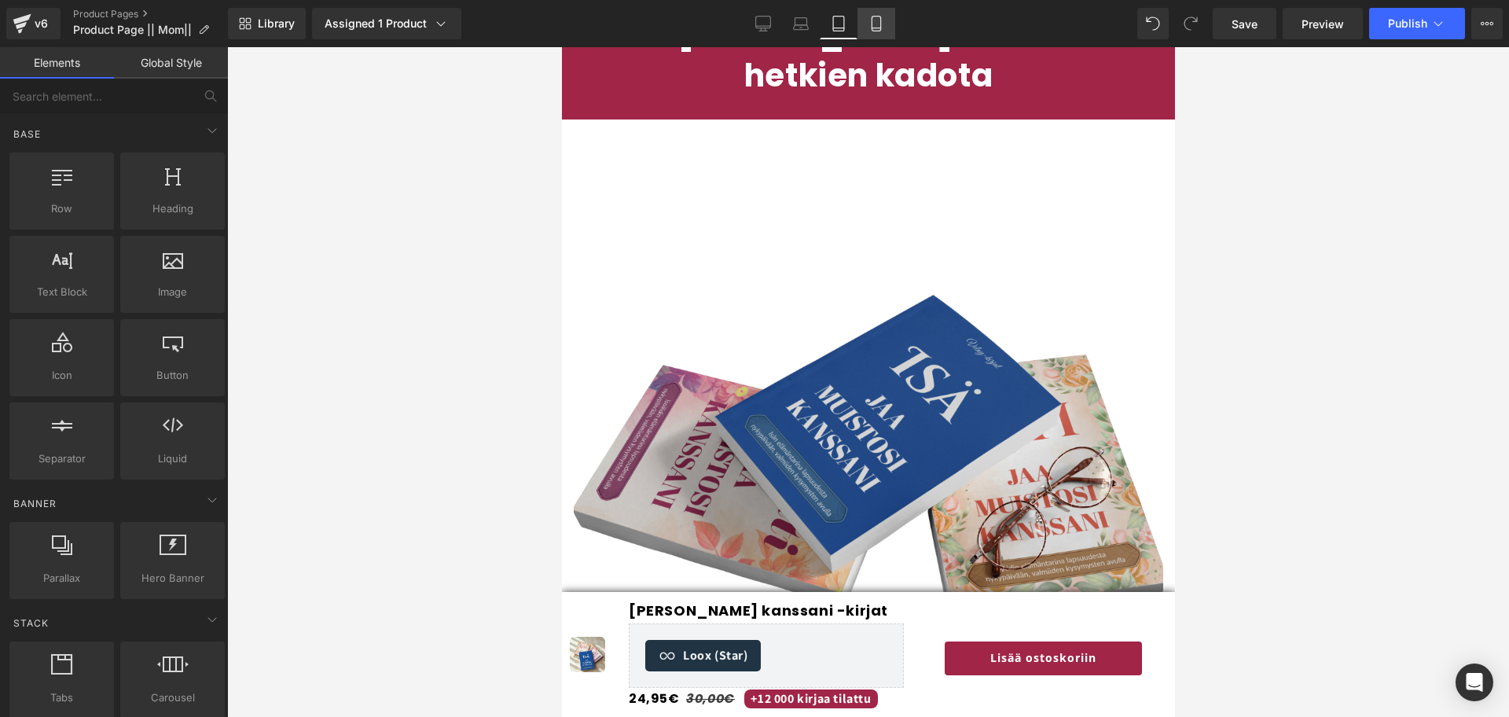
click at [867, 24] on link "Mobile" at bounding box center [876, 23] width 38 height 31
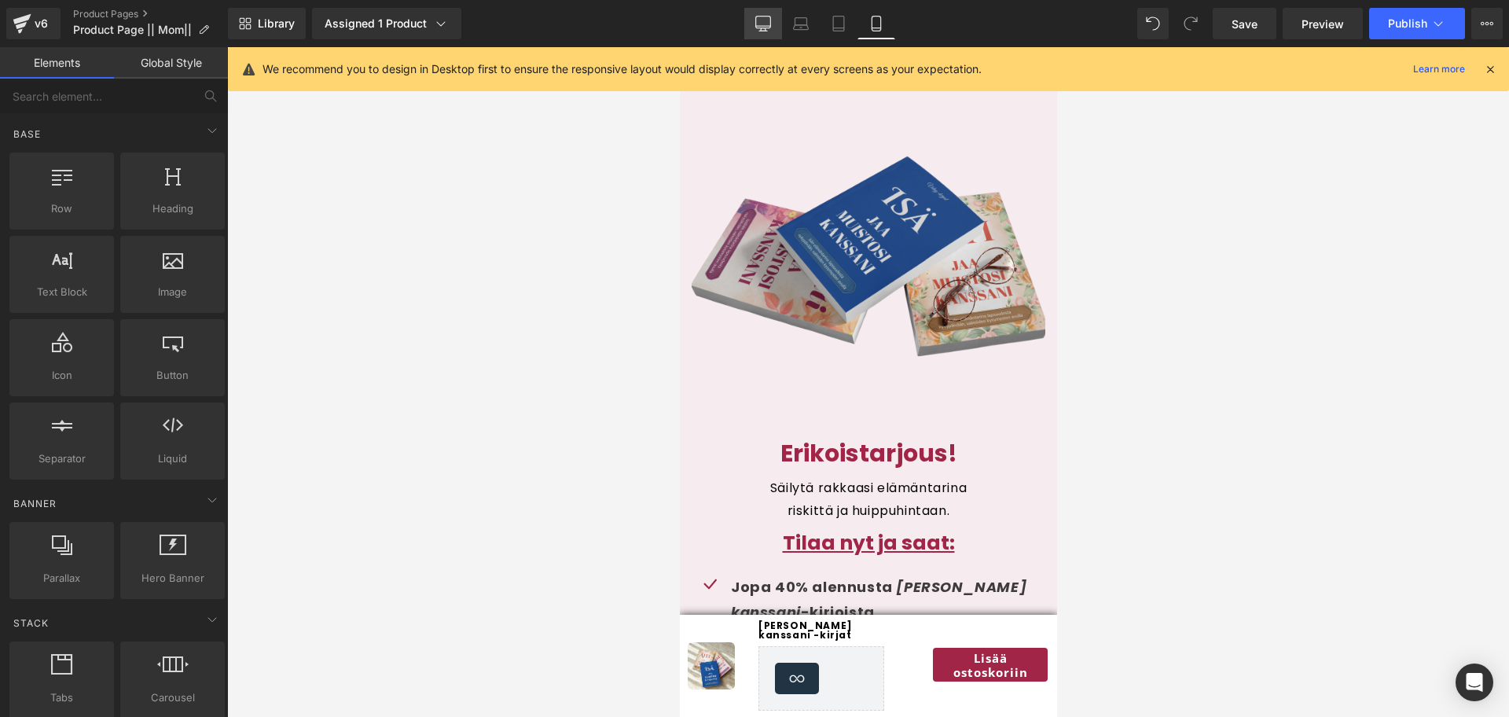
scroll to position [7603, 0]
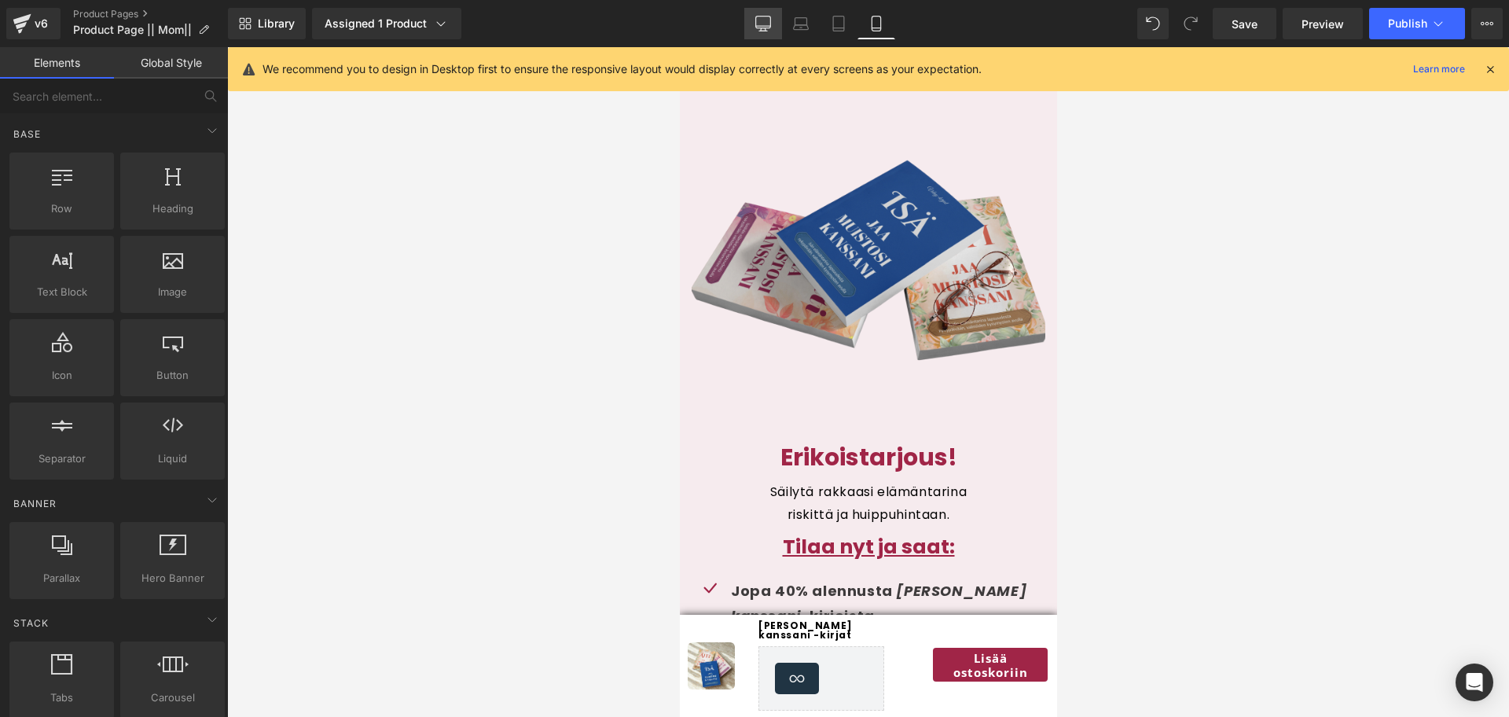
click at [757, 30] on icon at bounding box center [763, 24] width 16 height 16
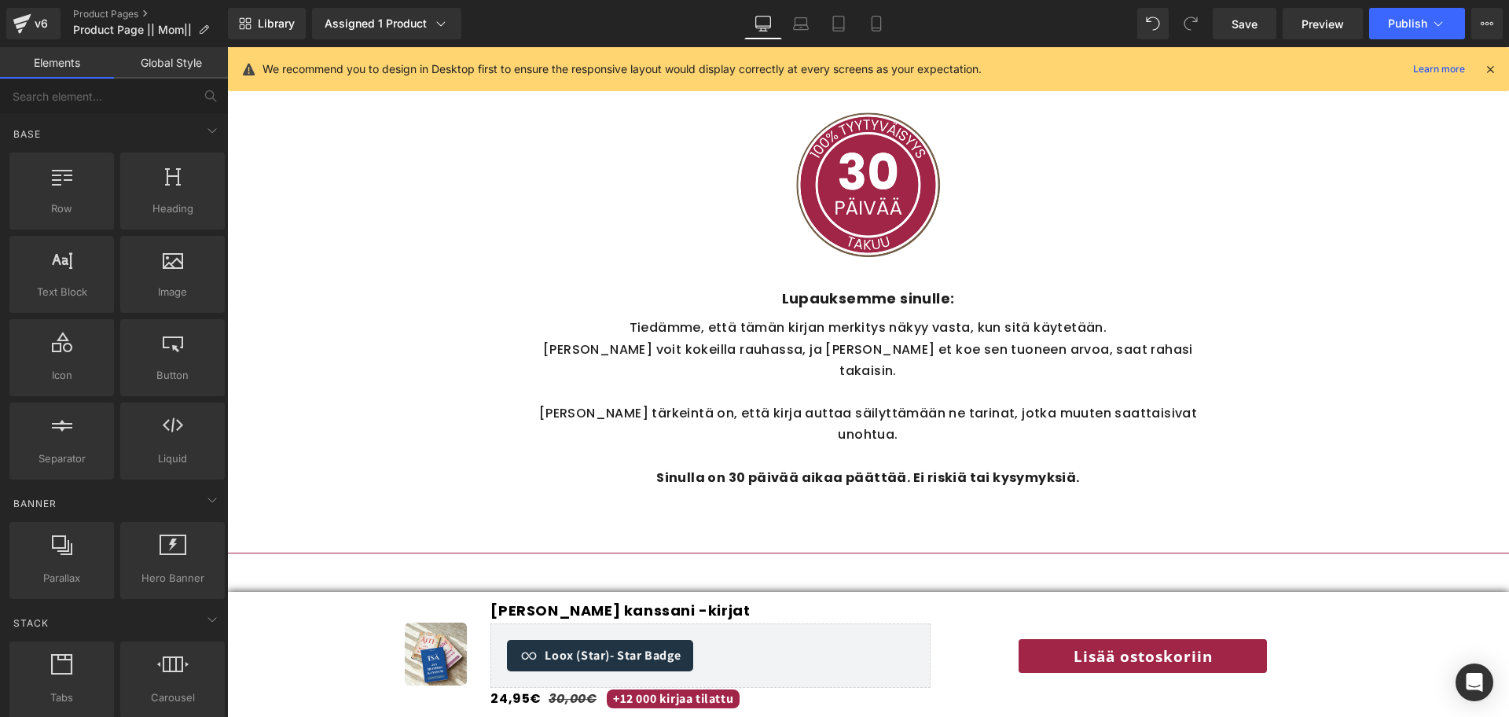
scroll to position [4777, 0]
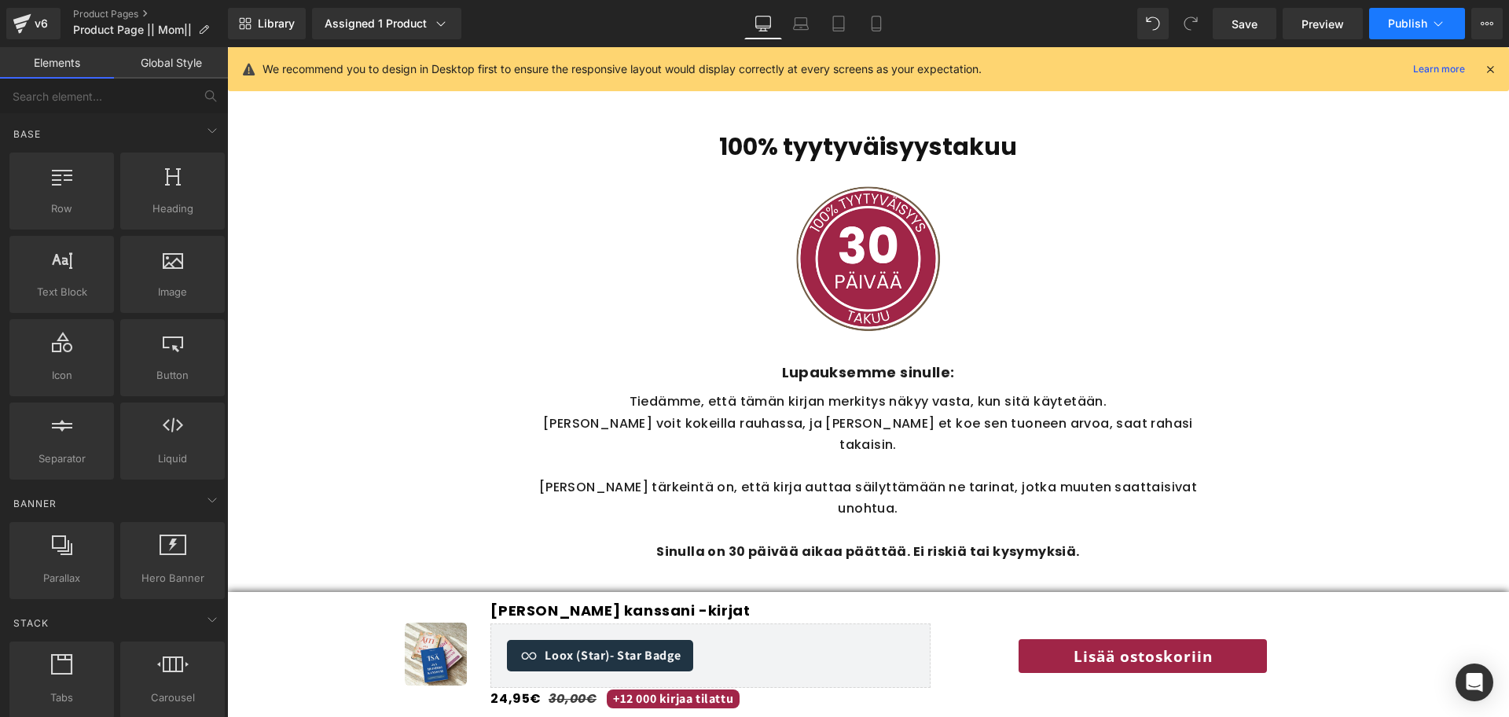
click at [1401, 37] on button "Publish" at bounding box center [1417, 23] width 96 height 31
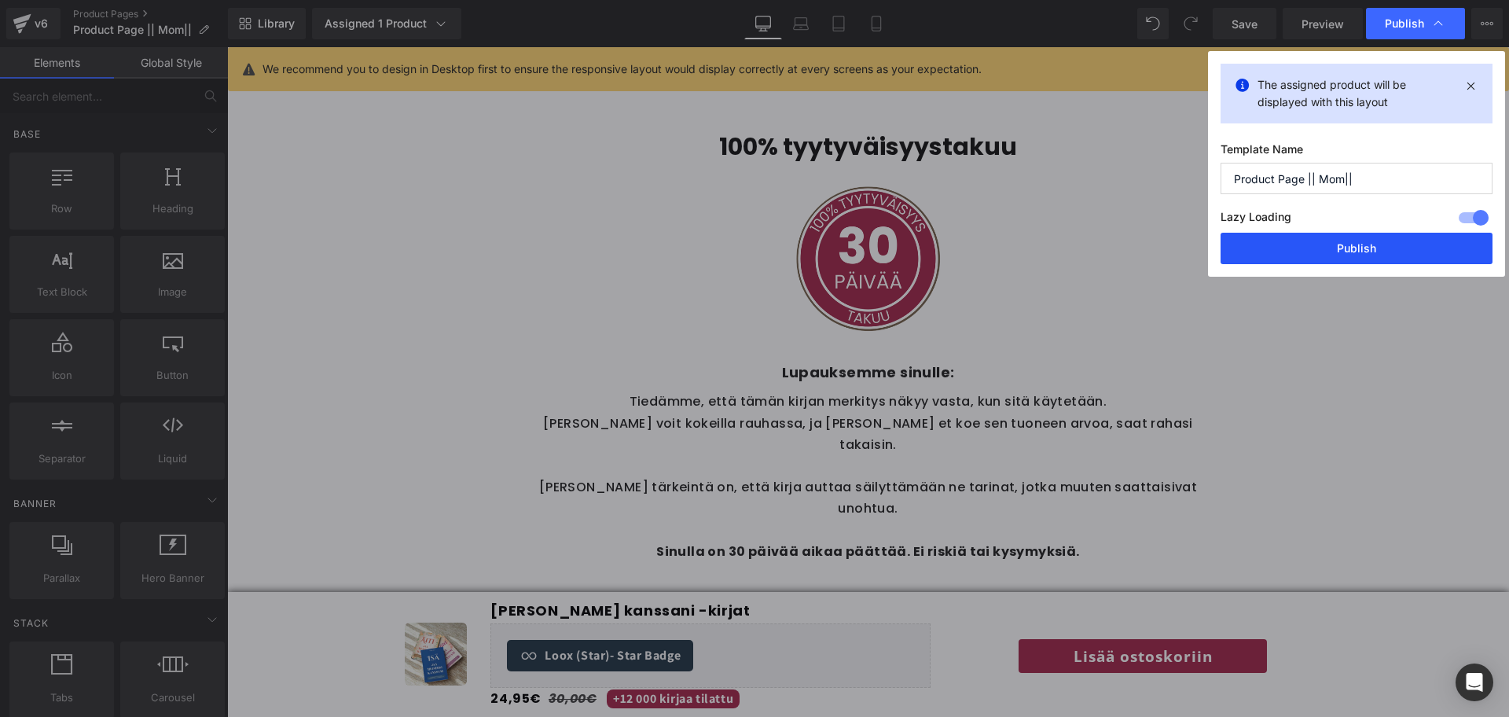
click at [1350, 244] on button "Publish" at bounding box center [1356, 248] width 272 height 31
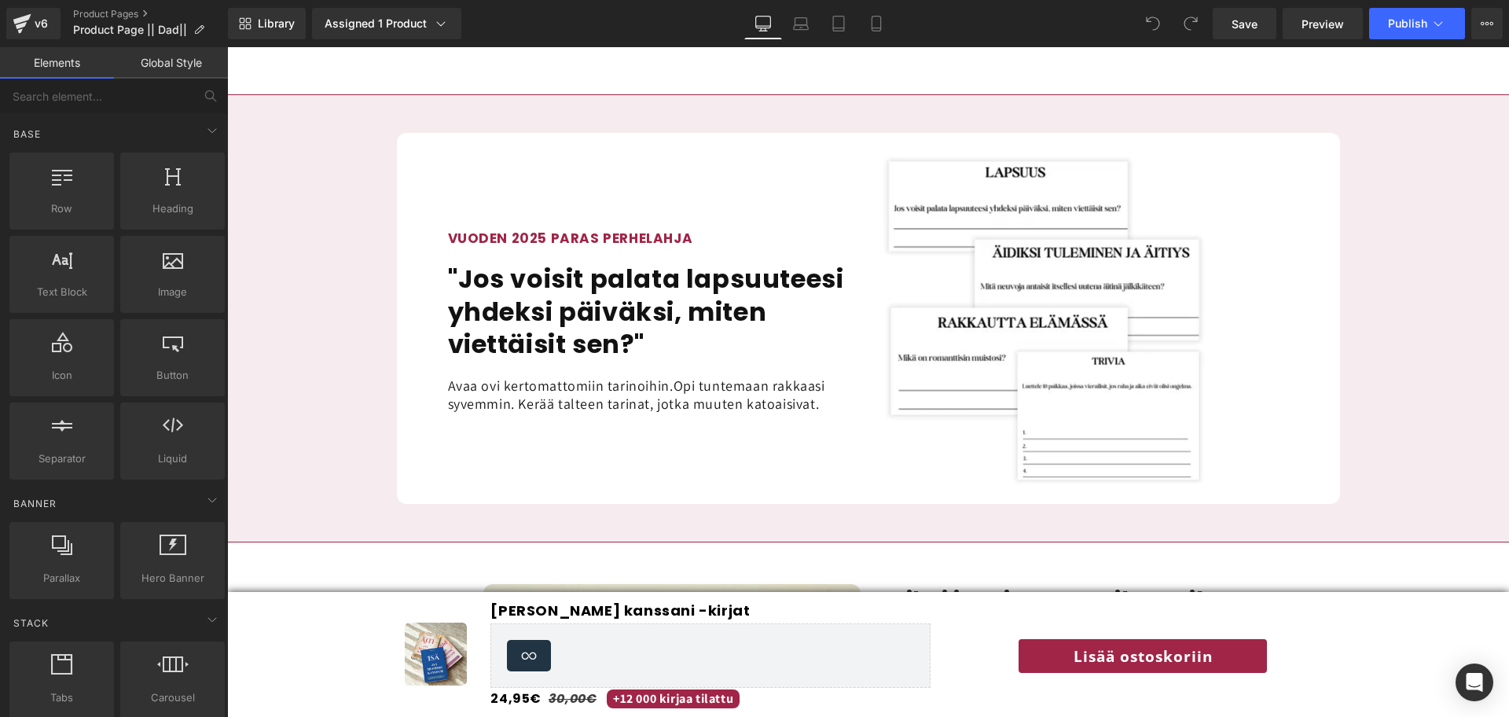
scroll to position [1512, 0]
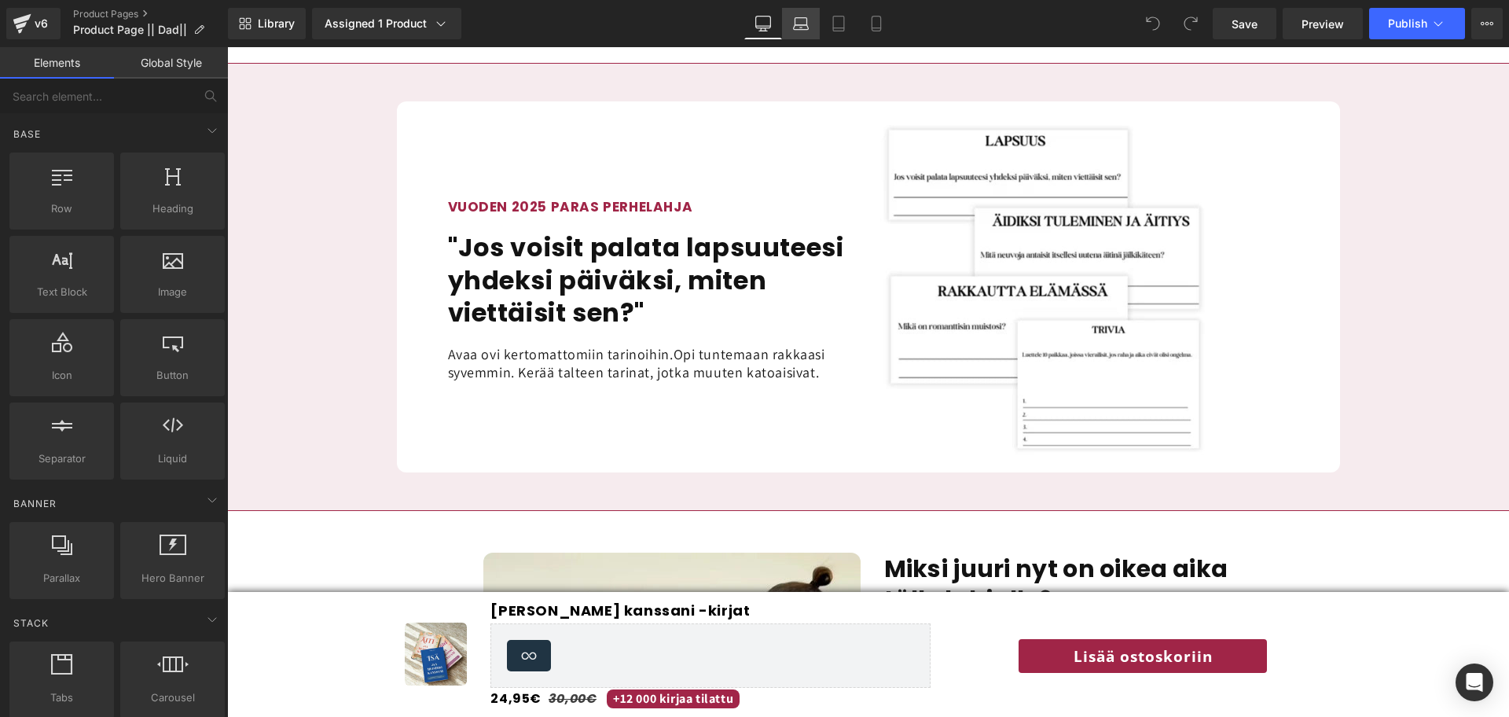
click at [796, 35] on link "Laptop" at bounding box center [801, 23] width 38 height 31
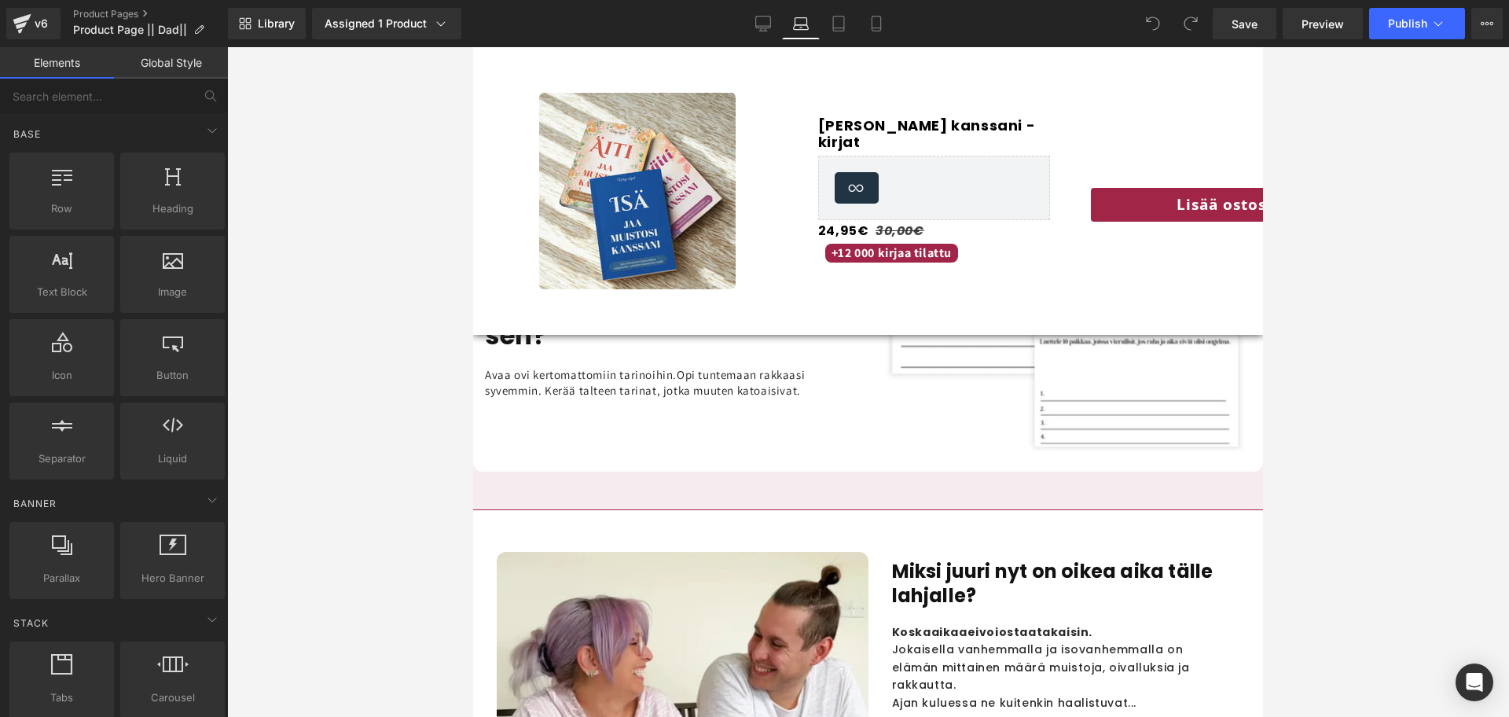
scroll to position [1469, 0]
click at [765, 26] on icon at bounding box center [763, 26] width 15 height 0
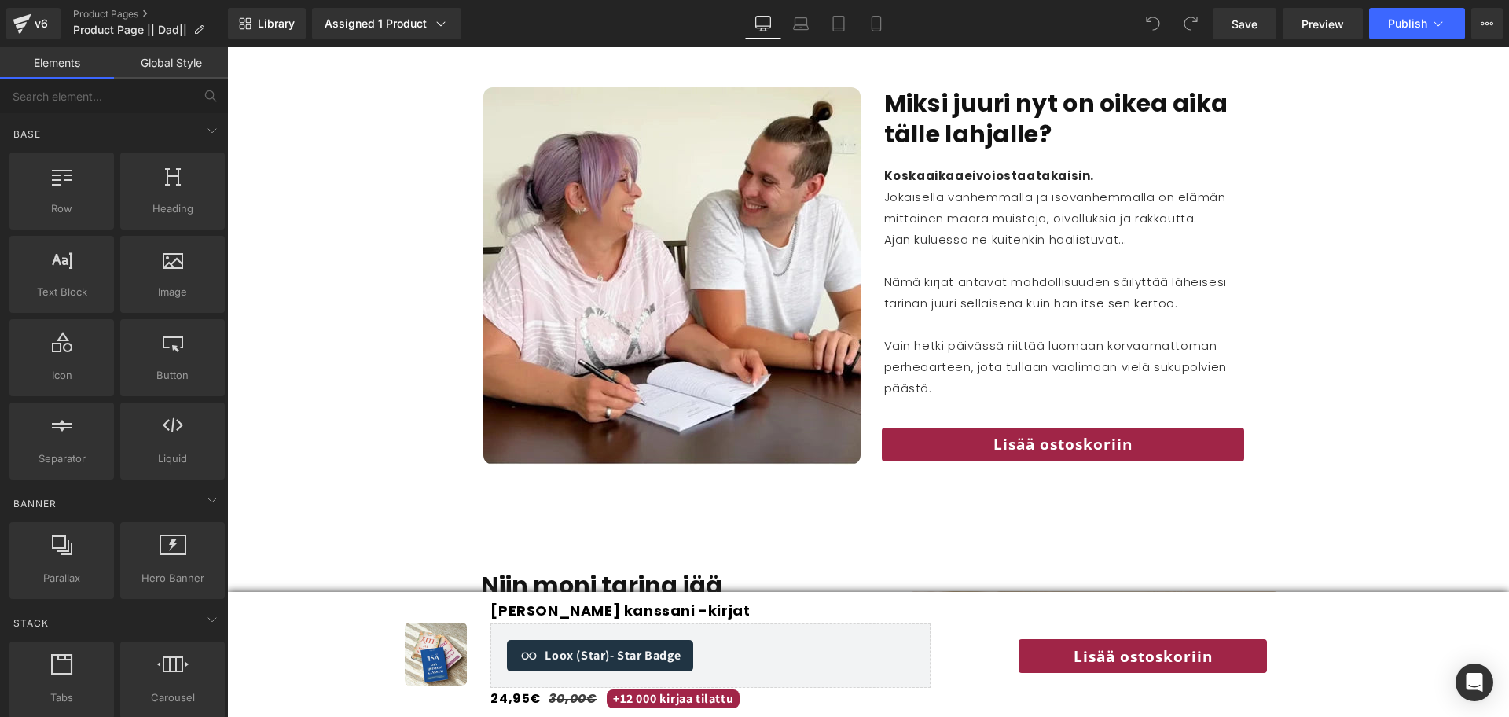
scroll to position [1886, 0]
click at [288, 659] on div "Image Jaa muistosi kanssani -kirjat (P) Title Loox (Star) - Star Badge Loox (St…" at bounding box center [867, 654] width 1281 height 112
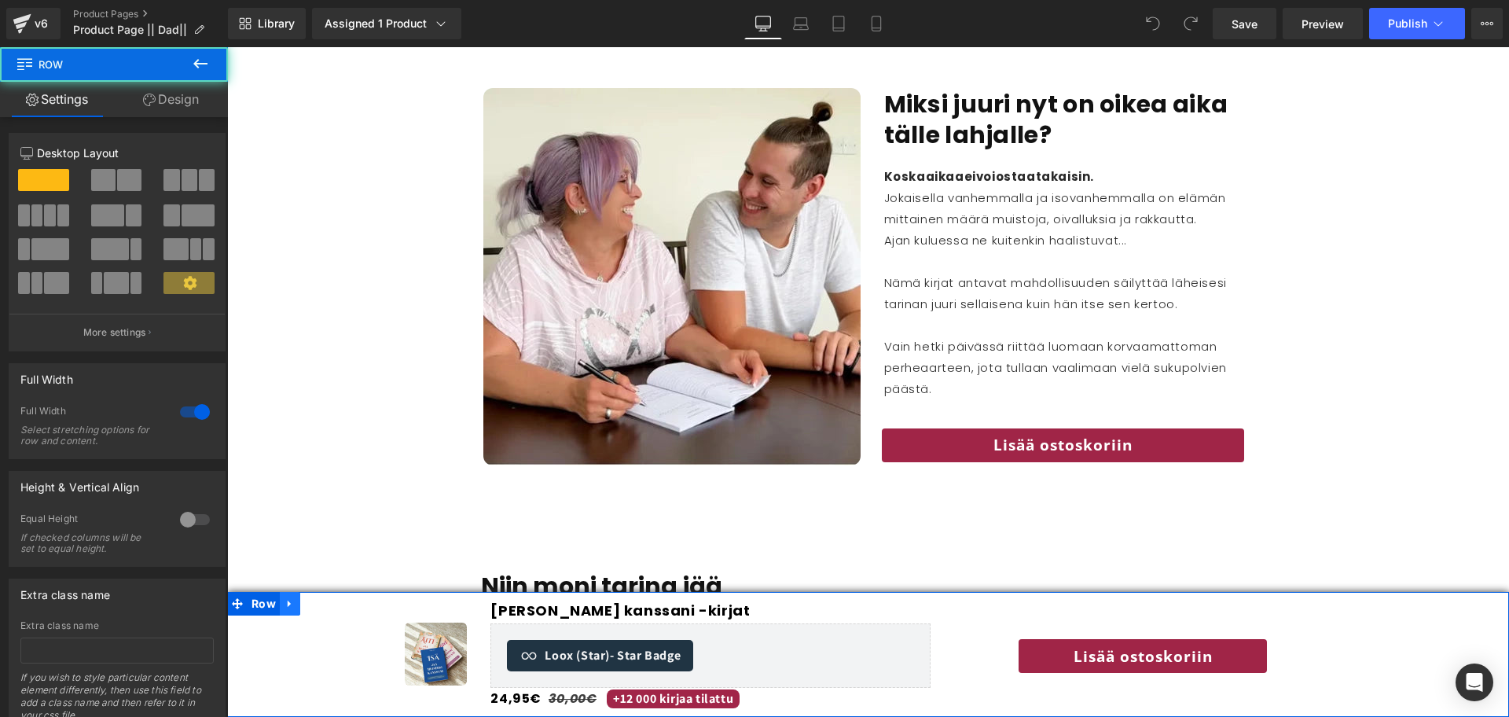
click at [289, 606] on icon at bounding box center [289, 603] width 11 height 12
click at [332, 605] on icon at bounding box center [330, 603] width 11 height 12
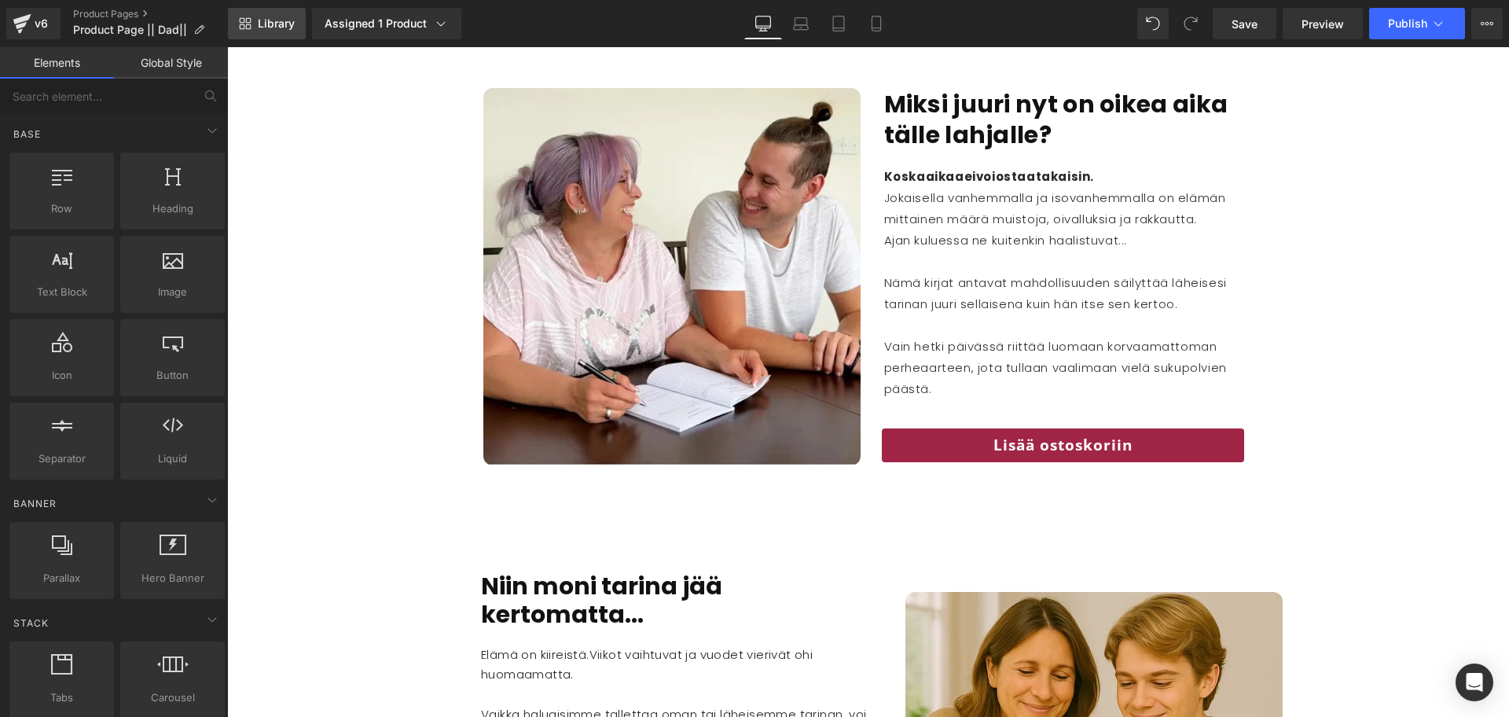
click at [280, 20] on span "Library" at bounding box center [276, 23] width 37 height 14
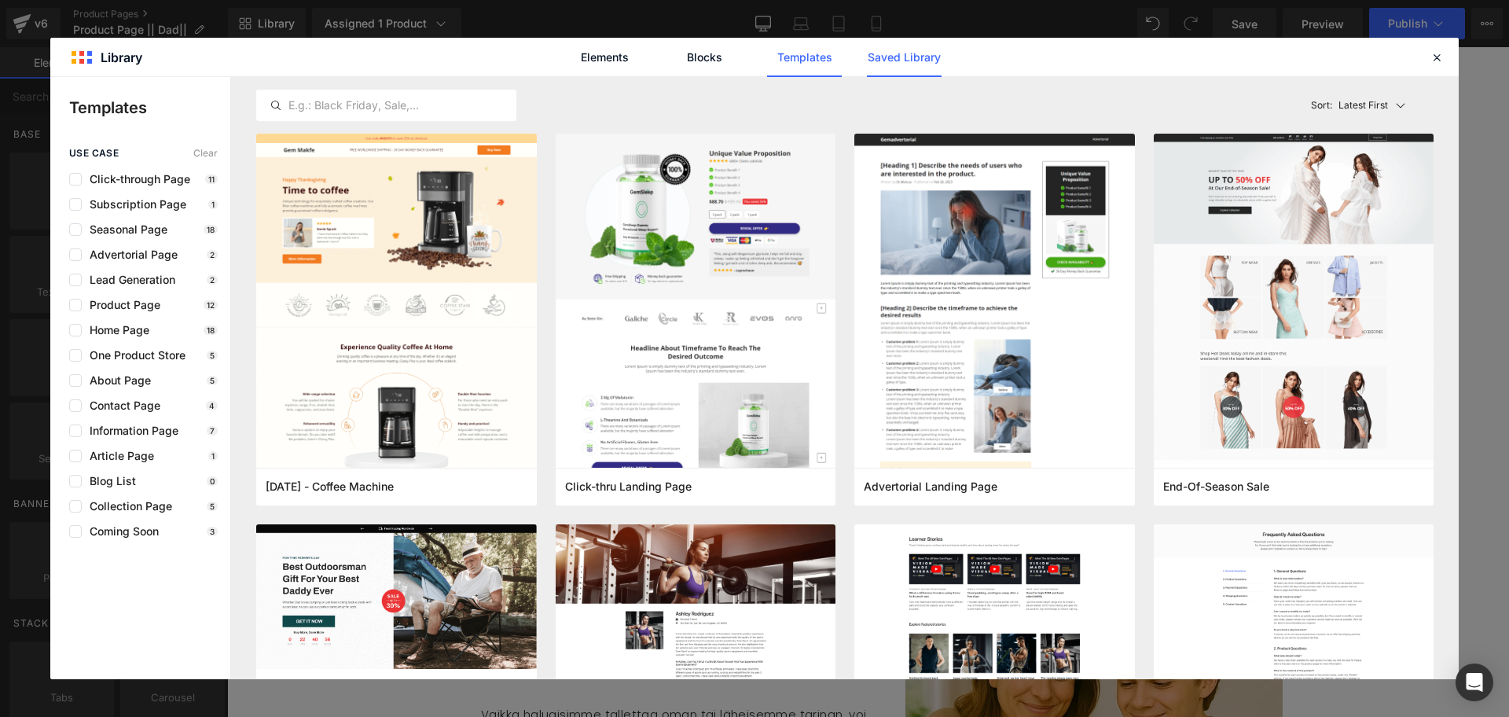
click at [931, 59] on link "Saved Library" at bounding box center [904, 57] width 75 height 39
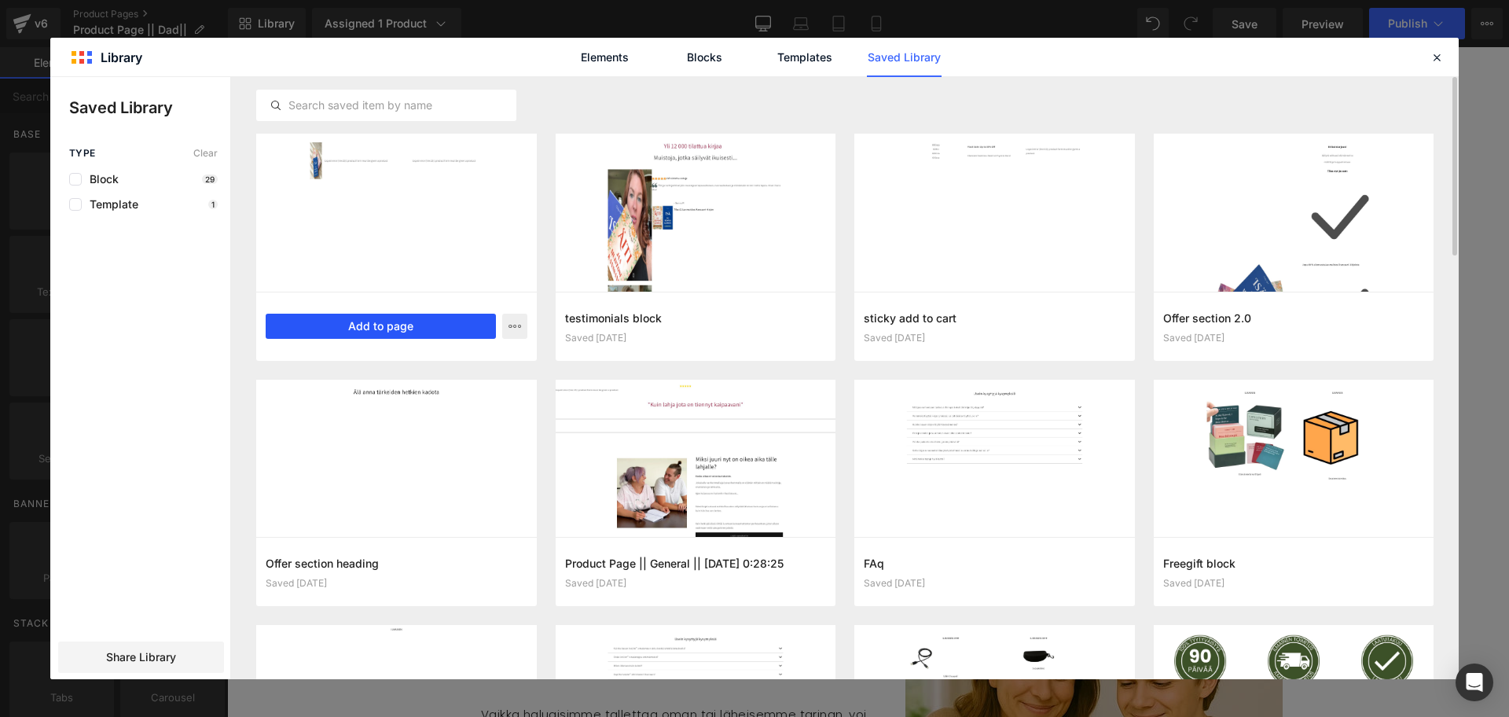
click at [357, 319] on button "Add to page" at bounding box center [381, 325] width 230 height 25
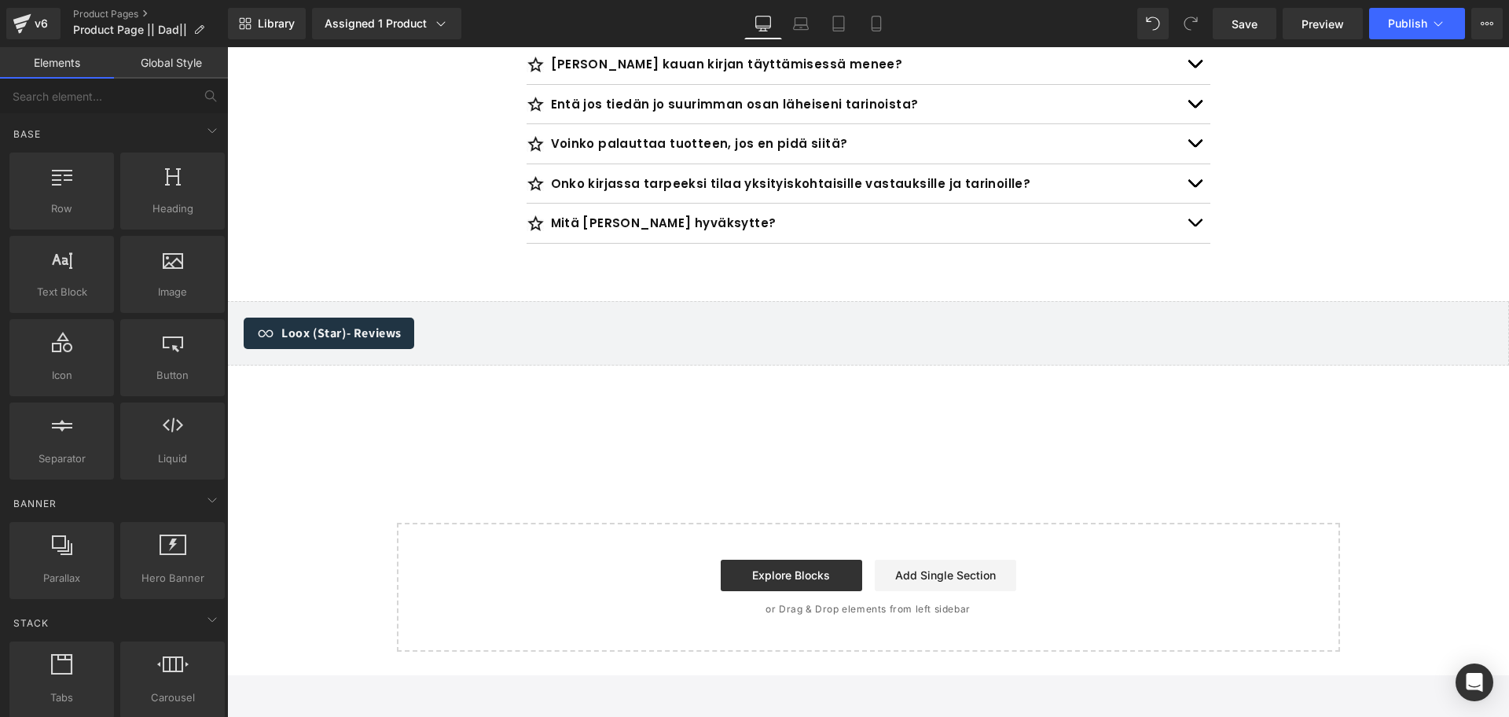
scroll to position [5748, 0]
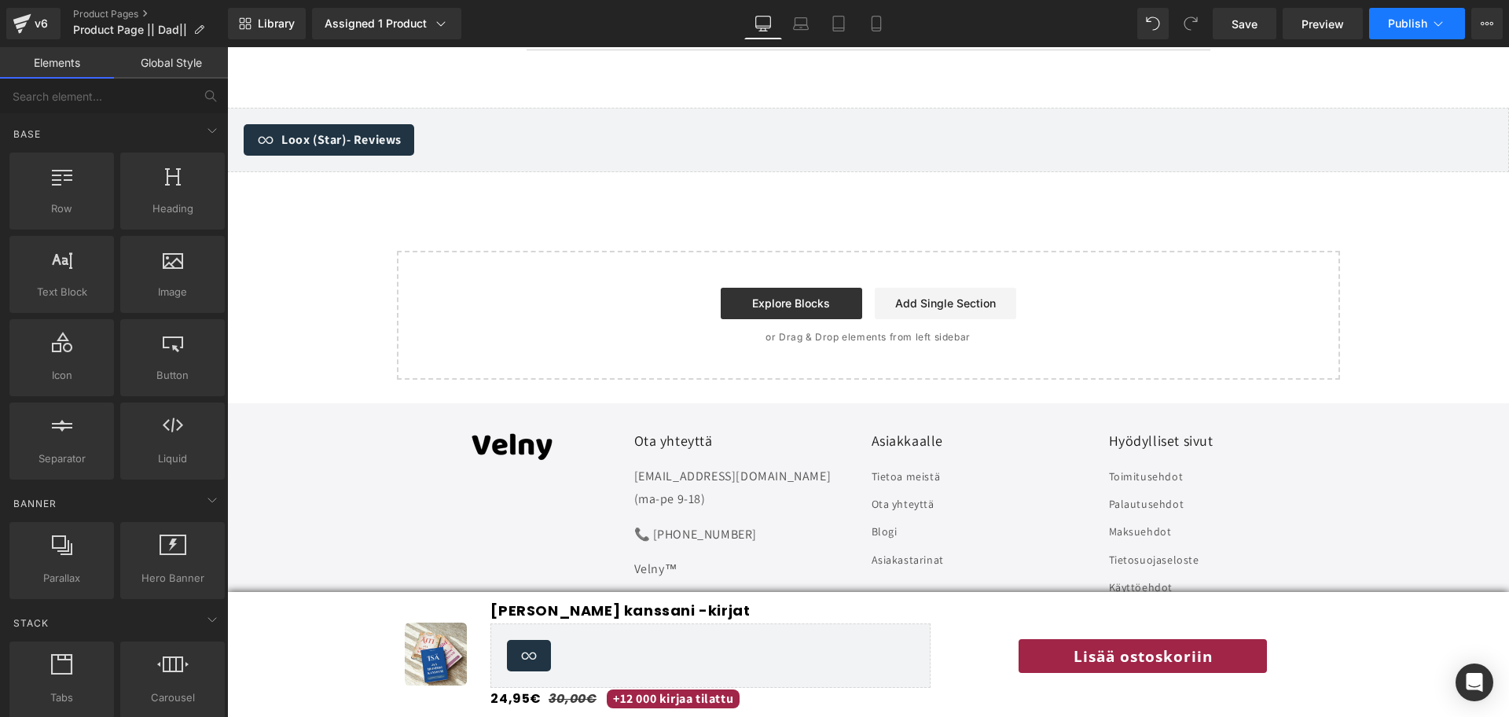
click at [1404, 25] on span "Publish" at bounding box center [1407, 23] width 39 height 13
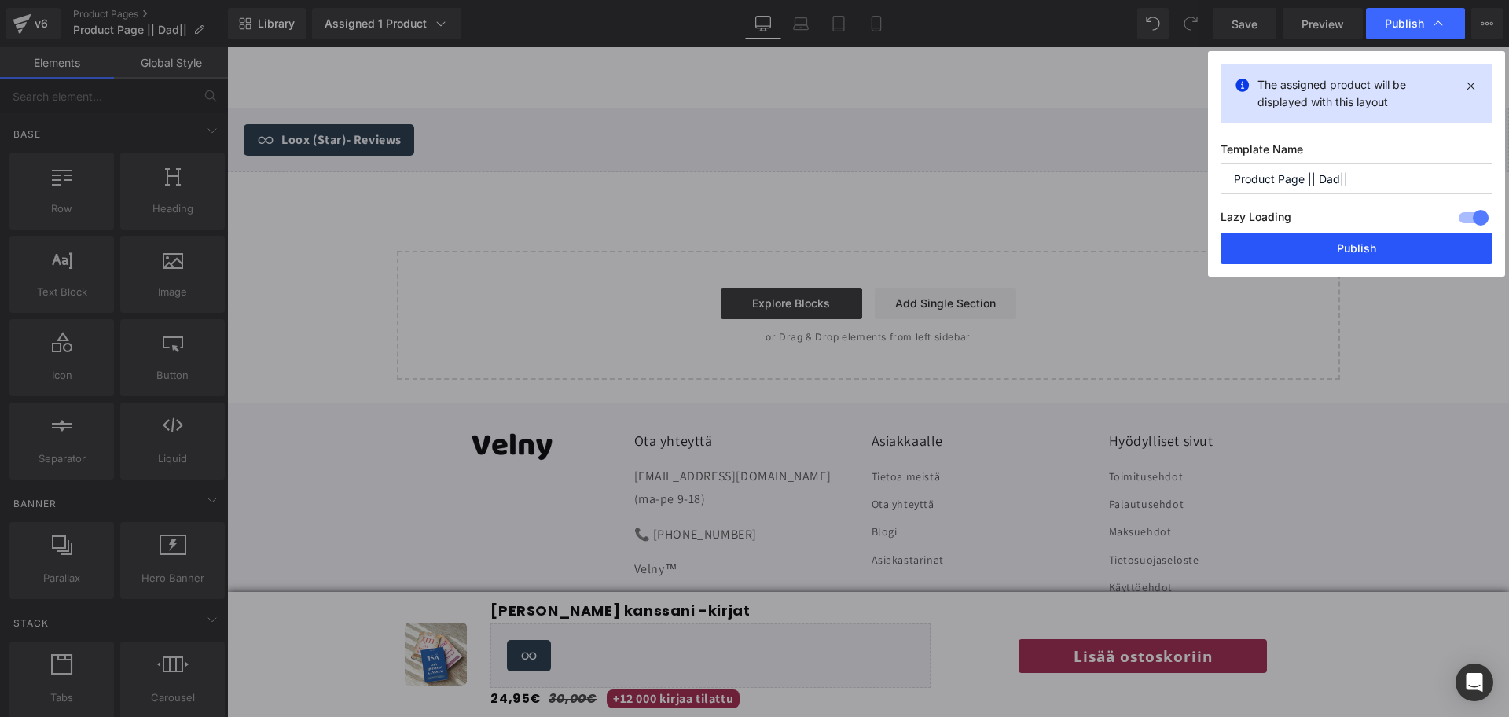
click at [1316, 249] on button "Publish" at bounding box center [1356, 248] width 272 height 31
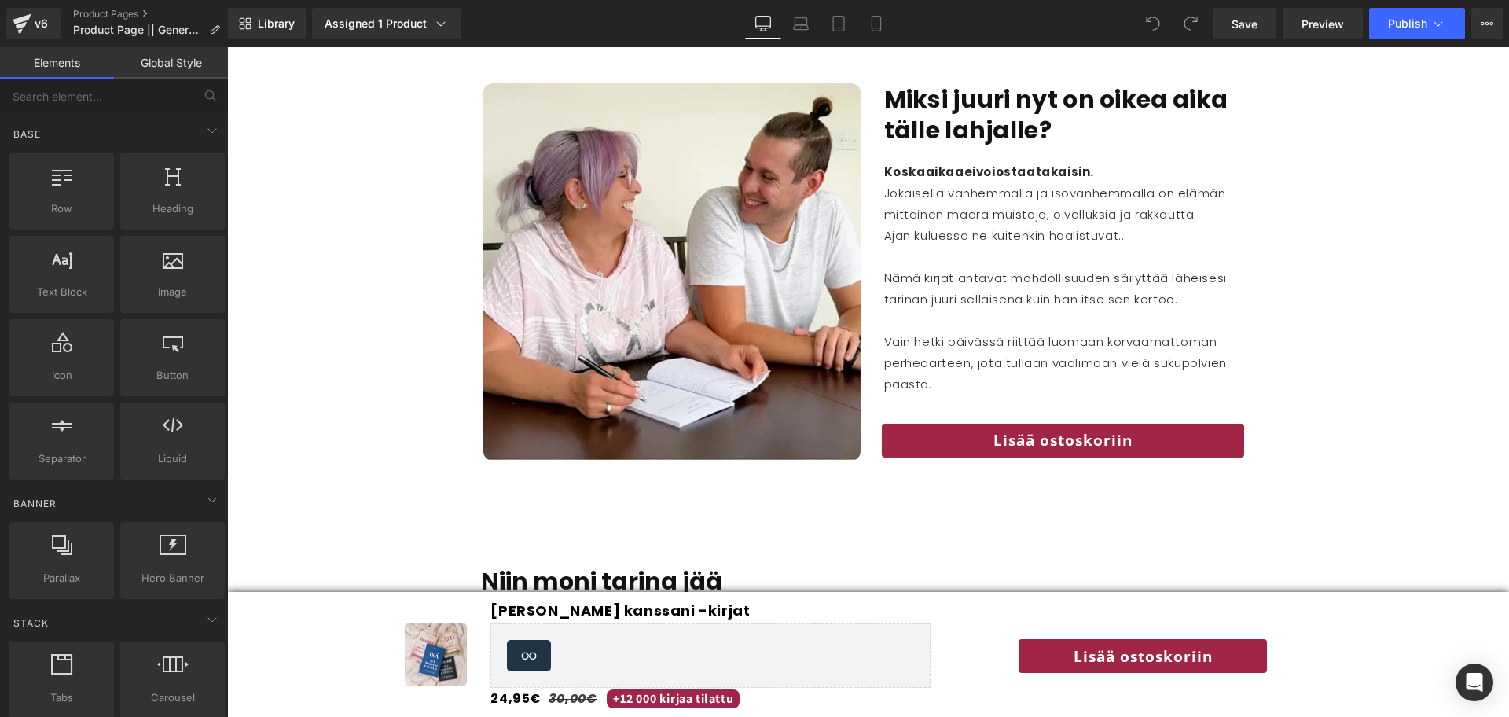
scroll to position [1937, 0]
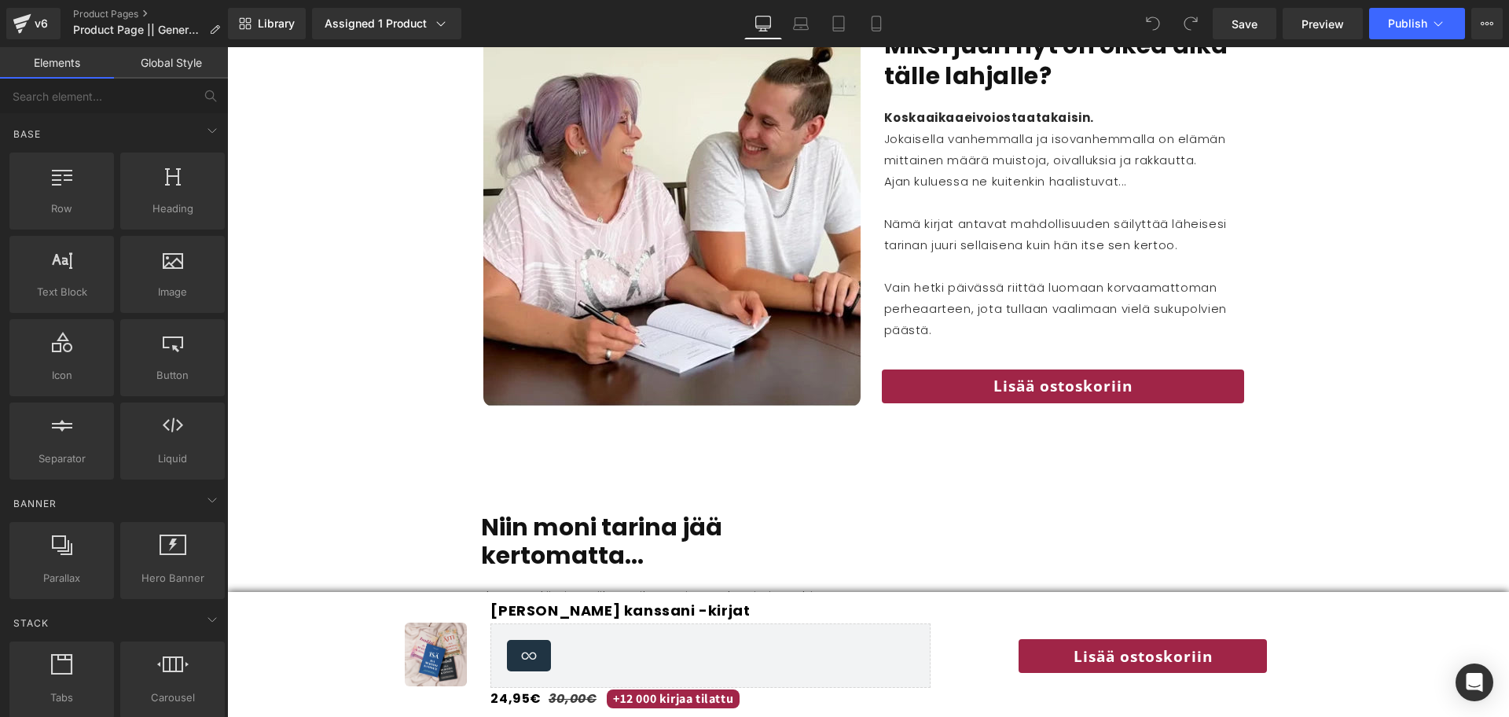
click at [783, 39] on div "Library Assigned 1 Product Product Preview Jaa muistosi kanssani -kirjat Manage…" at bounding box center [868, 23] width 1281 height 47
click at [797, 31] on icon at bounding box center [801, 24] width 16 height 16
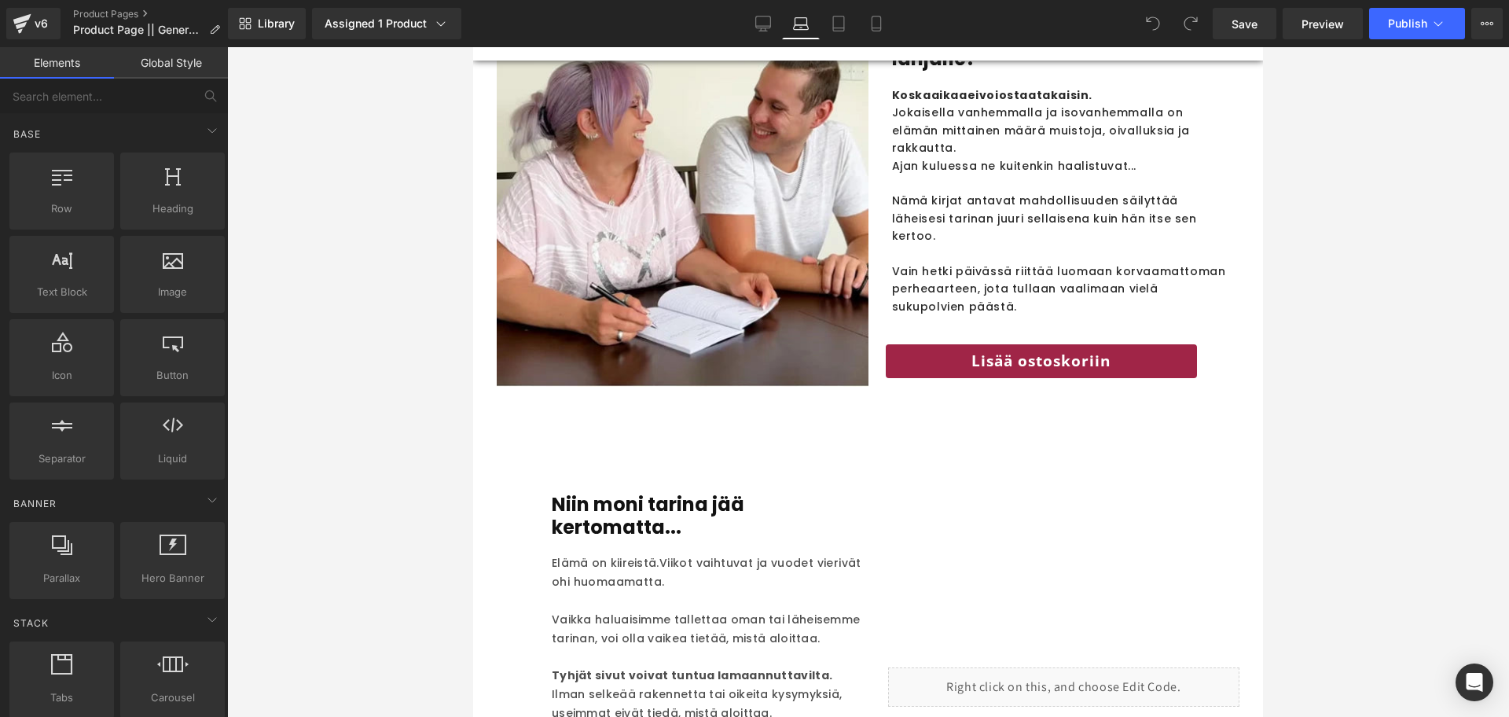
scroll to position [1913, 0]
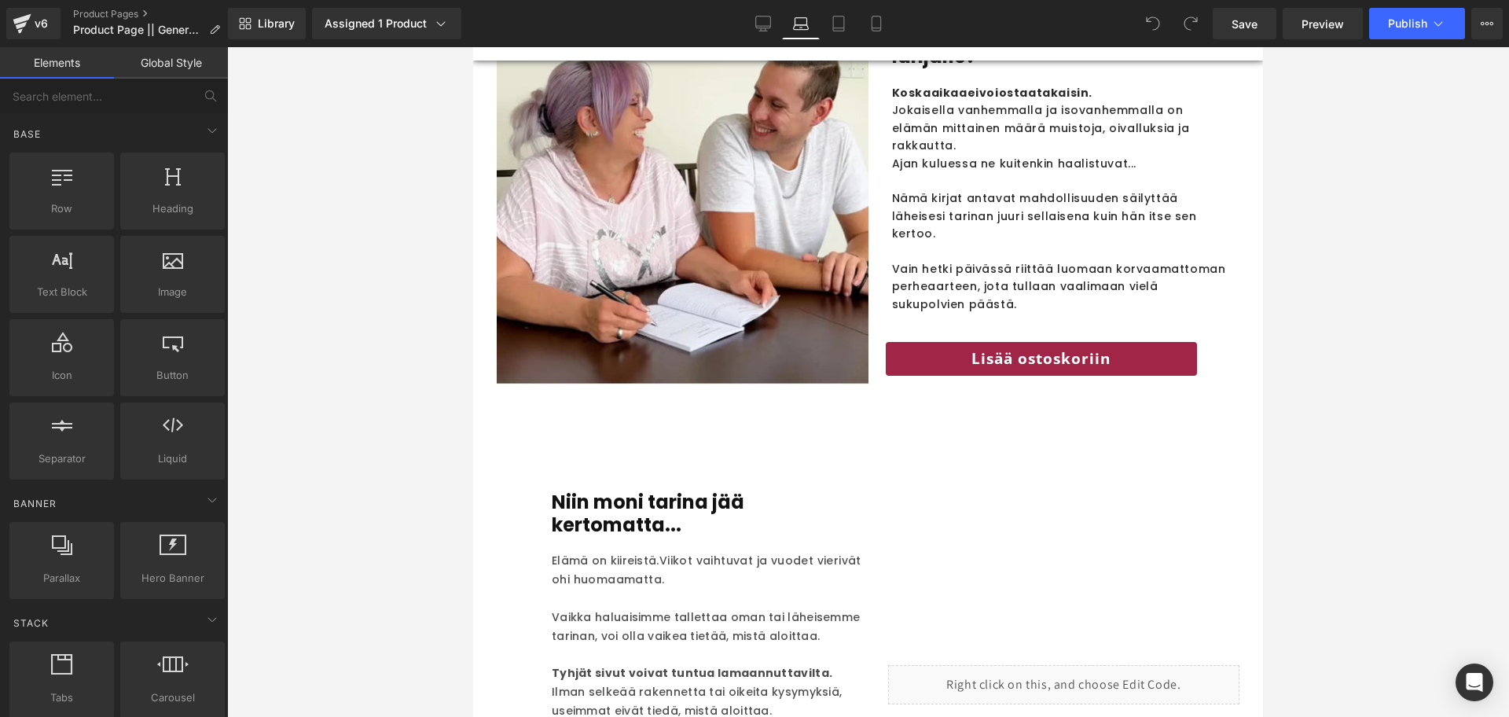
click at [756, 39] on div "Library Assigned 1 Product Product Preview Jaa muistosi kanssani -kirjat Manage…" at bounding box center [868, 23] width 1281 height 47
click at [761, 27] on icon at bounding box center [763, 24] width 16 height 16
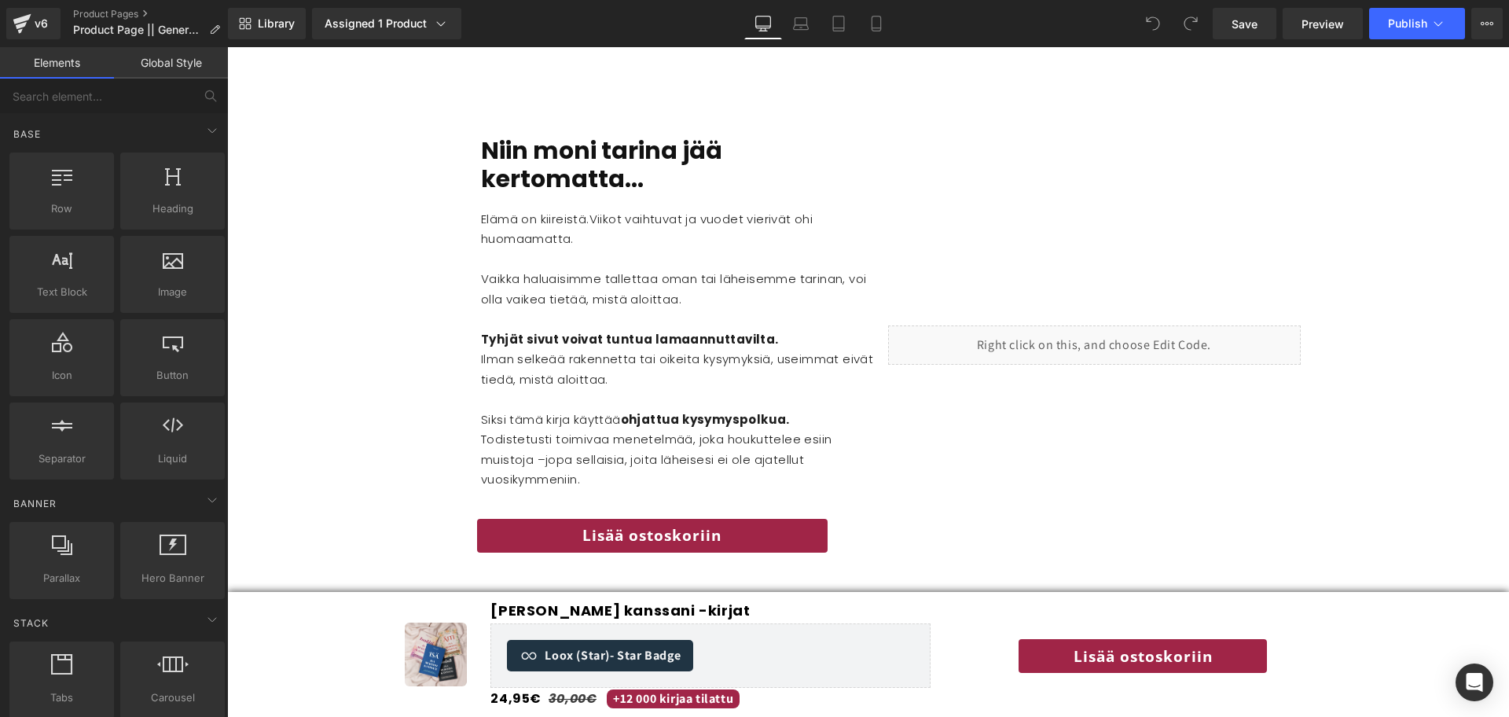
scroll to position [2220, 0]
click at [298, 621] on div "Image Jaa muistosi kanssani -kirjat (P) Title Loox (Star) - Star Badge Loox (St…" at bounding box center [867, 654] width 1281 height 112
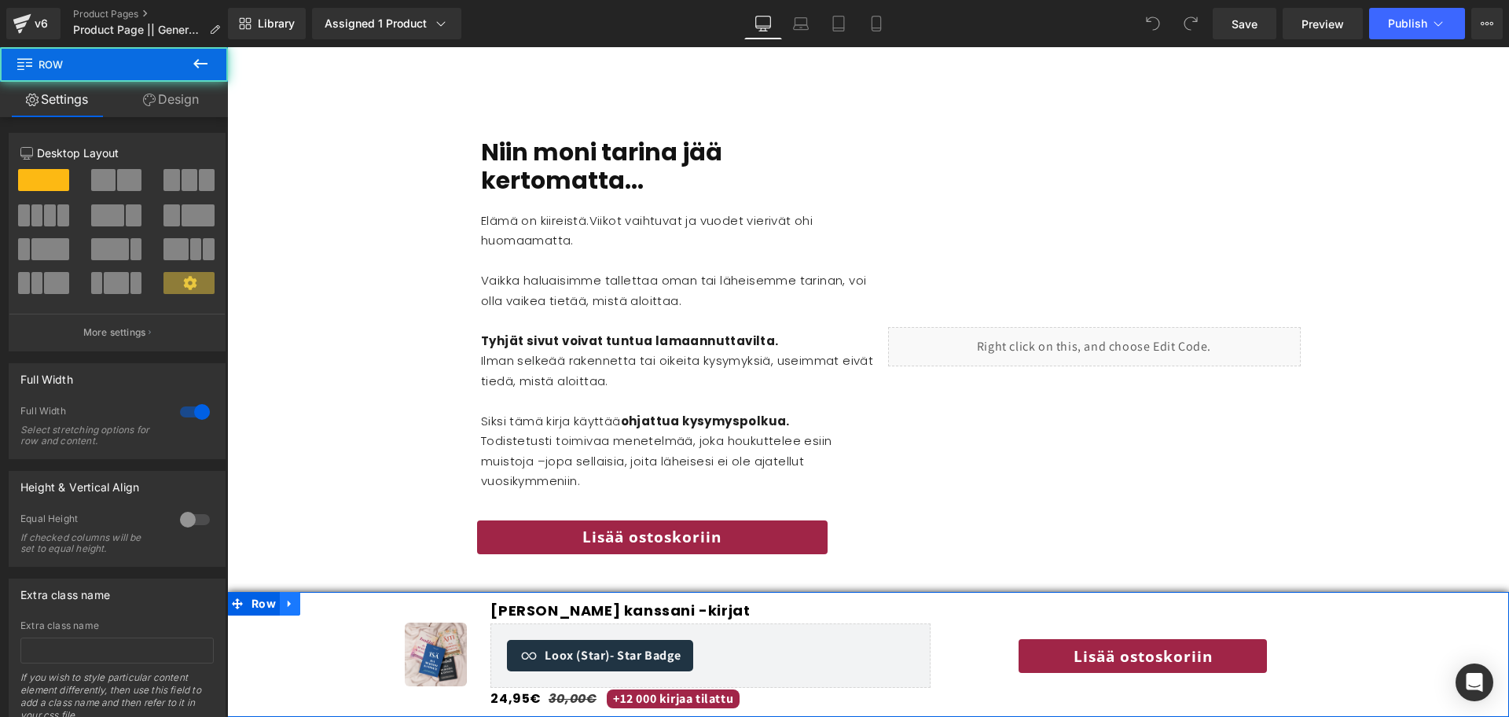
click at [290, 603] on icon at bounding box center [289, 603] width 11 height 12
click at [331, 603] on icon at bounding box center [330, 603] width 11 height 11
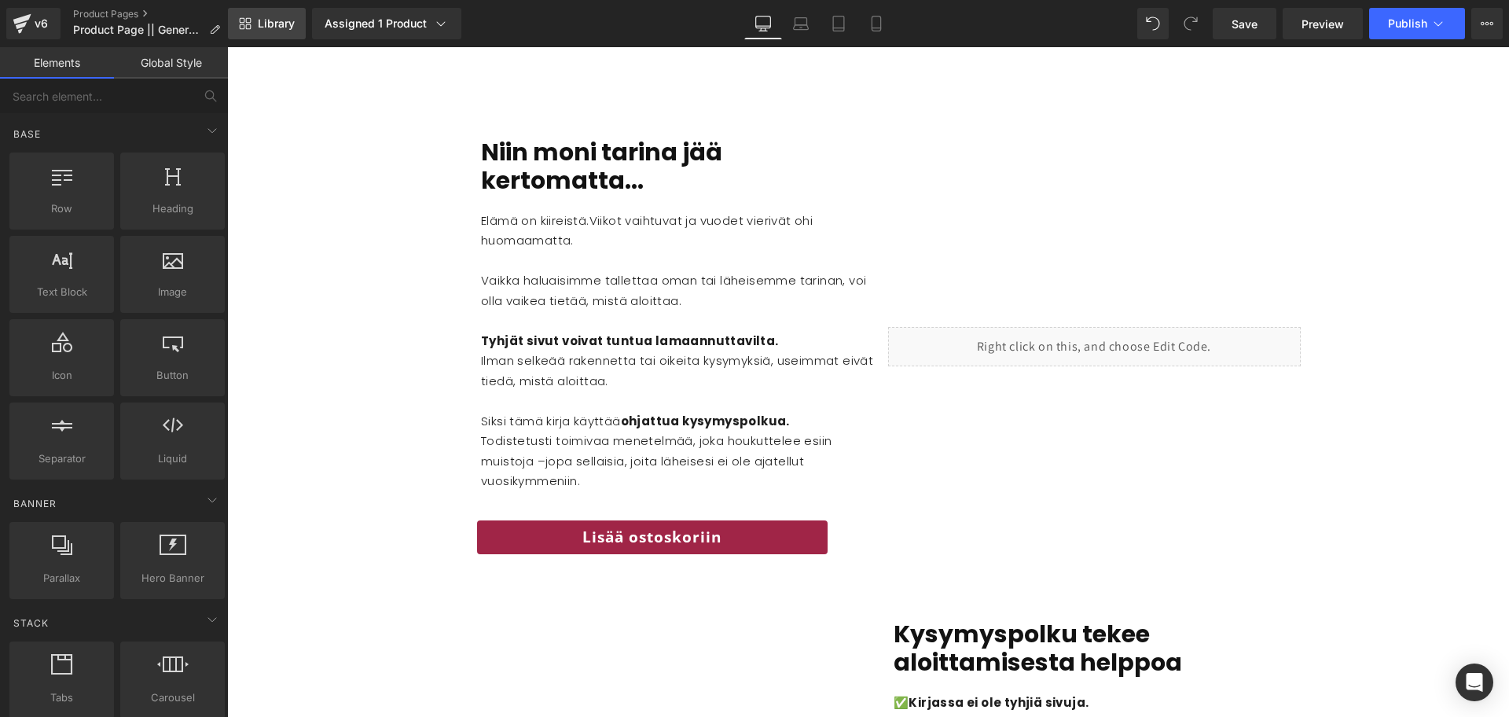
click at [257, 21] on link "Library" at bounding box center [267, 23] width 78 height 31
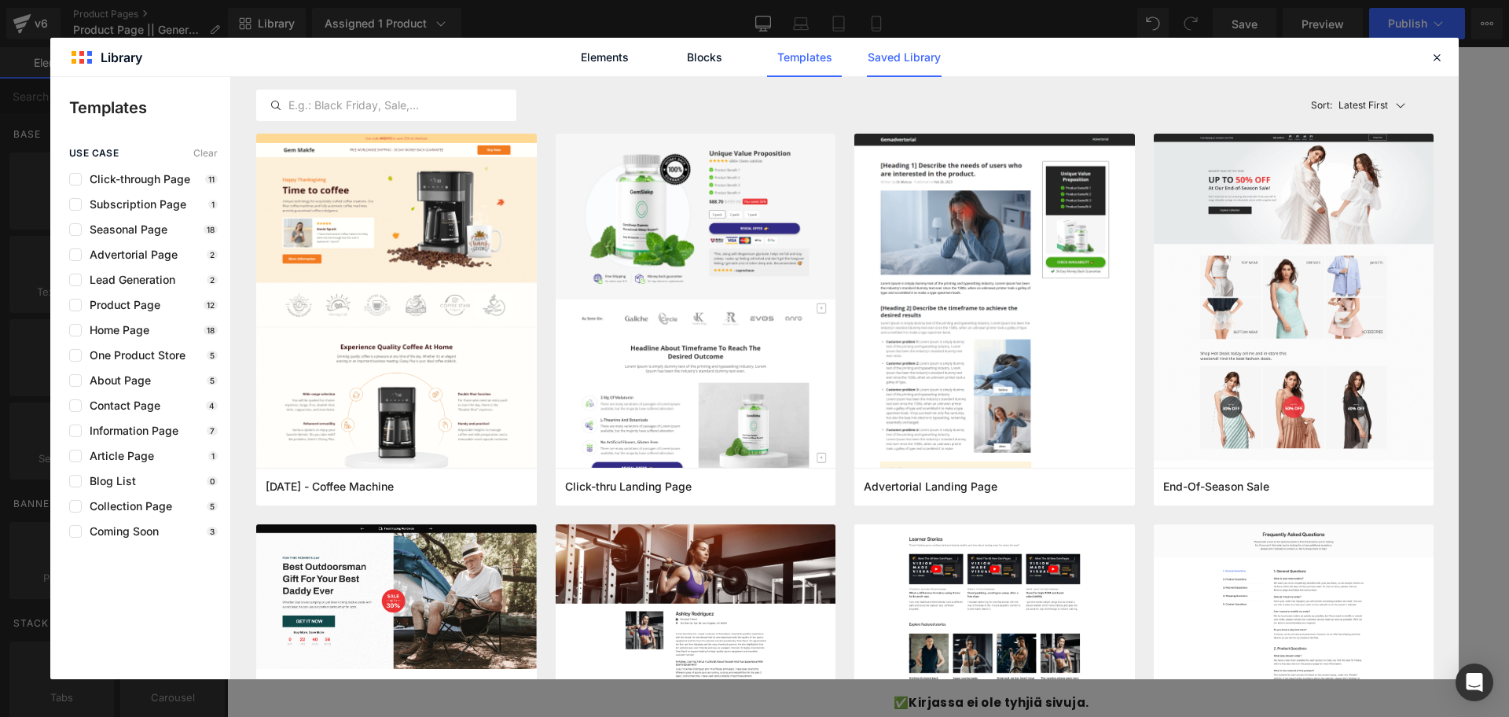
click at [929, 57] on link "Saved Library" at bounding box center [904, 57] width 75 height 39
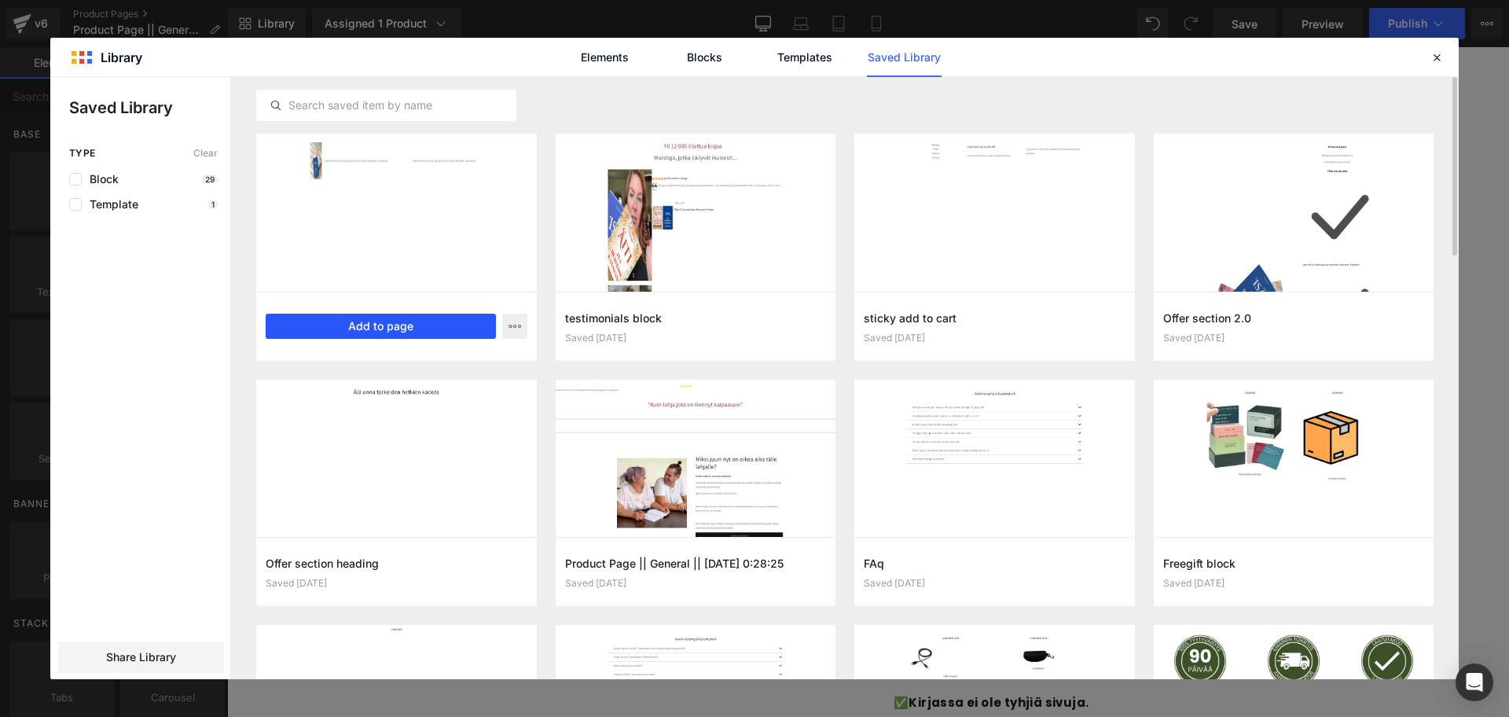
click at [350, 329] on button "Add to page" at bounding box center [381, 325] width 230 height 25
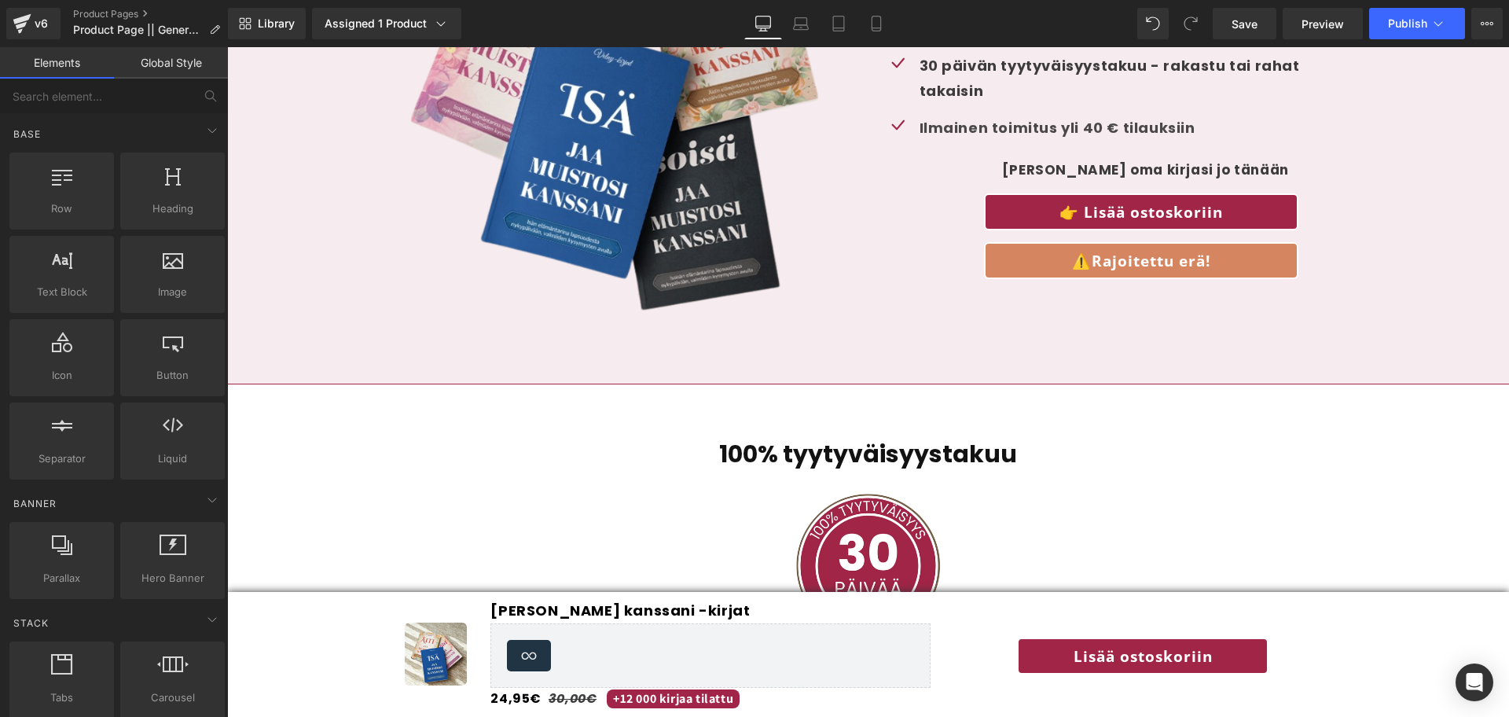
scroll to position [4191, 0]
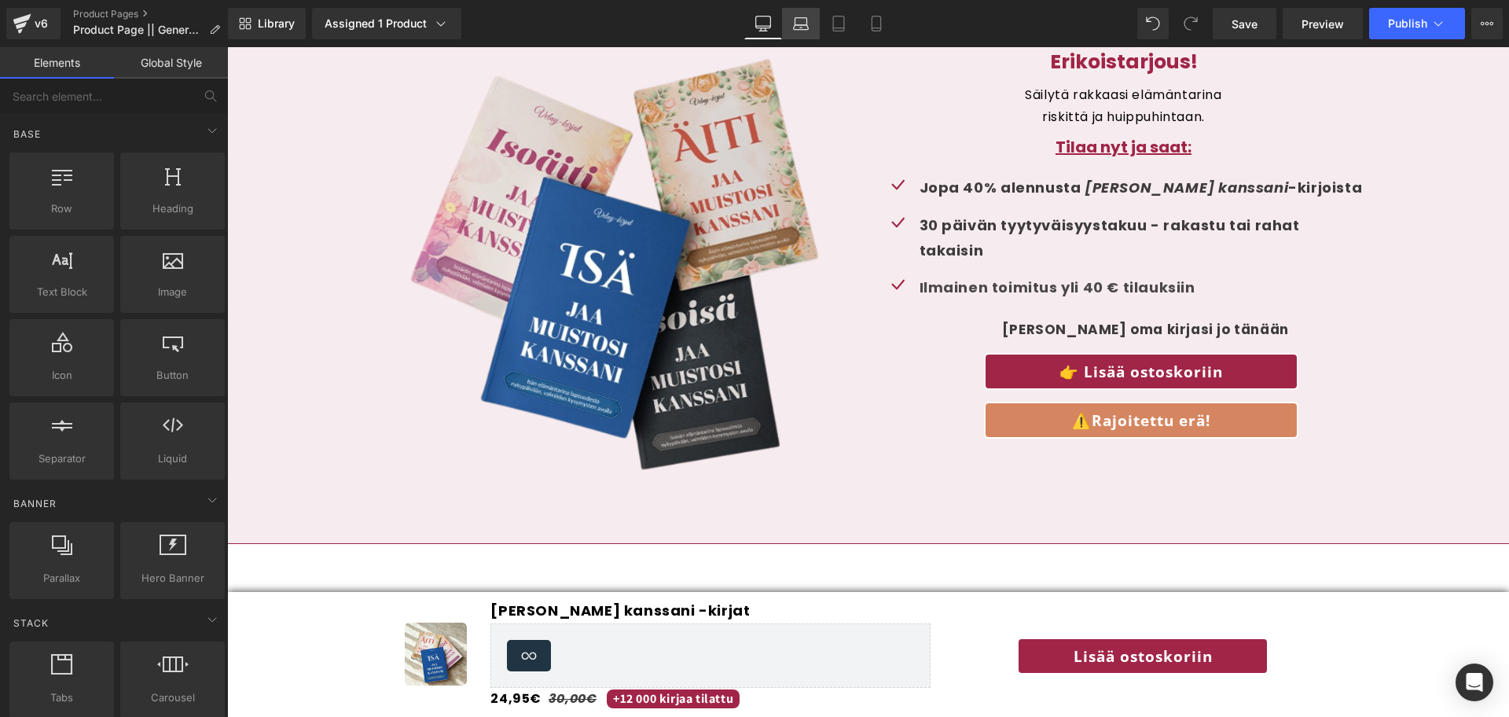
click at [802, 16] on icon at bounding box center [801, 24] width 16 height 16
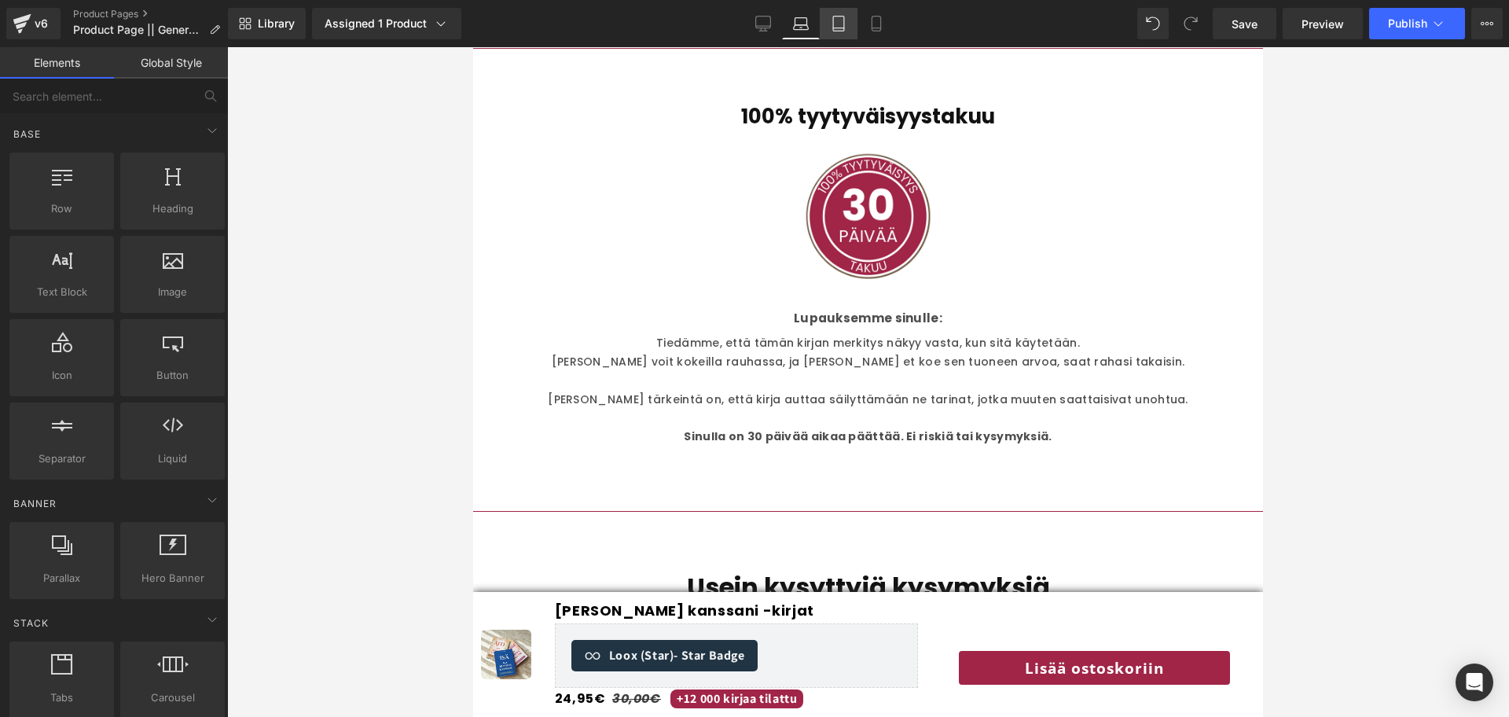
click at [840, 28] on icon at bounding box center [838, 28] width 11 height 0
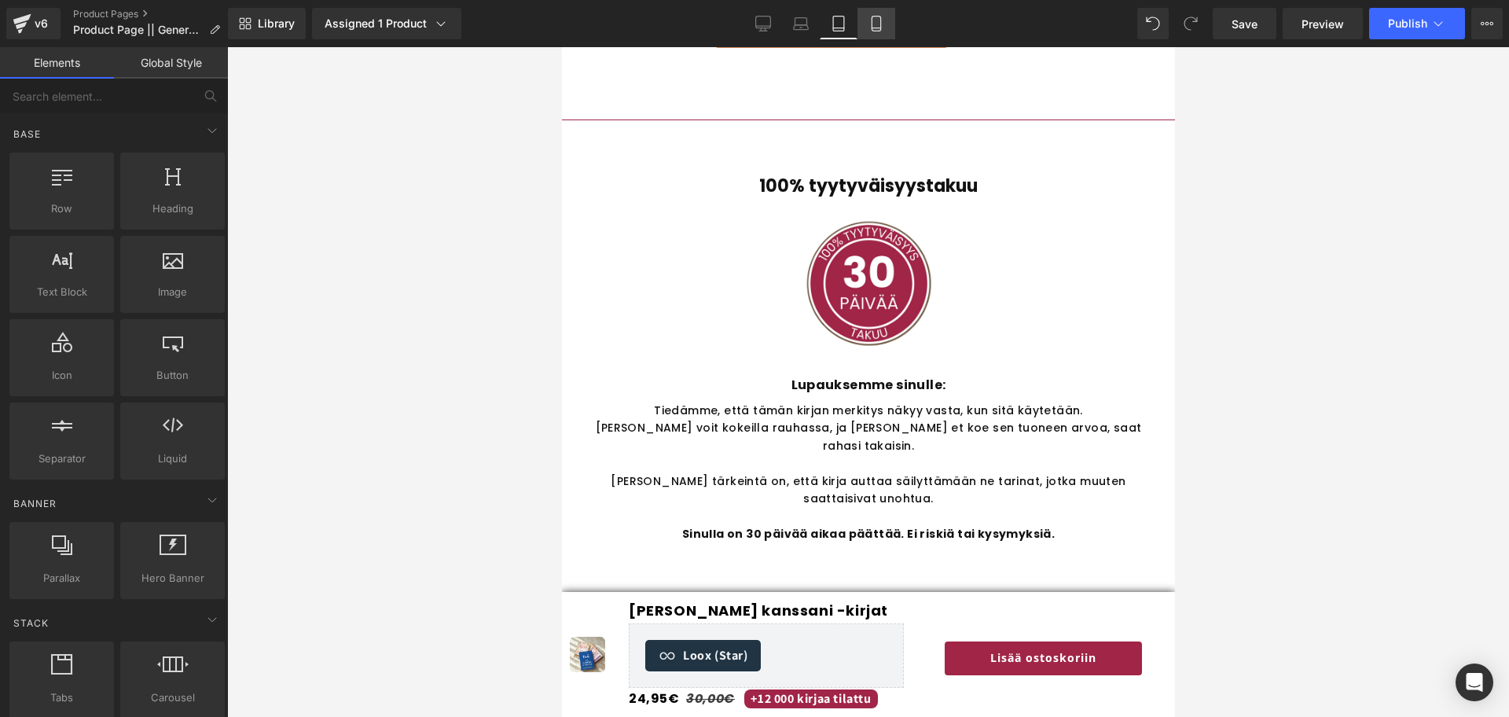
click at [890, 27] on link "Mobile" at bounding box center [876, 23] width 38 height 31
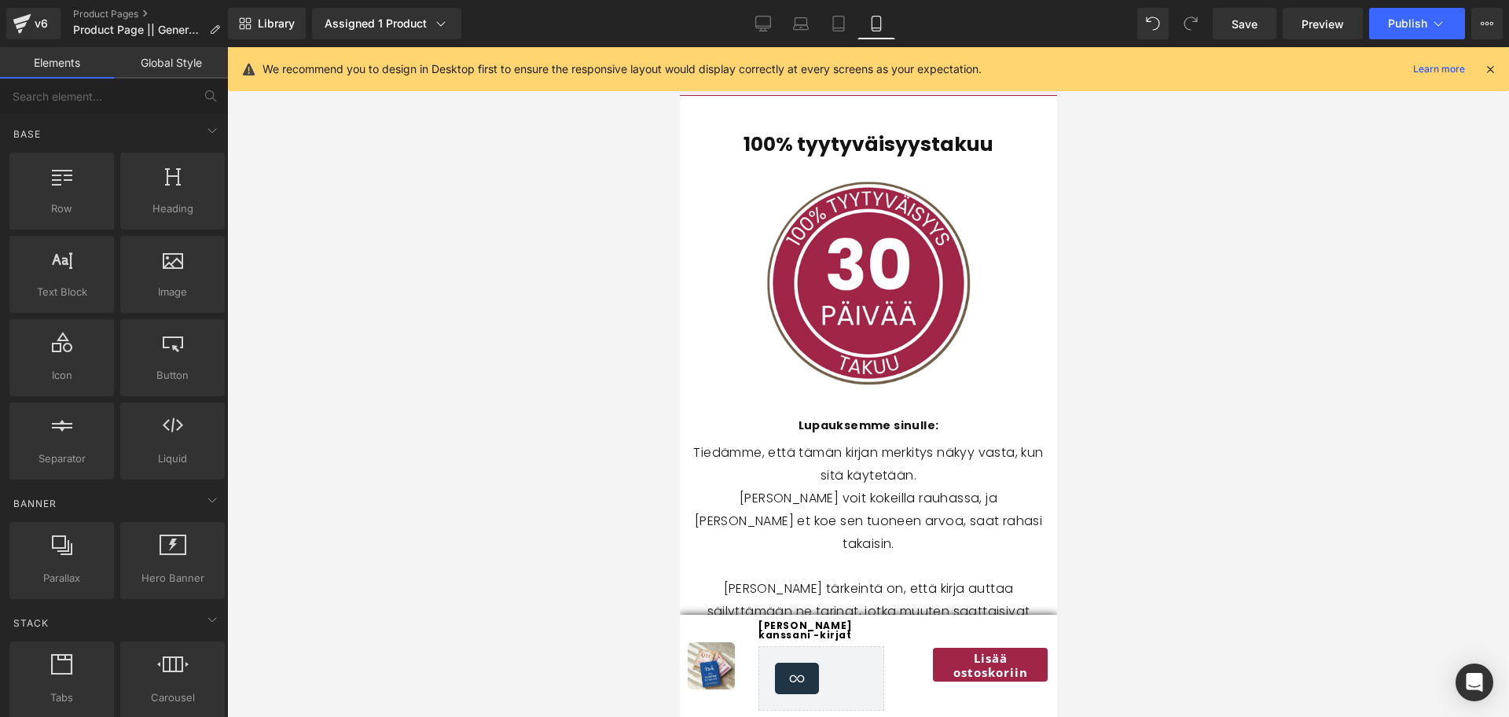
scroll to position [7620, 0]
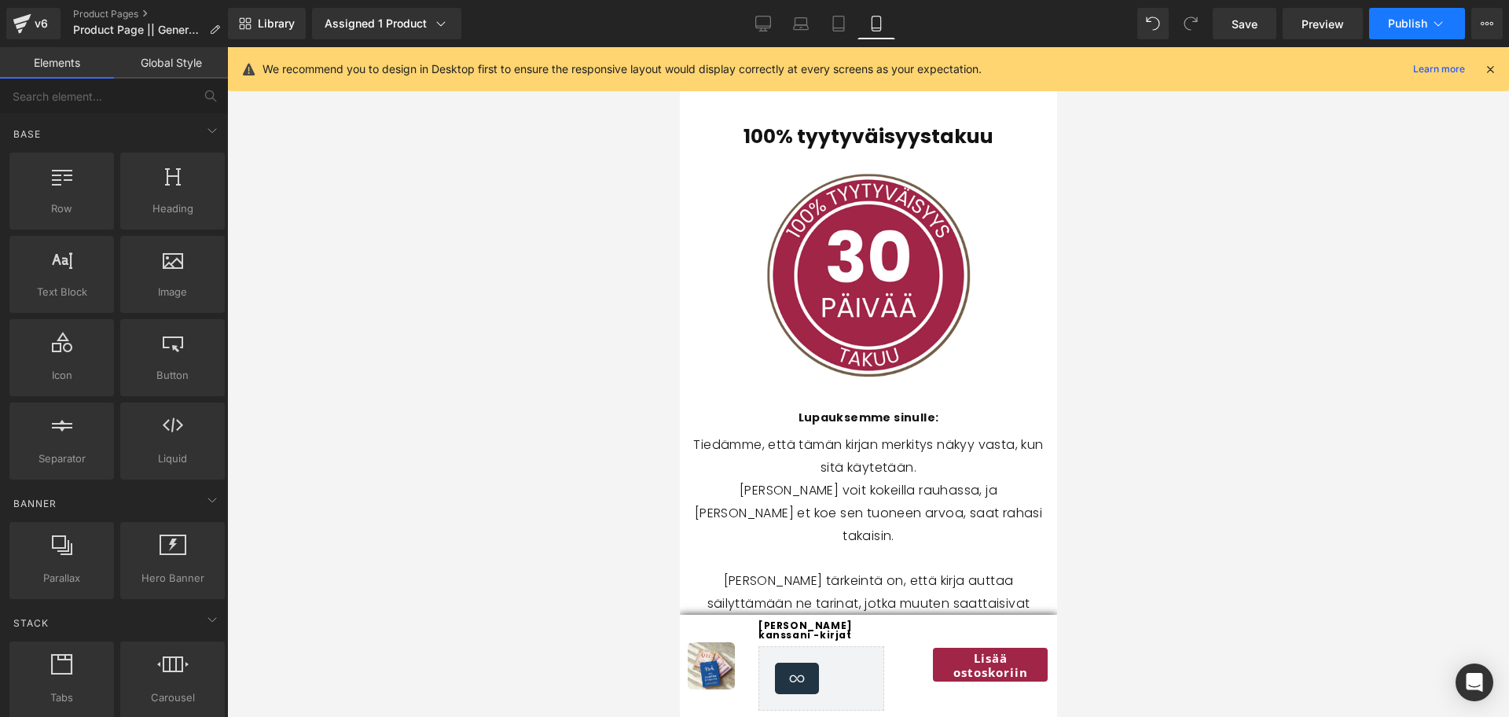
click at [1423, 21] on span "Publish" at bounding box center [1407, 23] width 39 height 13
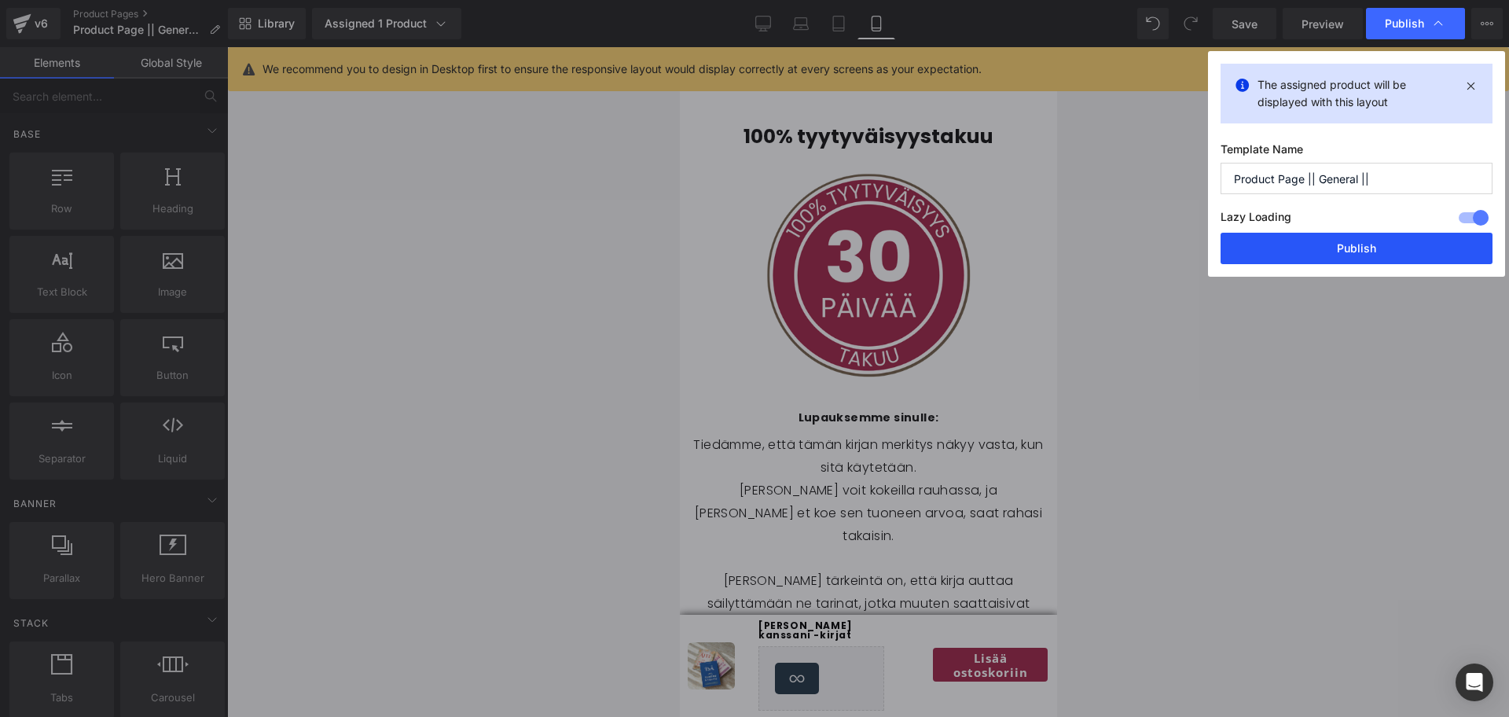
click at [1333, 251] on button "Publish" at bounding box center [1356, 248] width 272 height 31
